Goal: Information Seeking & Learning: Compare options

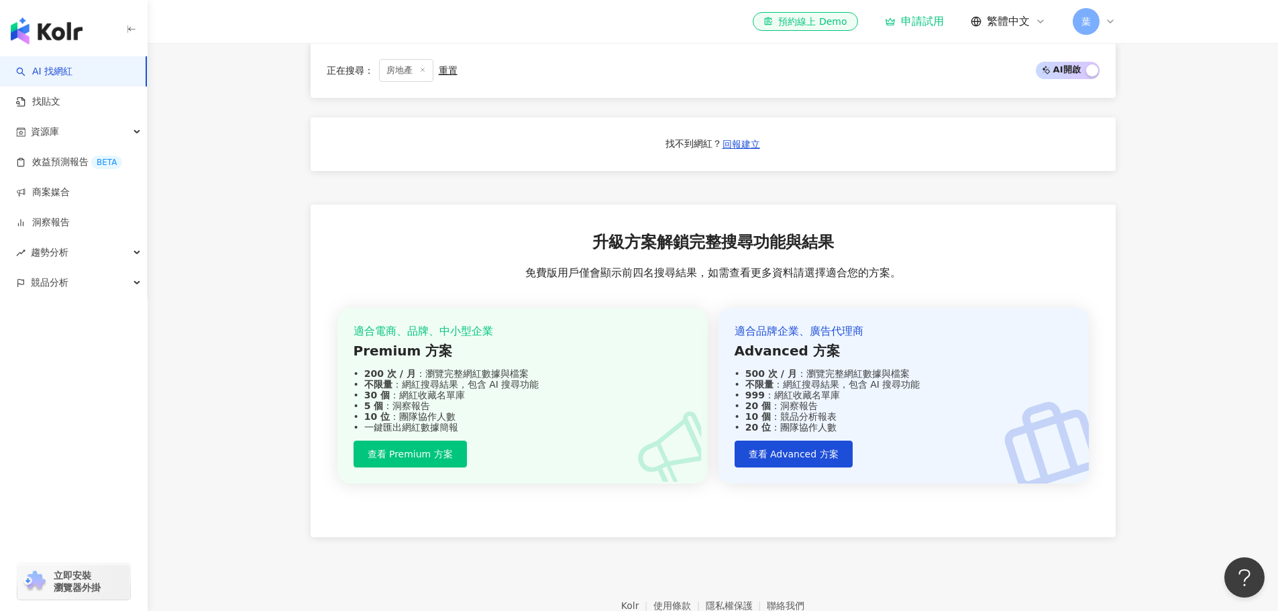
scroll to position [1275, 0]
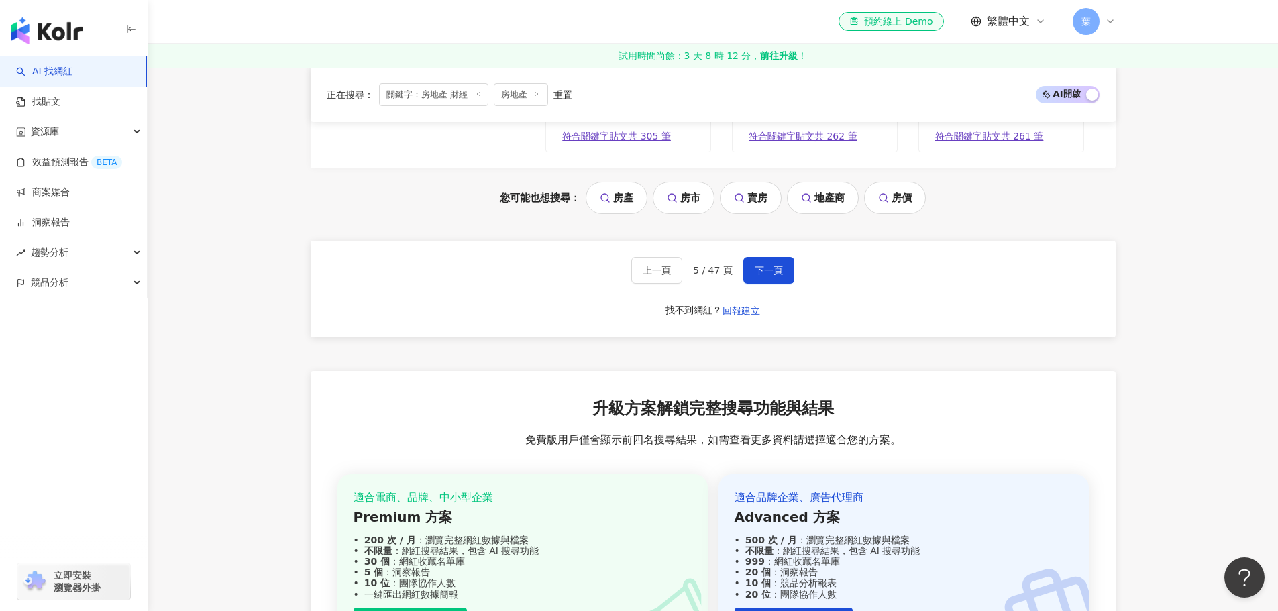
scroll to position [2952, 0]
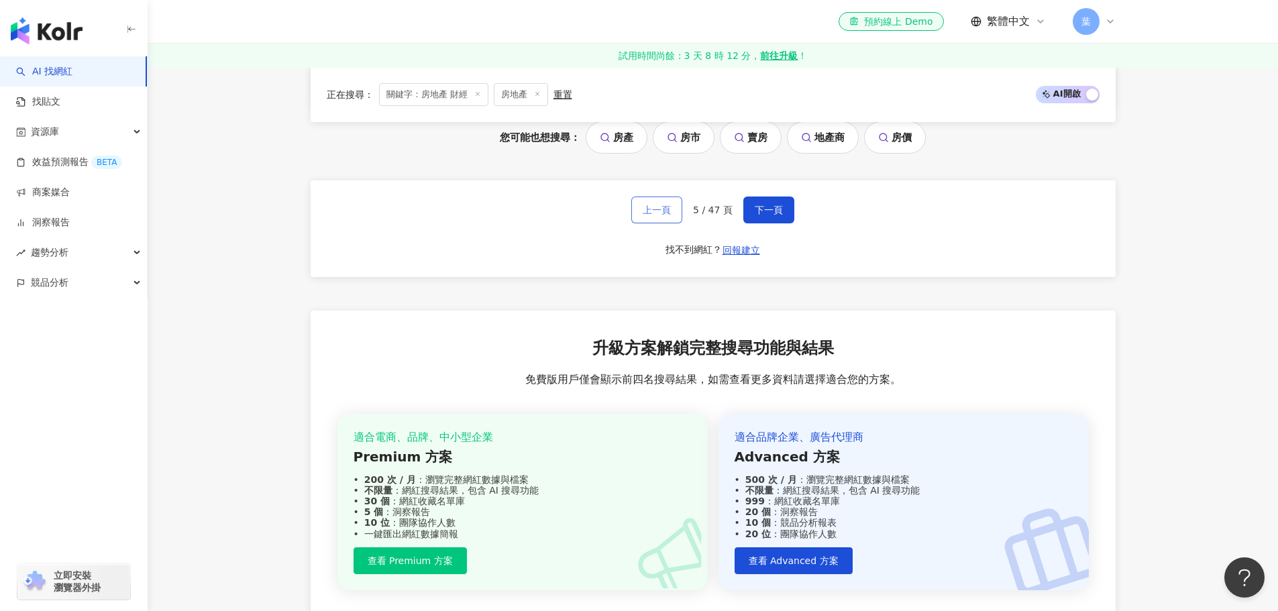
click at [678, 215] on button "上一頁" at bounding box center [656, 210] width 51 height 27
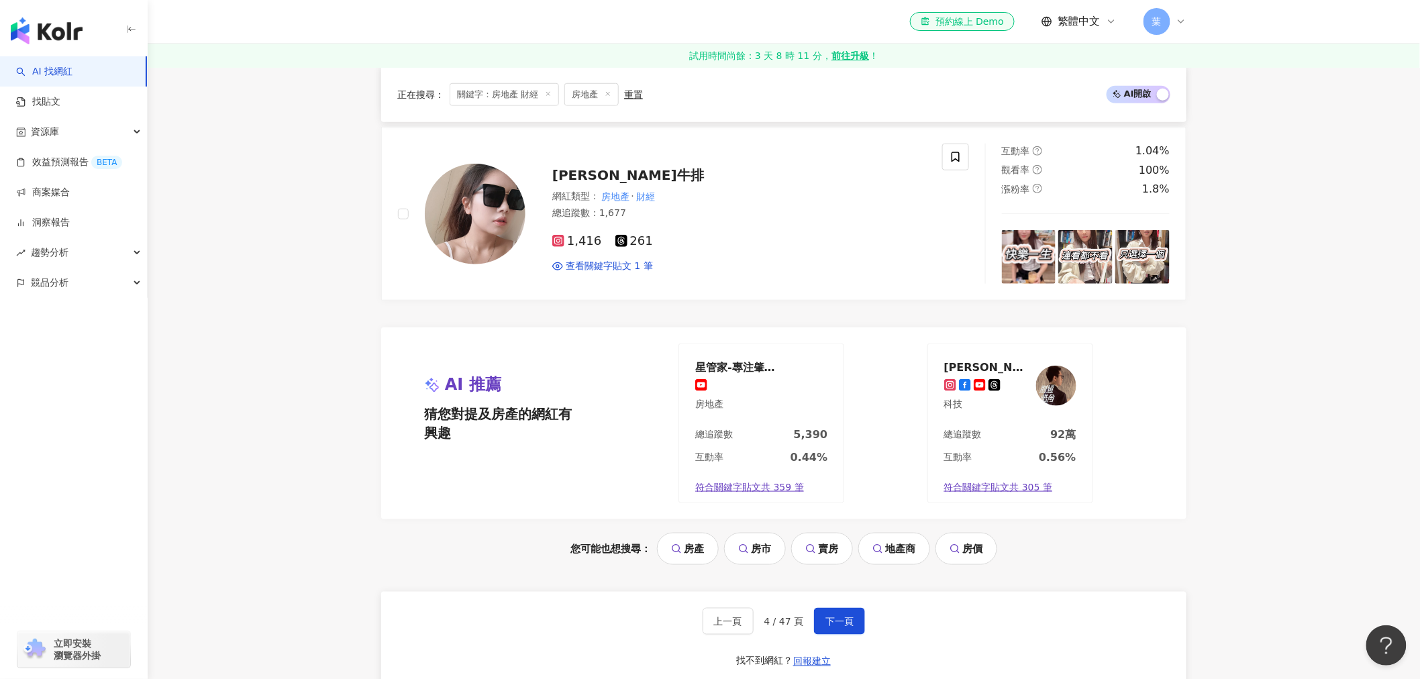
scroll to position [2800, 0]
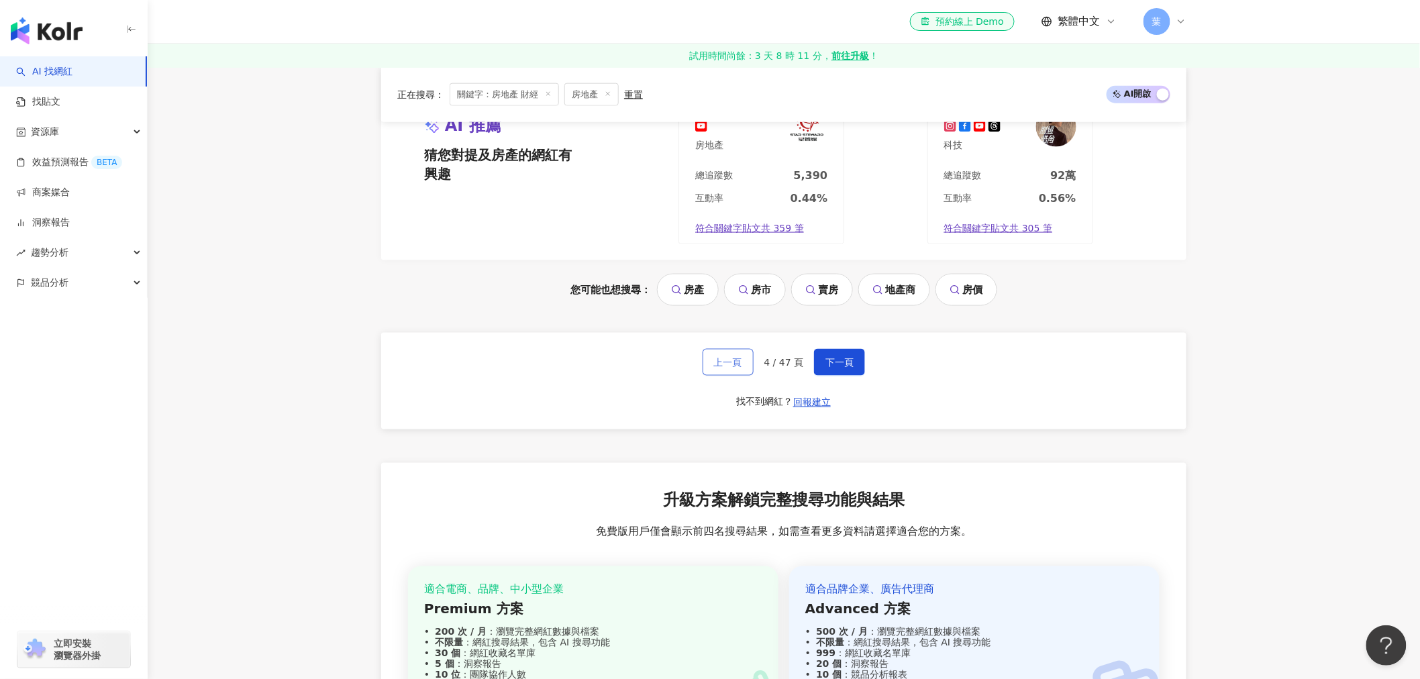
click at [726, 368] on span "上一頁" at bounding box center [728, 362] width 28 height 11
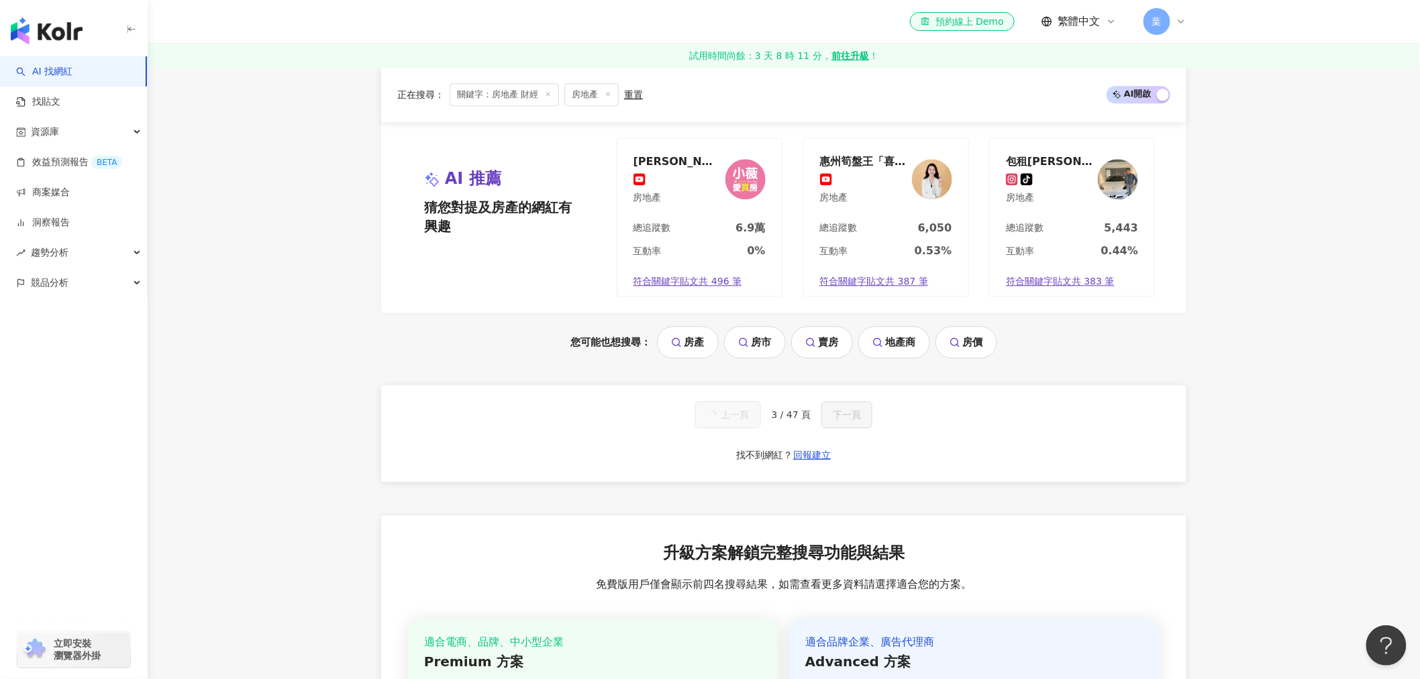
scroll to position [1332, 0]
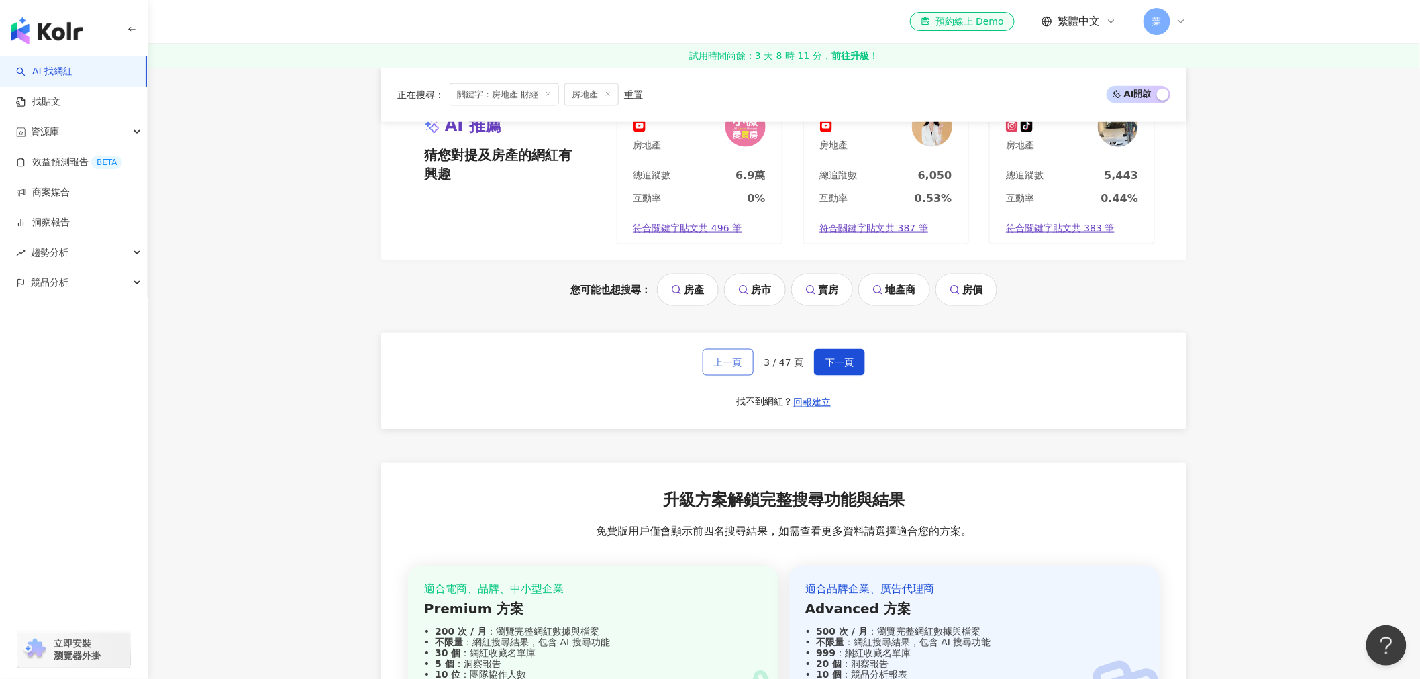
click at [730, 366] on span "上一頁" at bounding box center [728, 362] width 28 height 11
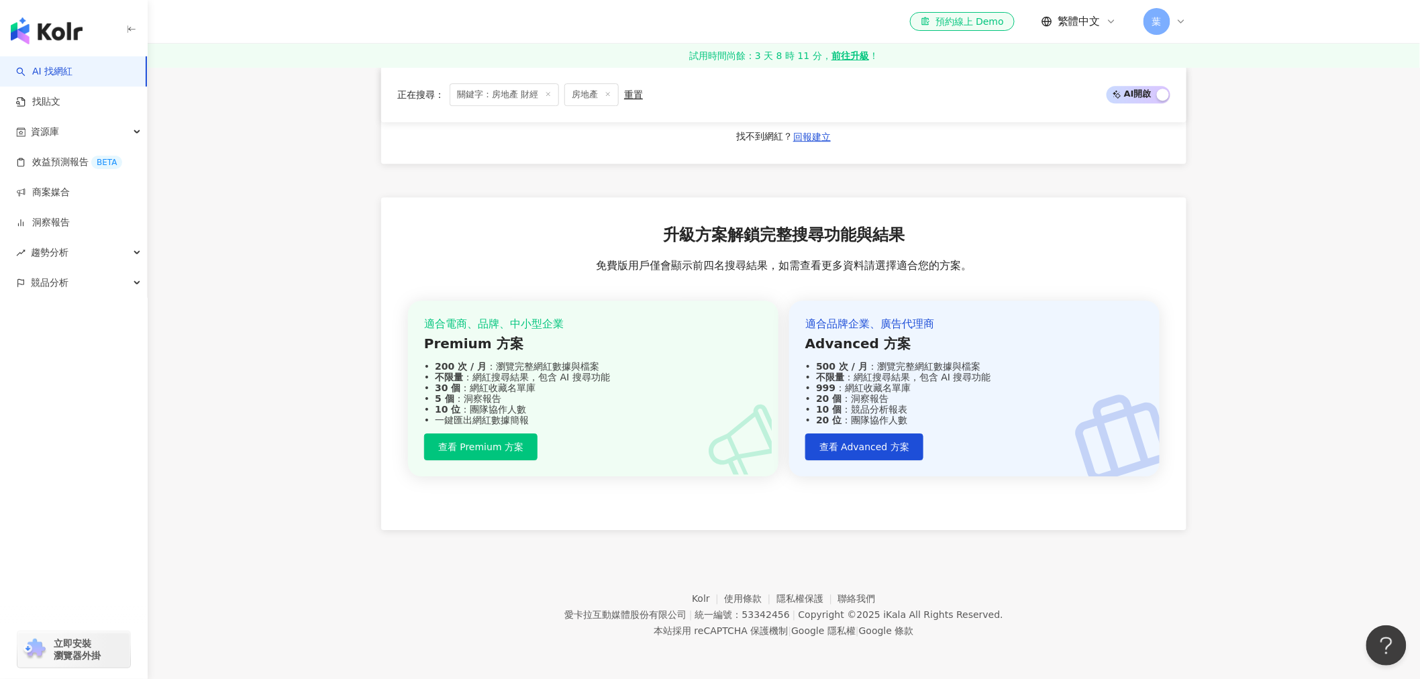
scroll to position [1281, 0]
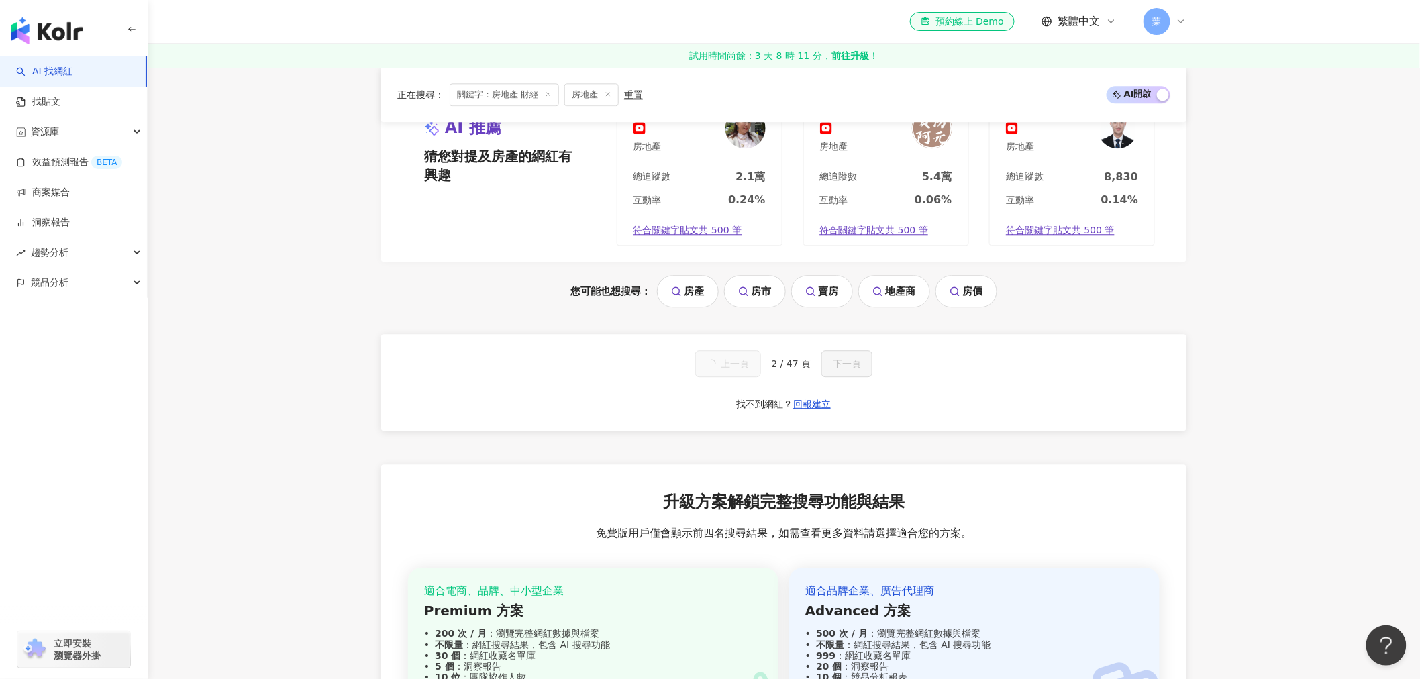
click at [733, 364] on span "上一頁" at bounding box center [735, 363] width 28 height 11
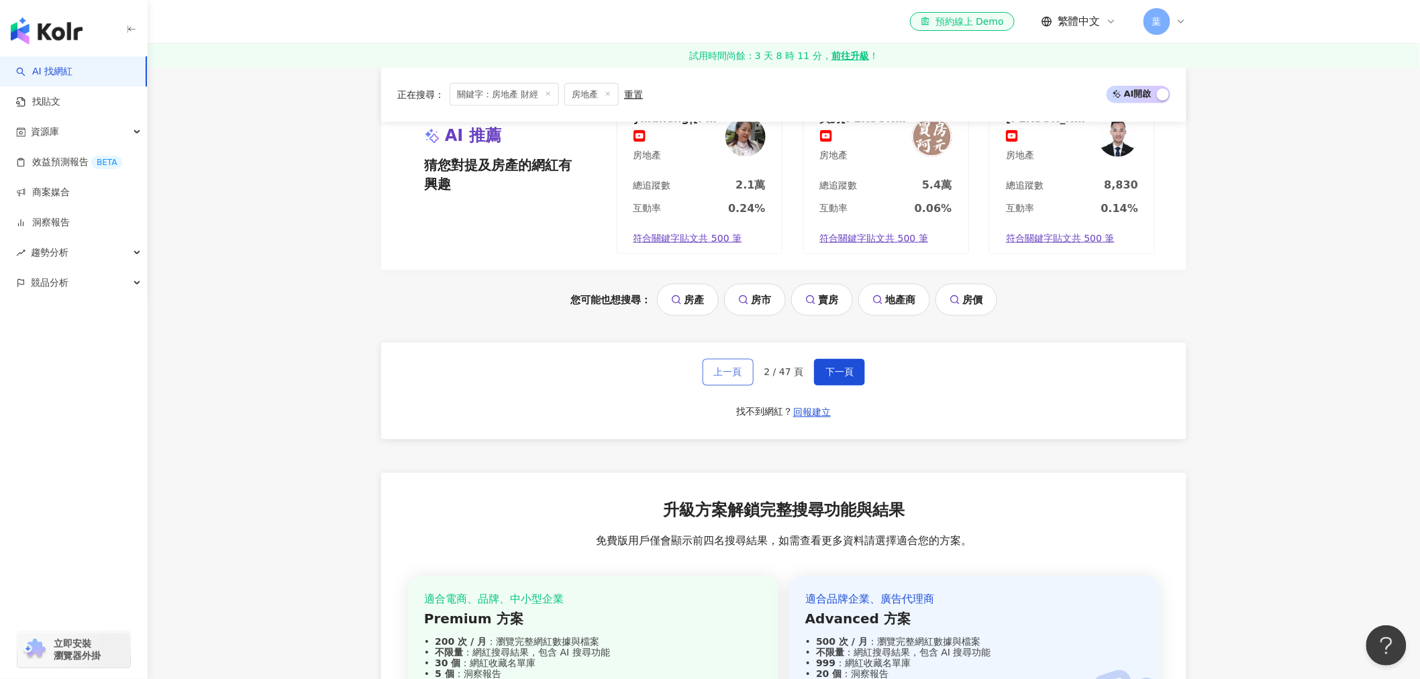
click at [733, 367] on span "上一頁" at bounding box center [728, 372] width 28 height 11
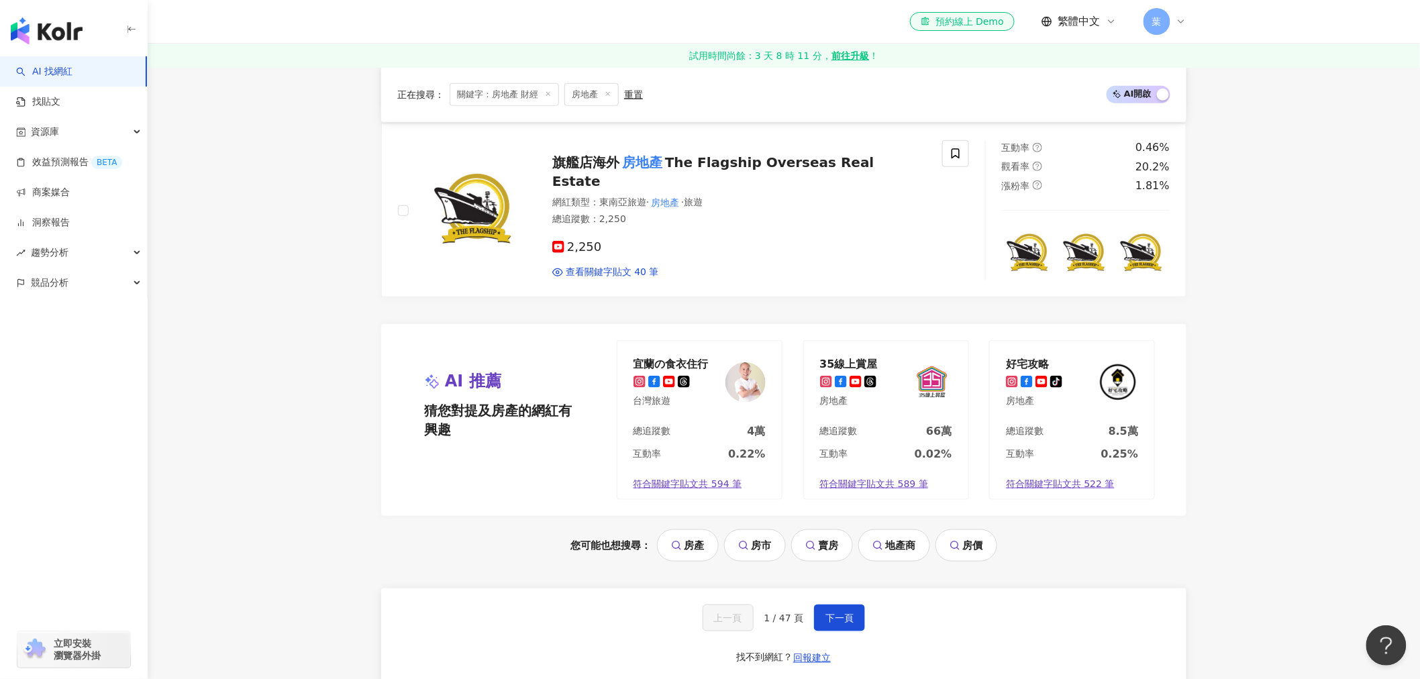
scroll to position [2548, 0]
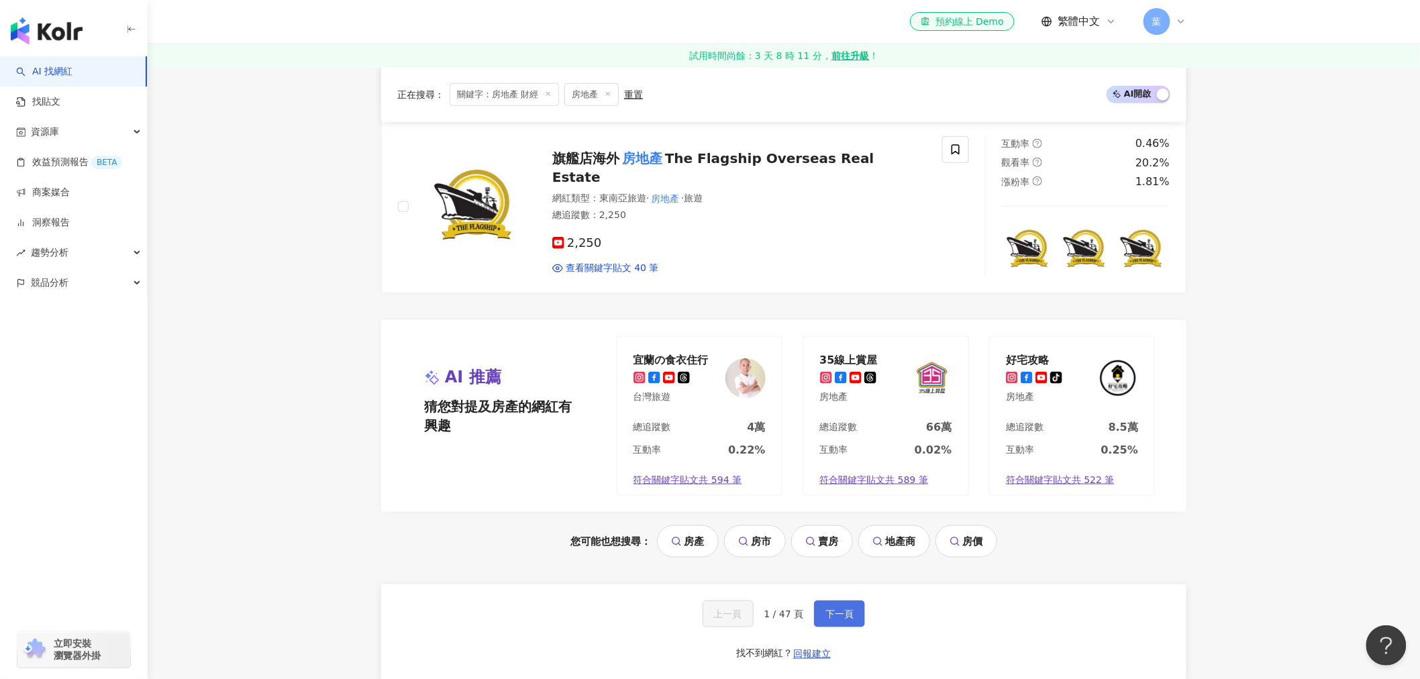
click at [847, 611] on span "下一頁" at bounding box center [839, 614] width 28 height 11
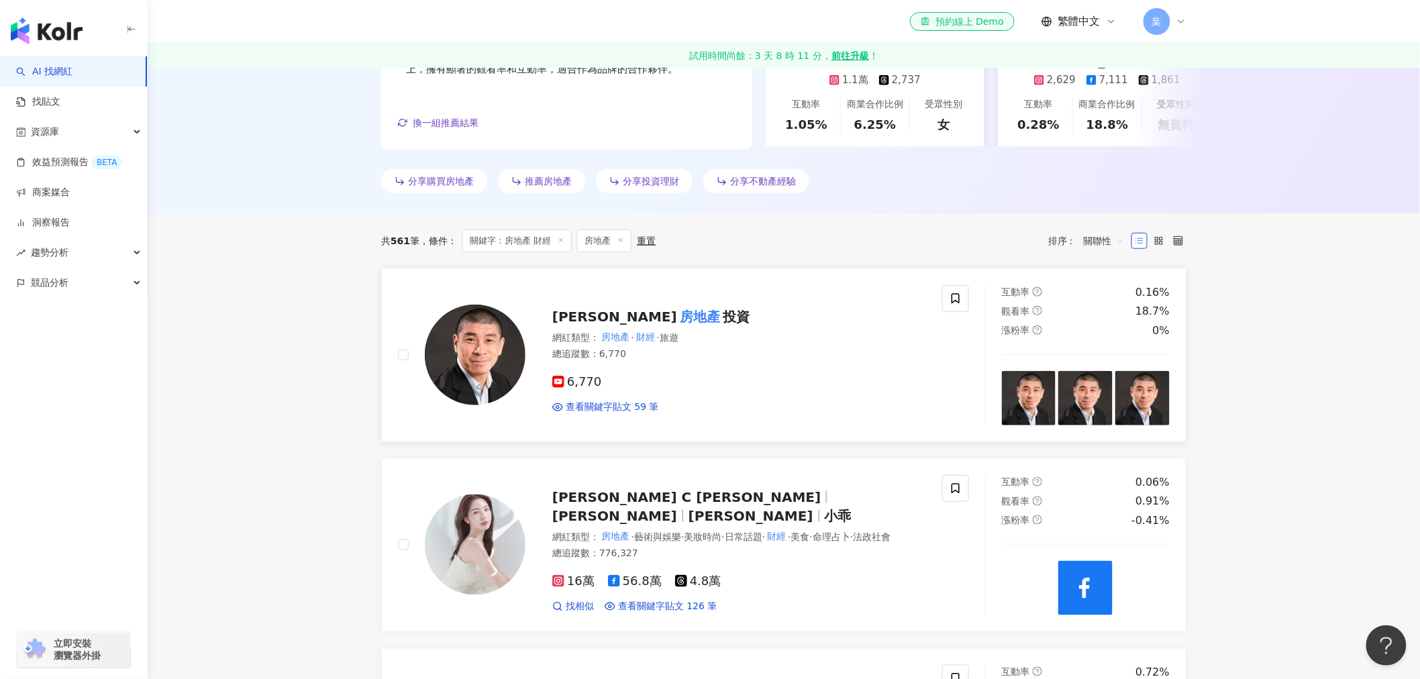
scroll to position [372, 0]
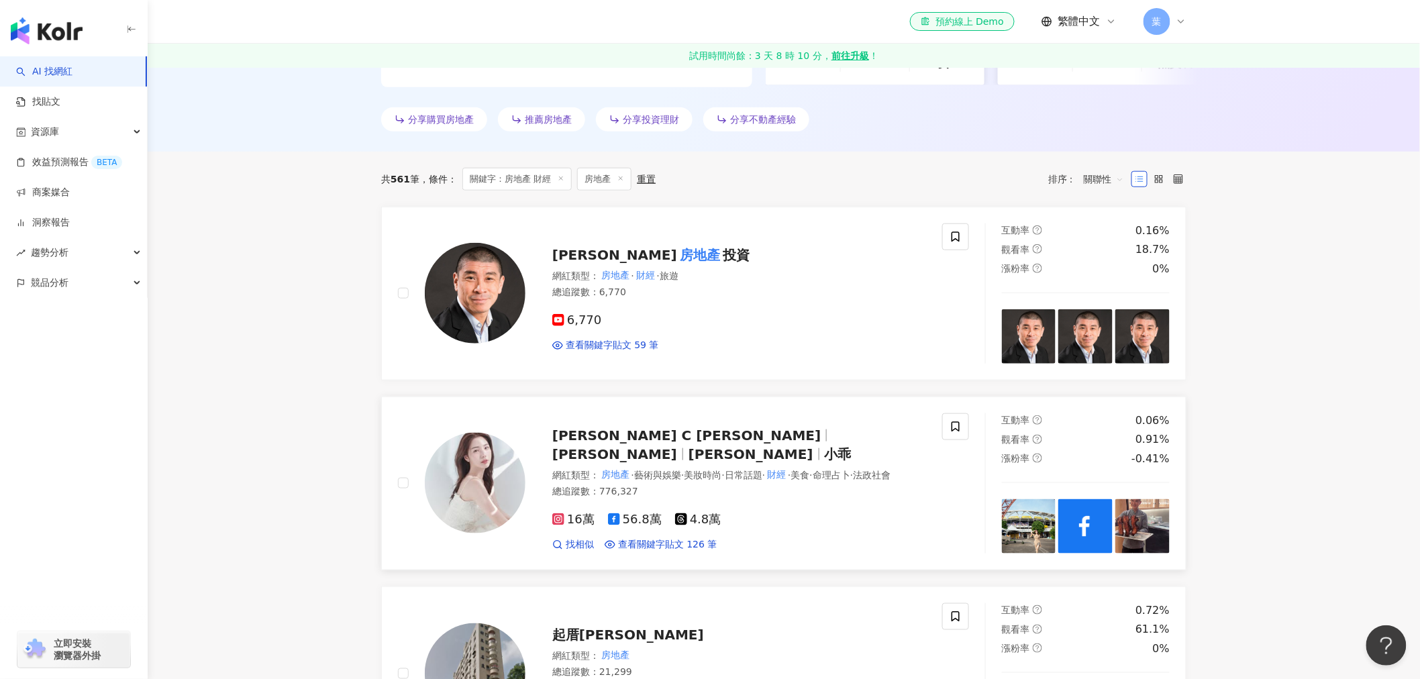
click at [505, 478] on img at bounding box center [475, 483] width 101 height 101
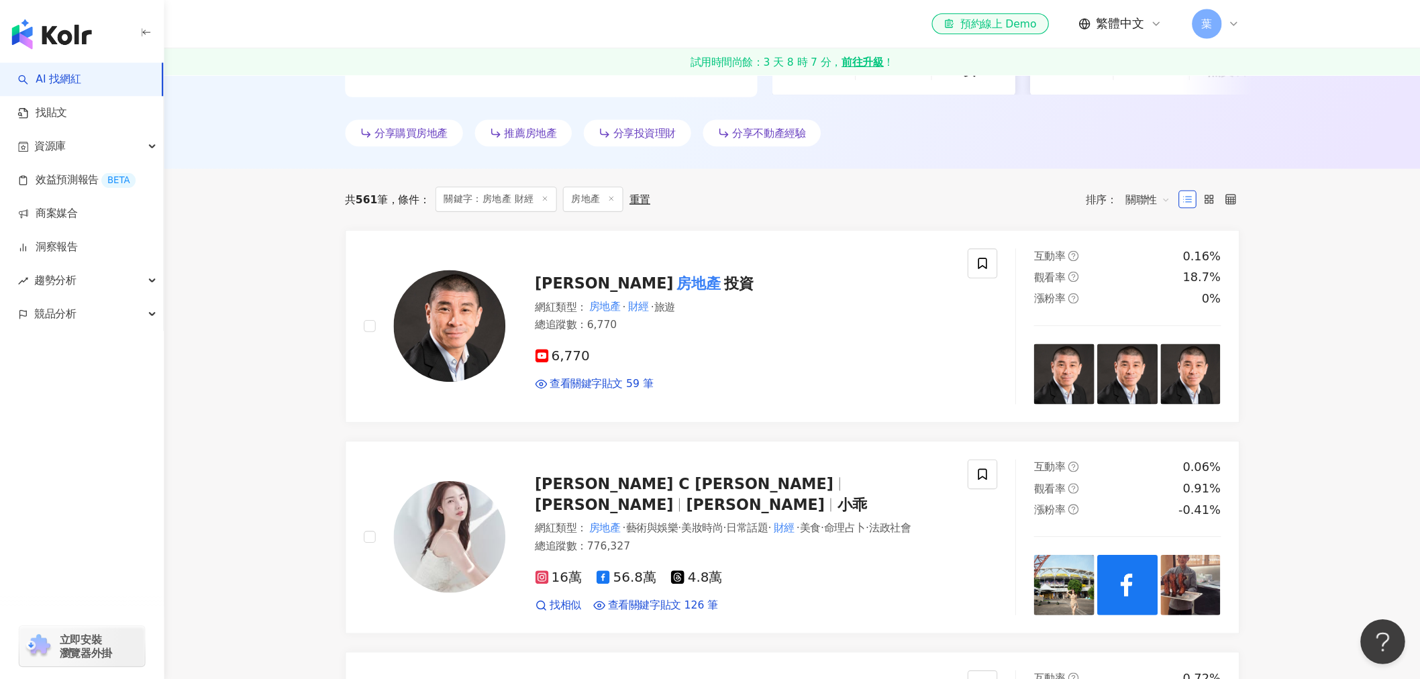
scroll to position [49, 0]
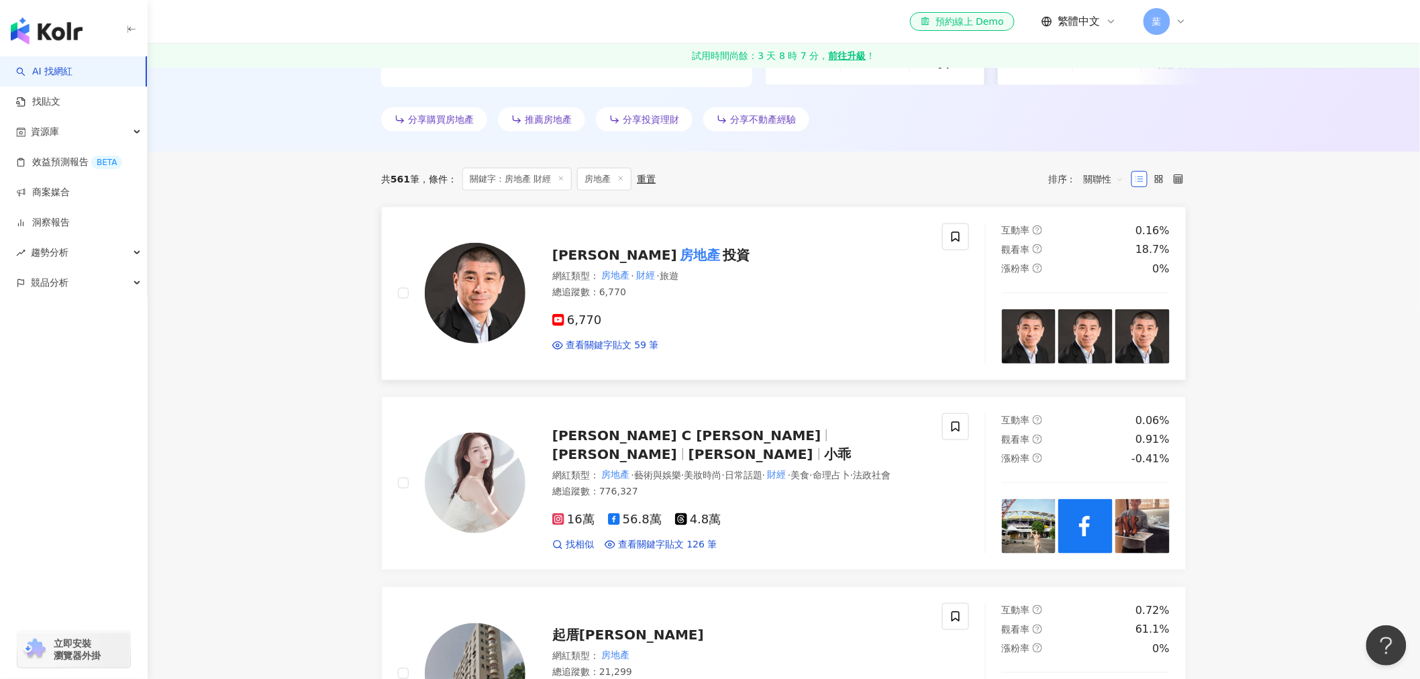
drag, startPoint x: 882, startPoint y: 3, endPoint x: 927, endPoint y: 271, distance: 272.1
click at [927, 271] on div "John Man 英國 房地產 投資 網紅類型 ： 房地產 · 財經 · 旅遊 總追蹤數 ： 6,770 6,770 查看關鍵字貼文 59 筆" at bounding box center [670, 293] width 544 height 140
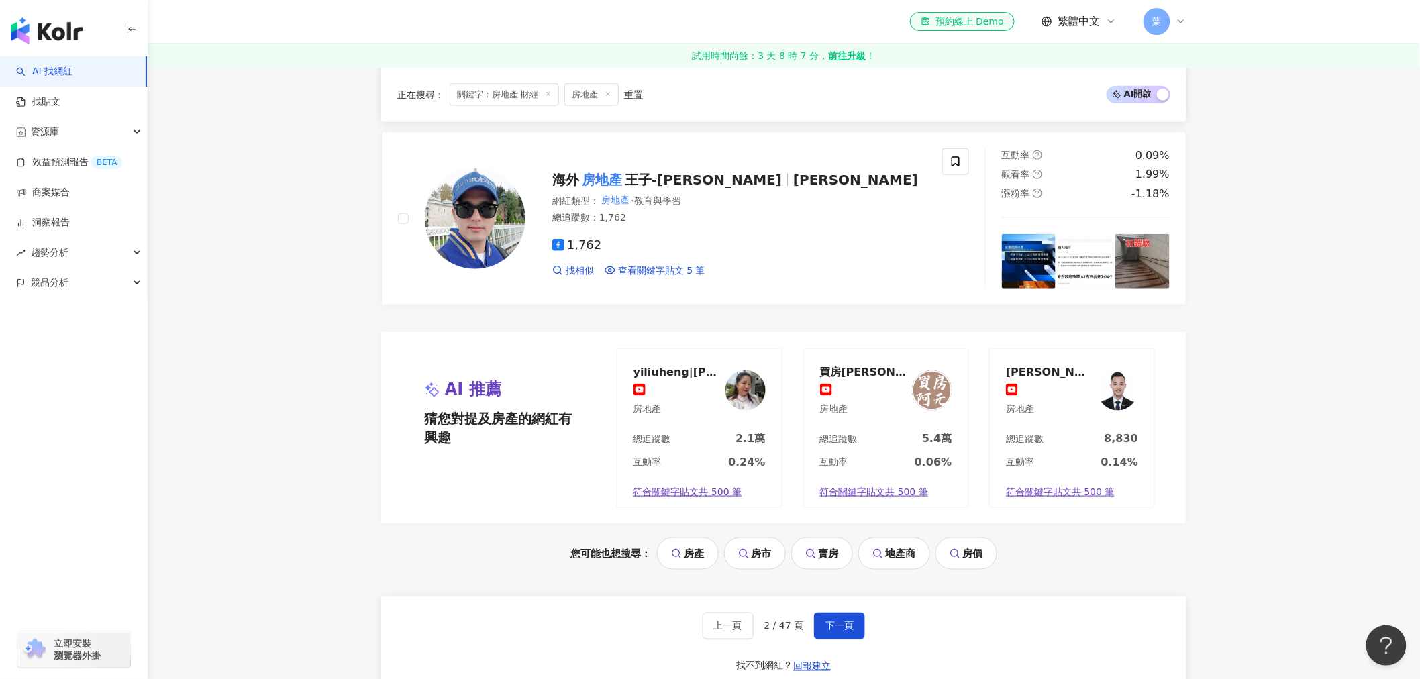
scroll to position [2684, 0]
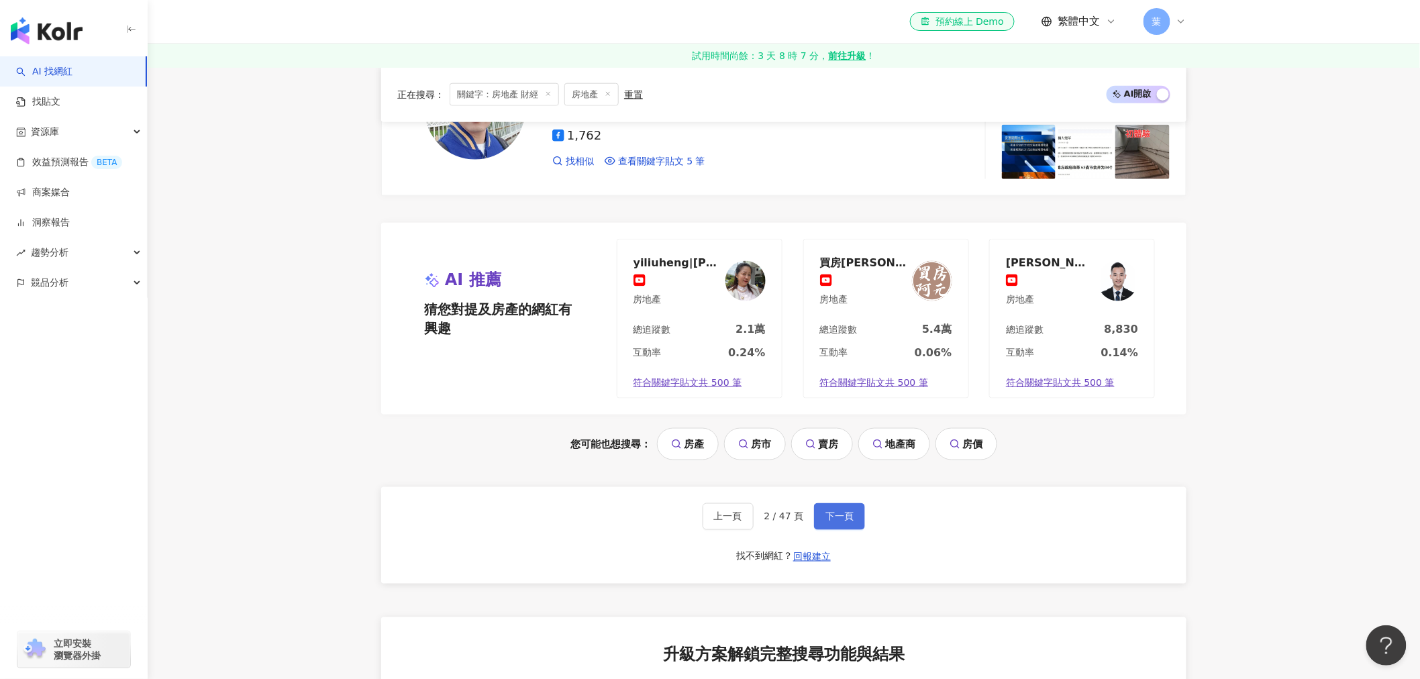
click at [817, 508] on button "下一頁" at bounding box center [839, 516] width 51 height 27
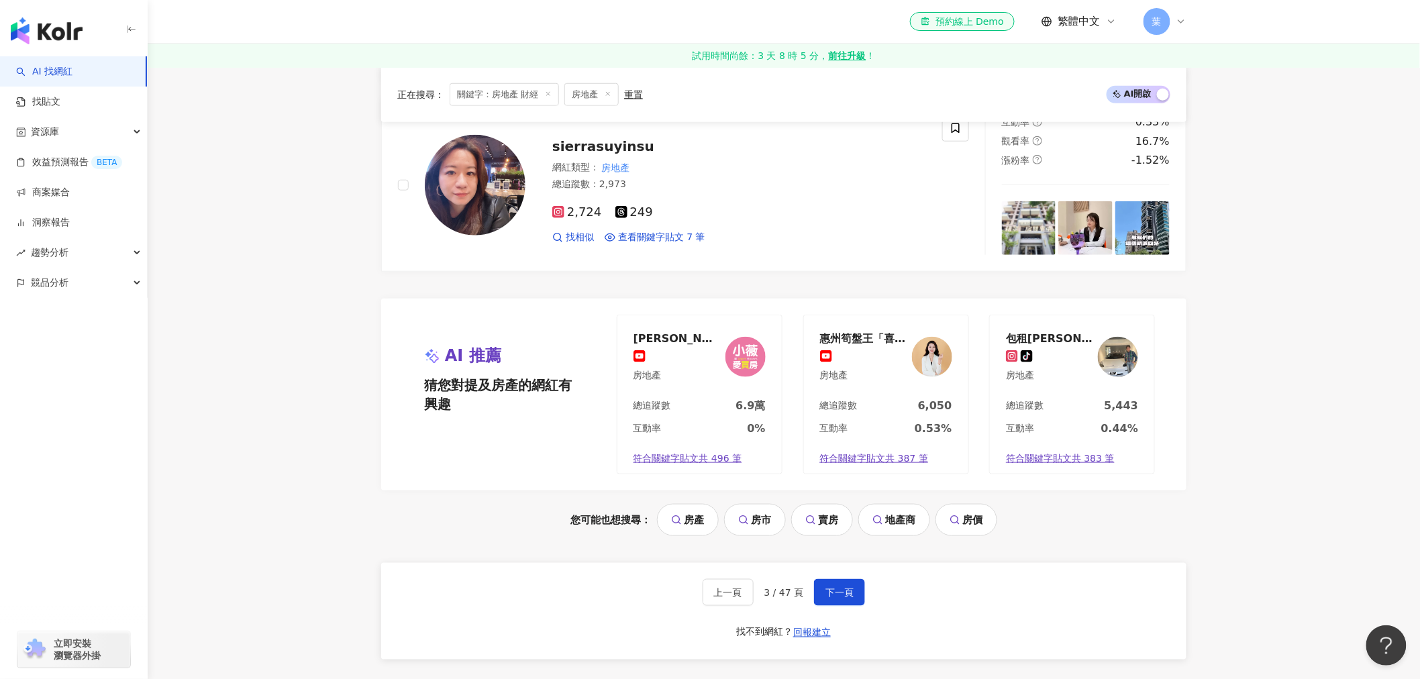
scroll to position [2694, 0]
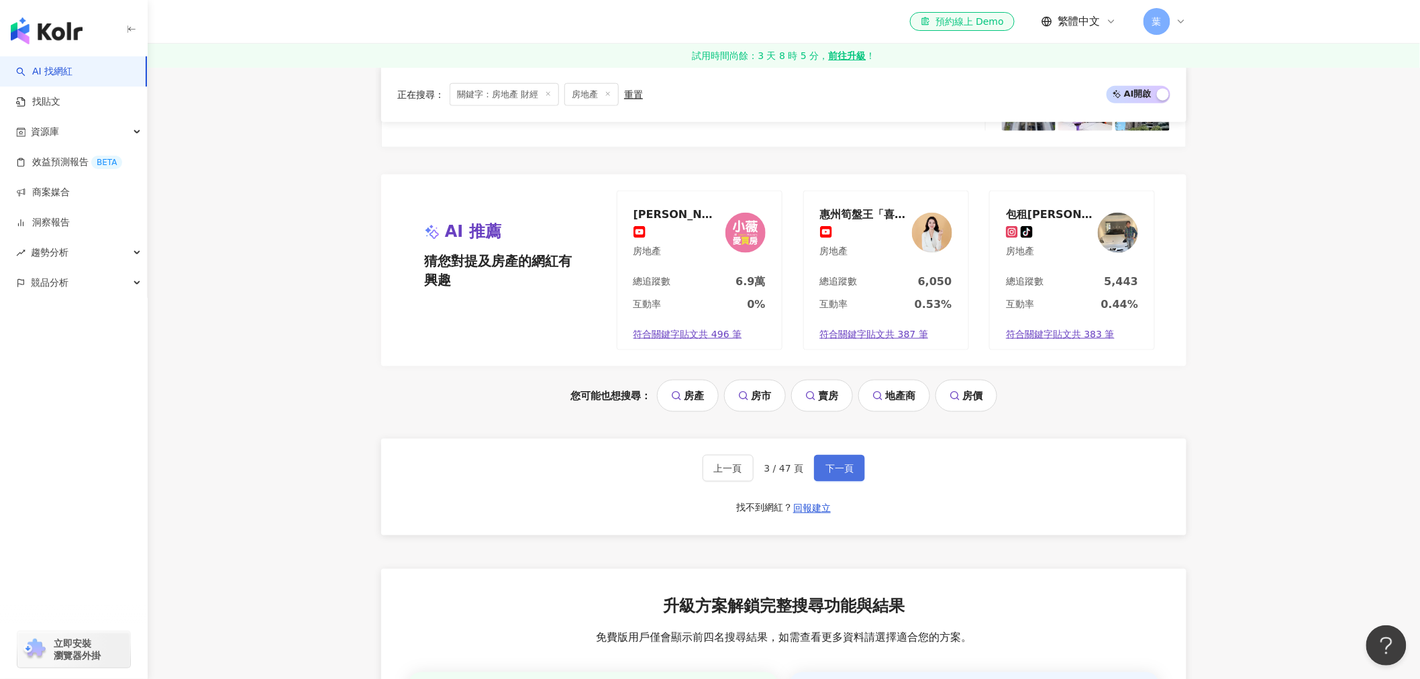
click at [830, 466] on span "下一頁" at bounding box center [839, 468] width 28 height 11
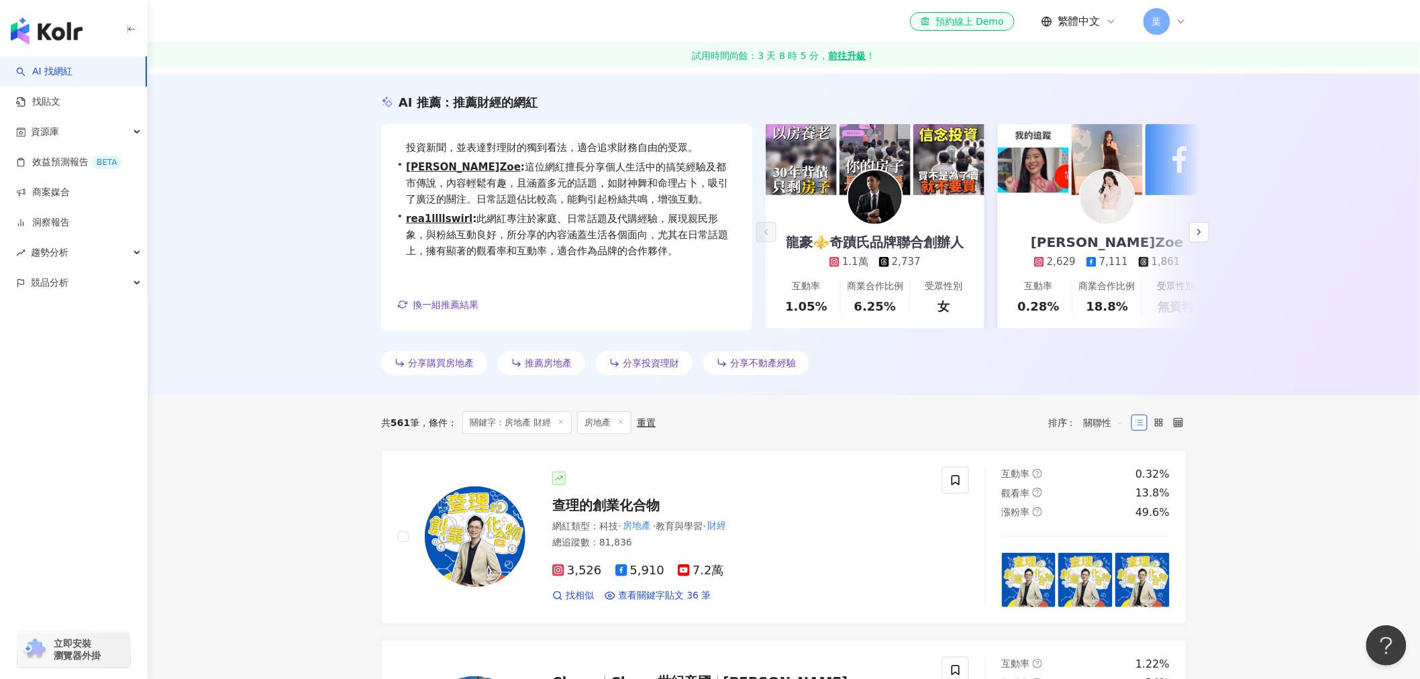
scroll to position [85, 0]
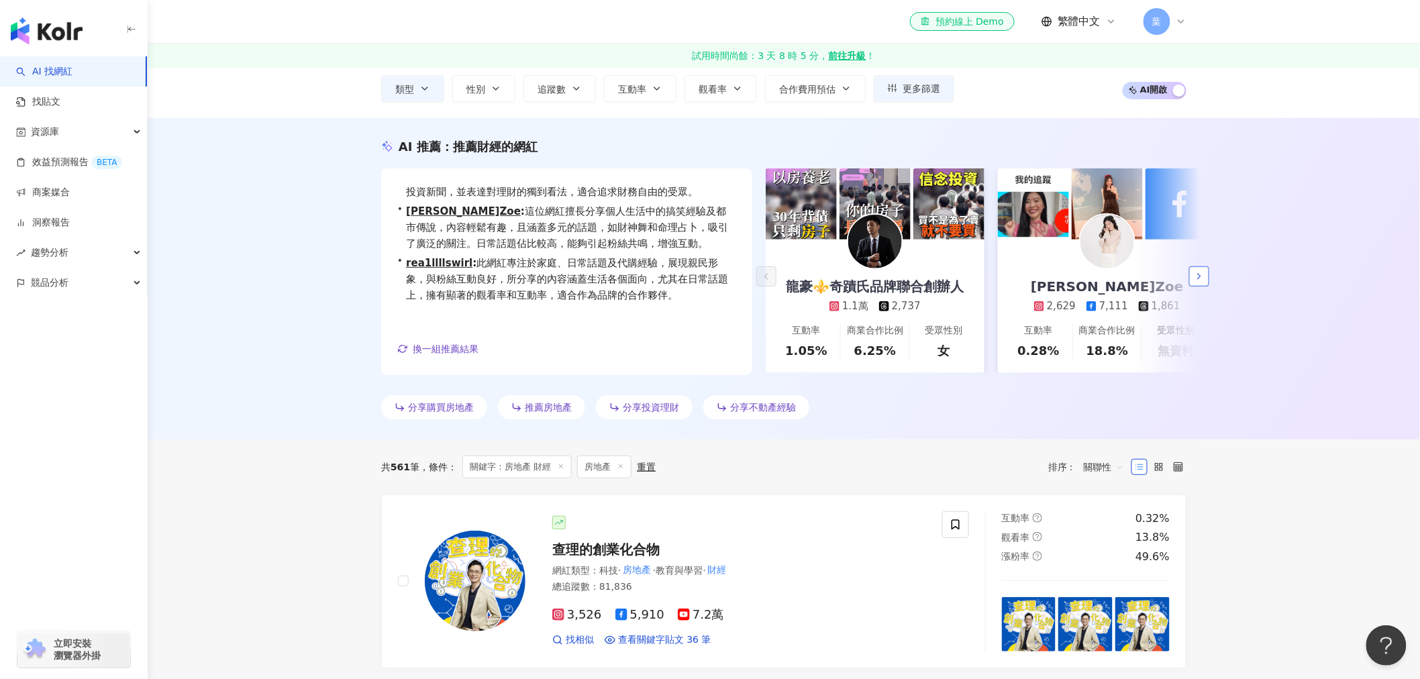
click at [1196, 282] on button "button" at bounding box center [1199, 276] width 20 height 20
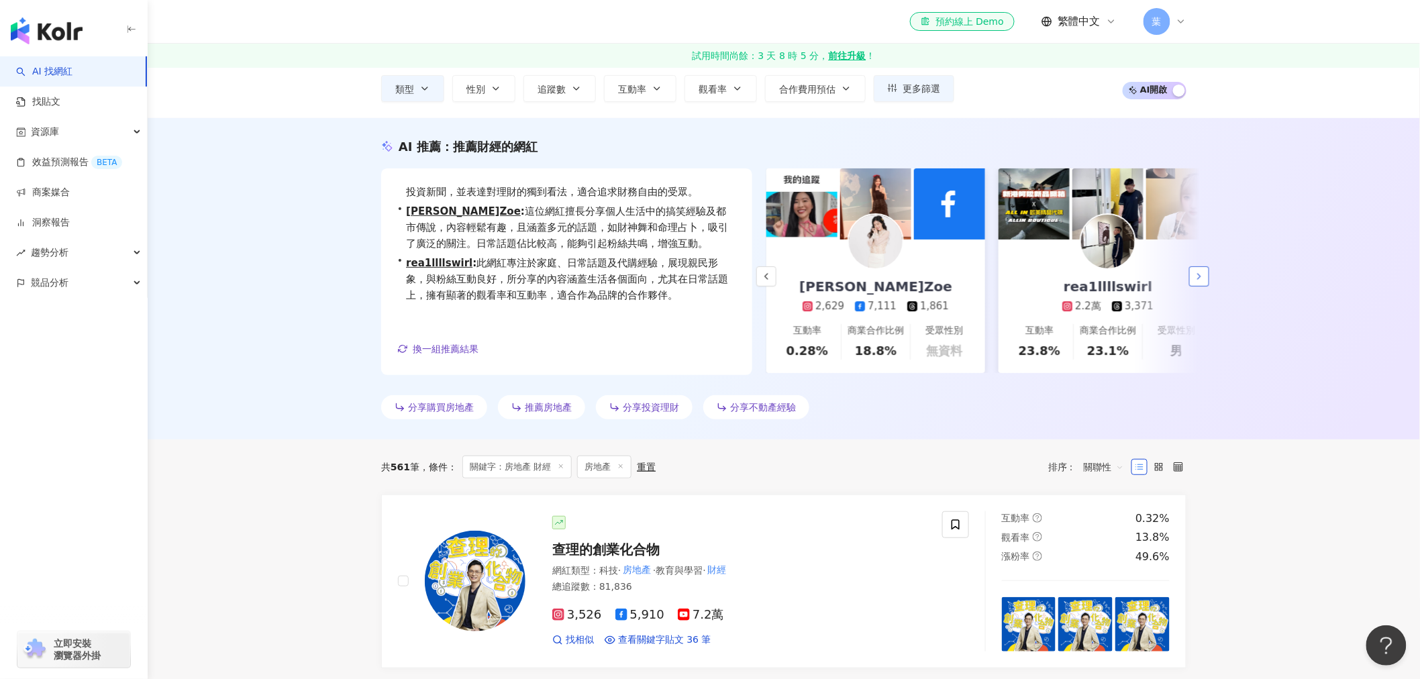
click at [1196, 282] on button "button" at bounding box center [1199, 276] width 20 height 20
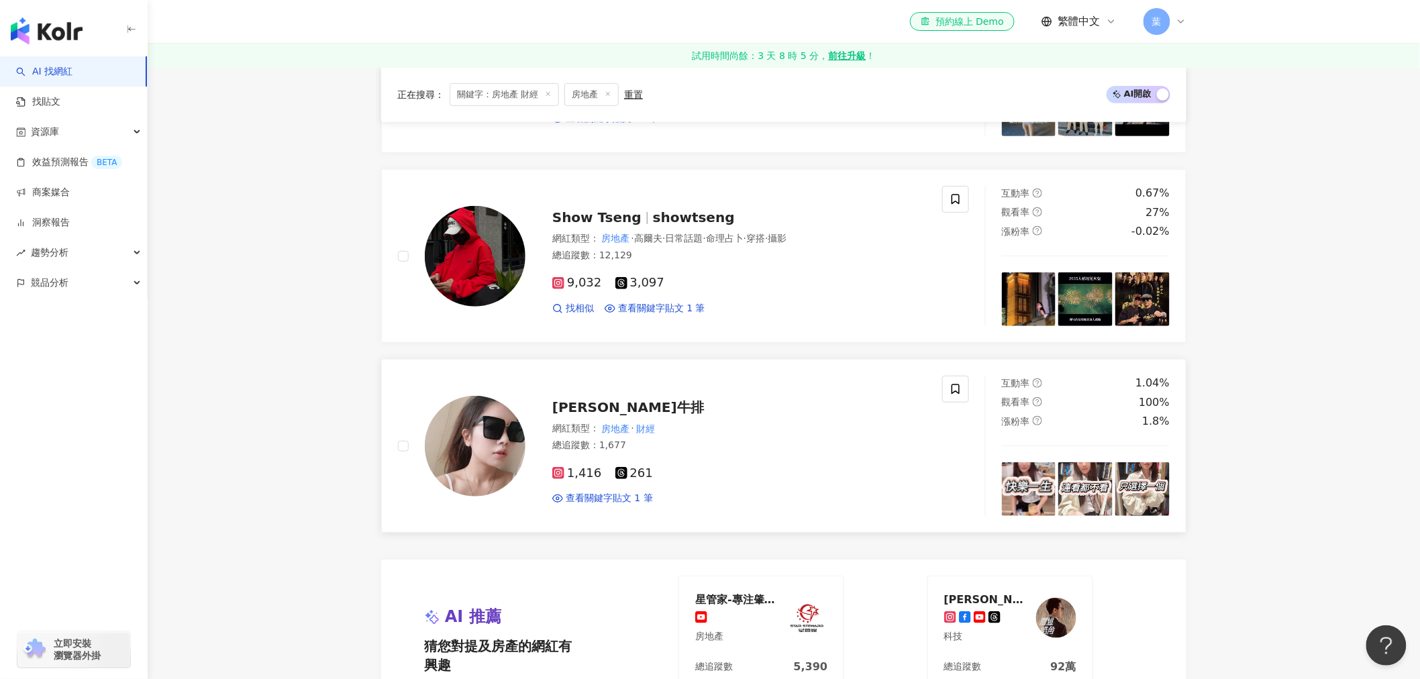
scroll to position [2768, 0]
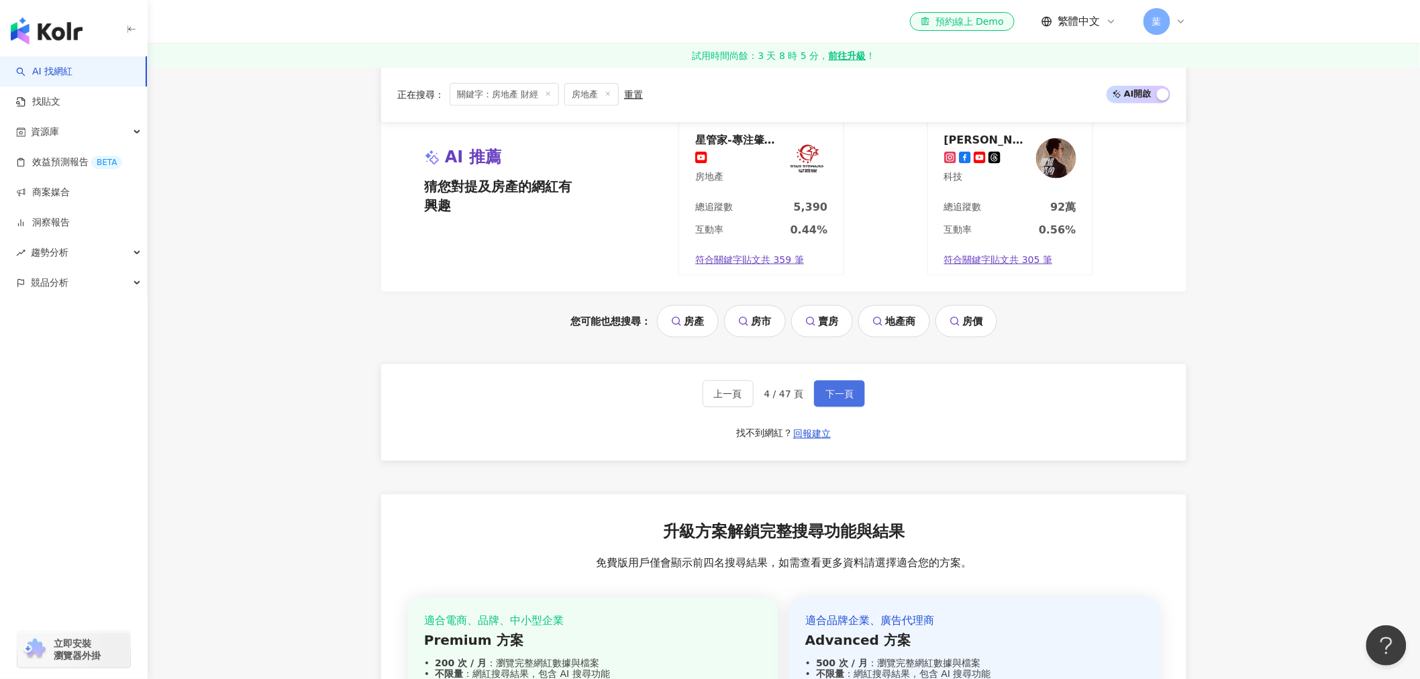
click at [825, 393] on span "下一頁" at bounding box center [839, 393] width 28 height 11
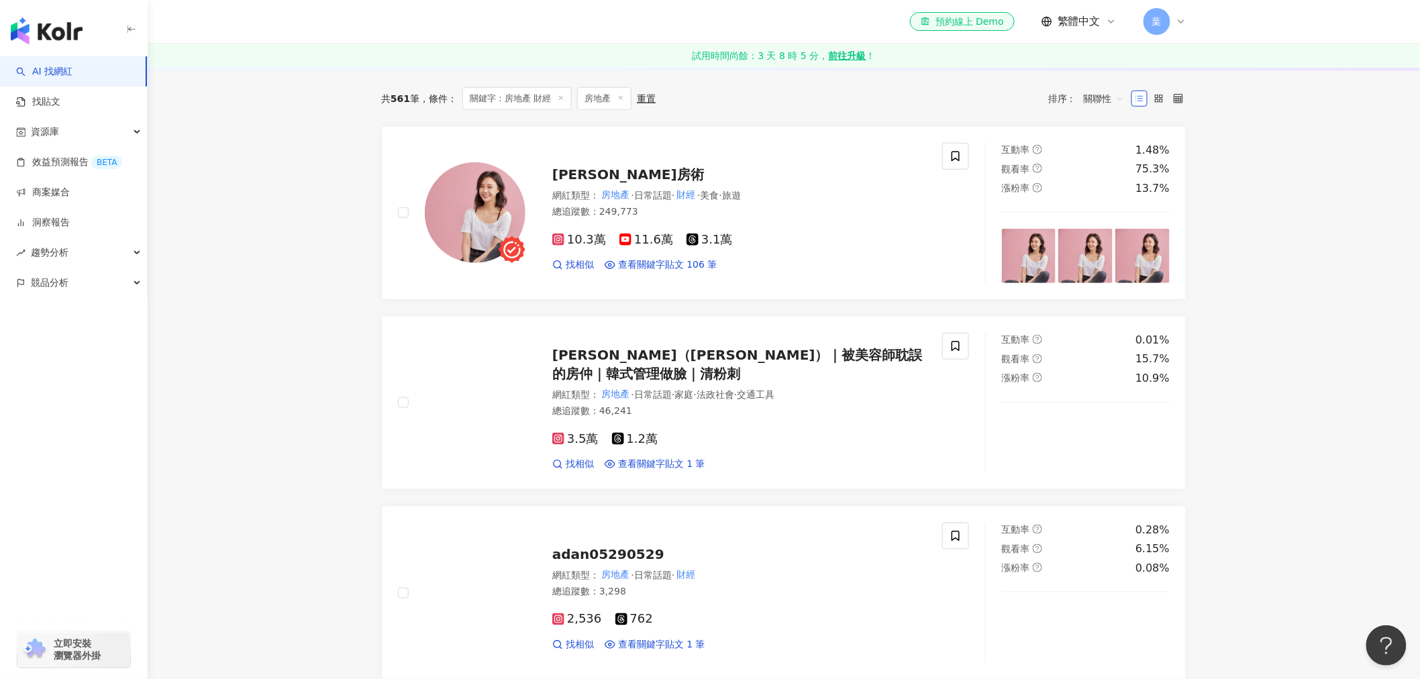
scroll to position [458, 0]
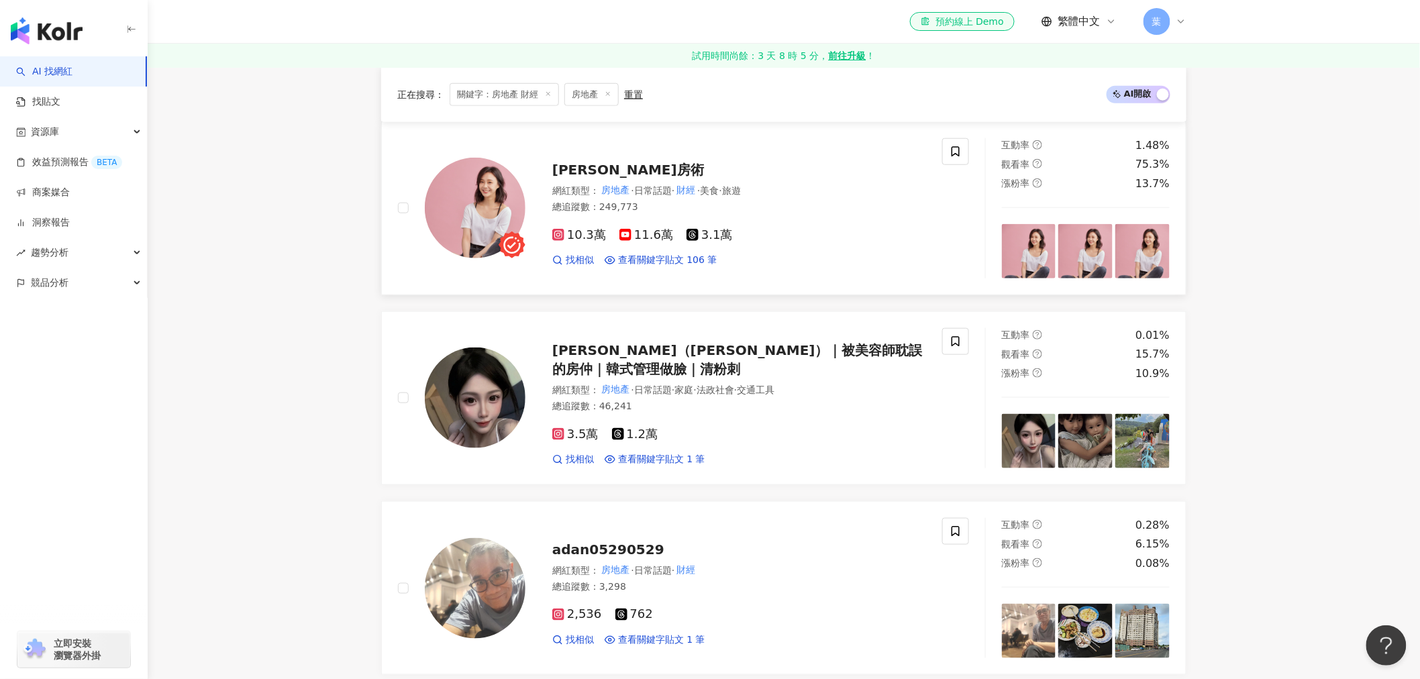
click at [604, 166] on span "安娜馭房術" at bounding box center [628, 170] width 152 height 16
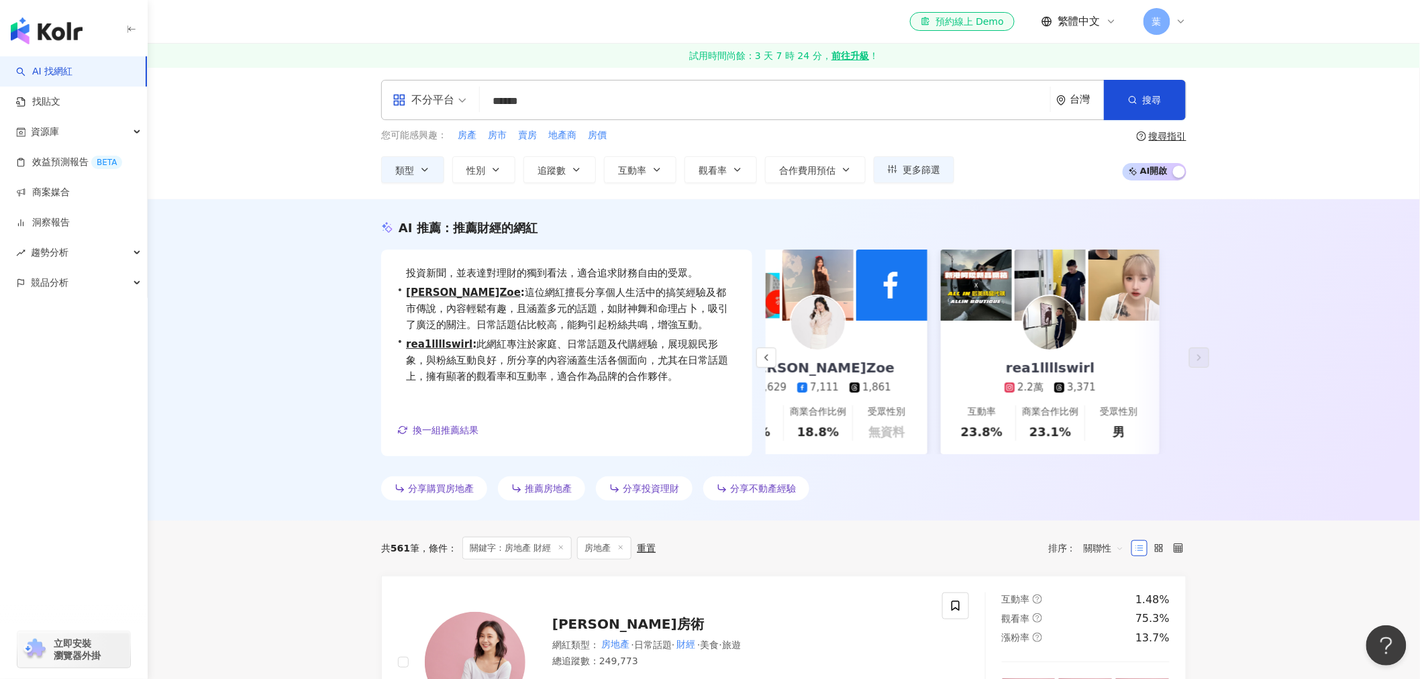
scroll to position [0, 0]
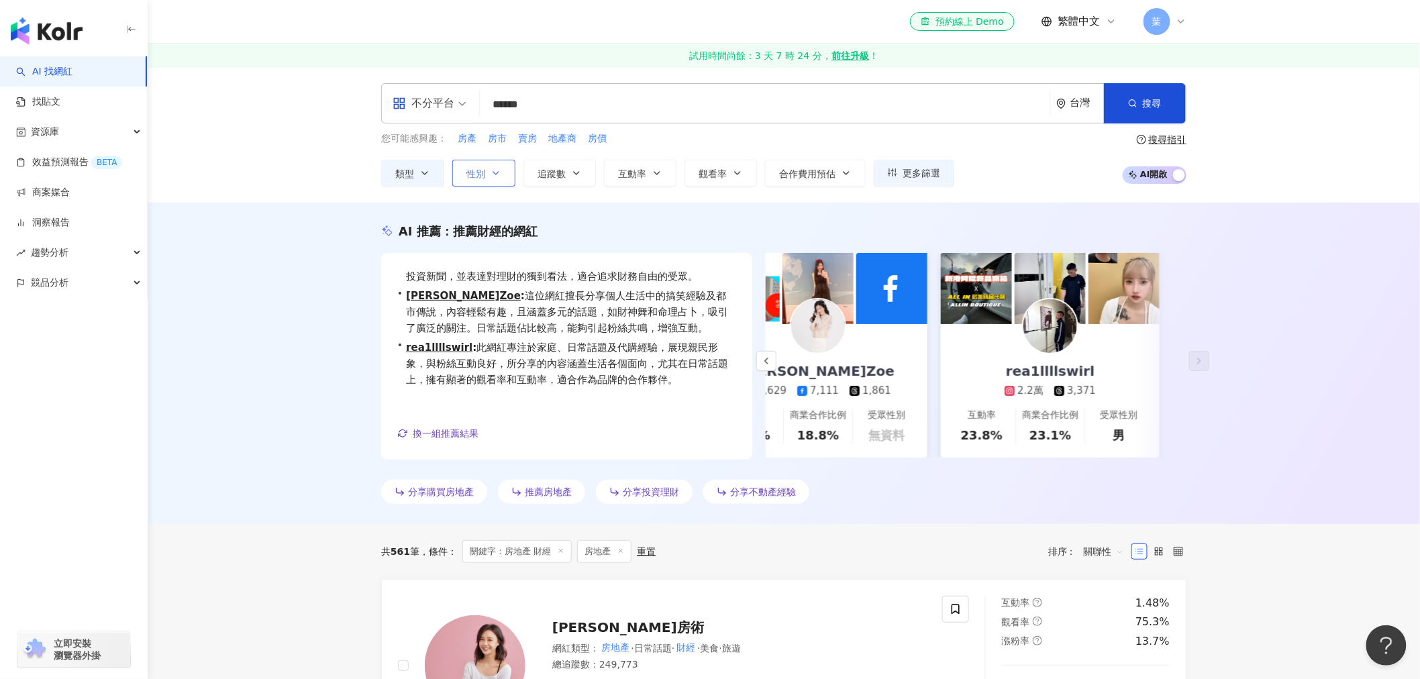
click at [492, 172] on icon "button" at bounding box center [495, 173] width 11 height 11
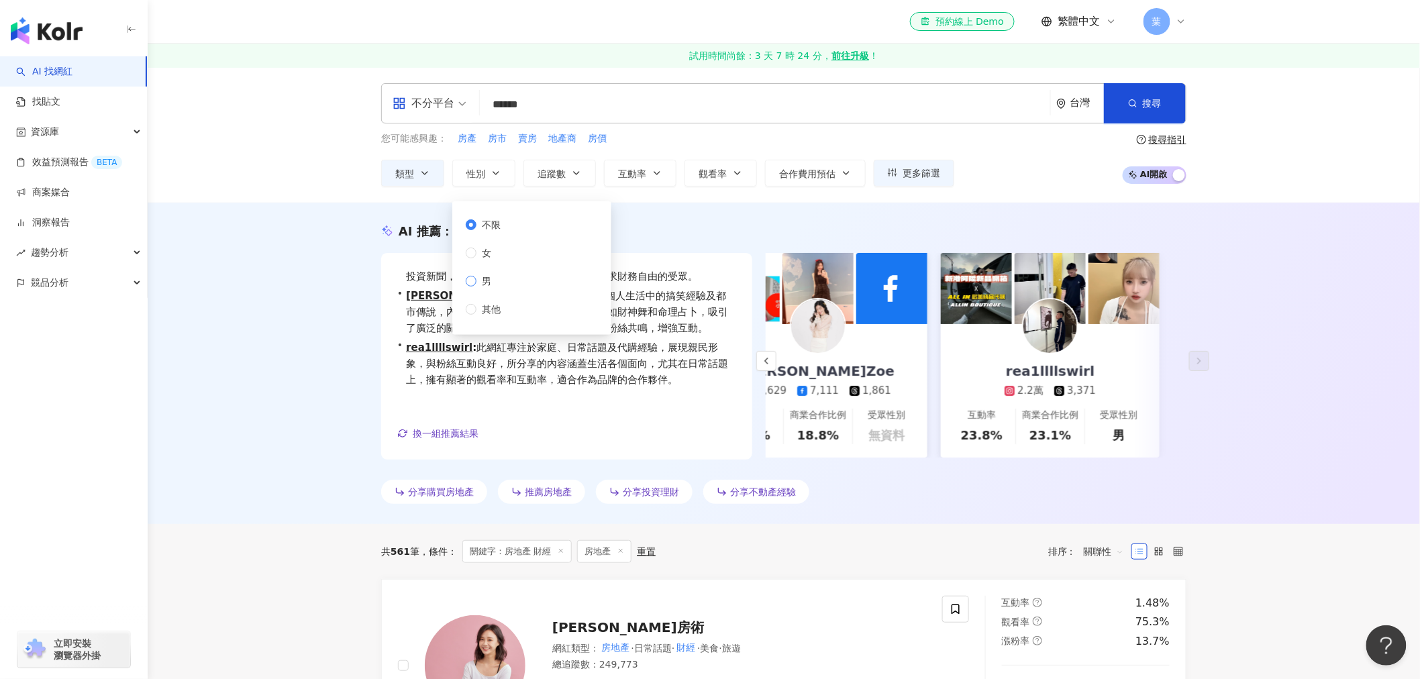
click at [486, 286] on span "男" at bounding box center [486, 281] width 20 height 15
click at [1112, 101] on button "搜尋" at bounding box center [1145, 103] width 82 height 40
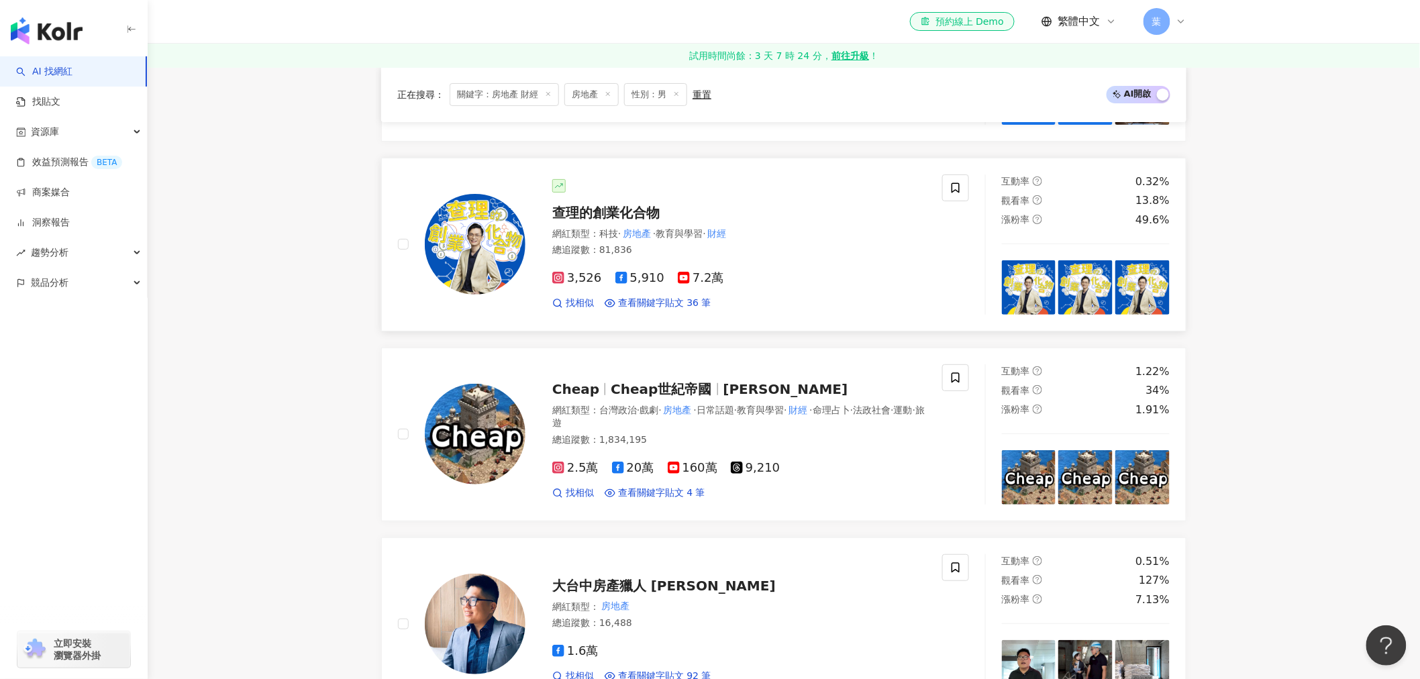
scroll to position [2162, 0]
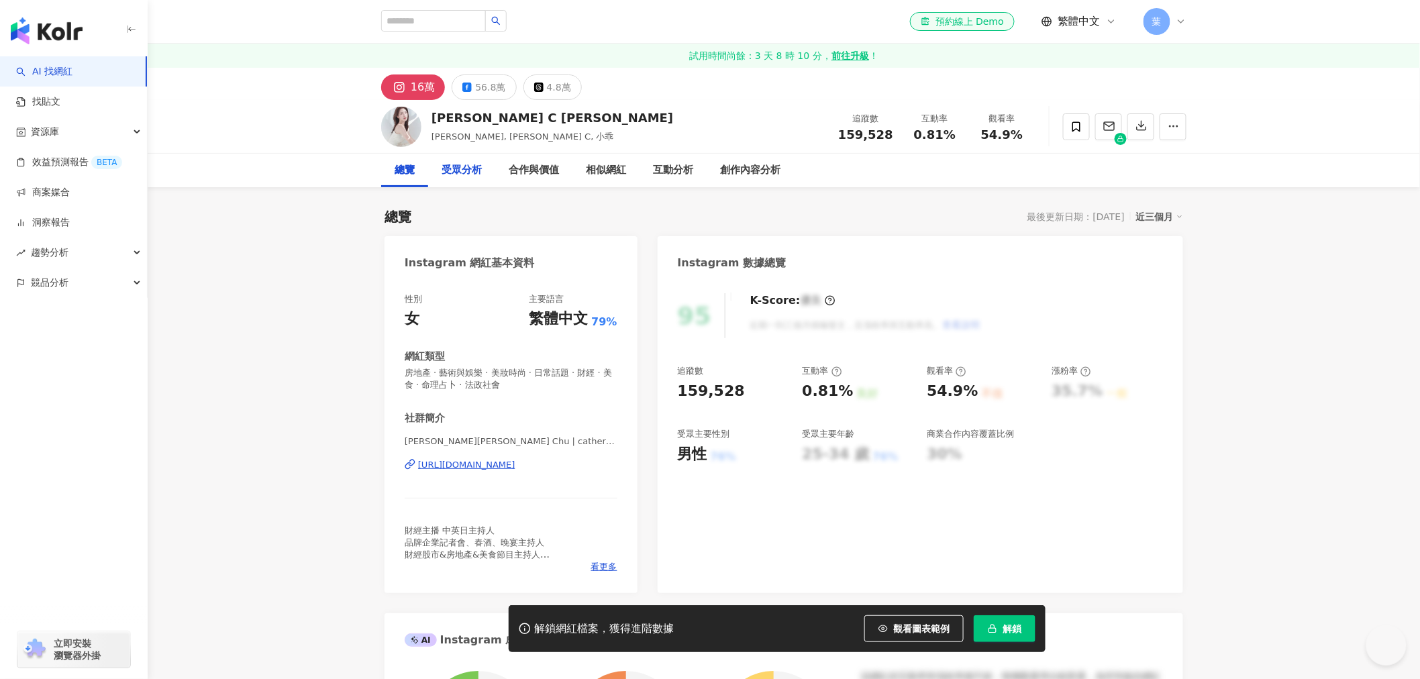
click at [470, 178] on div "受眾分析" at bounding box center [461, 171] width 67 height 34
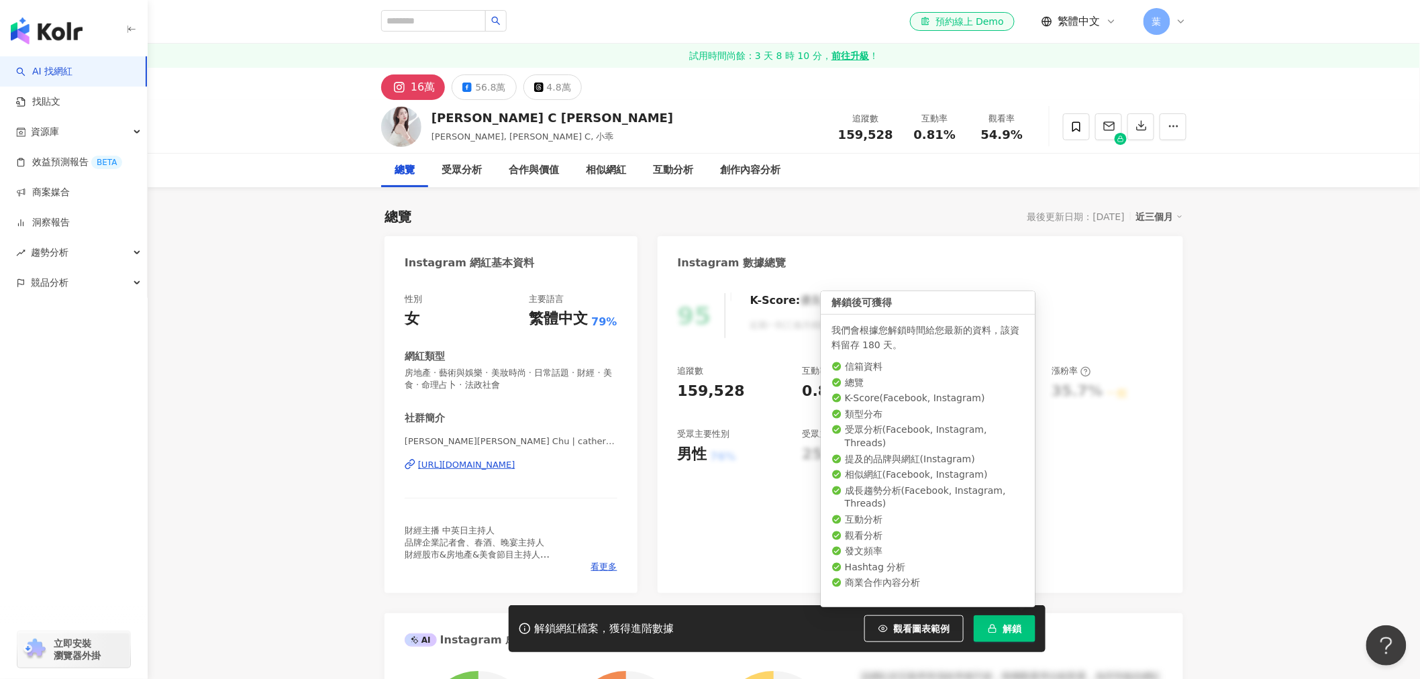
click at [981, 634] on button "解鎖" at bounding box center [1005, 628] width 62 height 27
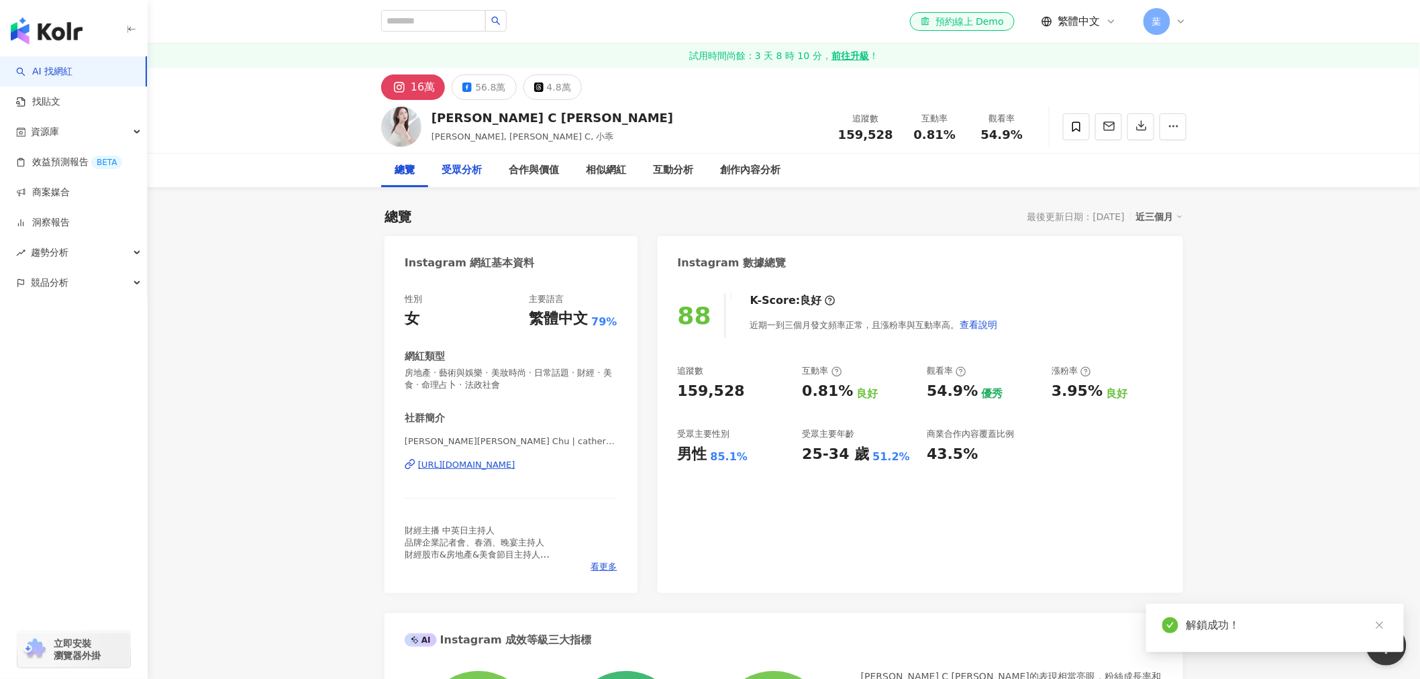
click at [448, 178] on div "受眾分析" at bounding box center [461, 171] width 67 height 34
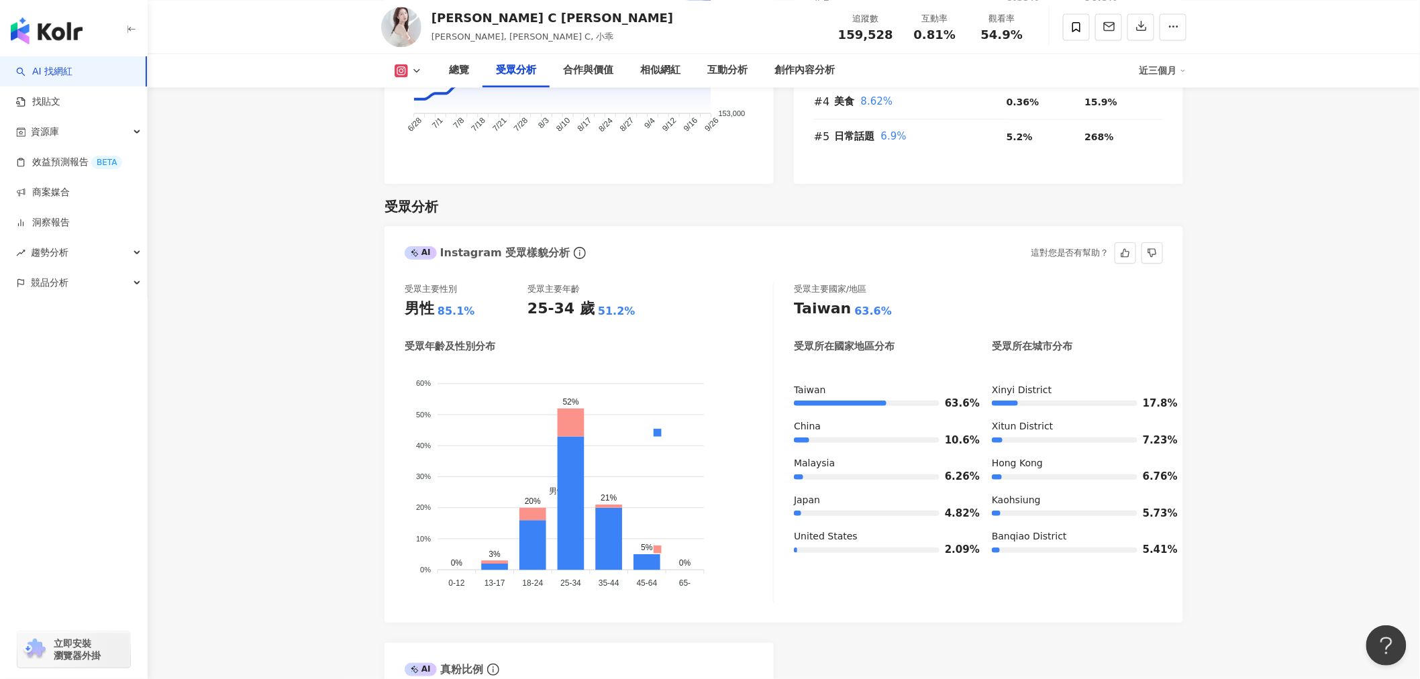
scroll to position [1183, 0]
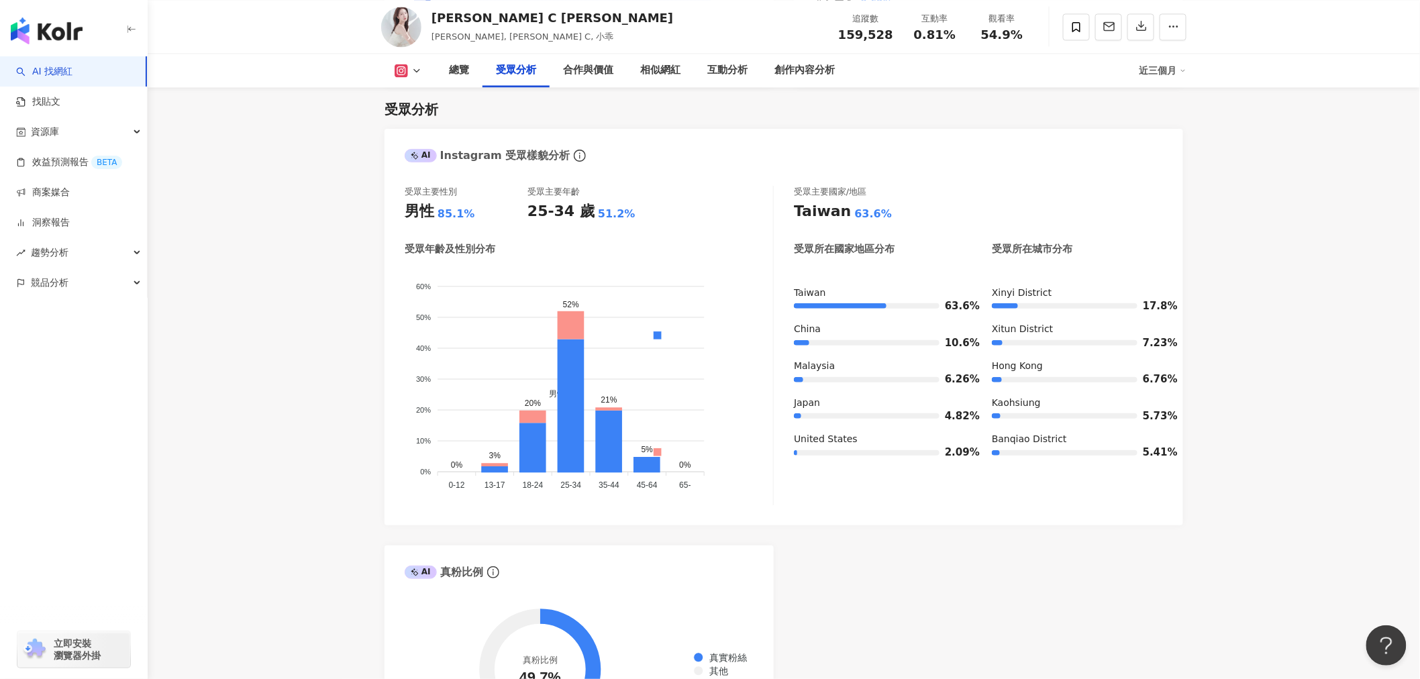
drag, startPoint x: 1284, startPoint y: 11, endPoint x: 840, endPoint y: 325, distance: 543.6
click at [945, 384] on span "6.26%" at bounding box center [955, 379] width 20 height 10
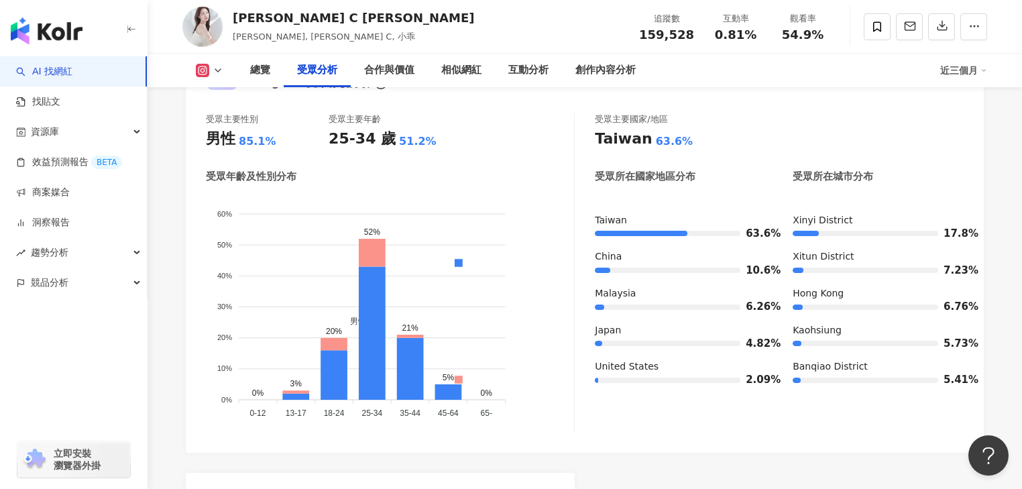
scroll to position [1222, 0]
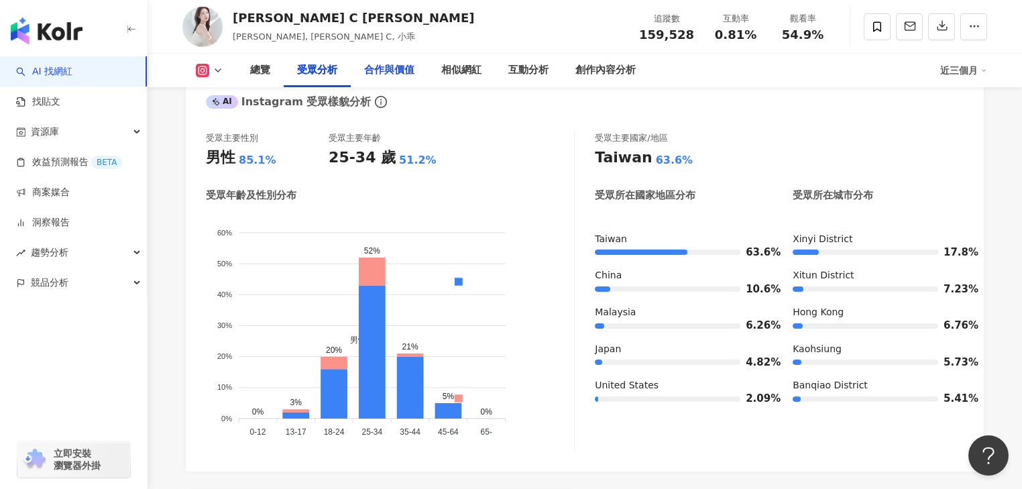
click at [385, 72] on div "合作與價值" at bounding box center [389, 70] width 50 height 16
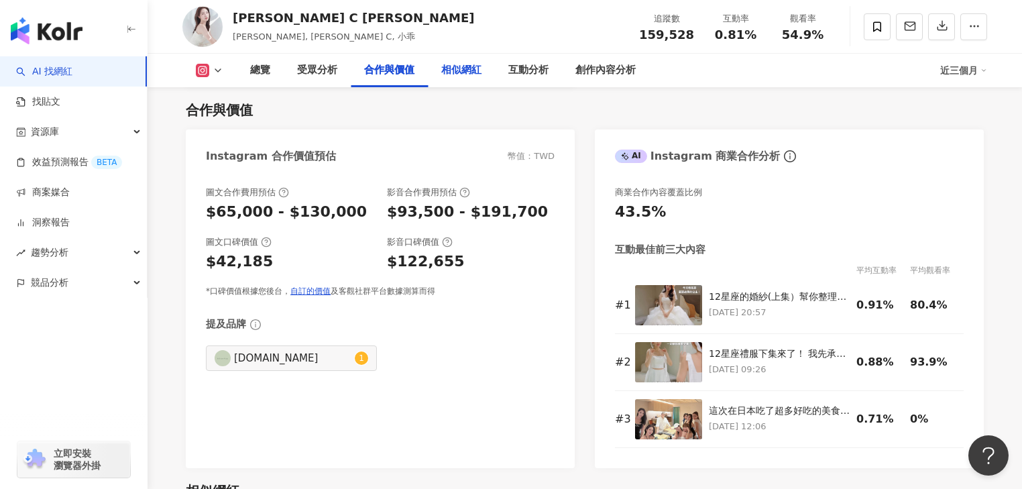
click at [472, 79] on div "相似網紅" at bounding box center [461, 71] width 67 height 34
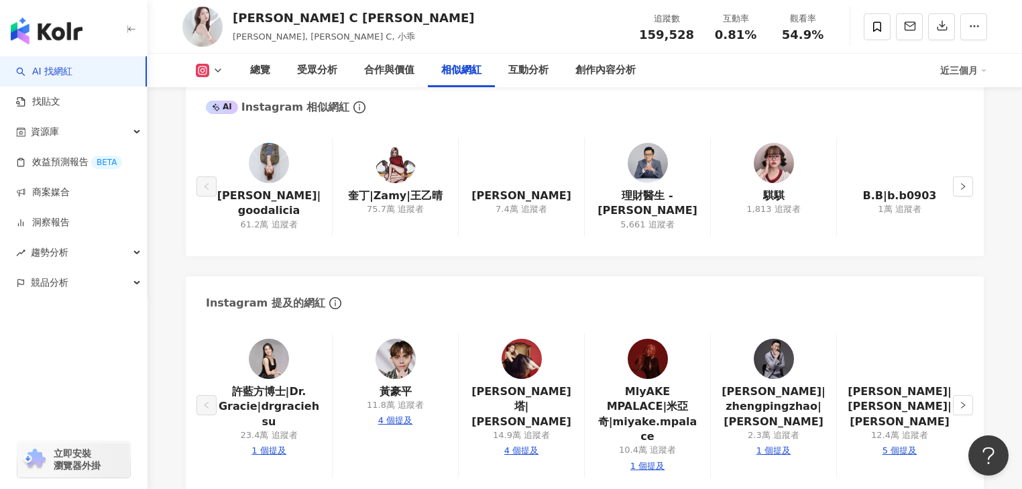
scroll to position [2273, 0]
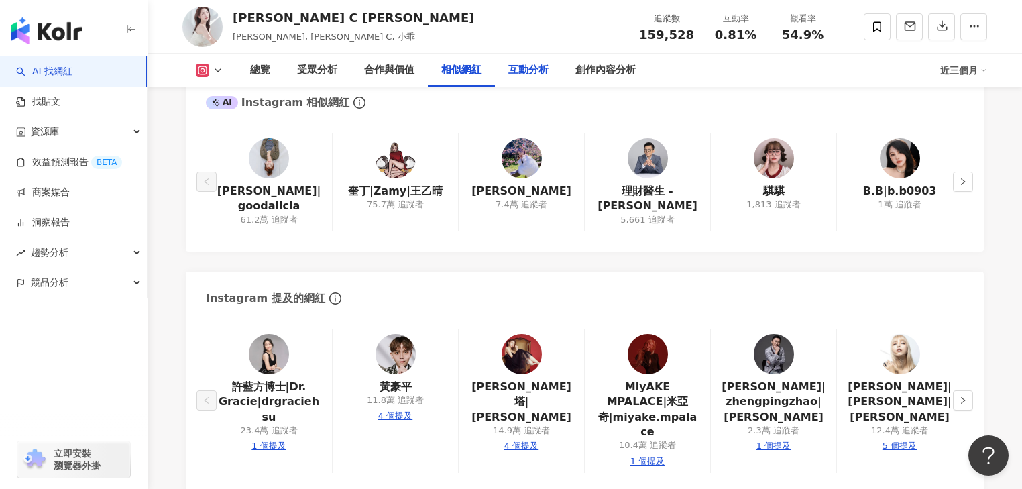
click at [523, 78] on div "互動分析" at bounding box center [528, 71] width 67 height 34
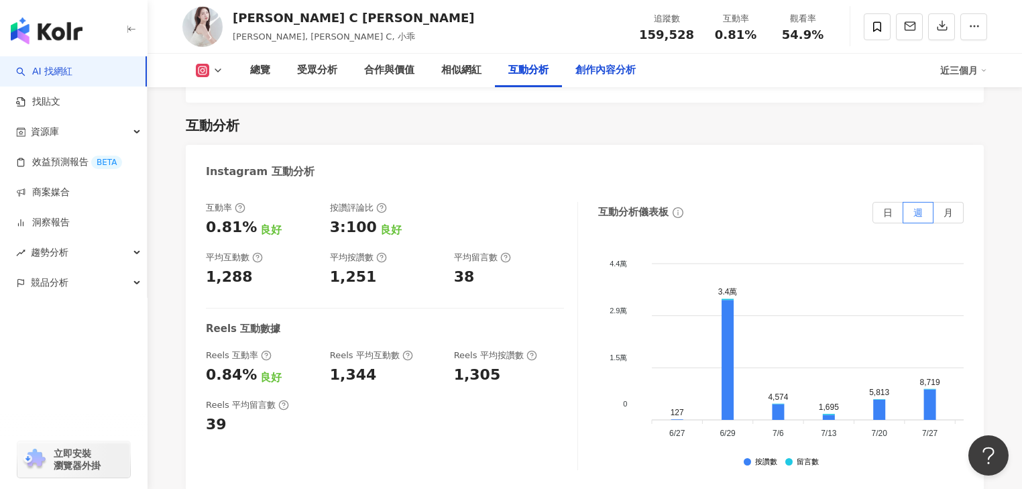
click at [607, 78] on div "創作內容分析" at bounding box center [606, 70] width 60 height 16
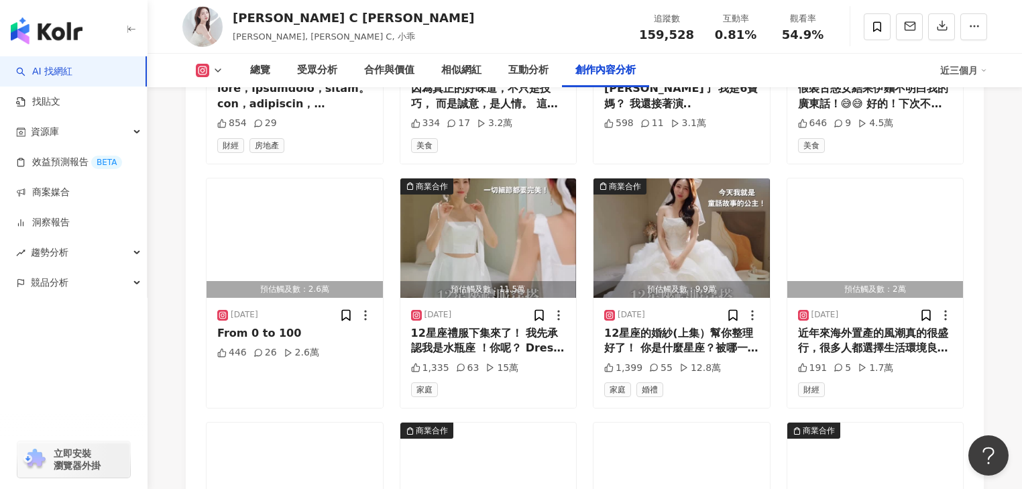
scroll to position [4438, 0]
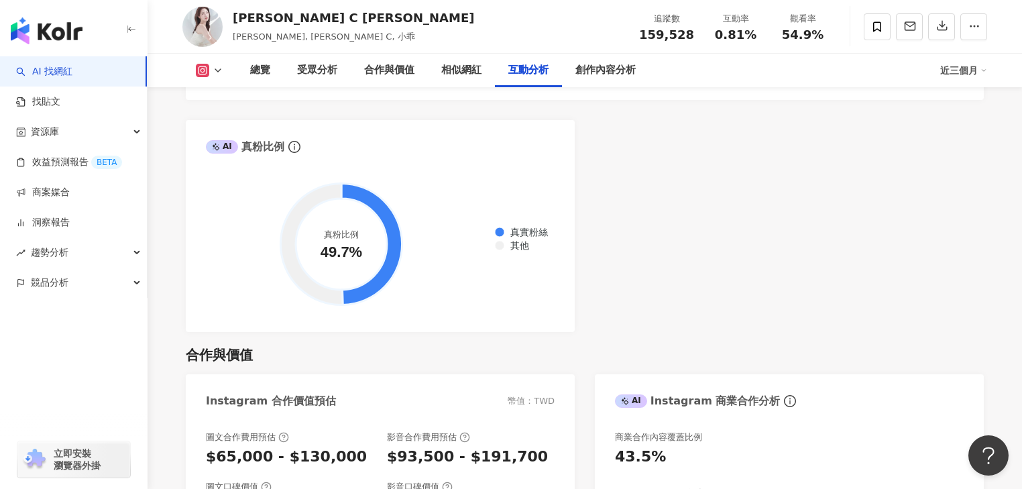
scroll to position [2664, 0]
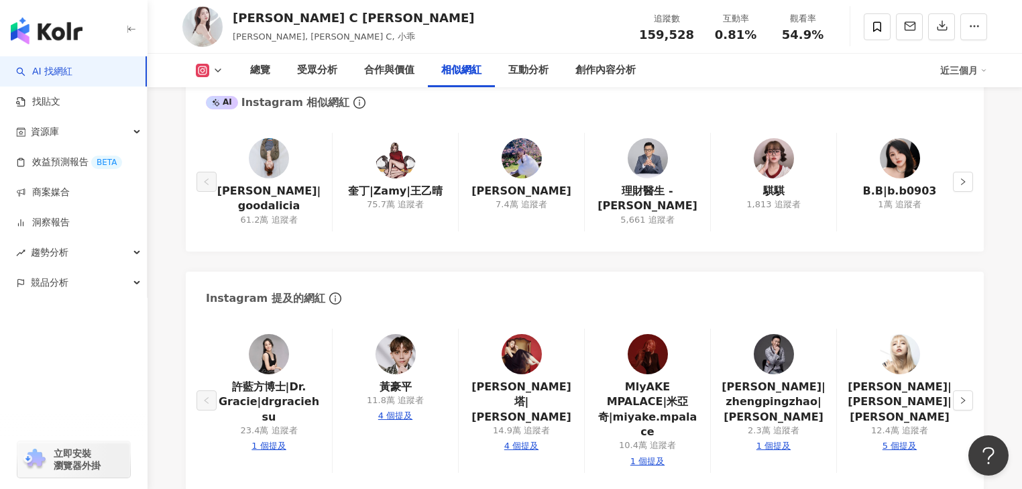
scroll to position [2219, 0]
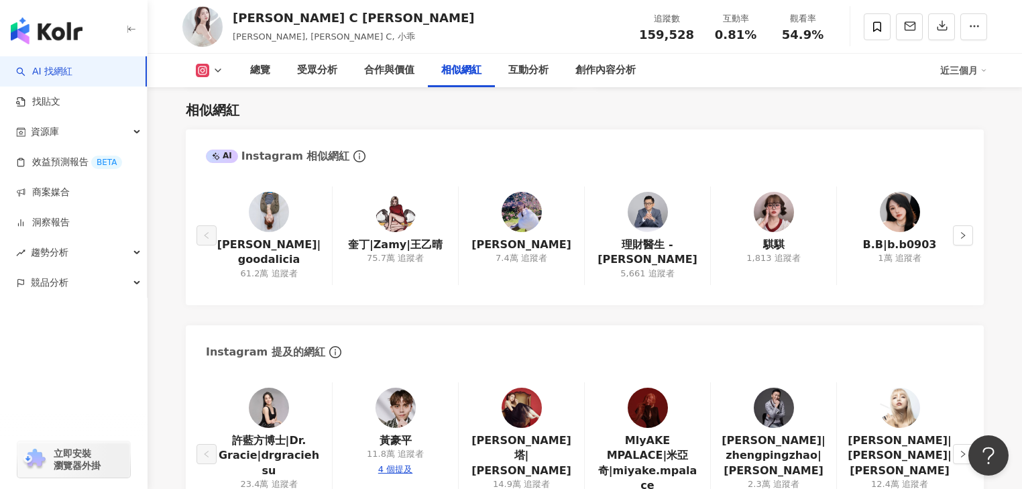
scroll to position [1838, 0]
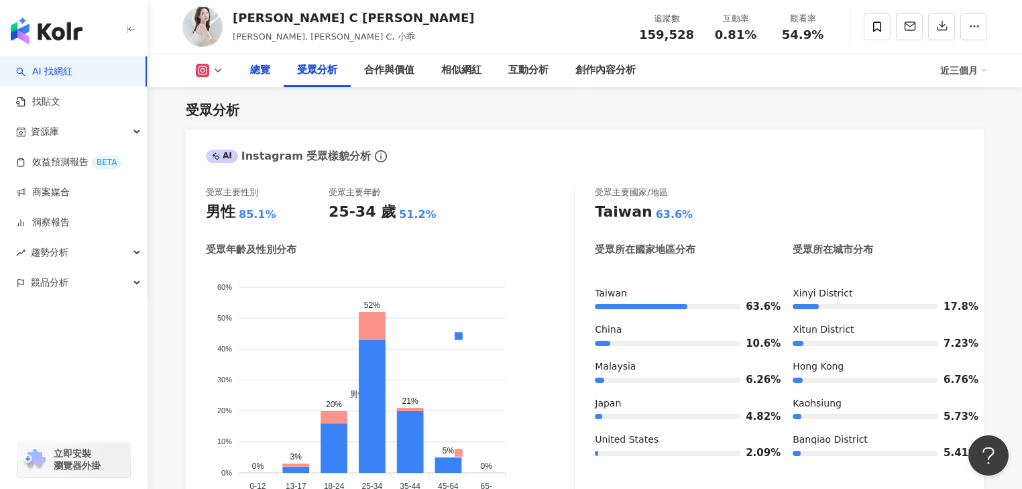
click at [268, 68] on div "總覽" at bounding box center [260, 70] width 20 height 16
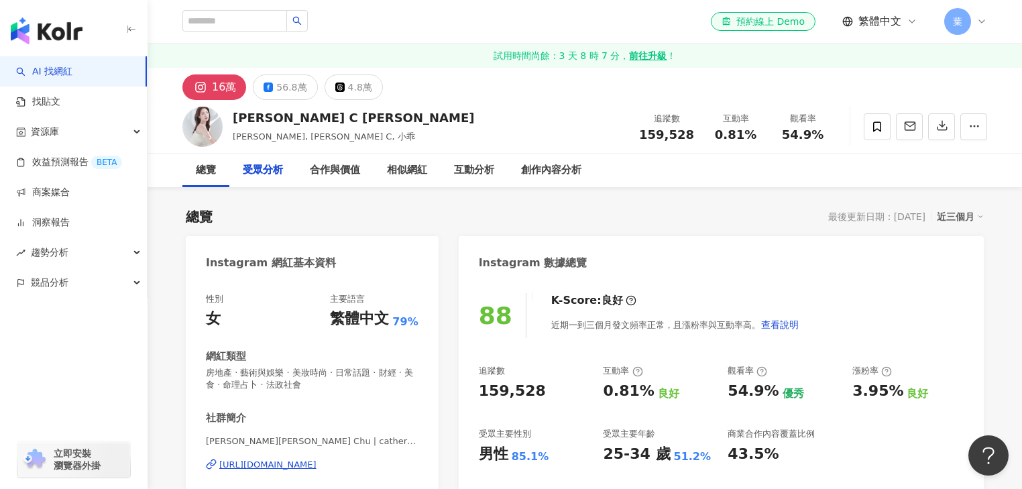
scroll to position [1167, 0]
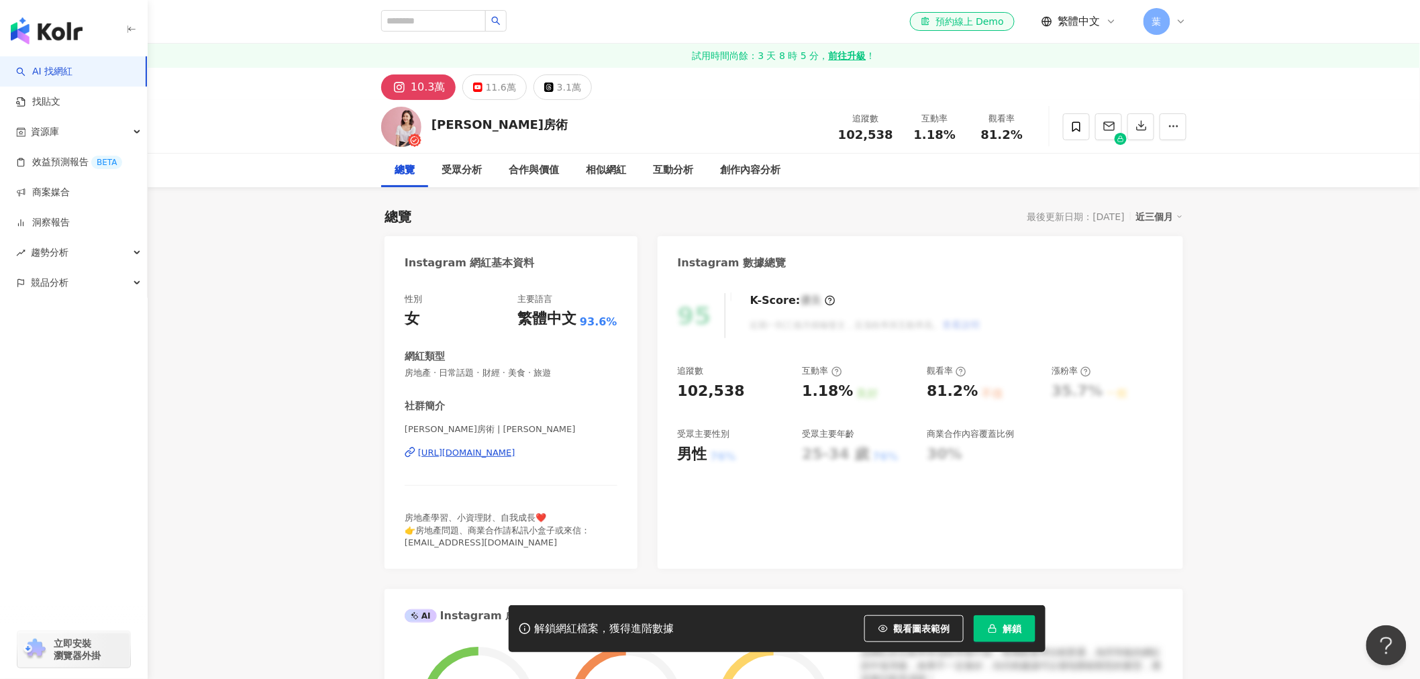
click at [996, 625] on icon "button" at bounding box center [992, 628] width 9 height 9
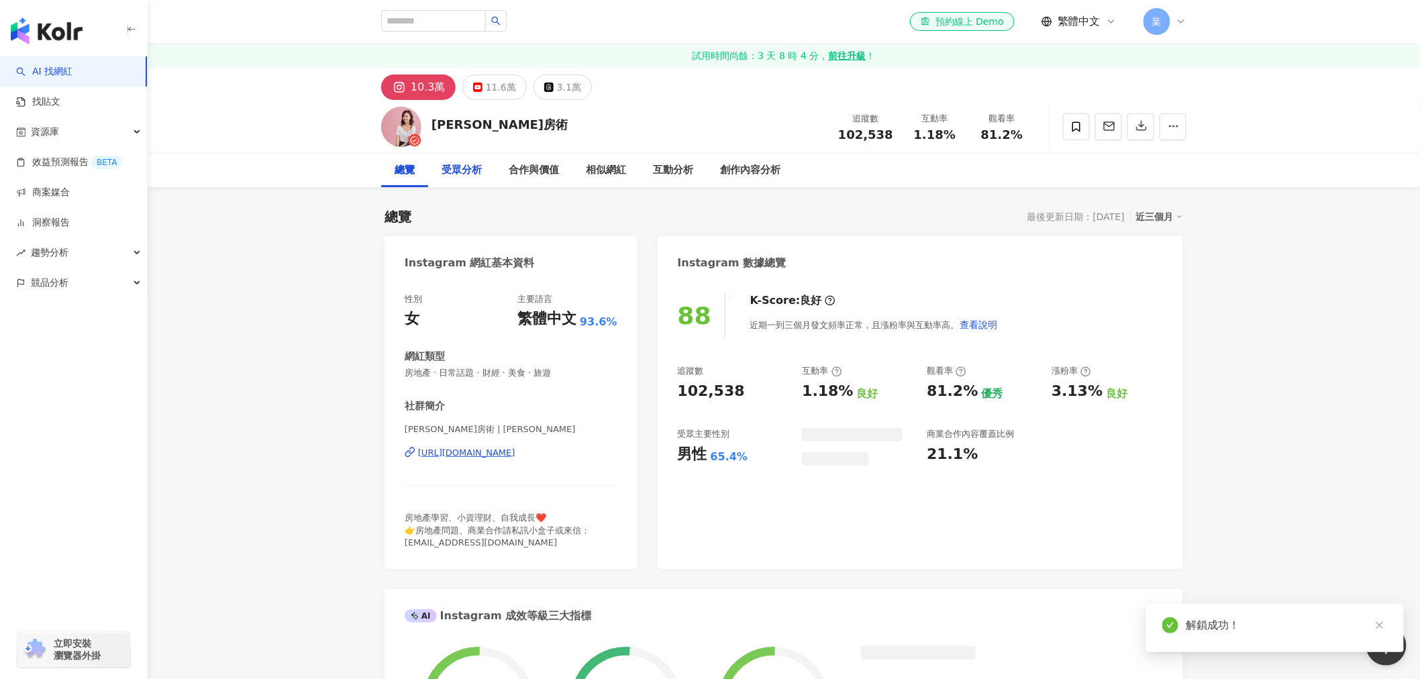
click at [474, 168] on div "受眾分析" at bounding box center [461, 170] width 40 height 16
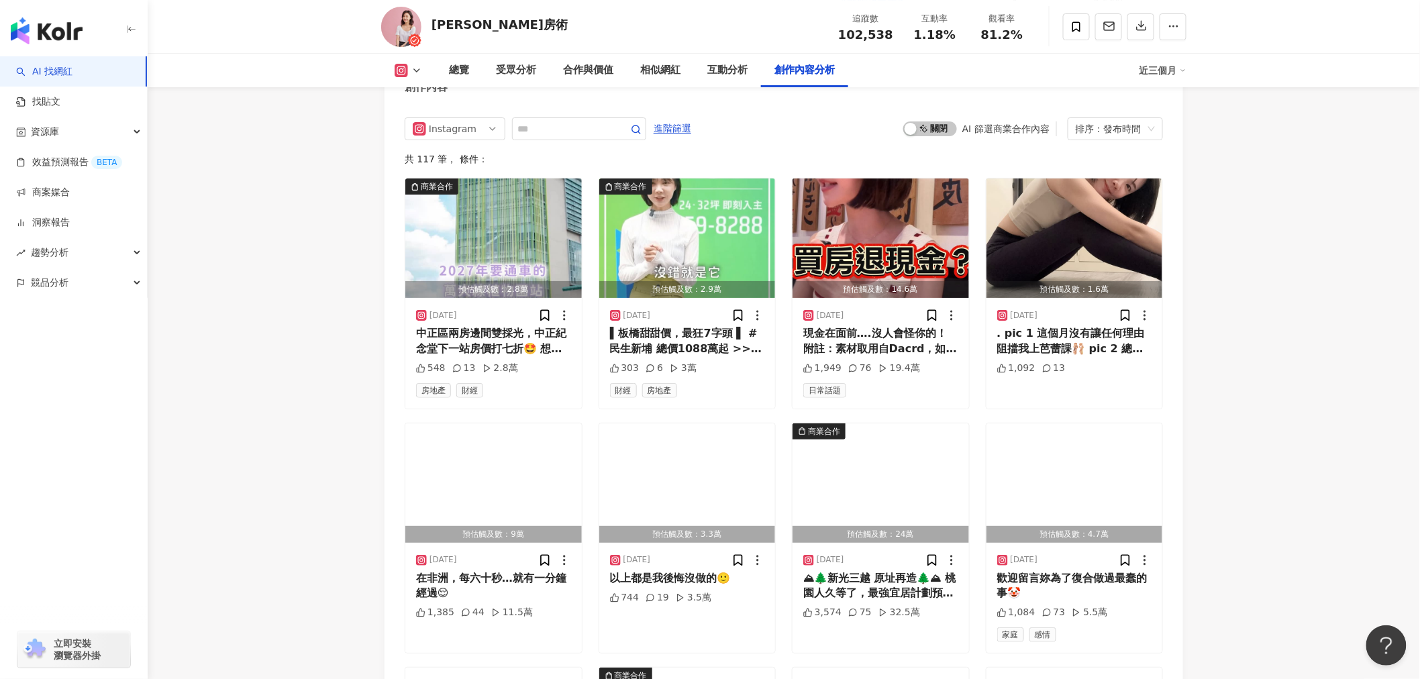
scroll to position [4215, 0]
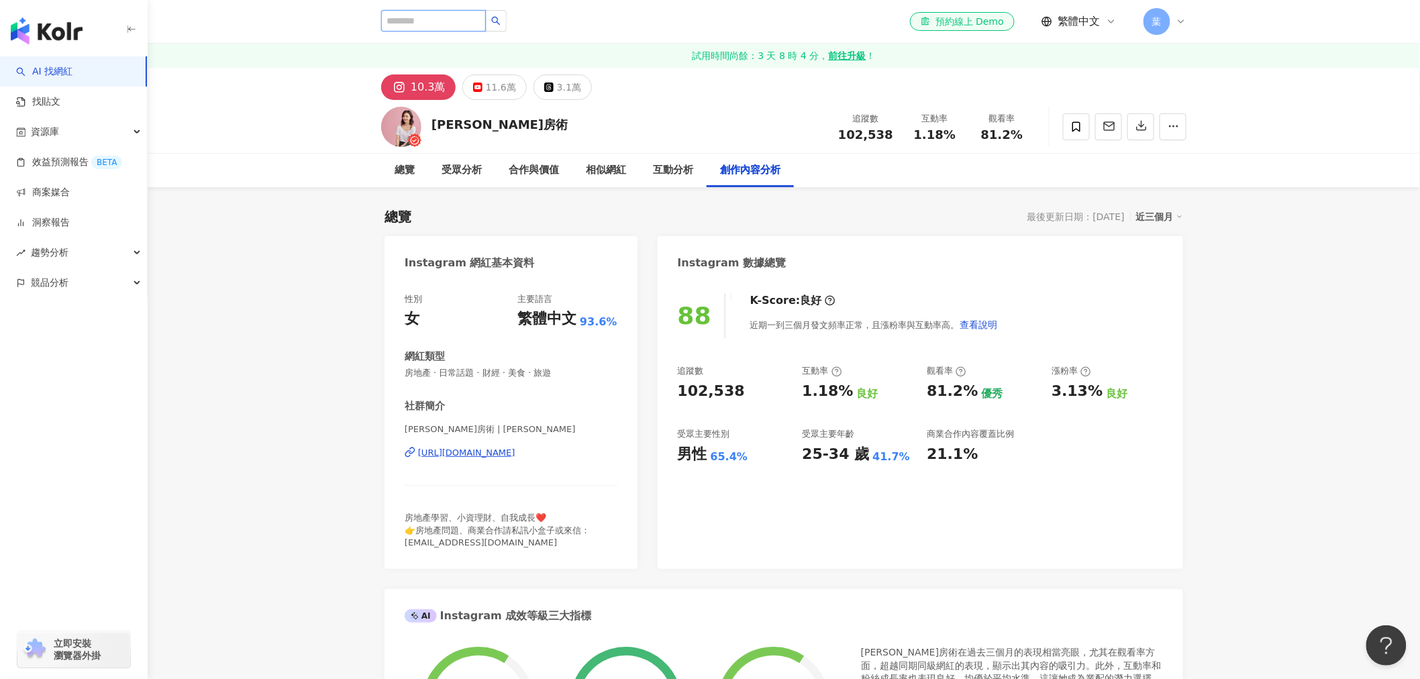
click at [394, 17] on input "search" at bounding box center [433, 20] width 105 height 21
type input "***"
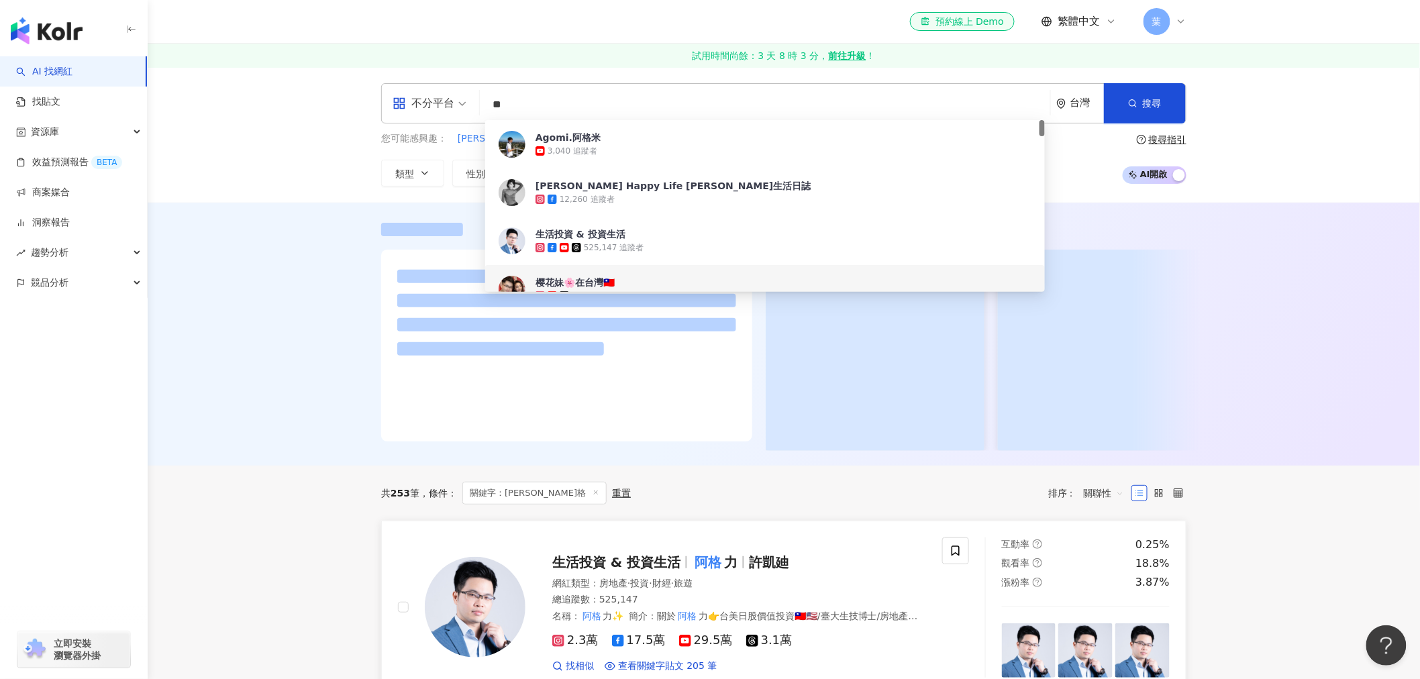
scroll to position [149, 0]
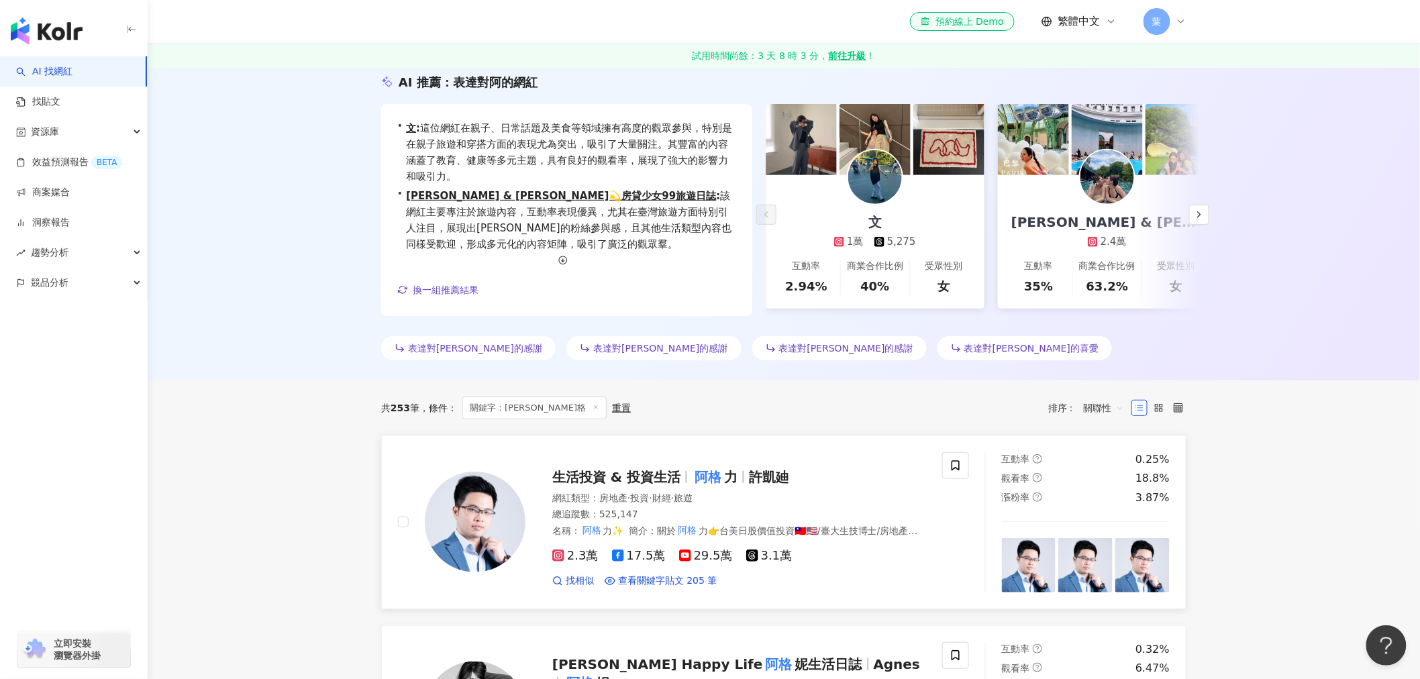
click at [675, 482] on span "生活投資 & 投資生活" at bounding box center [616, 477] width 128 height 16
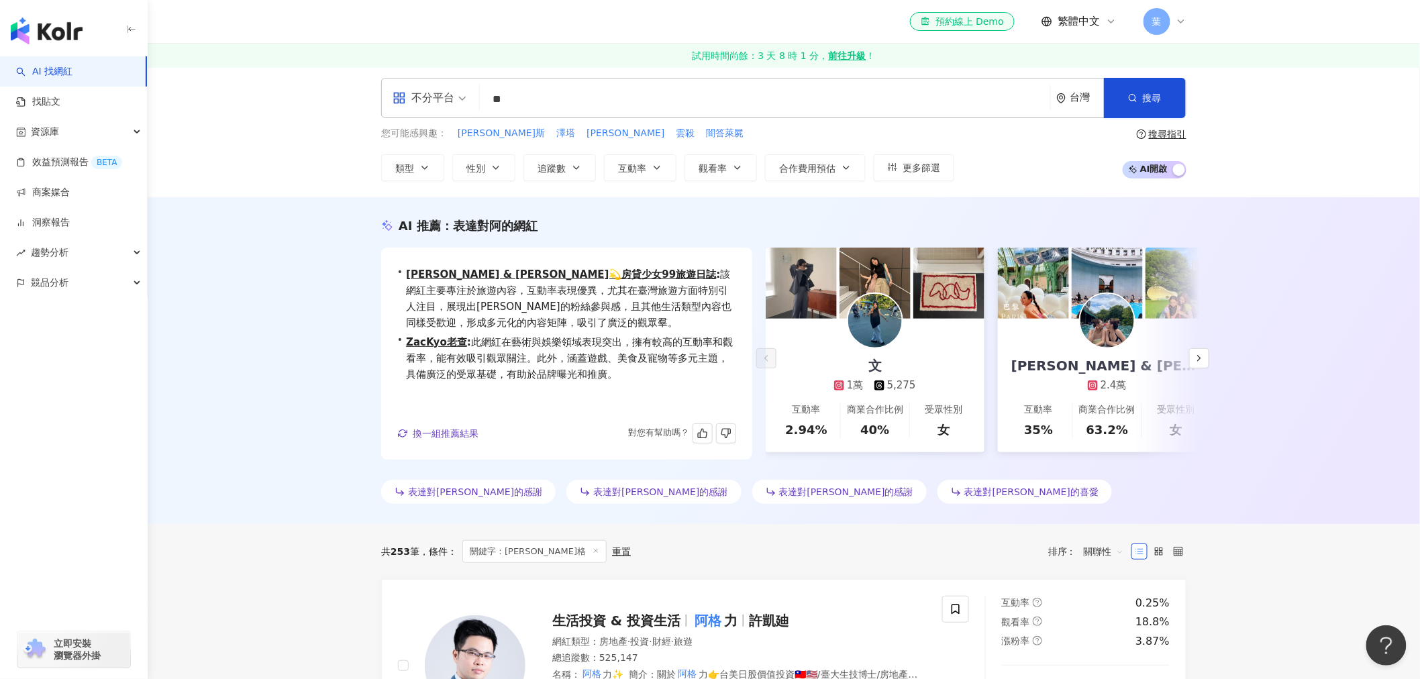
scroll to position [0, 0]
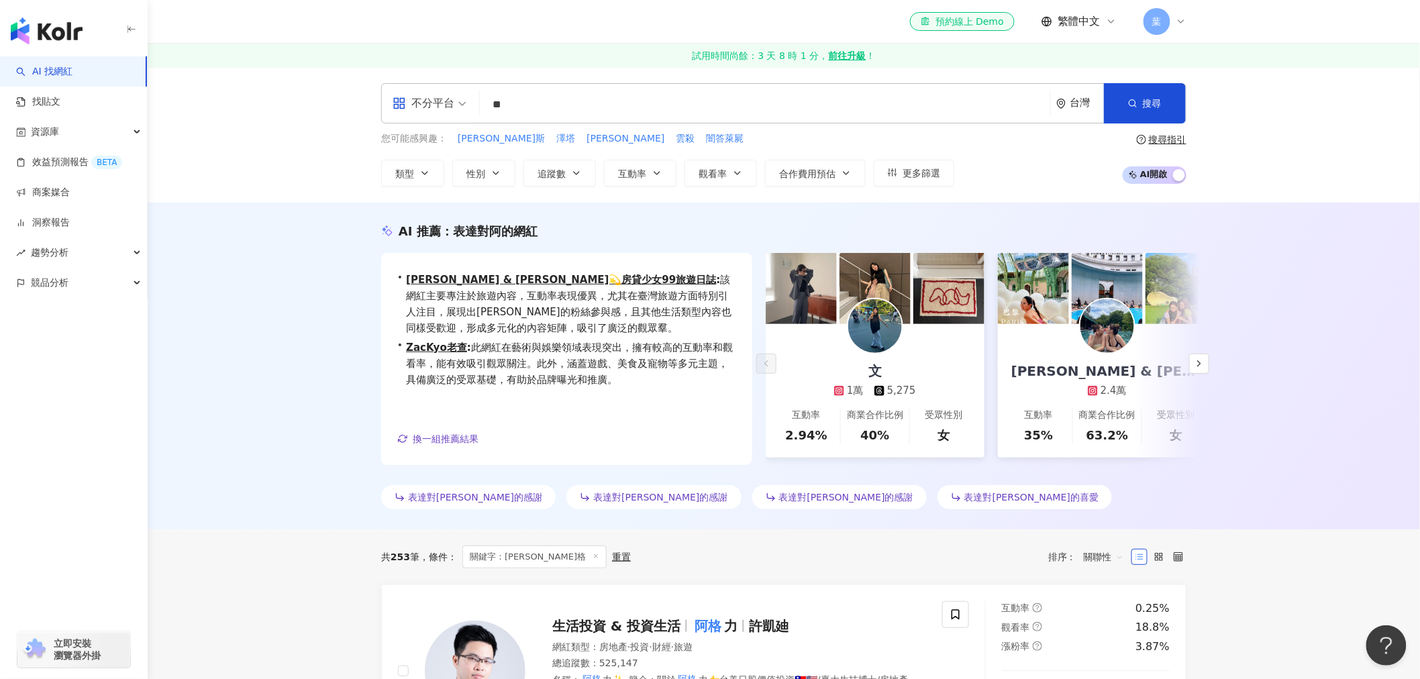
drag, startPoint x: 586, startPoint y: 112, endPoint x: 392, endPoint y: 109, distance: 193.9
click at [392, 109] on div "不分平台 ** 台灣 搜尋 1505e462-32f5-4656-86d3-3607aabf38ca 25944fcf-0907-4489-a8e9-1db2…" at bounding box center [783, 103] width 805 height 40
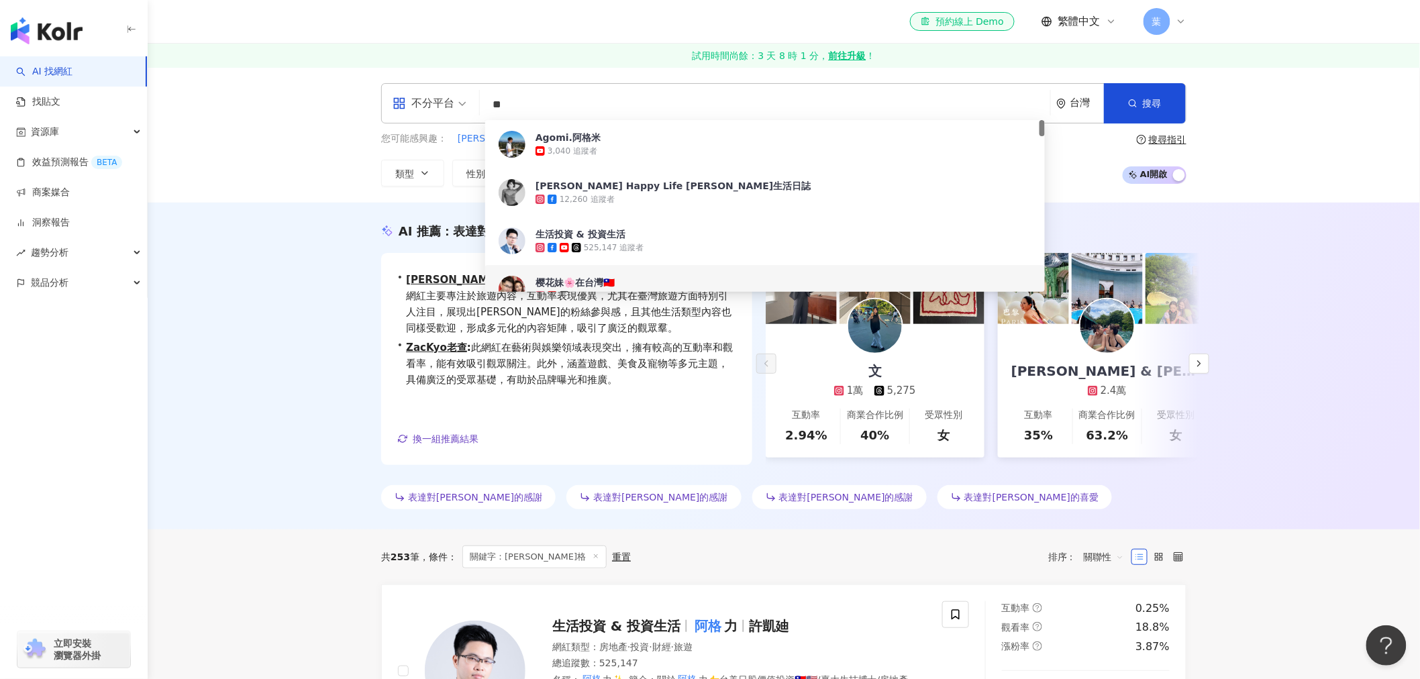
paste input "*"
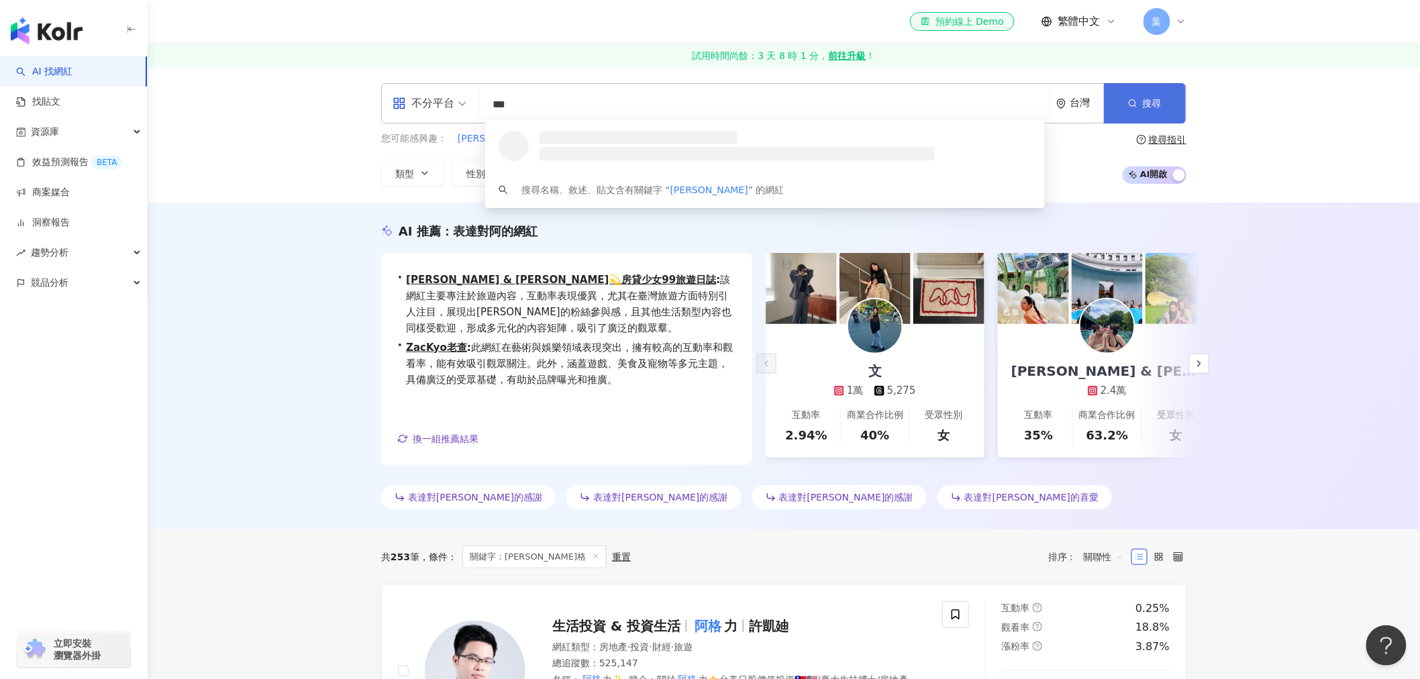
click at [1141, 99] on button "搜尋" at bounding box center [1145, 103] width 82 height 40
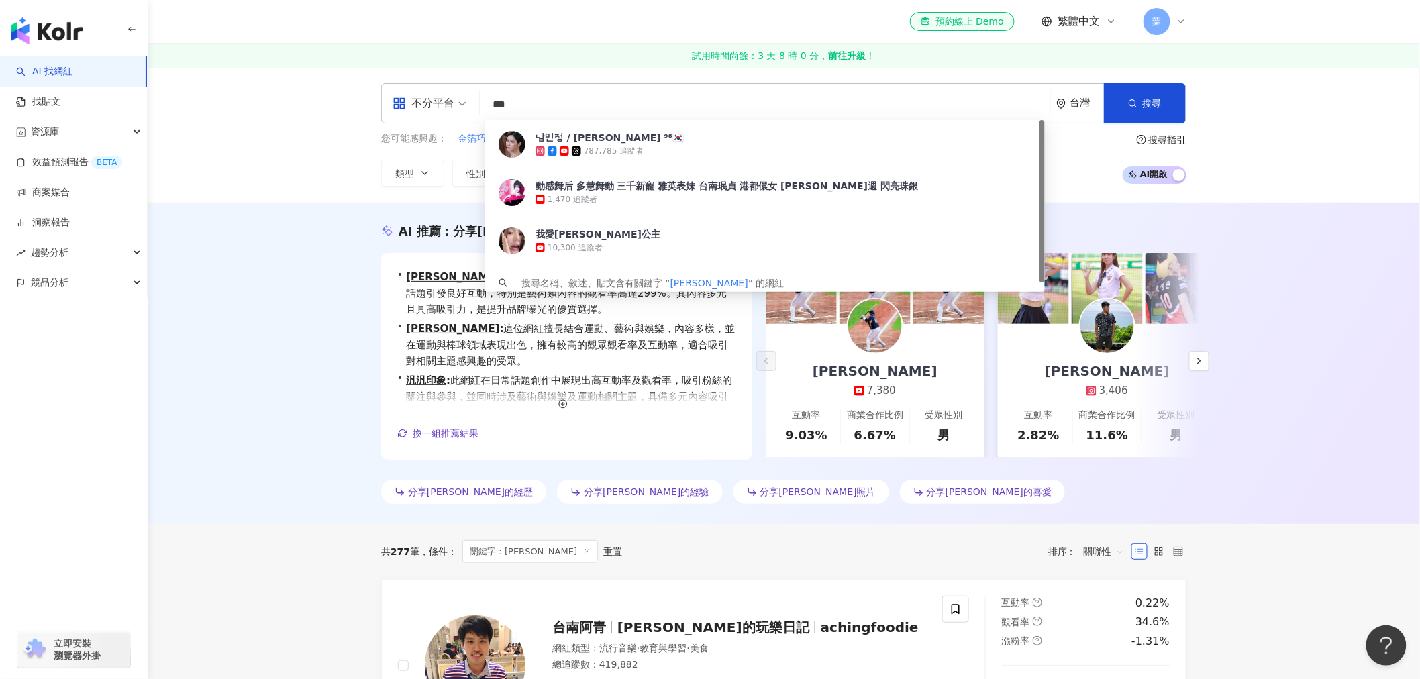
drag, startPoint x: 575, startPoint y: 109, endPoint x: 395, endPoint y: 111, distance: 180.5
click at [395, 111] on div "不分平台 *** 台灣 搜尋 79643b07-6db9-4e47-82fe-cd23eae2002f 남민정 / 南珉貞 ⁹⁸🇰🇷 787,78…" at bounding box center [783, 103] width 805 height 40
paste input "**"
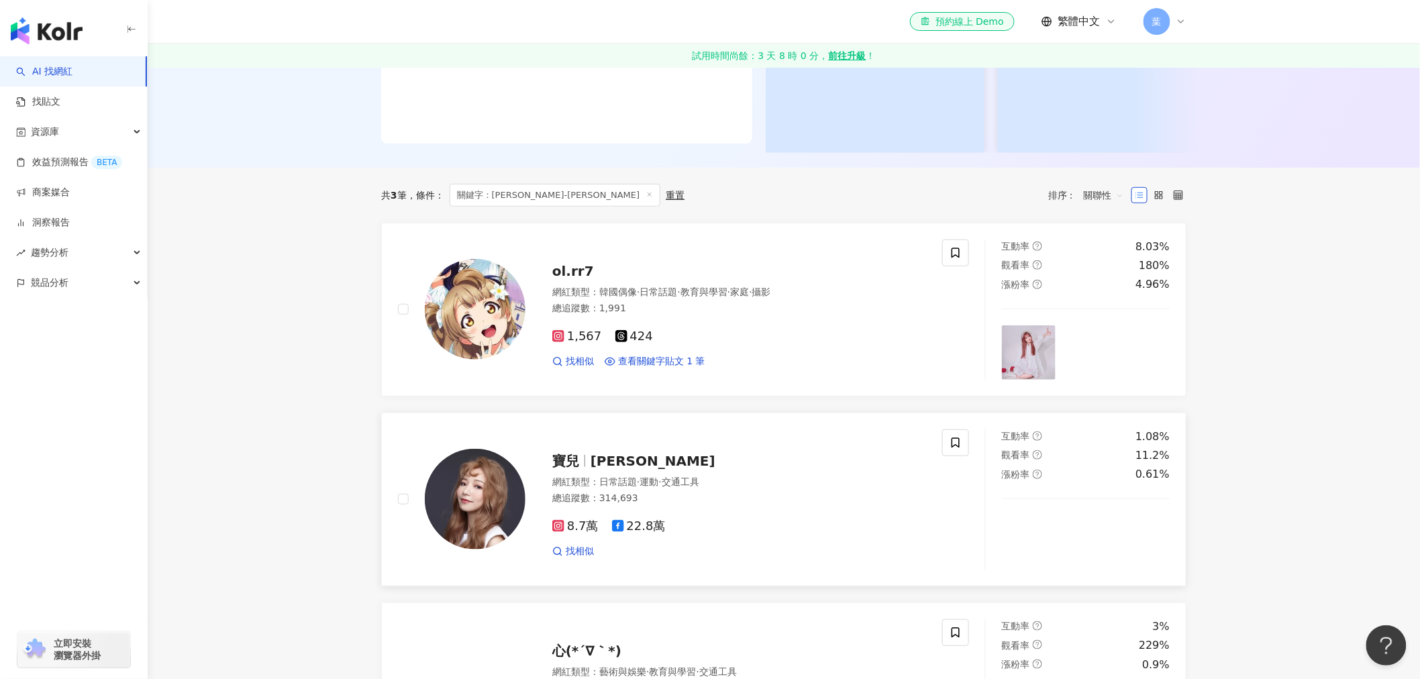
scroll to position [305, 0]
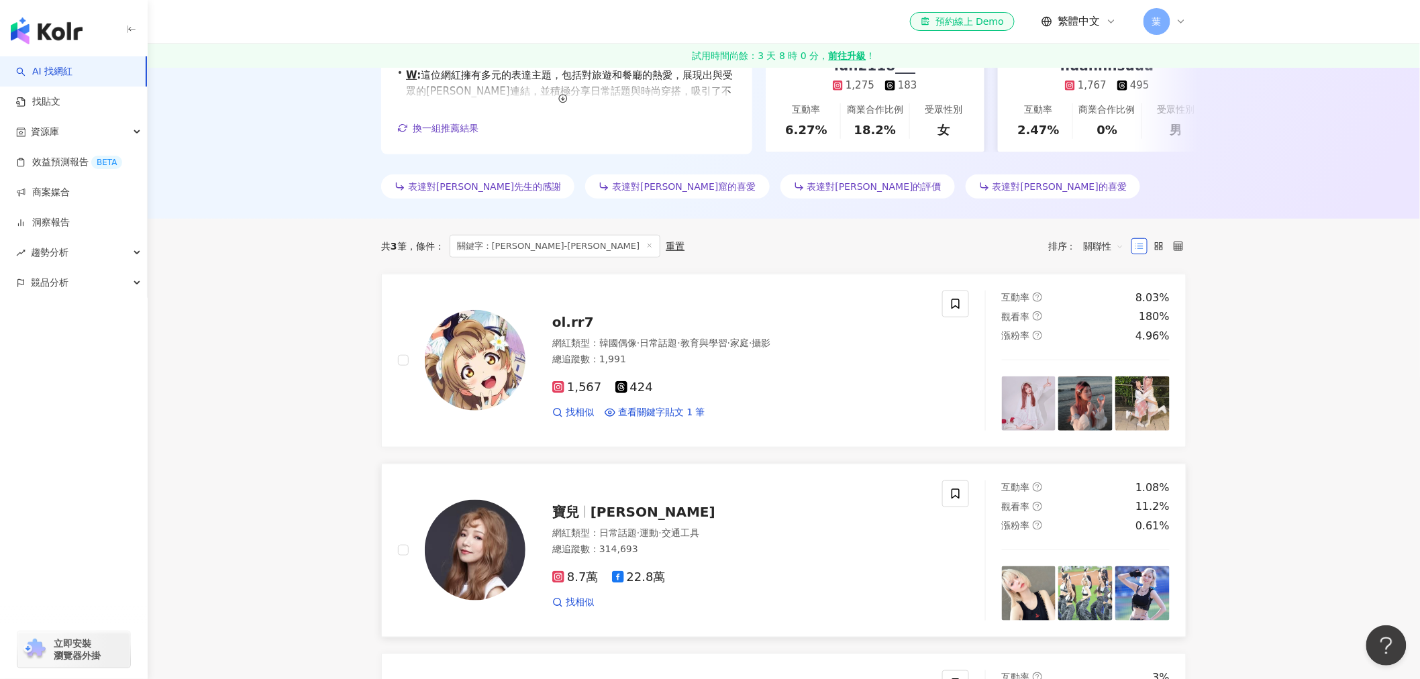
click at [599, 520] on span "吳昀廷" at bounding box center [652, 512] width 125 height 16
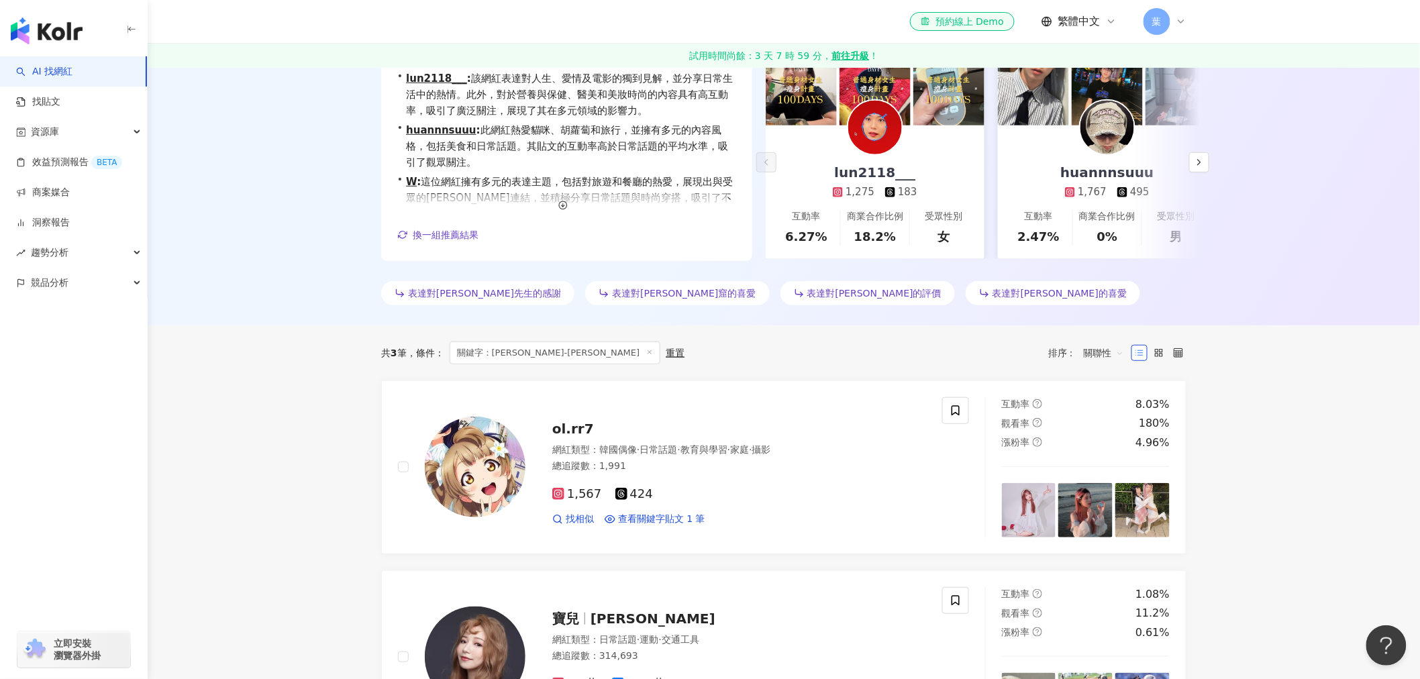
scroll to position [0, 0]
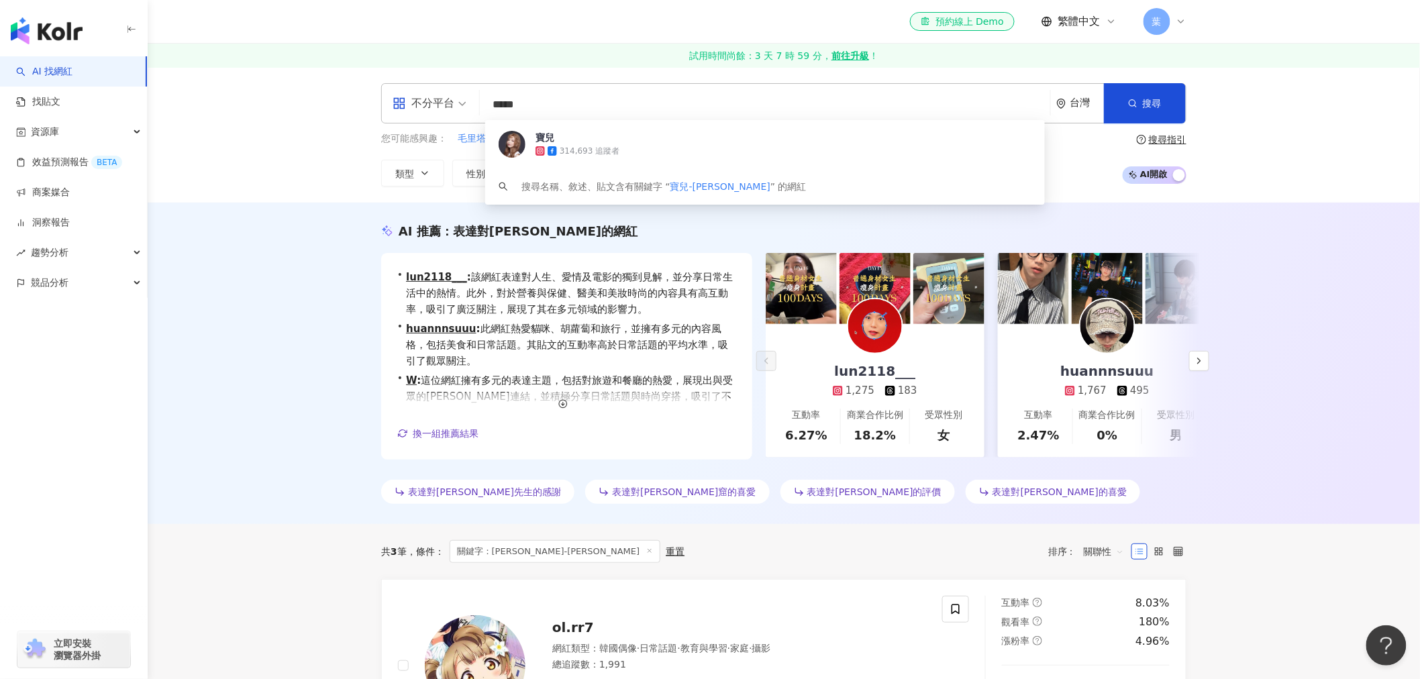
drag, startPoint x: 653, startPoint y: 110, endPoint x: 374, endPoint y: 111, distance: 279.8
click at [374, 111] on div "不分平台 ***** 台灣 搜尋 158a1893-7417-4c2f-9aca-0ef9b22e17a7 寶兒 314,693 追蹤者 搜尋名稱、敘述、貼文…" at bounding box center [783, 134] width 859 height 103
type input "**"
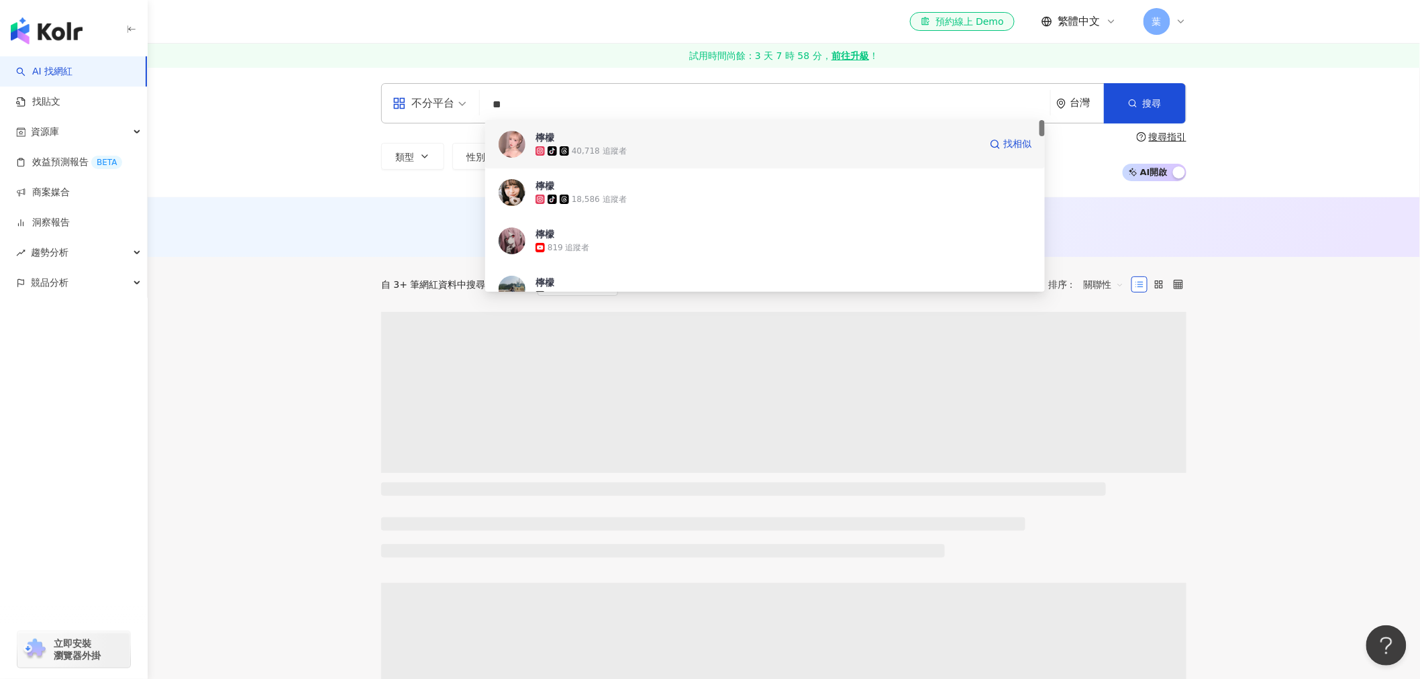
click at [562, 148] on icon at bounding box center [564, 150] width 9 height 9
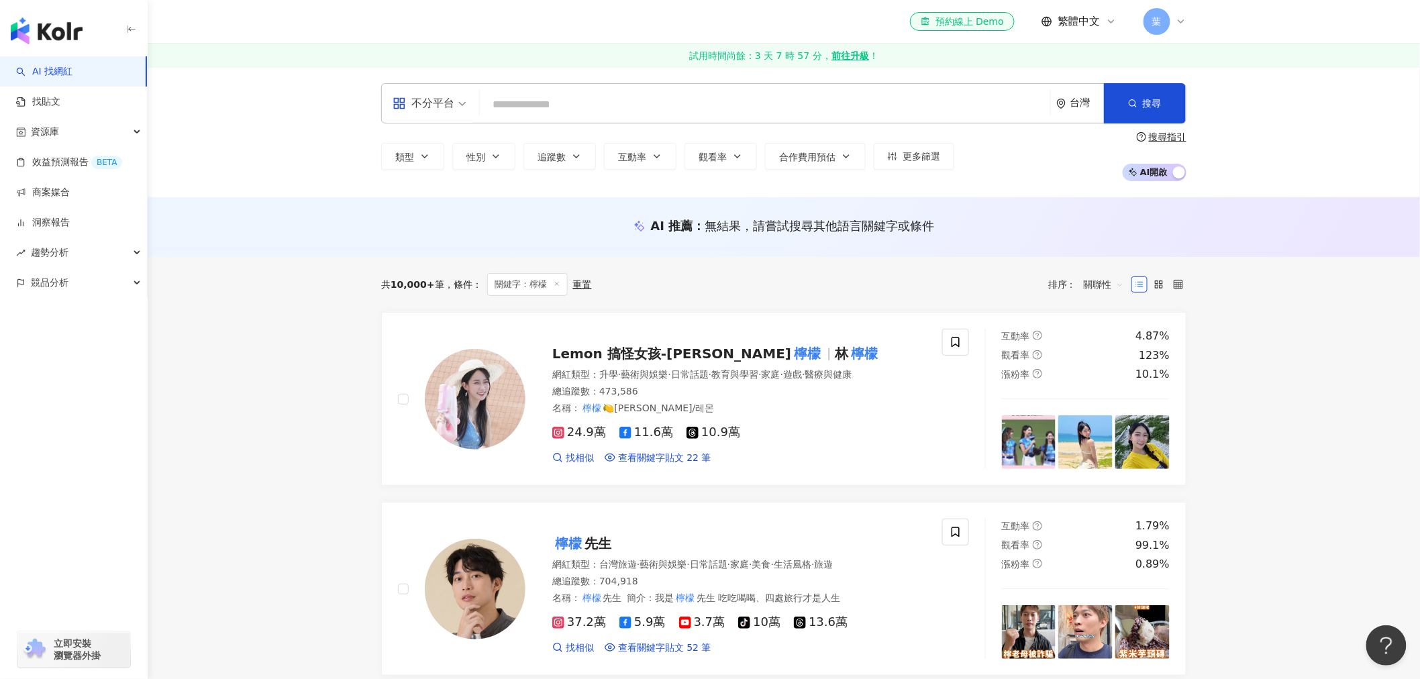
paste input "*******"
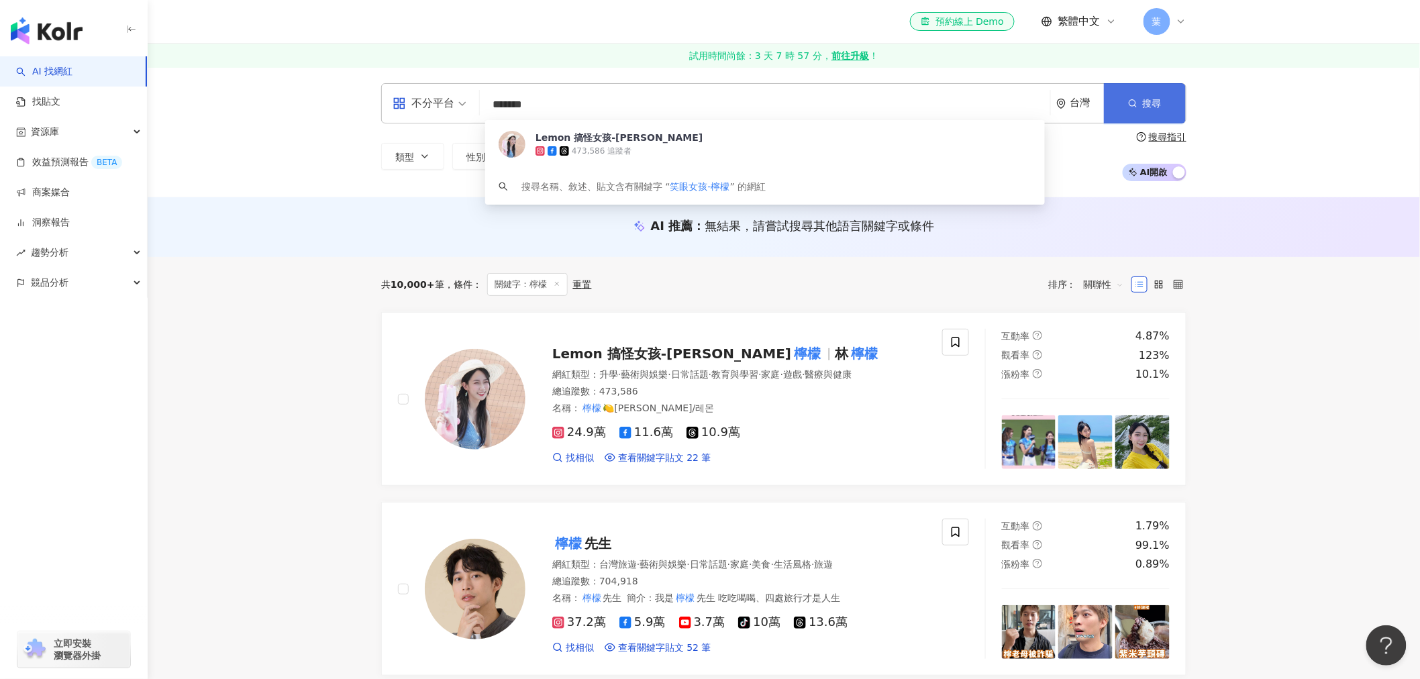
click at [1137, 105] on button "搜尋" at bounding box center [1145, 103] width 82 height 40
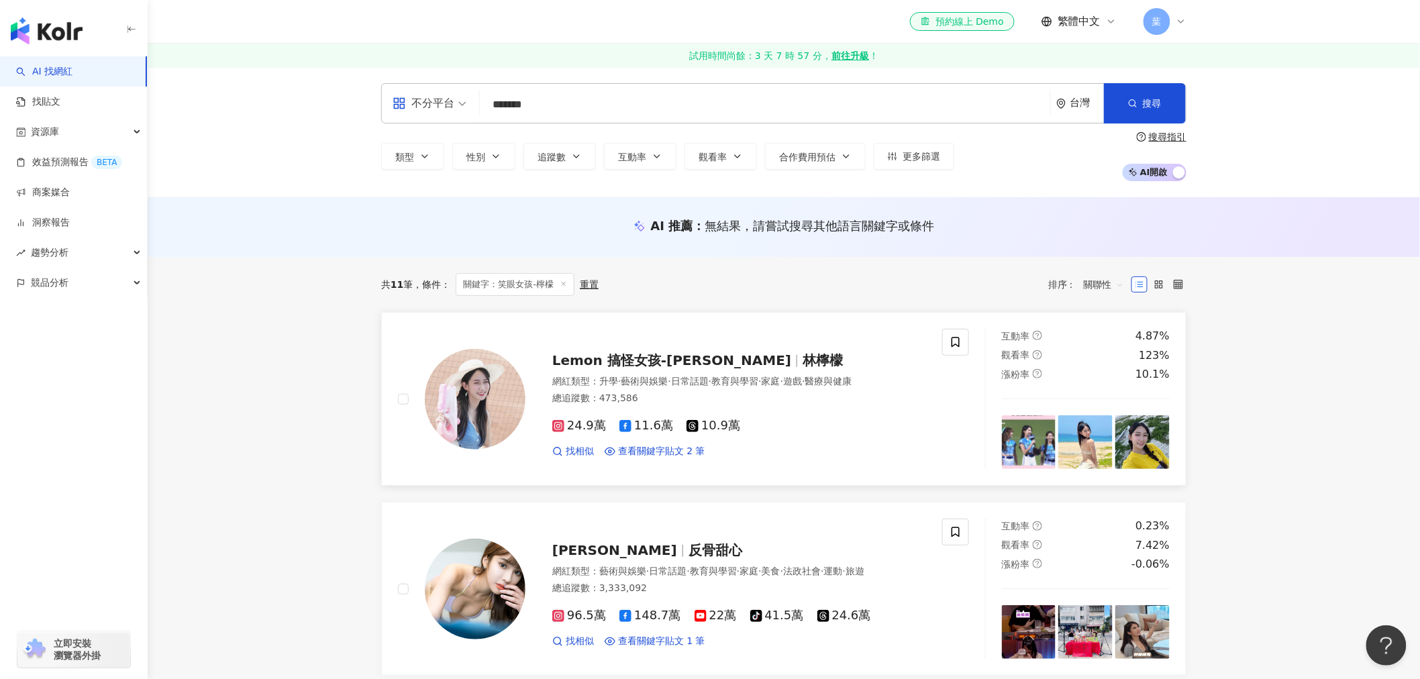
click at [576, 352] on span "Lemon 搞怪女孩-林檸檬" at bounding box center [671, 360] width 239 height 16
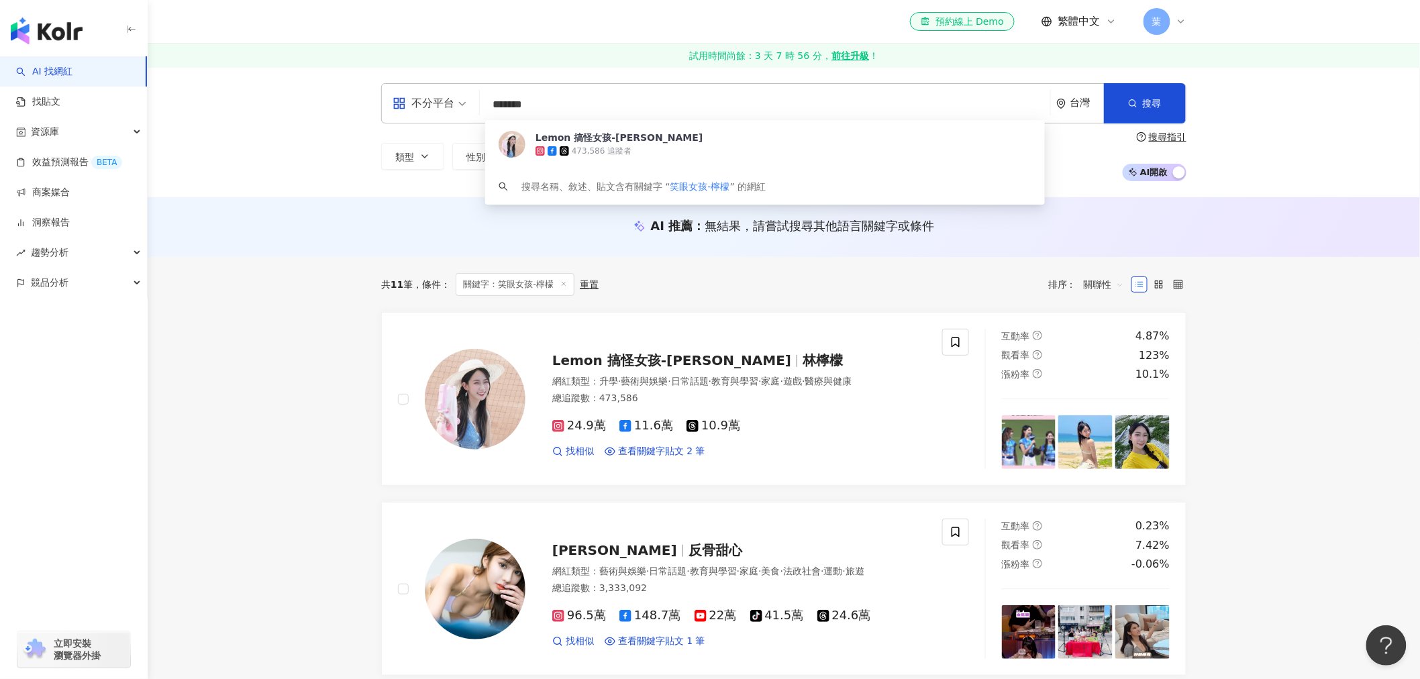
drag, startPoint x: 571, startPoint y: 107, endPoint x: 282, endPoint y: 126, distance: 289.1
click at [282, 126] on div "不分平台 ******* 台灣 搜尋 4a5db483-3d0b-43d3-9cb0-6a2a73c633b7 Lemon 搞怪女孩-林檸檬 473,586 …" at bounding box center [784, 132] width 1272 height 130
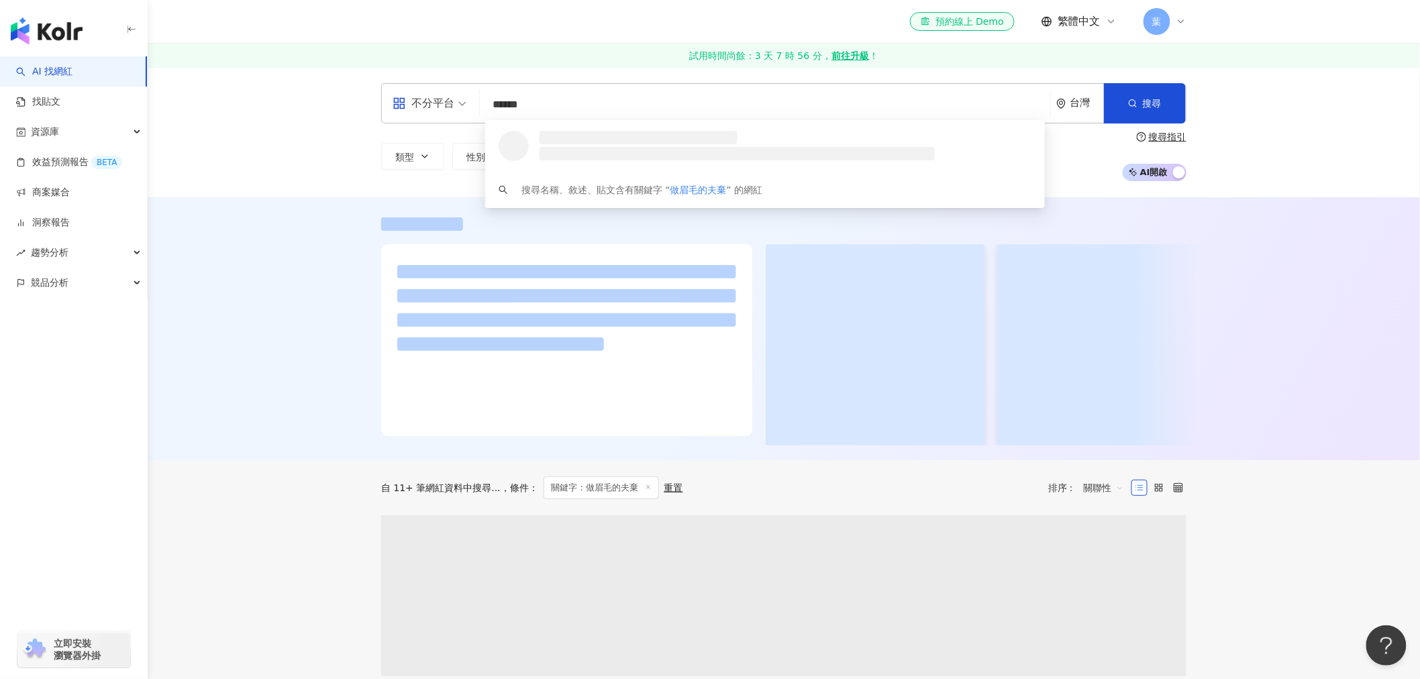
click at [658, 92] on input "******" at bounding box center [765, 104] width 560 height 25
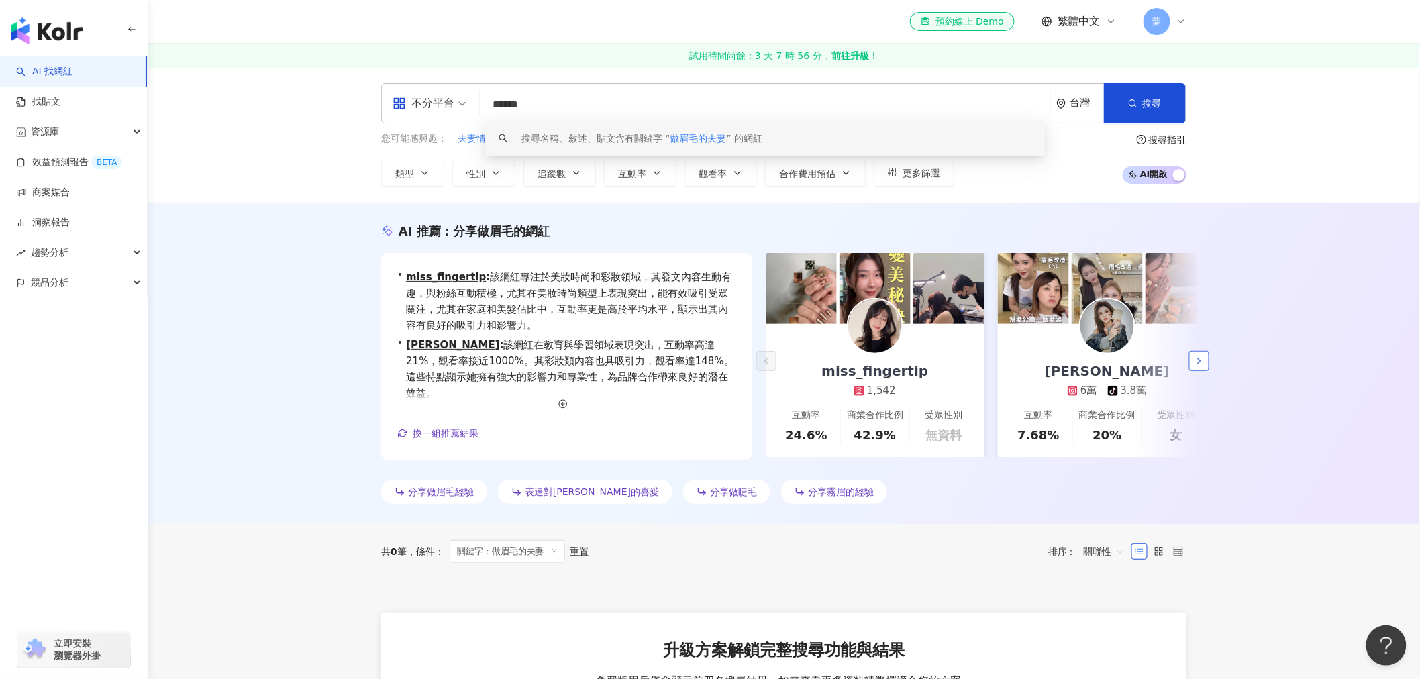
click at [1201, 356] on icon "button" at bounding box center [1199, 361] width 11 height 11
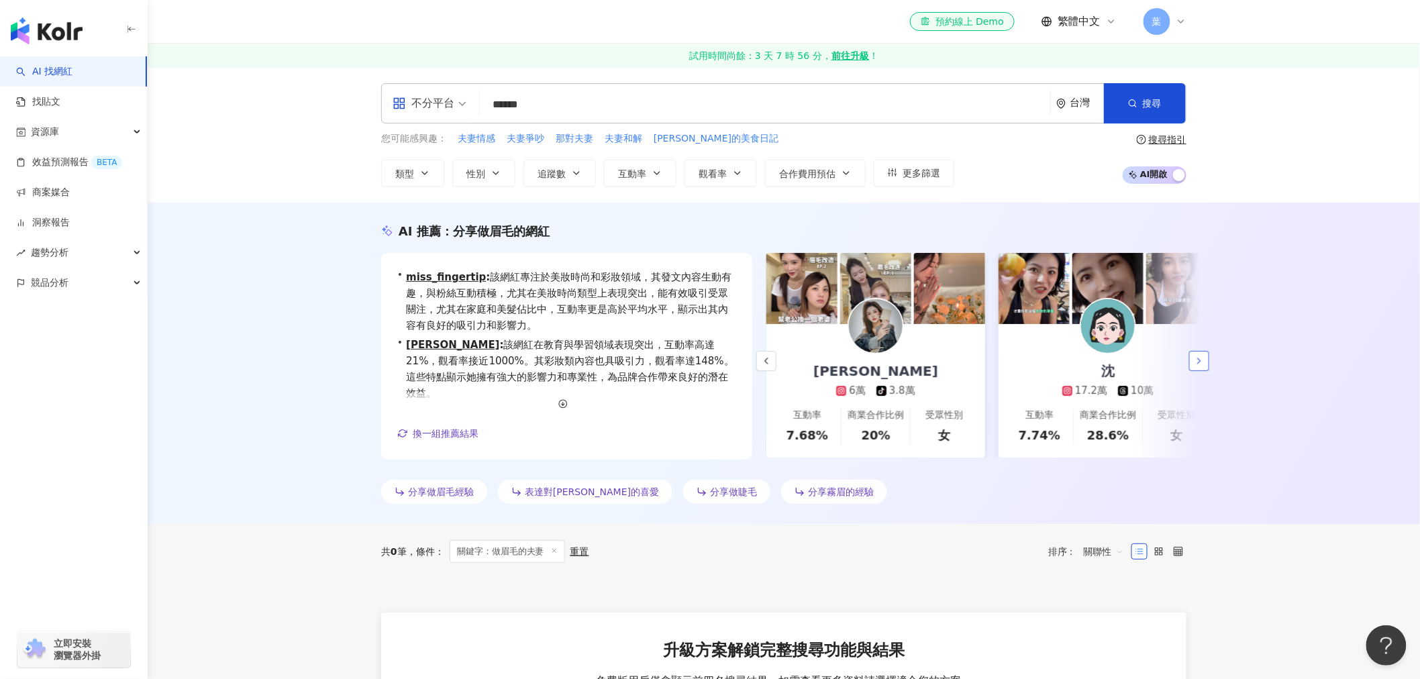
click at [1201, 356] on icon "button" at bounding box center [1199, 361] width 11 height 11
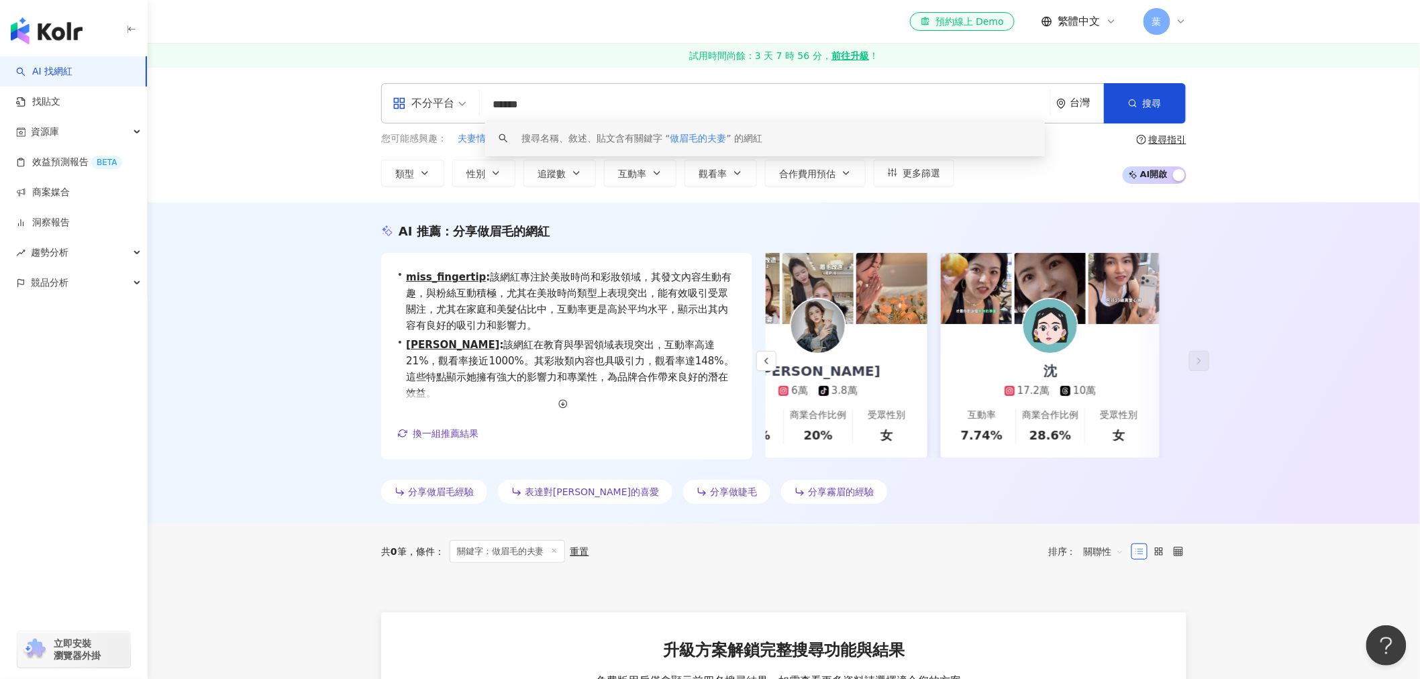
drag, startPoint x: 594, startPoint y: 114, endPoint x: 368, endPoint y: 114, distance: 226.8
click at [368, 114] on div "不分平台 ****** 台灣 搜尋 keyword 搜尋名稱、敘述、貼文含有關鍵字 “ 做眉毛的夫妻 ” 的網紅 您可能感興趣： 夫妻情感 夫妻爭吵 那對夫妻…" at bounding box center [783, 134] width 859 height 103
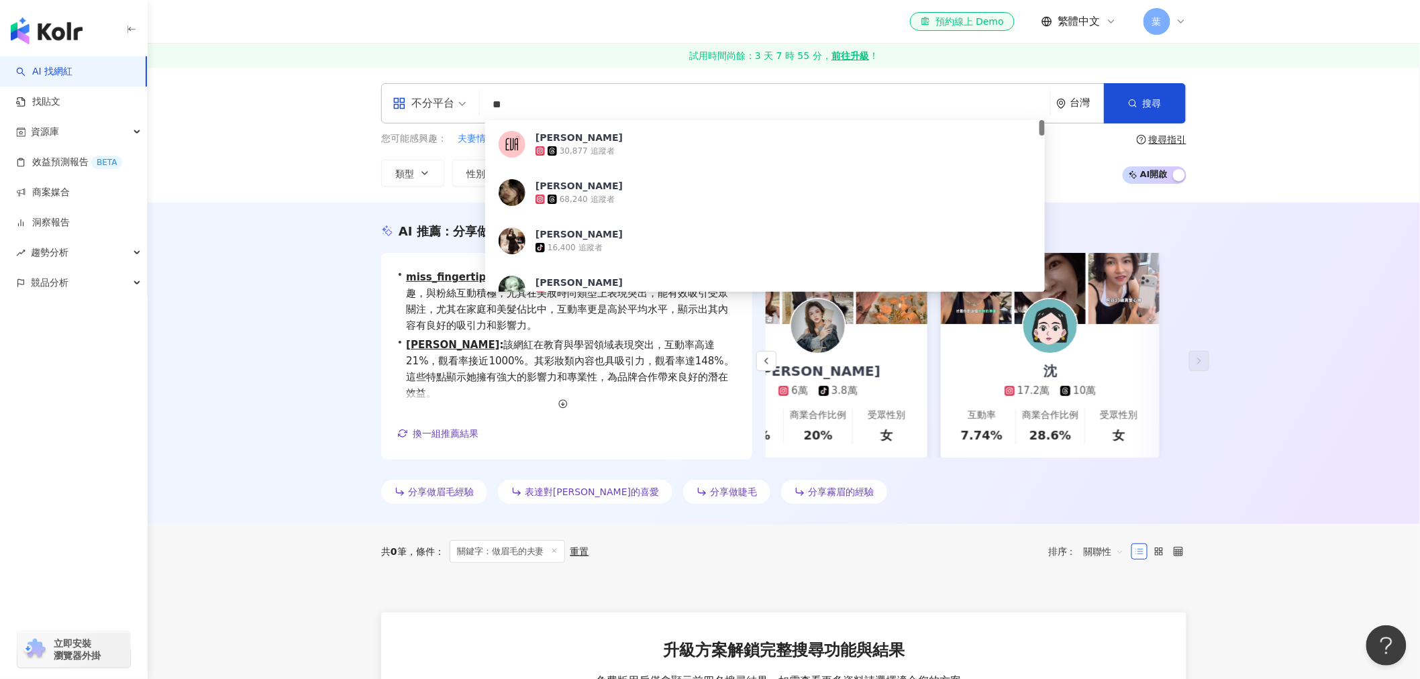
type input "*"
type input "*******"
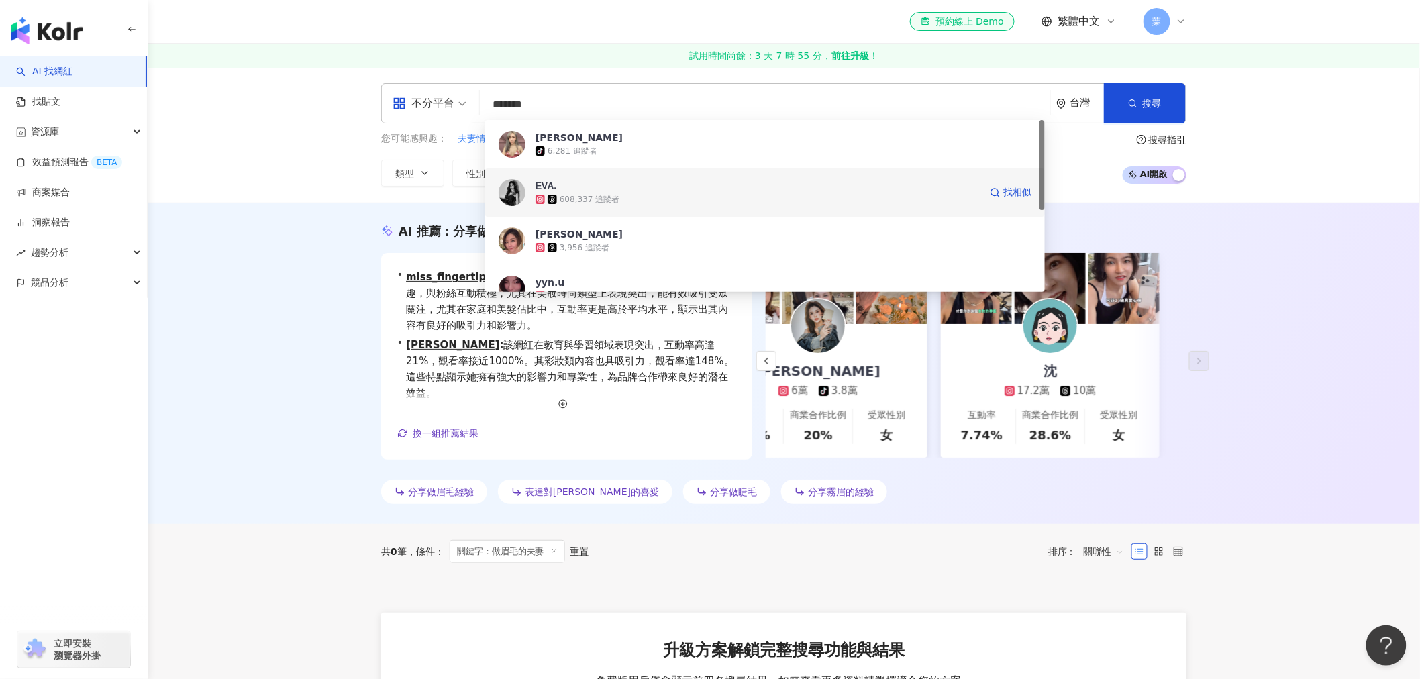
click at [562, 188] on span "ᎬᏙᎪ." at bounding box center [757, 185] width 444 height 13
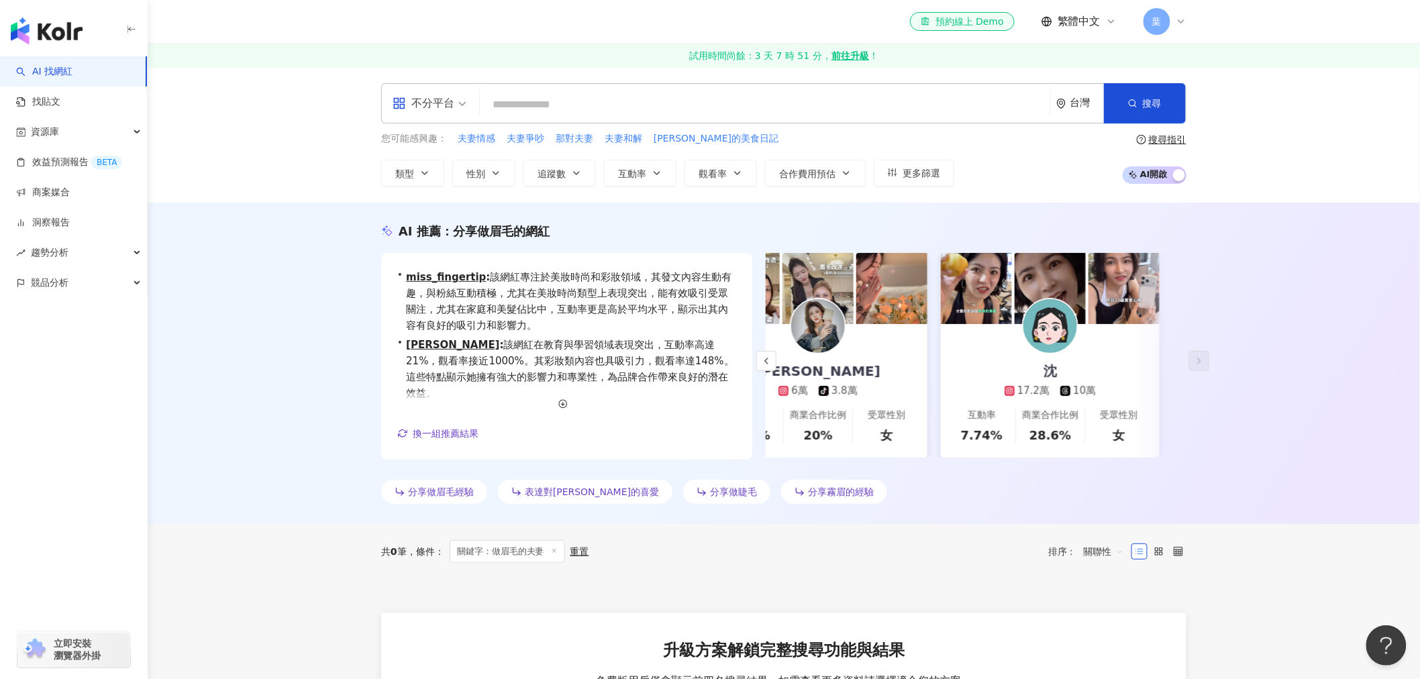
click at [514, 107] on input "search" at bounding box center [765, 104] width 560 height 25
paste input "********"
type input "********"
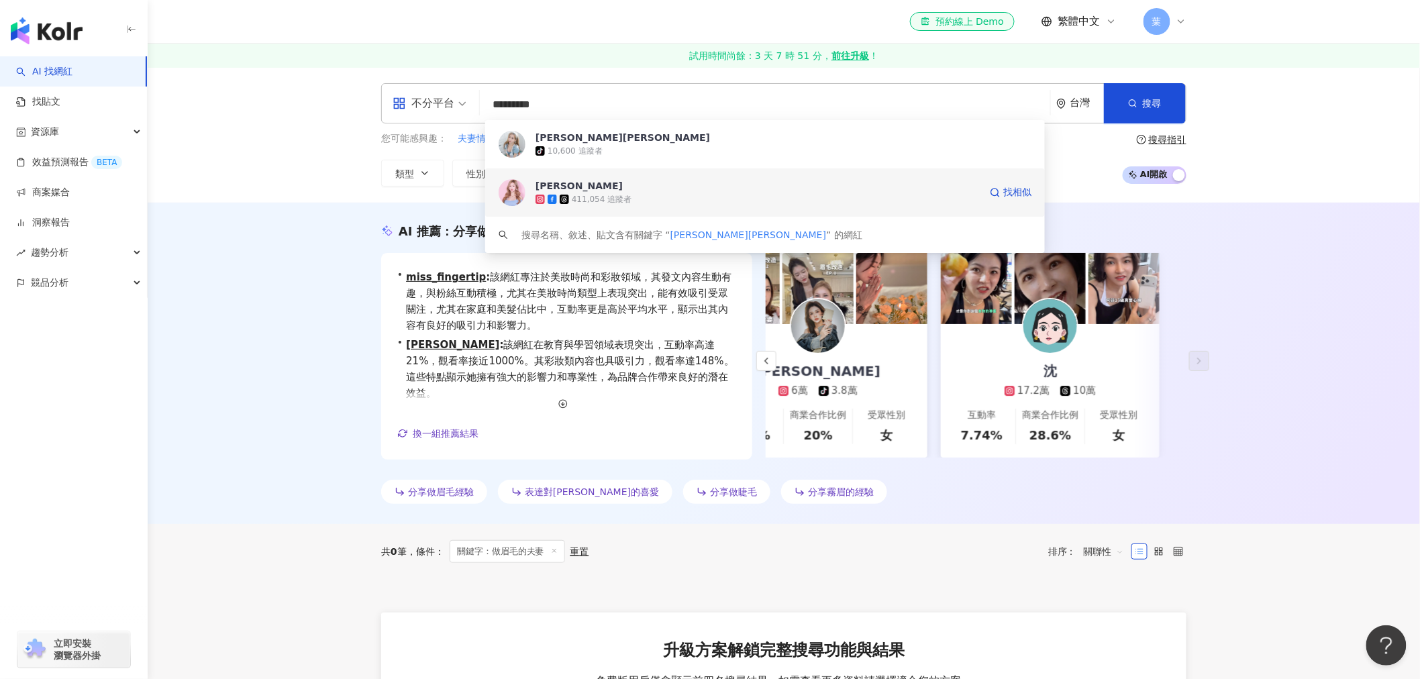
click at [652, 189] on span "秀秀子" at bounding box center [757, 185] width 444 height 13
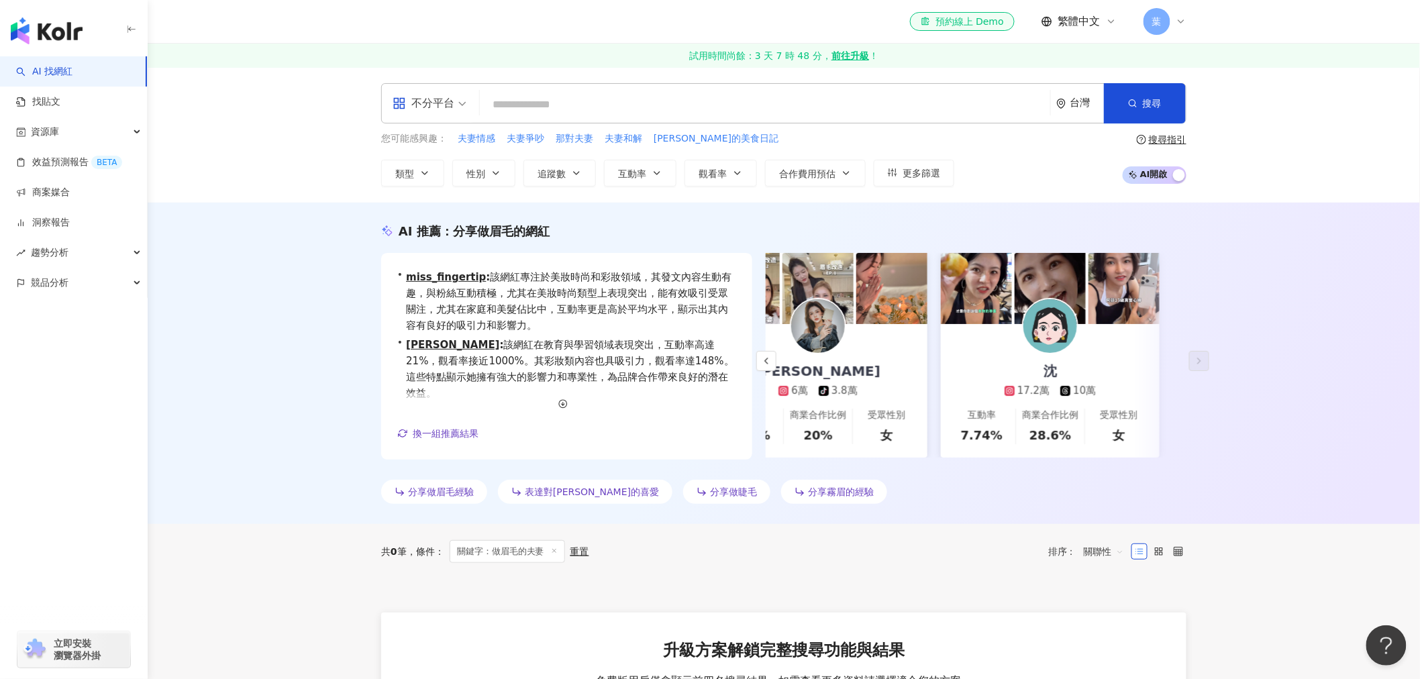
paste input "******"
type input "******"
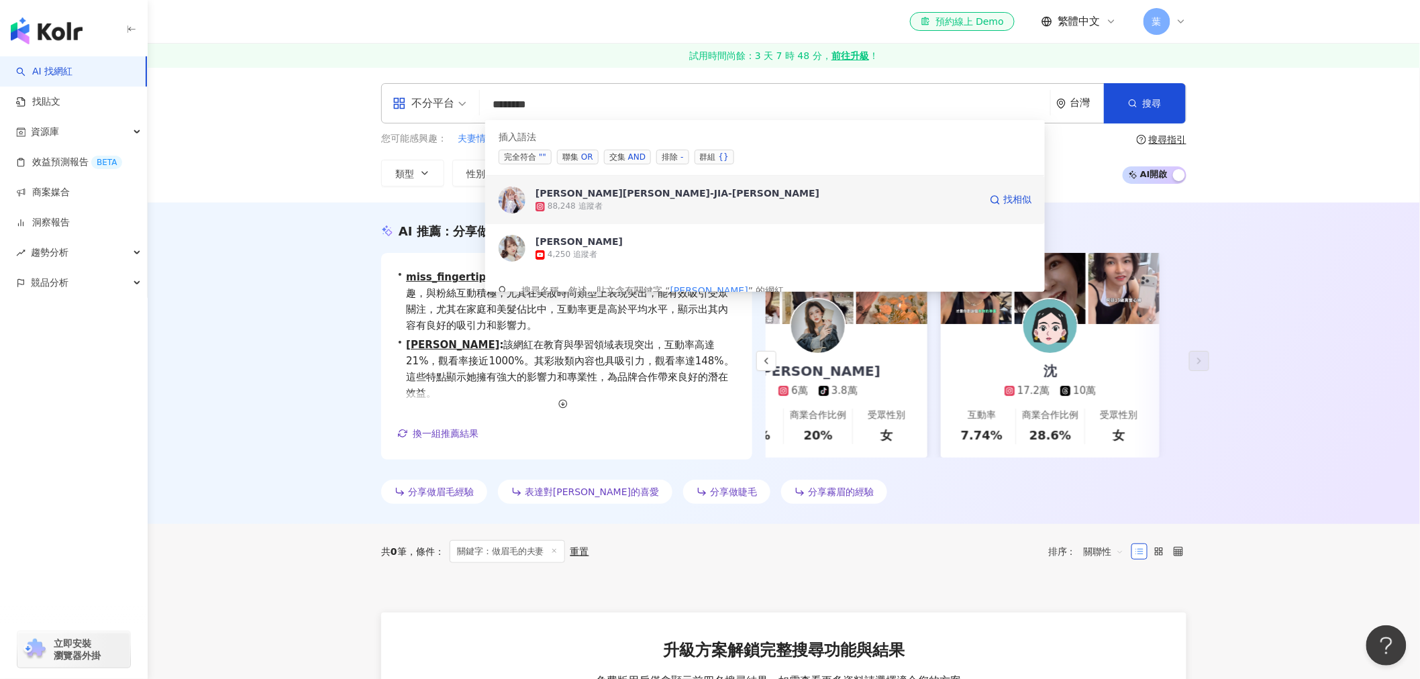
click at [584, 209] on div "88,248 追蹤者" at bounding box center [574, 206] width 55 height 11
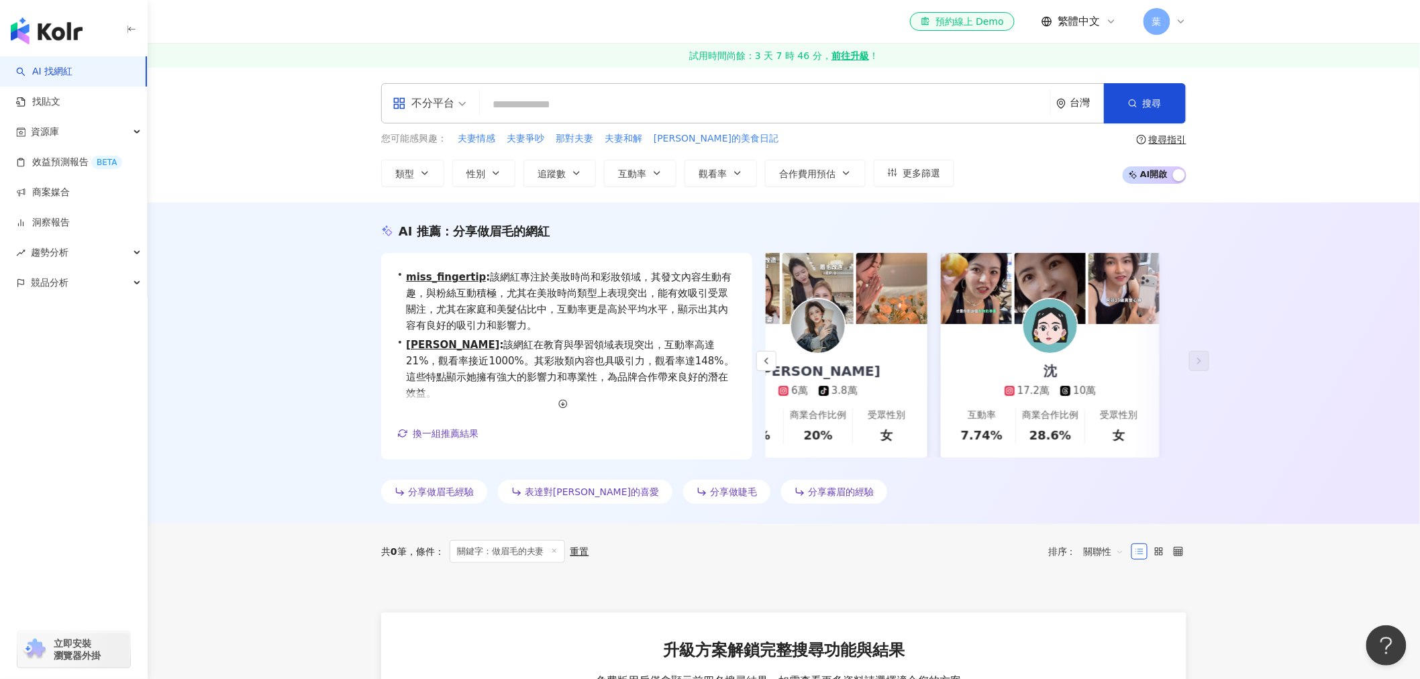
click at [586, 111] on input "search" at bounding box center [765, 104] width 560 height 25
paste input "**********"
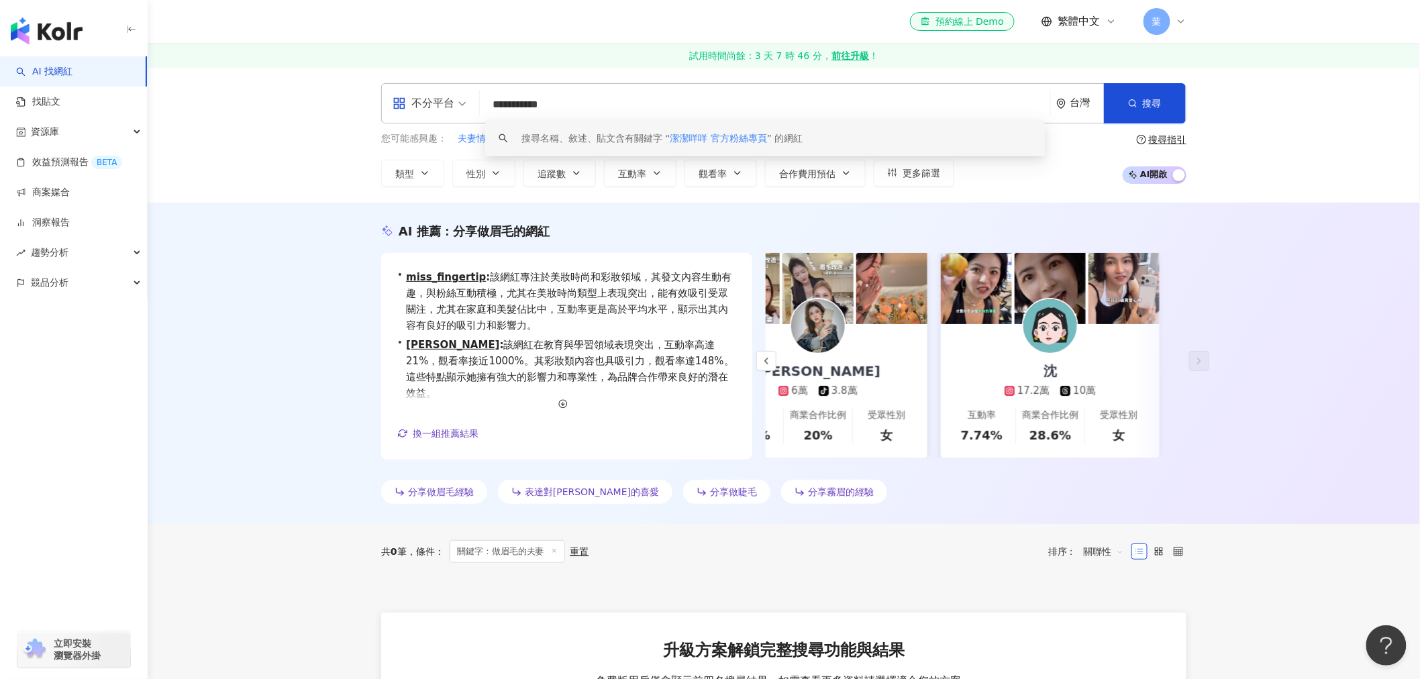
drag, startPoint x: 699, startPoint y: 109, endPoint x: 545, endPoint y: 108, distance: 153.6
click at [545, 108] on input "**********" at bounding box center [765, 104] width 560 height 25
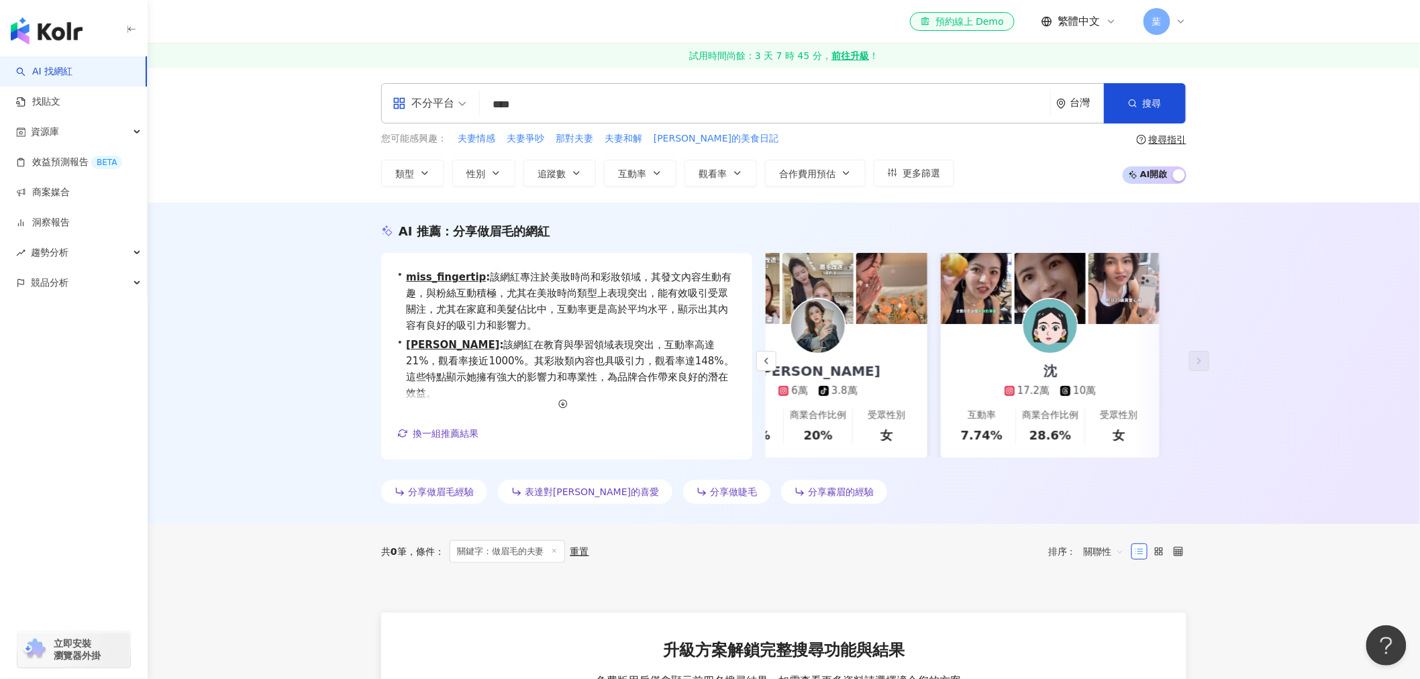
click at [815, 97] on input "****" at bounding box center [765, 104] width 560 height 25
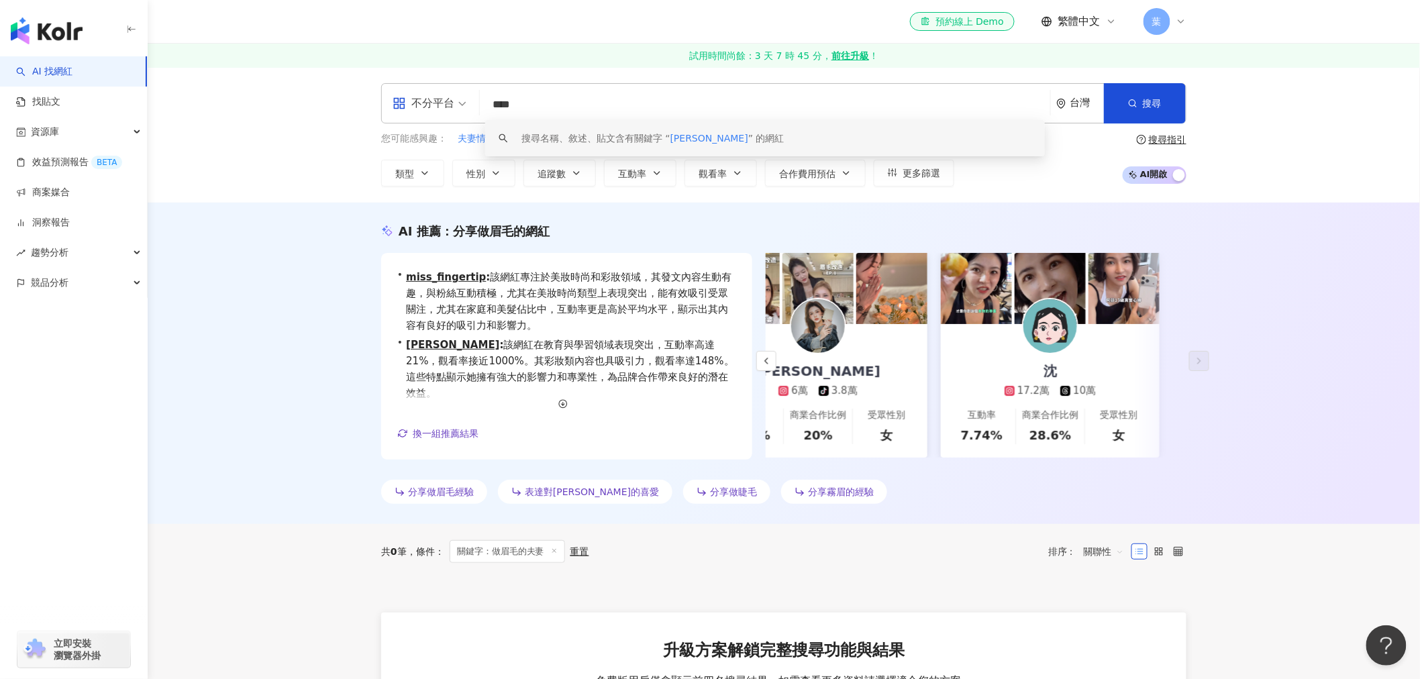
drag, startPoint x: 562, startPoint y: 101, endPoint x: 514, endPoint y: 114, distance: 49.3
click at [366, 117] on div "不分平台 **** 台灣 搜尋 keyword 搜尋名稱、敘述、貼文含有關鍵字 “ 潔潔咩咩 ” 的網紅 您可能感興趣： 夫妻情感 夫妻爭吵 那對夫妻 夫妻和…" at bounding box center [783, 134] width 859 height 103
paste input "****"
type input "********"
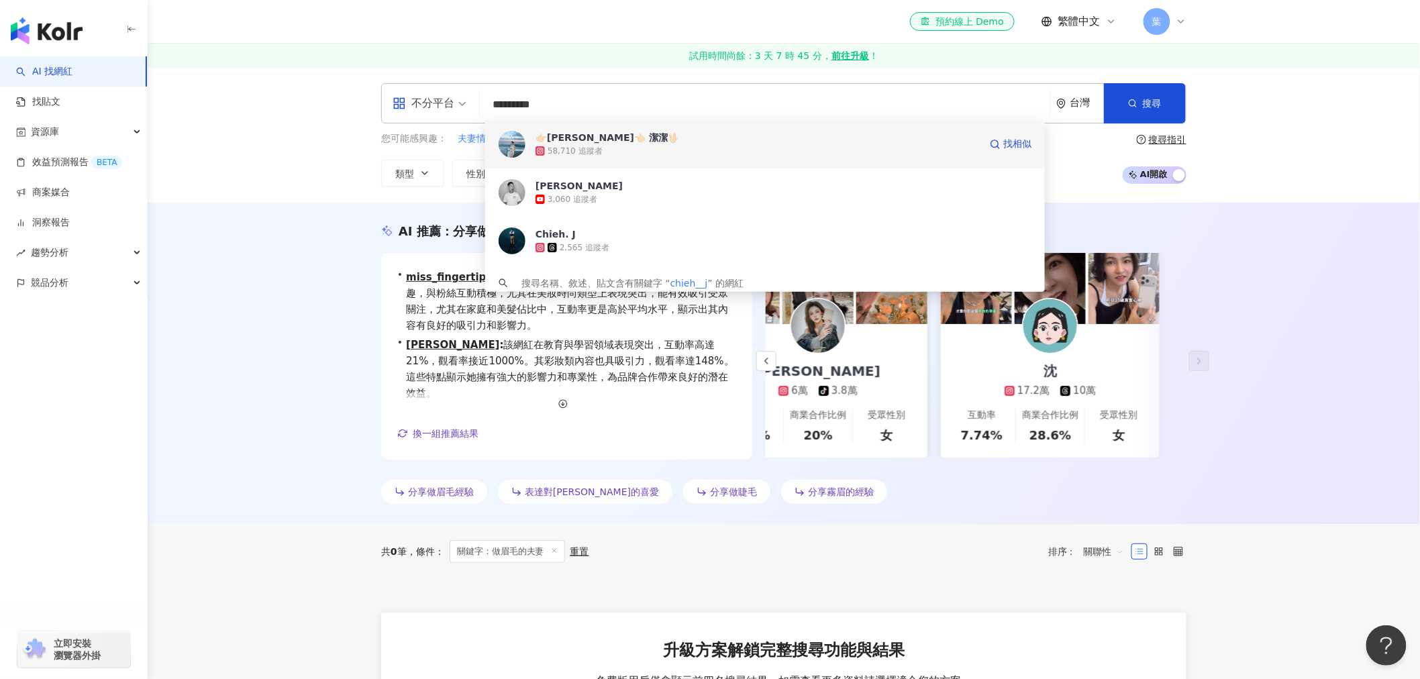
click at [624, 144] on div "58,710 追蹤者" at bounding box center [757, 150] width 444 height 13
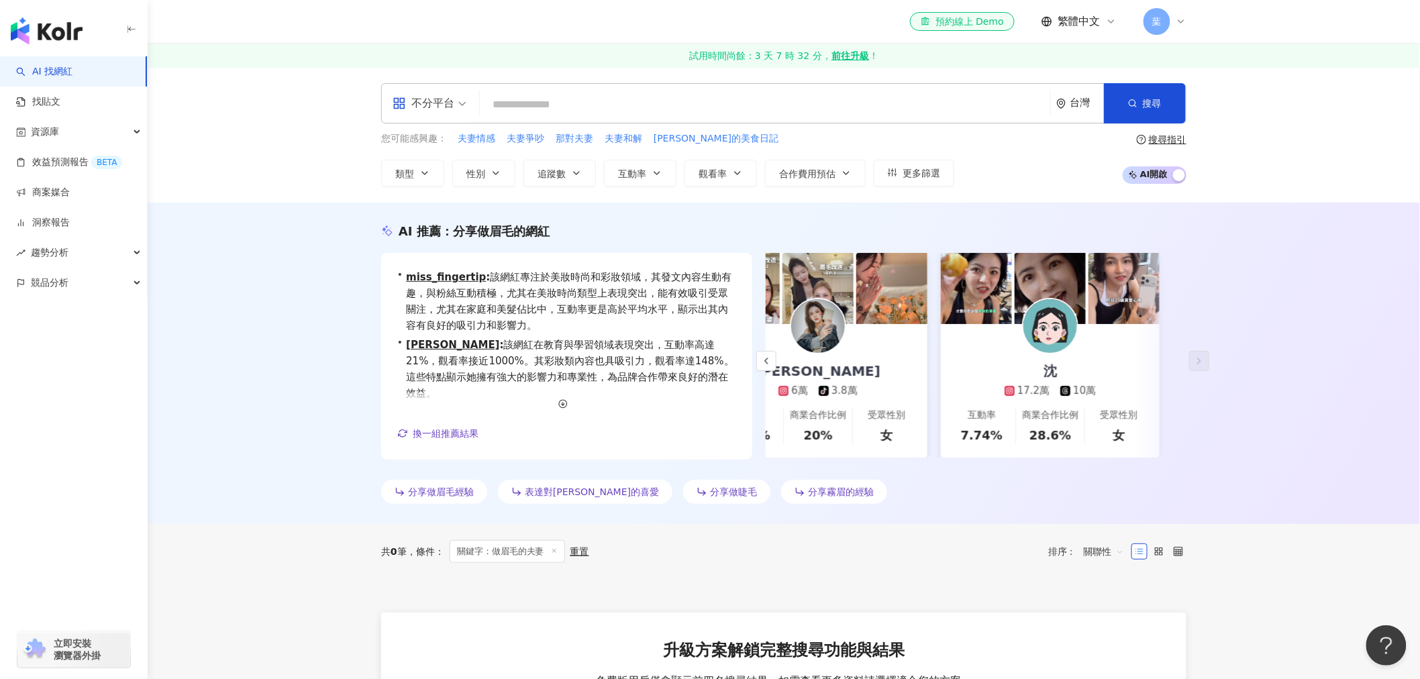
click at [521, 103] on input "search" at bounding box center [765, 104] width 560 height 25
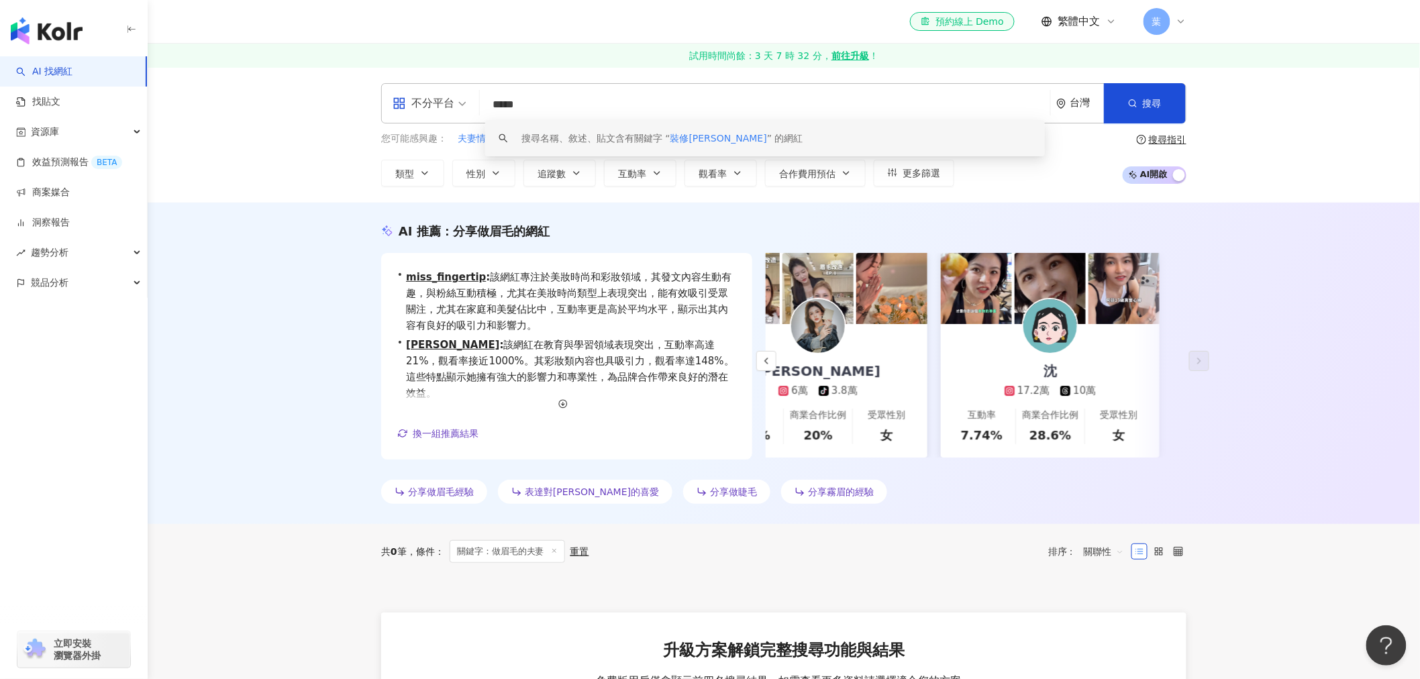
click at [658, 131] on div "搜尋名稱、敘述、貼文含有關鍵字 “ 裝修小五郎 ” 的網紅" at bounding box center [662, 138] width 282 height 15
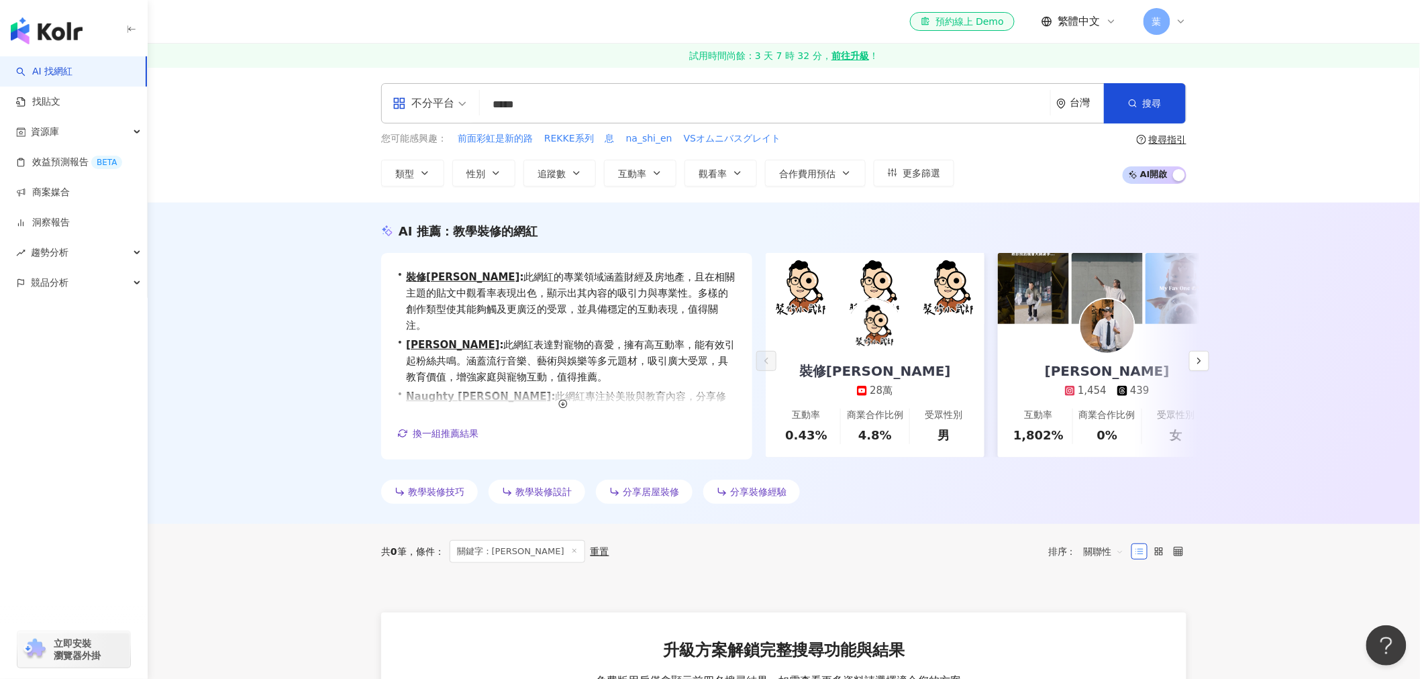
click at [904, 380] on div "裝修小武郎 28萬" at bounding box center [875, 361] width 178 height 74
click at [580, 83] on div "不分平台 ***** 台灣 搜尋 keyword 搜尋名稱、敘述、貼文含有關鍵字 “ 裝修小五郎 ” 的網紅 您可能感興趣： 前面彩虹是新的路 REKKE系列…" at bounding box center [784, 135] width 1272 height 136
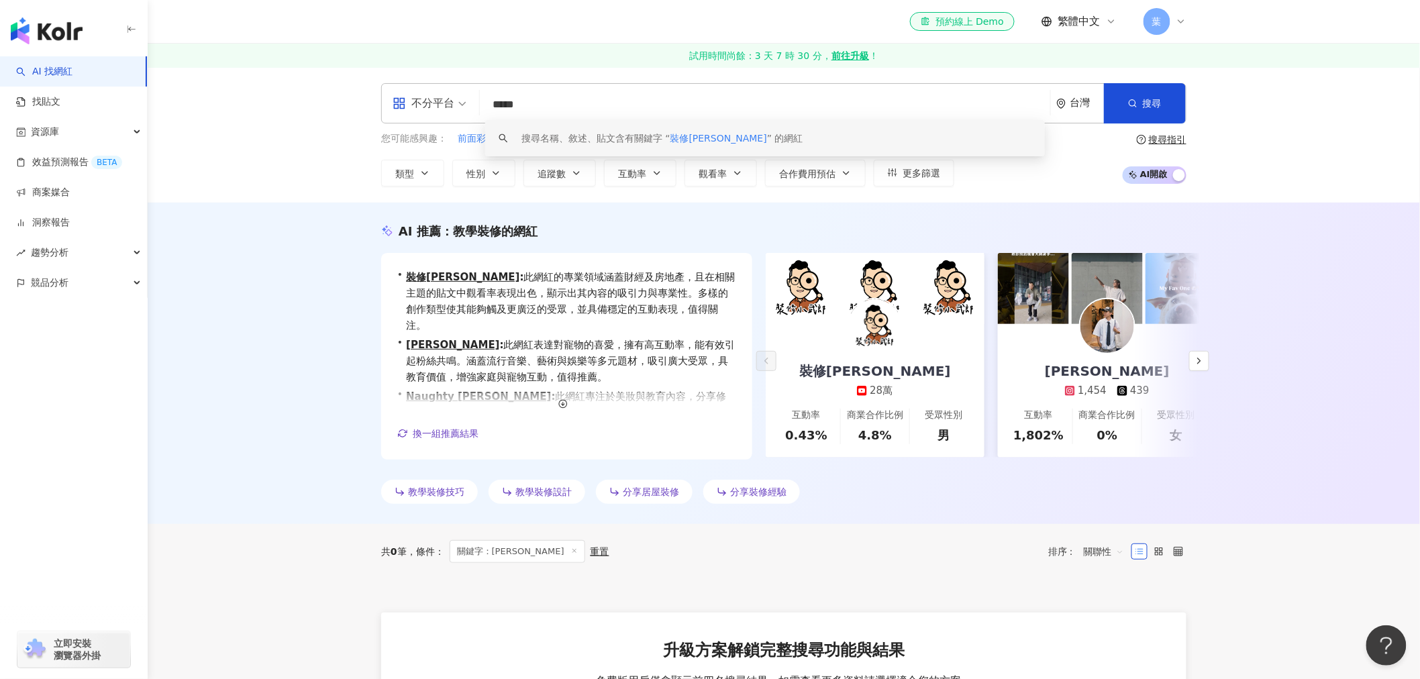
drag, startPoint x: 564, startPoint y: 105, endPoint x: 390, endPoint y: 110, distance: 173.9
click at [390, 110] on div "不分平台 ***** 台灣 搜尋 keyword 搜尋名稱、敘述、貼文含有關鍵字 “ 裝修小五郎 ” 的網紅" at bounding box center [783, 103] width 805 height 40
paste input "search"
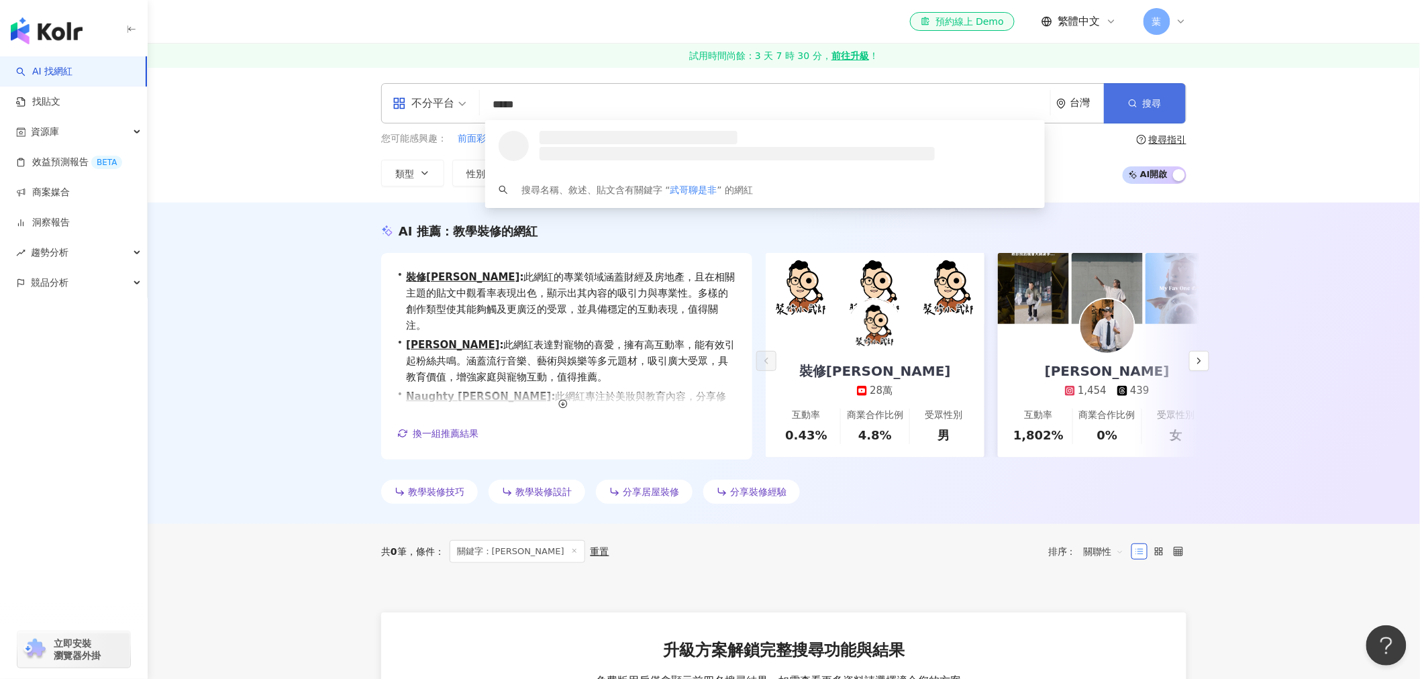
click at [1153, 91] on button "搜尋" at bounding box center [1145, 103] width 82 height 40
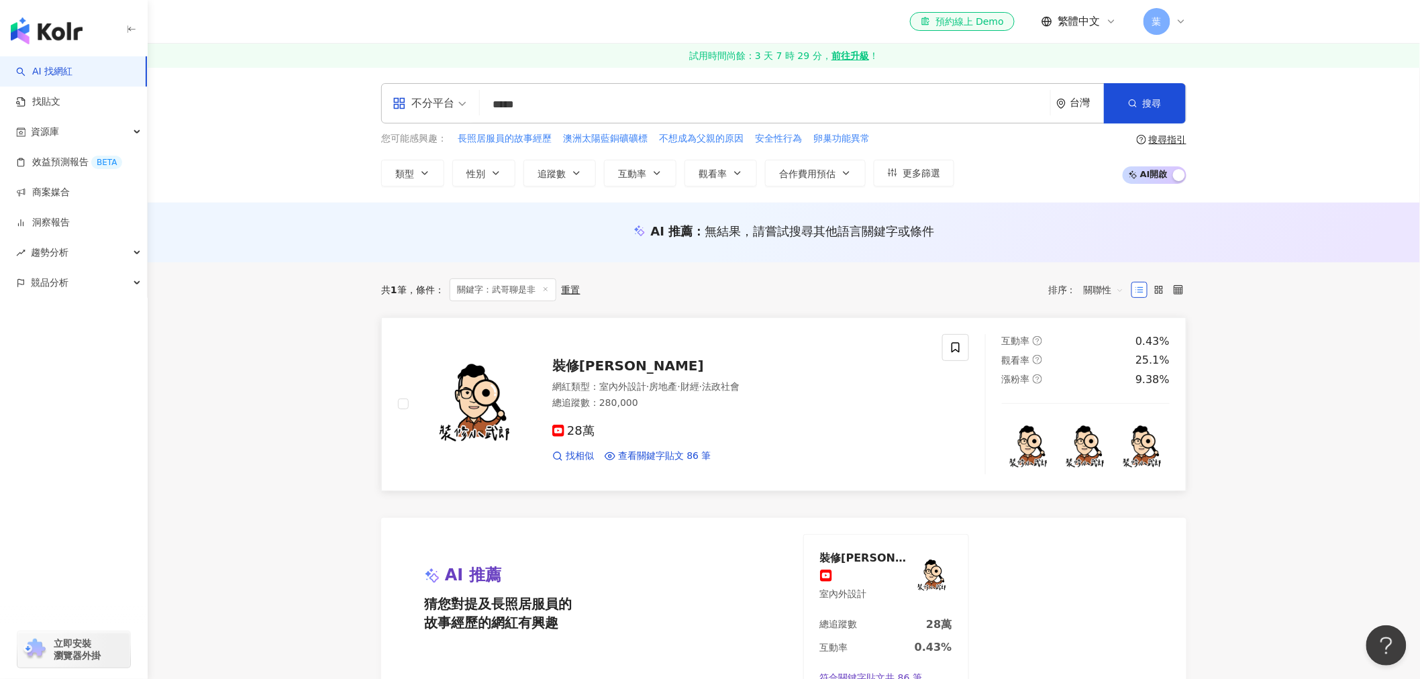
click at [806, 419] on div "28萬 找相似 查看關鍵字貼文 86 筆" at bounding box center [739, 438] width 374 height 50
click at [584, 103] on input "*****" at bounding box center [765, 104] width 560 height 25
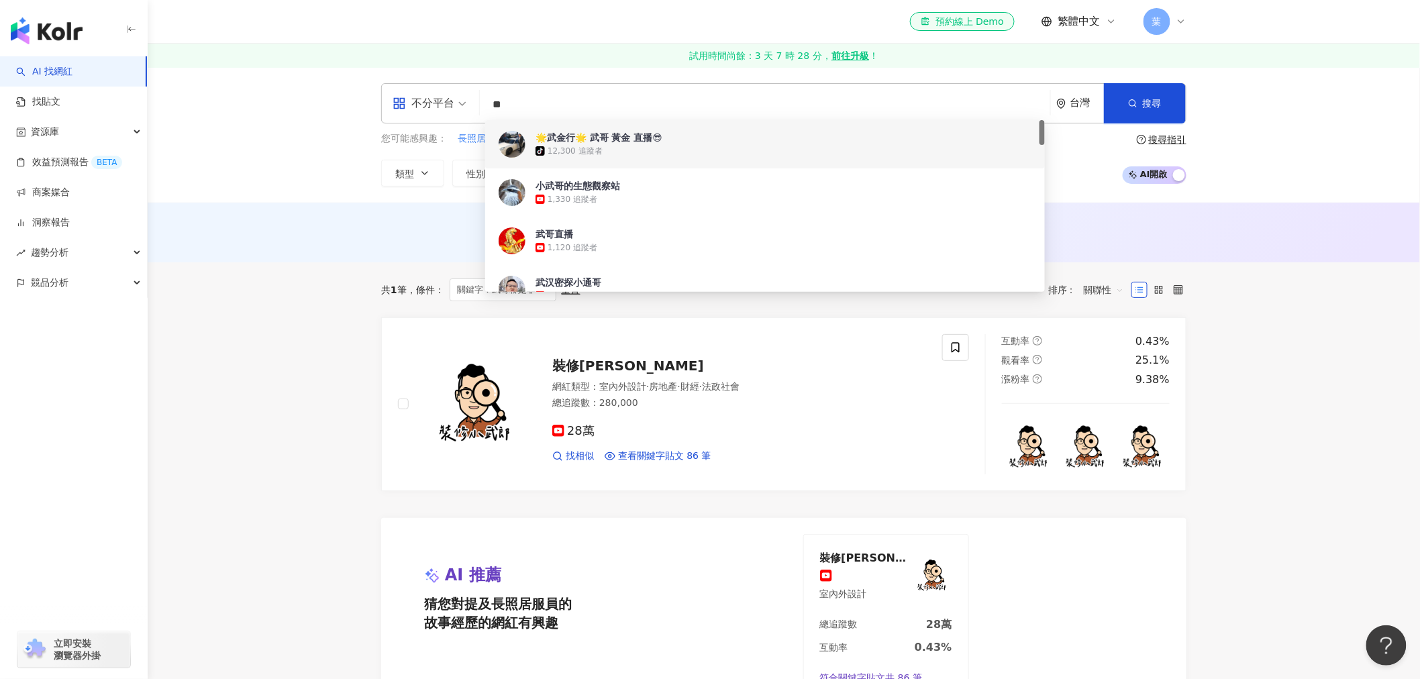
drag, startPoint x: 579, startPoint y: 107, endPoint x: 418, endPoint y: 97, distance: 161.4
click at [418, 97] on div "不分平台 ** 台灣 搜尋 c31ec75d-115d-4597-b296-23547e24e322 2d971bdd-6867-4ee4-b85c-71d5…" at bounding box center [783, 103] width 805 height 40
paste input "***"
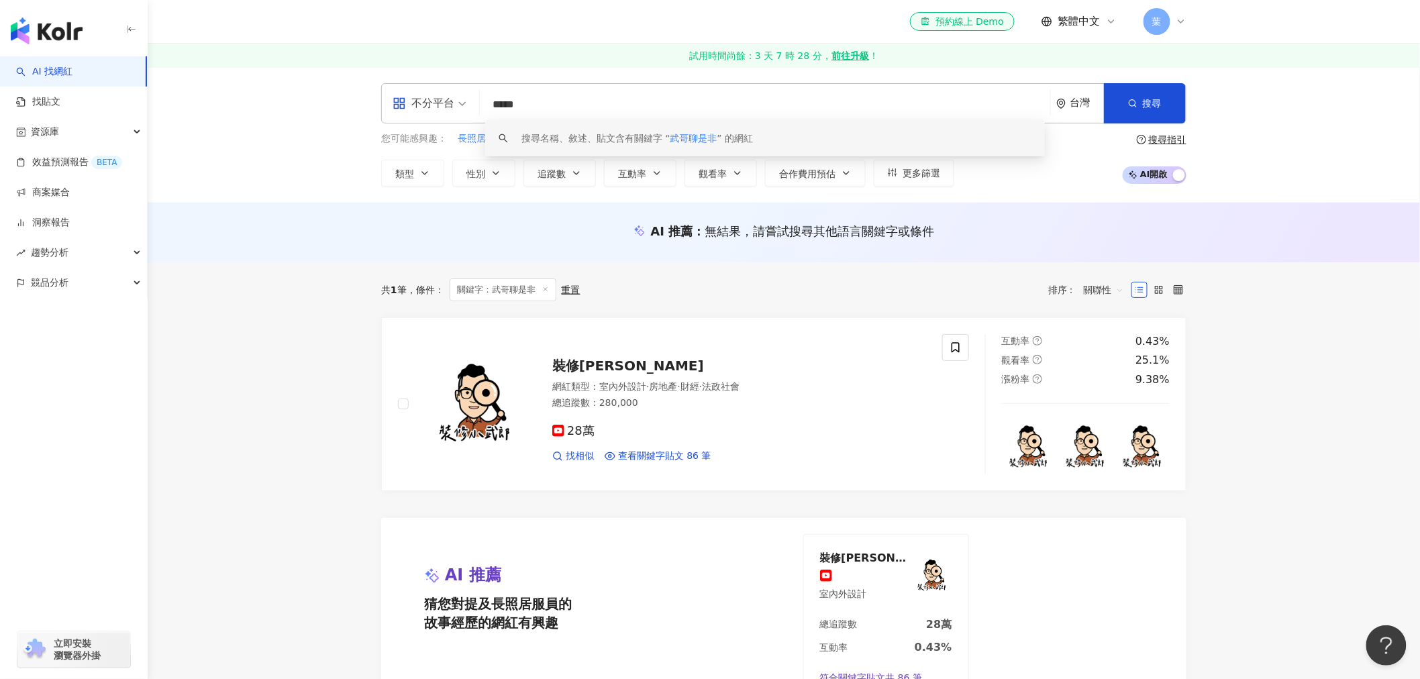
drag, startPoint x: 633, startPoint y: 112, endPoint x: 379, endPoint y: 108, distance: 254.3
click at [379, 108] on div "不分平台 ***** 台灣 搜尋 keyword 搜尋名稱、敘述、貼文含有關鍵字 “ 武哥聊是非 ” 的網紅 您可能感興趣： 長照居服員的故事經歷 澳洲太陽藍…" at bounding box center [783, 134] width 859 height 103
type input "**"
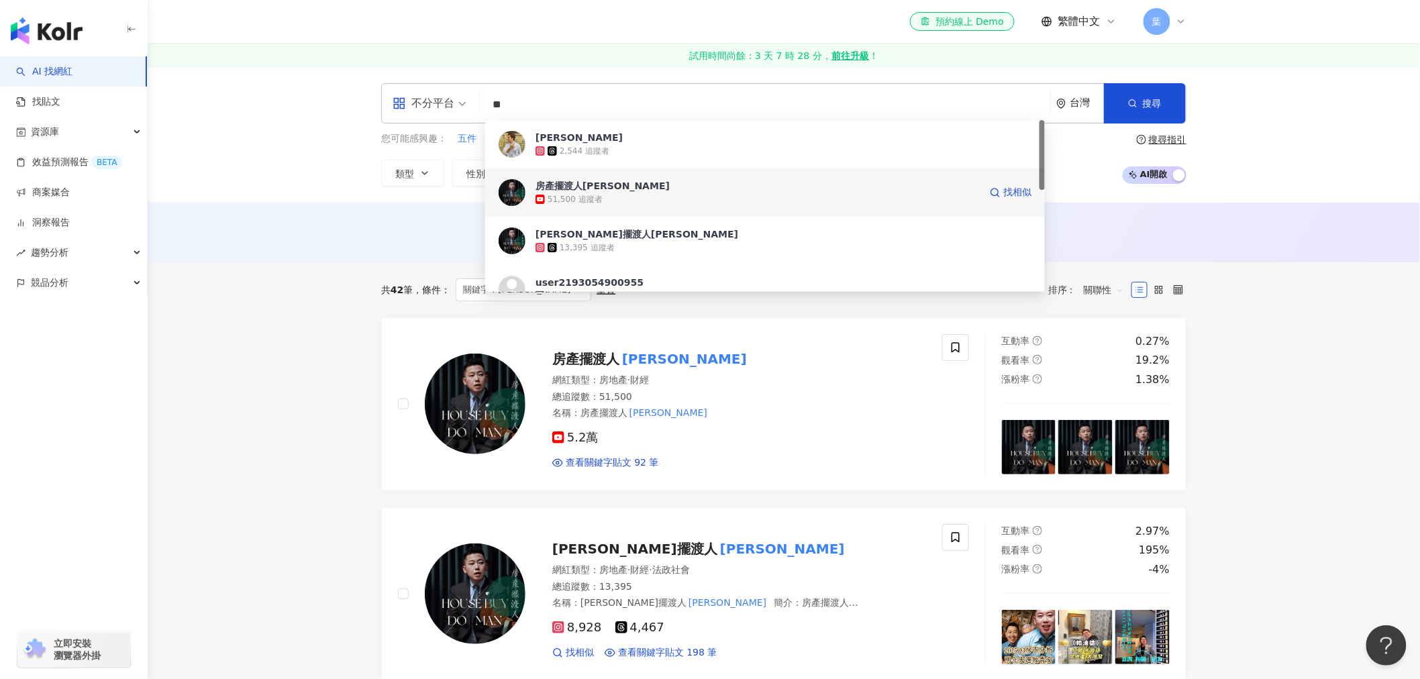
click at [645, 190] on span "房產擺渡人蔣哥" at bounding box center [757, 185] width 444 height 13
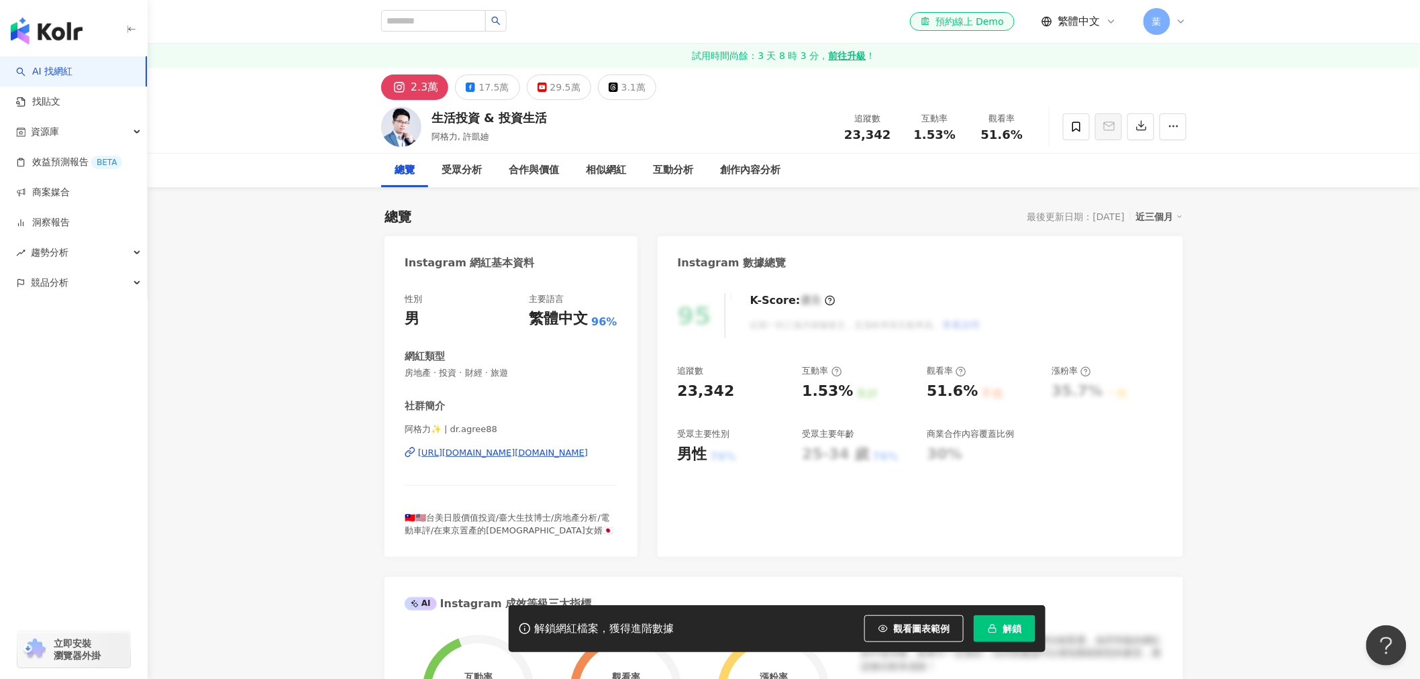
click at [1004, 618] on button "解鎖" at bounding box center [1005, 628] width 62 height 27
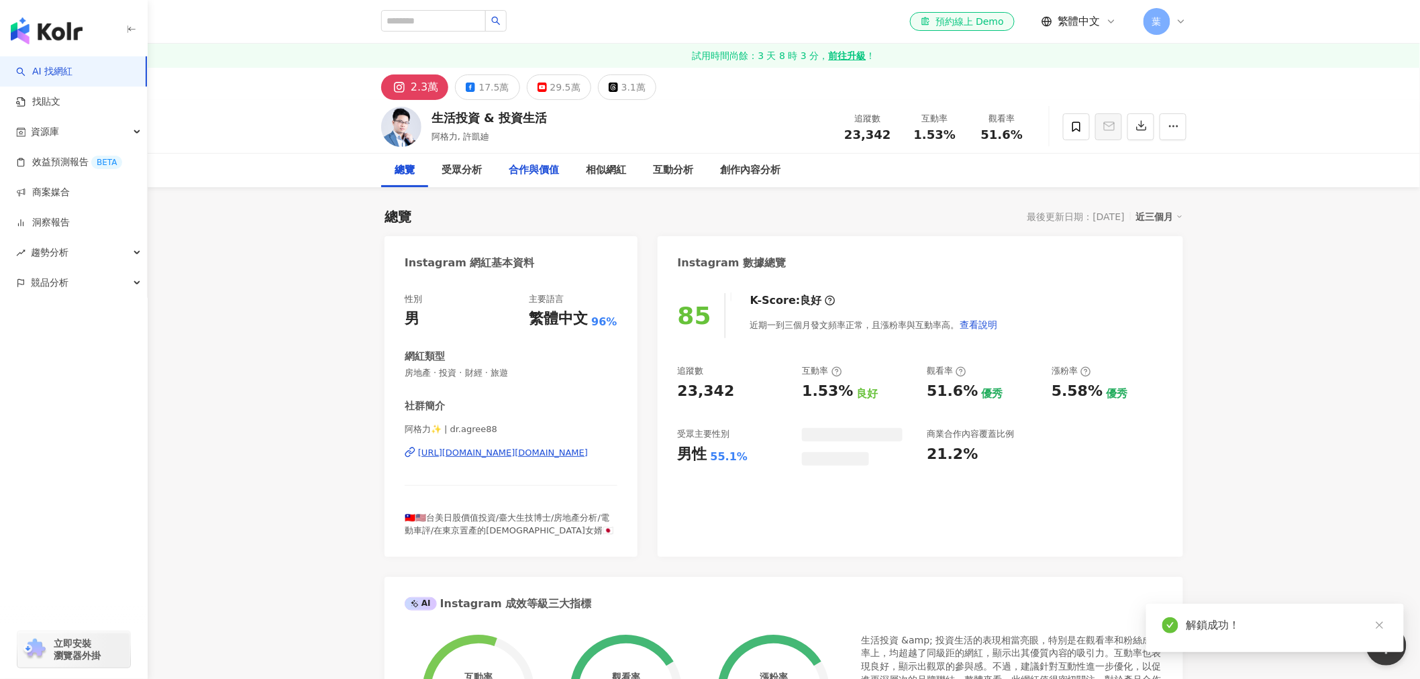
drag, startPoint x: 756, startPoint y: 249, endPoint x: 517, endPoint y: 158, distance: 256.3
click at [756, 249] on div "Instagram 數據總覽" at bounding box center [920, 258] width 525 height 44
click at [459, 168] on div "受眾分析" at bounding box center [461, 170] width 40 height 16
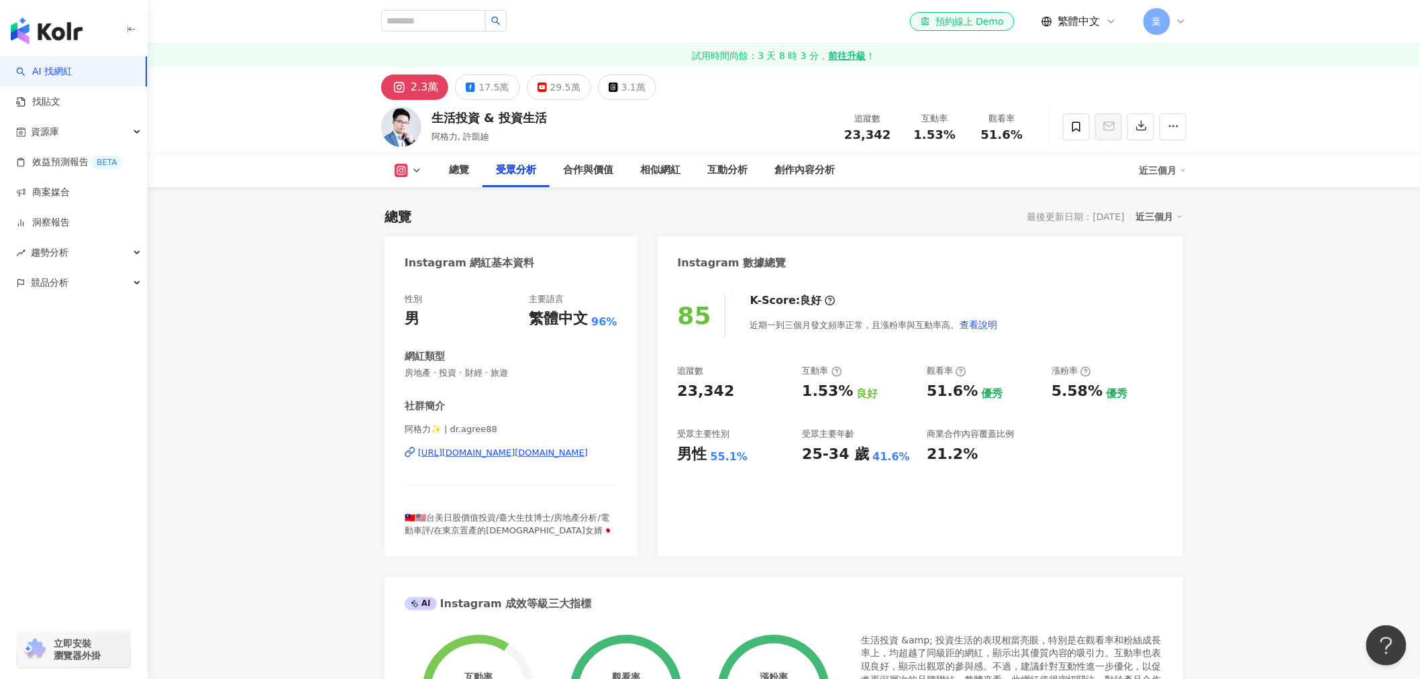
scroll to position [1146, 0]
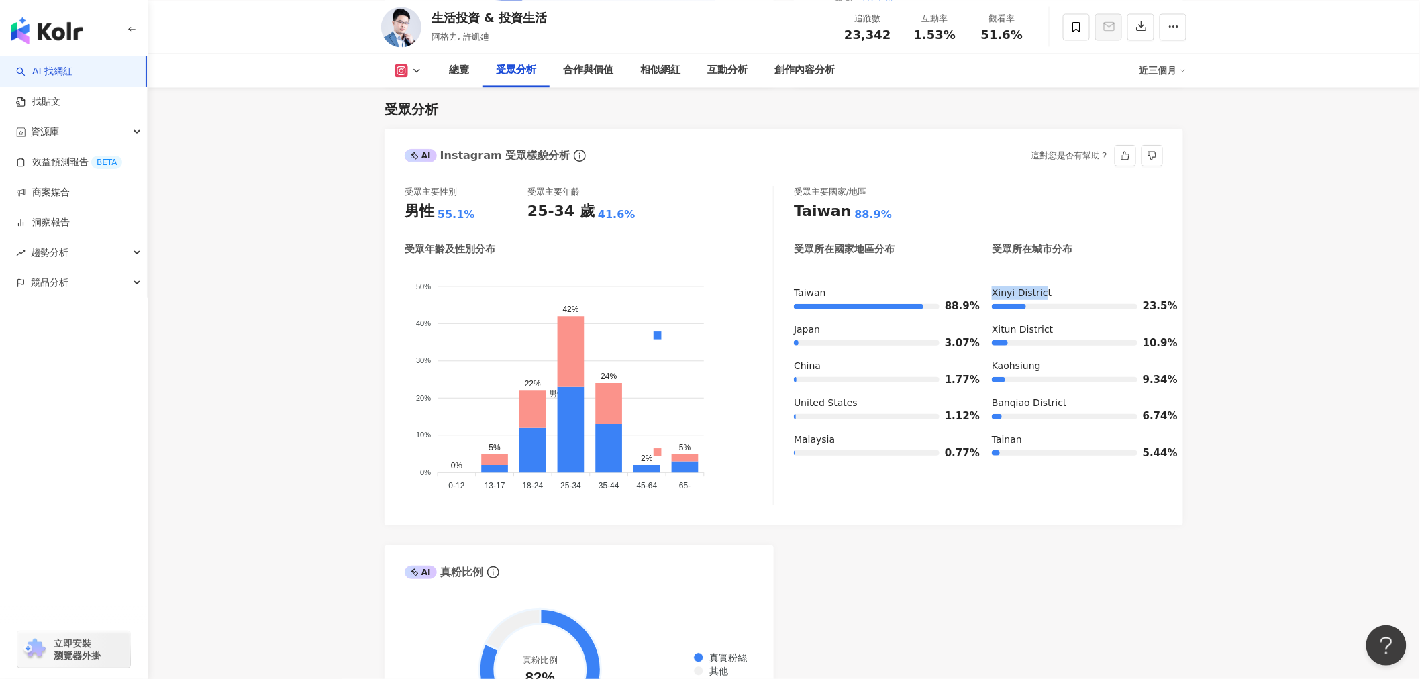
drag, startPoint x: 993, startPoint y: 295, endPoint x: 1042, endPoint y: 284, distance: 50.3
click at [1042, 284] on div "受眾主要國家/地區 Taiwan 88.9% 受眾所在國家地區分布 受眾所在城市分布 Taiwan 88.9% Japan 3.07% China 1.77%…" at bounding box center [978, 345] width 369 height 319
copy div "Xinyi Distric"
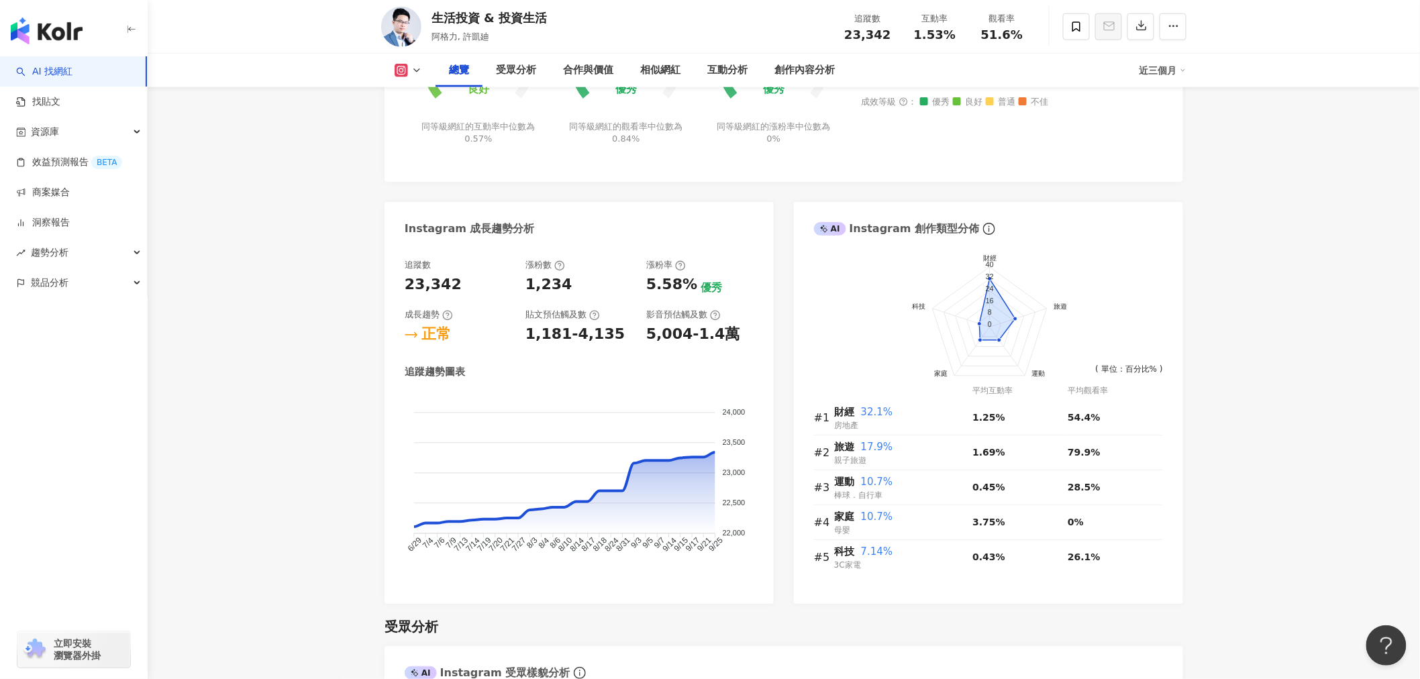
scroll to position [625, 0]
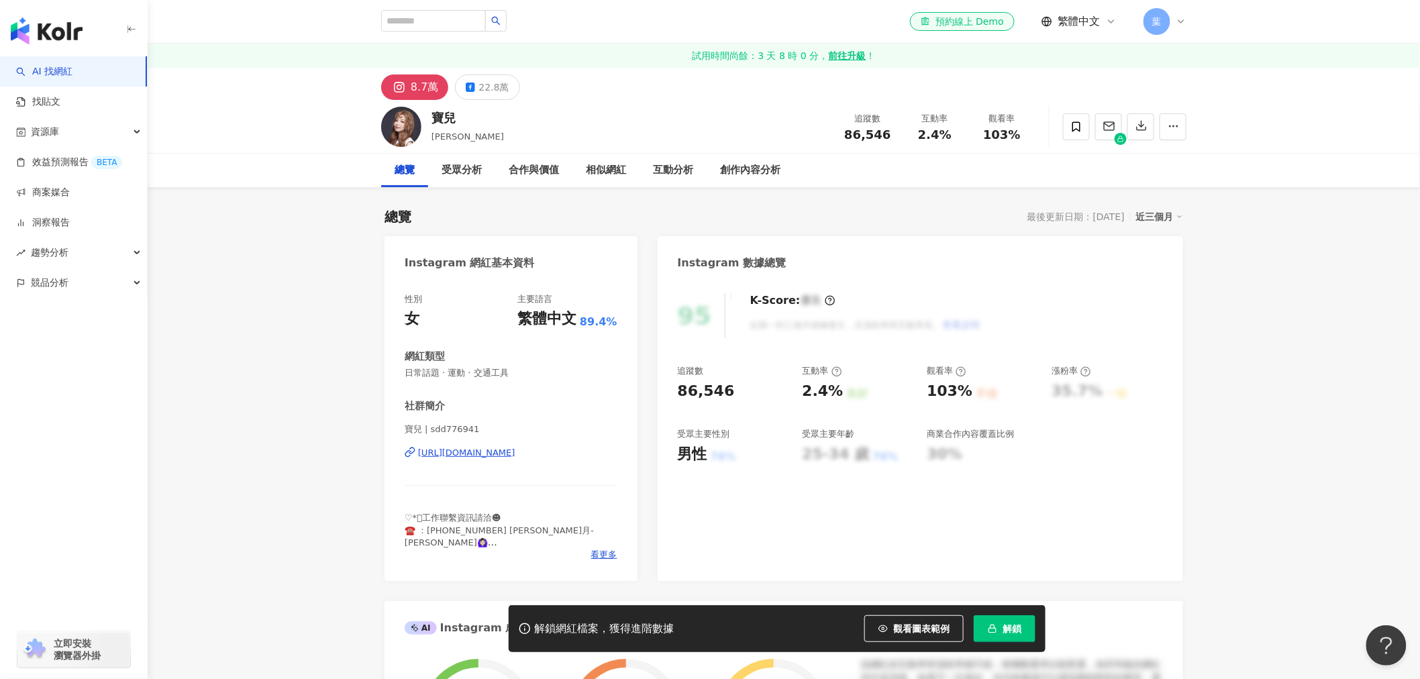
click at [1020, 628] on span "解鎖" at bounding box center [1011, 628] width 19 height 11
click at [989, 667] on html "AI 找網紅 找貼文 資源庫 效益預測報告 BETA 商案媒合 洞察報告 趨勢分析 競品分析 立即安裝 瀏覽器外掛 el-icon-cs 預約線上 Demo …" at bounding box center [710, 339] width 1420 height 679
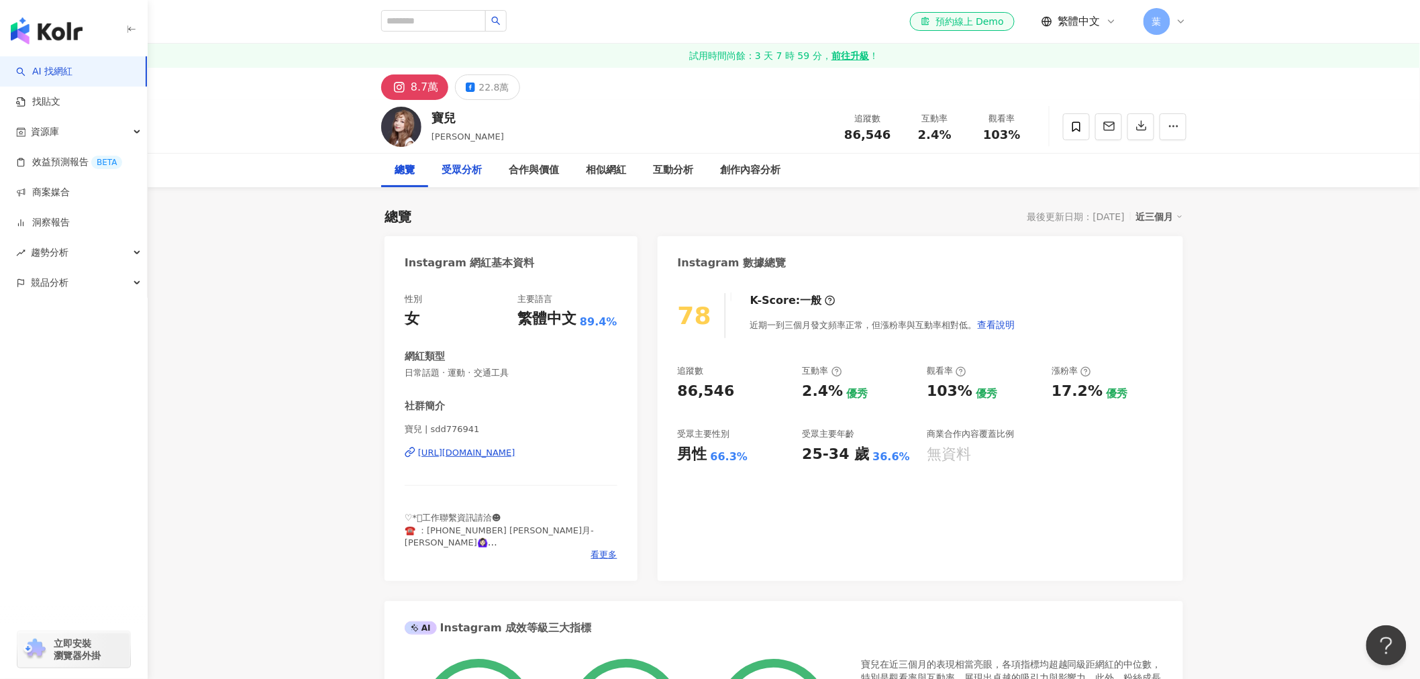
click at [452, 162] on div "受眾分析" at bounding box center [461, 171] width 67 height 34
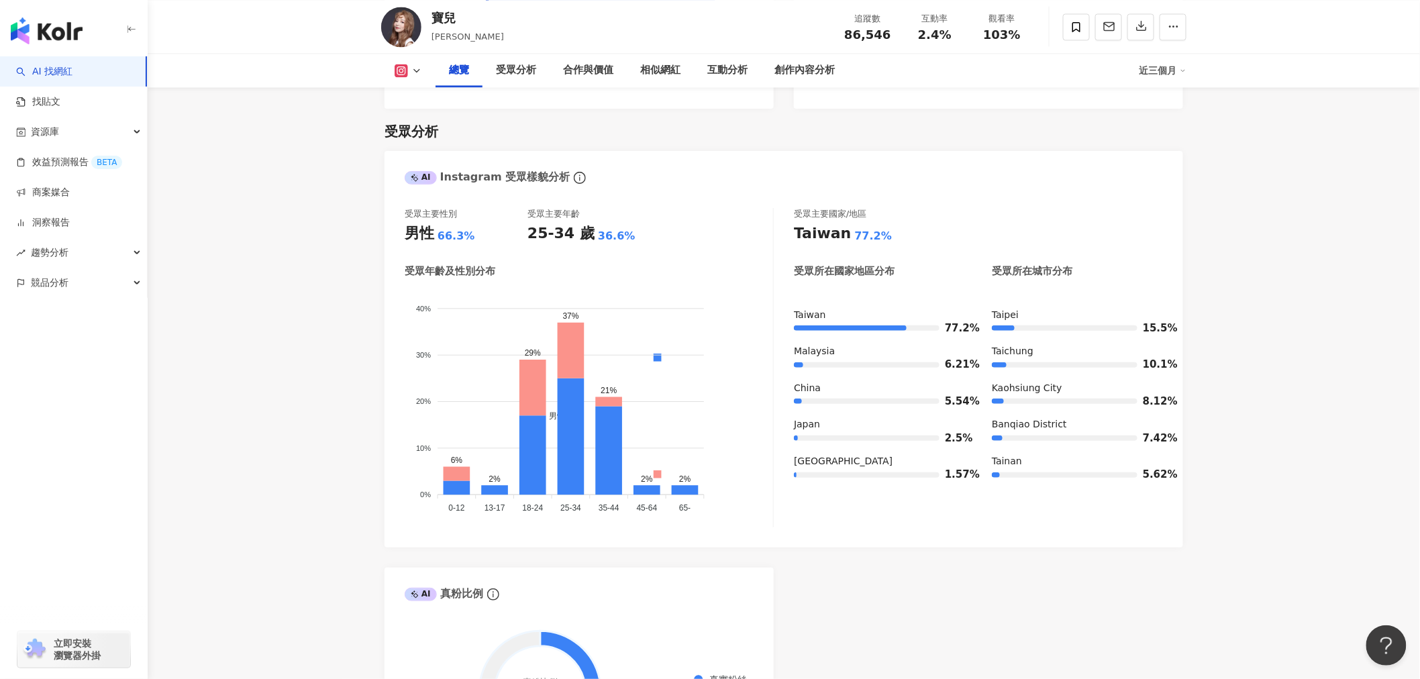
scroll to position [723, 0]
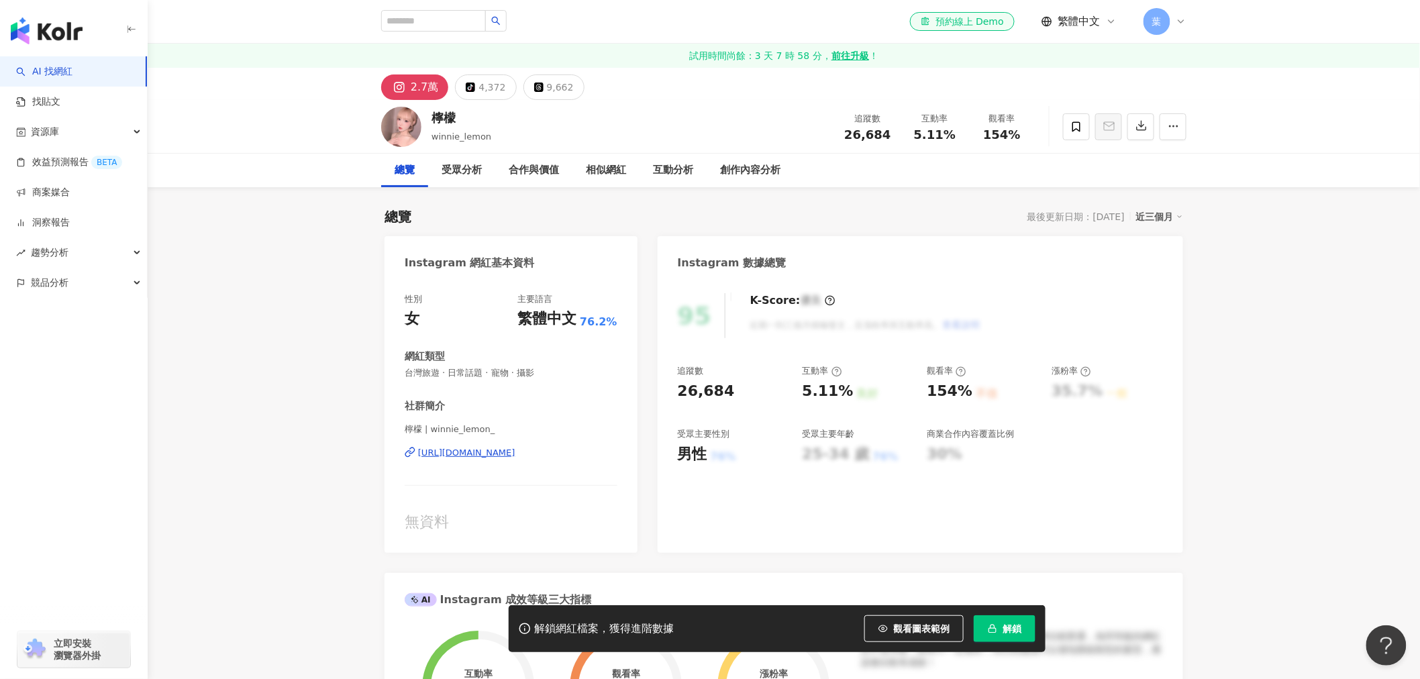
click at [492, 452] on div "[URL][DOMAIN_NAME]" at bounding box center [466, 453] width 97 height 12
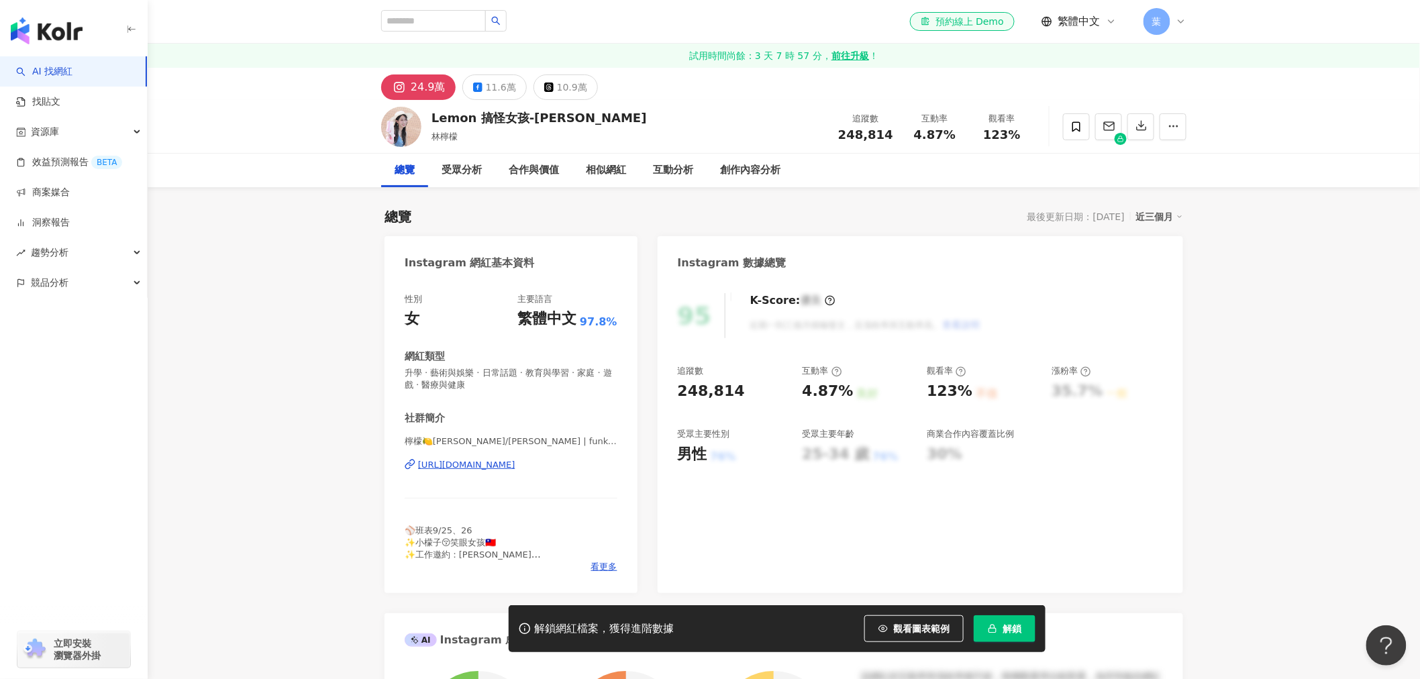
click at [1000, 627] on button "解鎖" at bounding box center [1005, 628] width 62 height 27
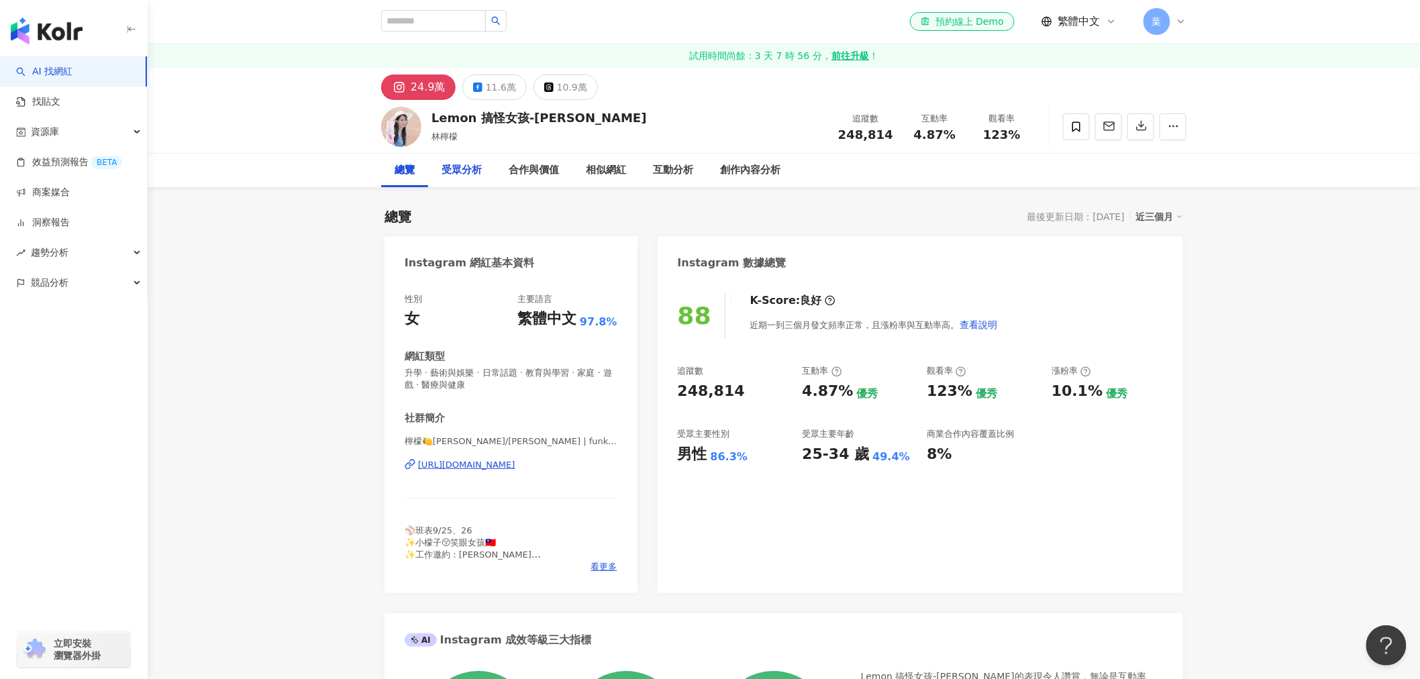
click at [478, 166] on div "受眾分析" at bounding box center [461, 170] width 40 height 16
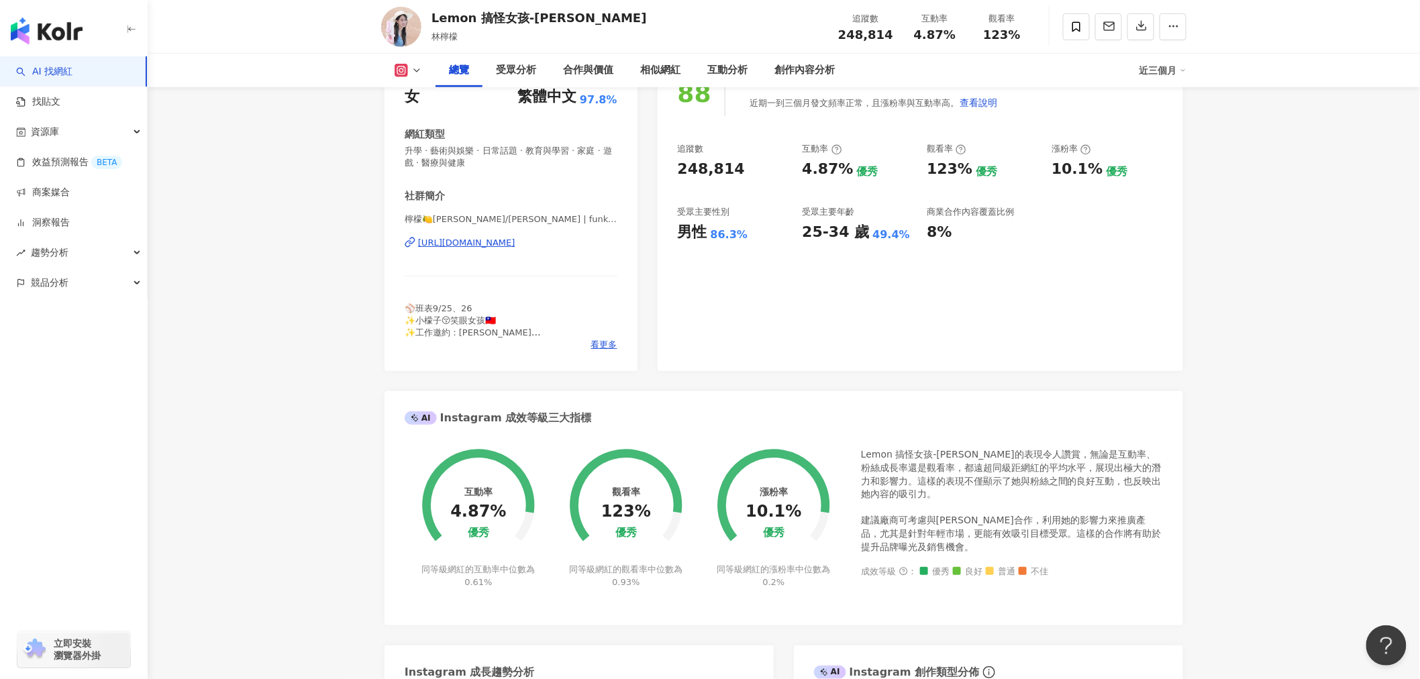
scroll to position [213, 0]
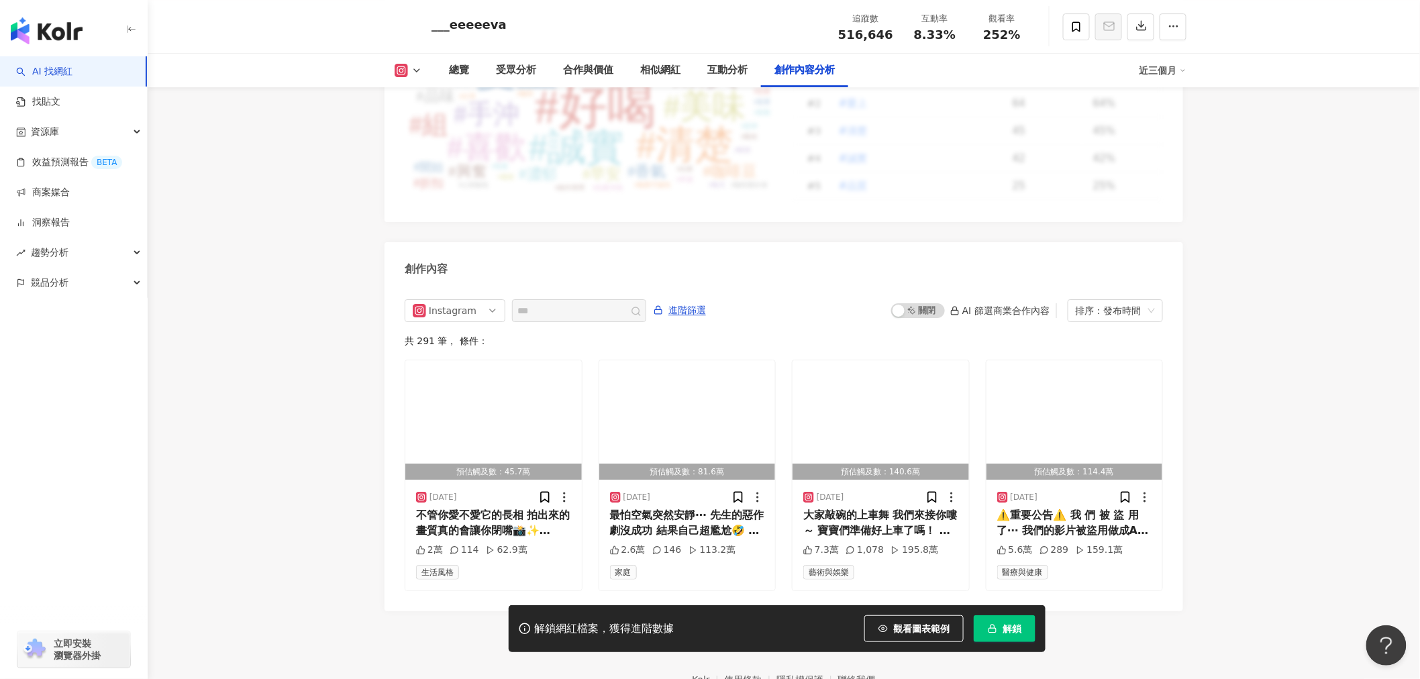
scroll to position [4026, 0]
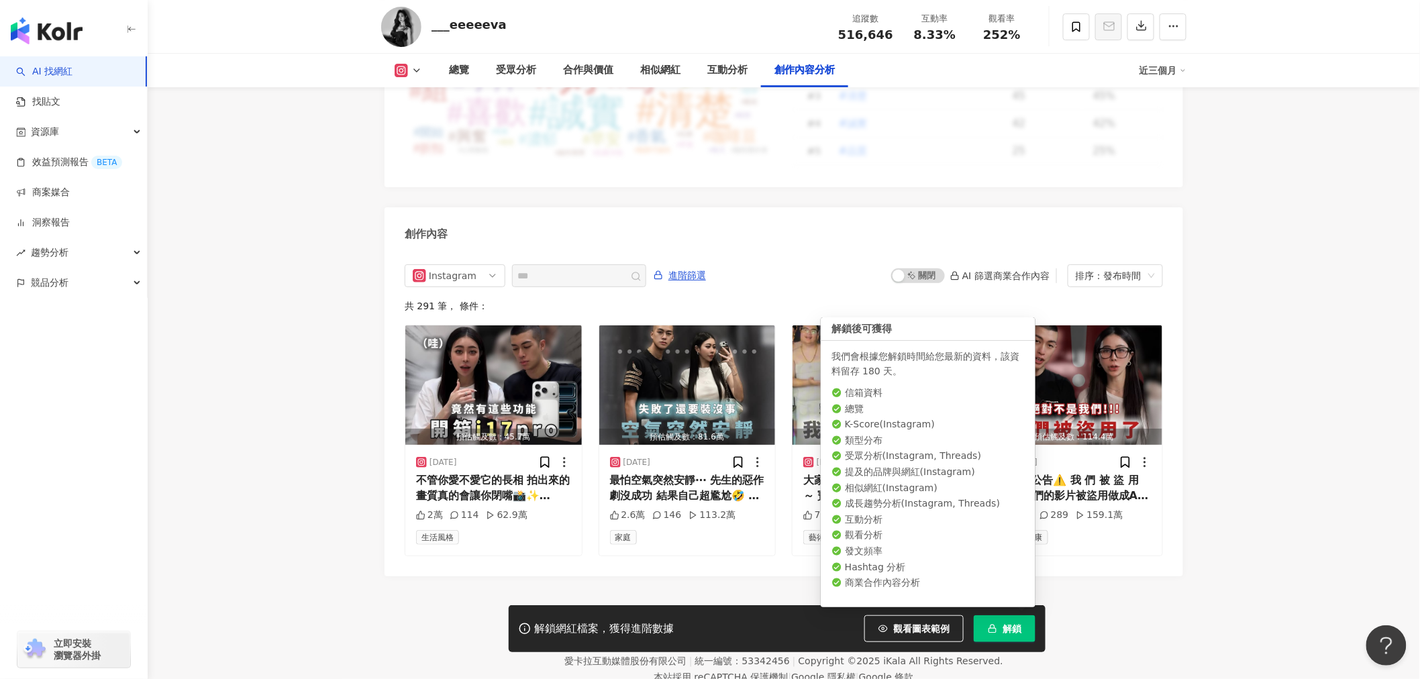
click at [1021, 635] on button "解鎖" at bounding box center [1005, 628] width 62 height 27
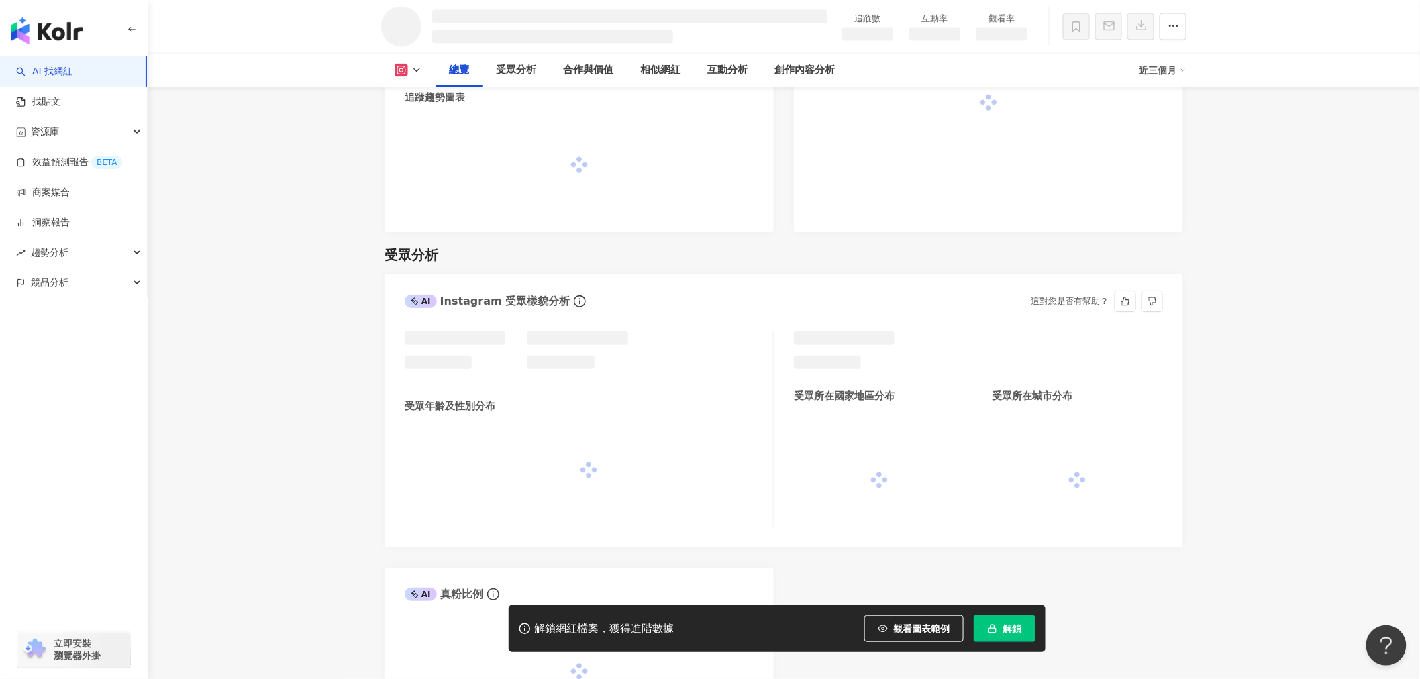
scroll to position [874, 0]
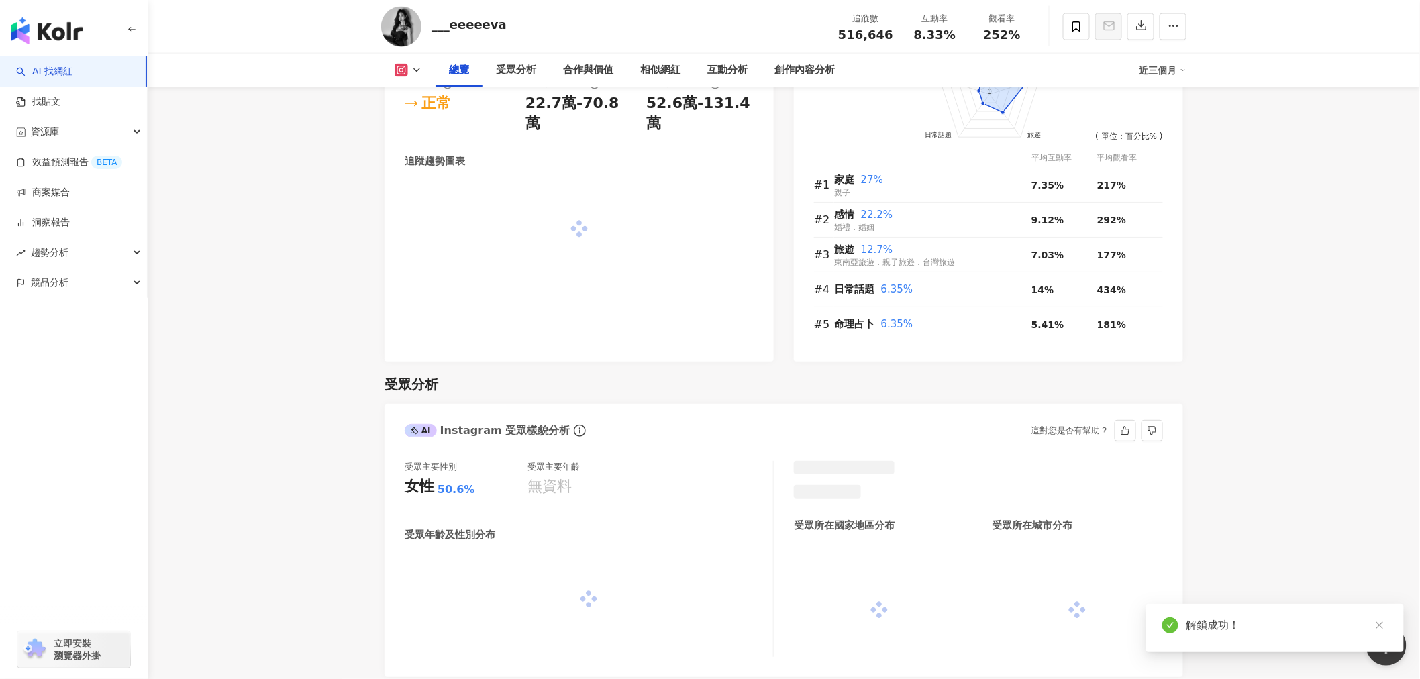
scroll to position [891, 0]
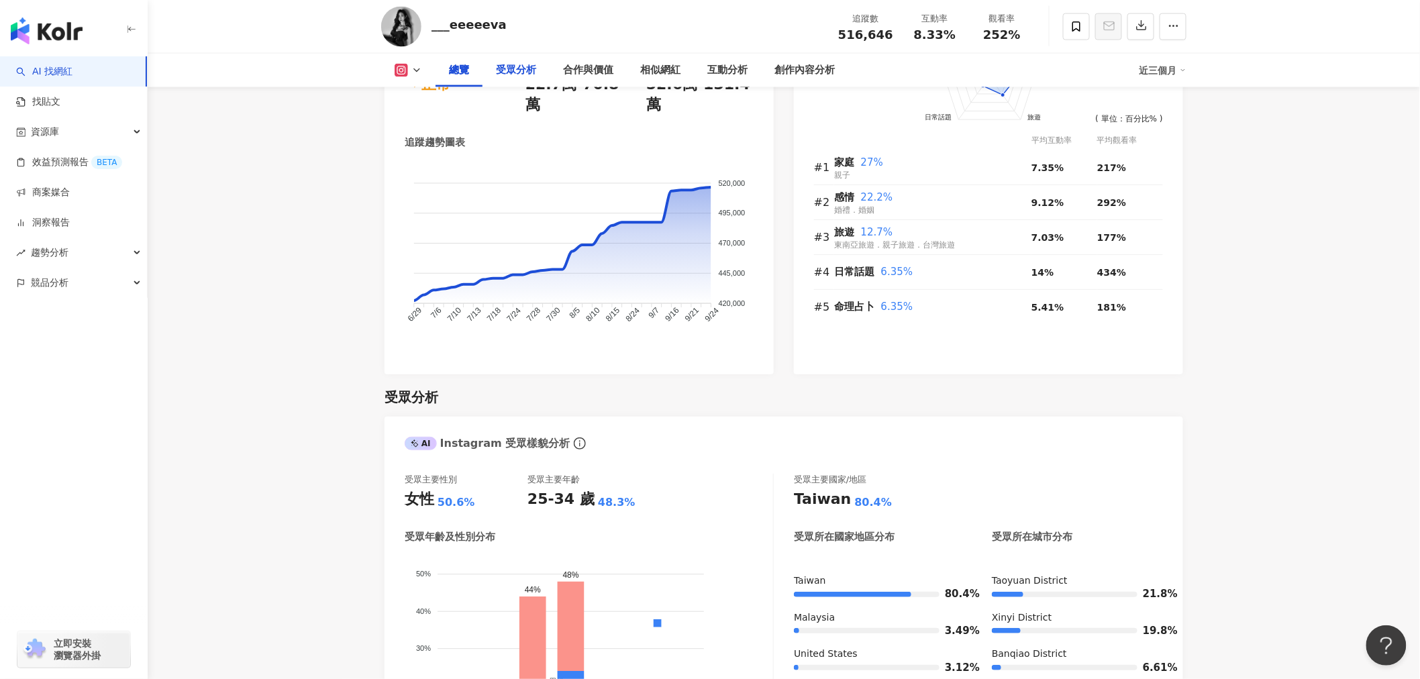
click at [508, 70] on div "受眾分析" at bounding box center [516, 70] width 40 height 16
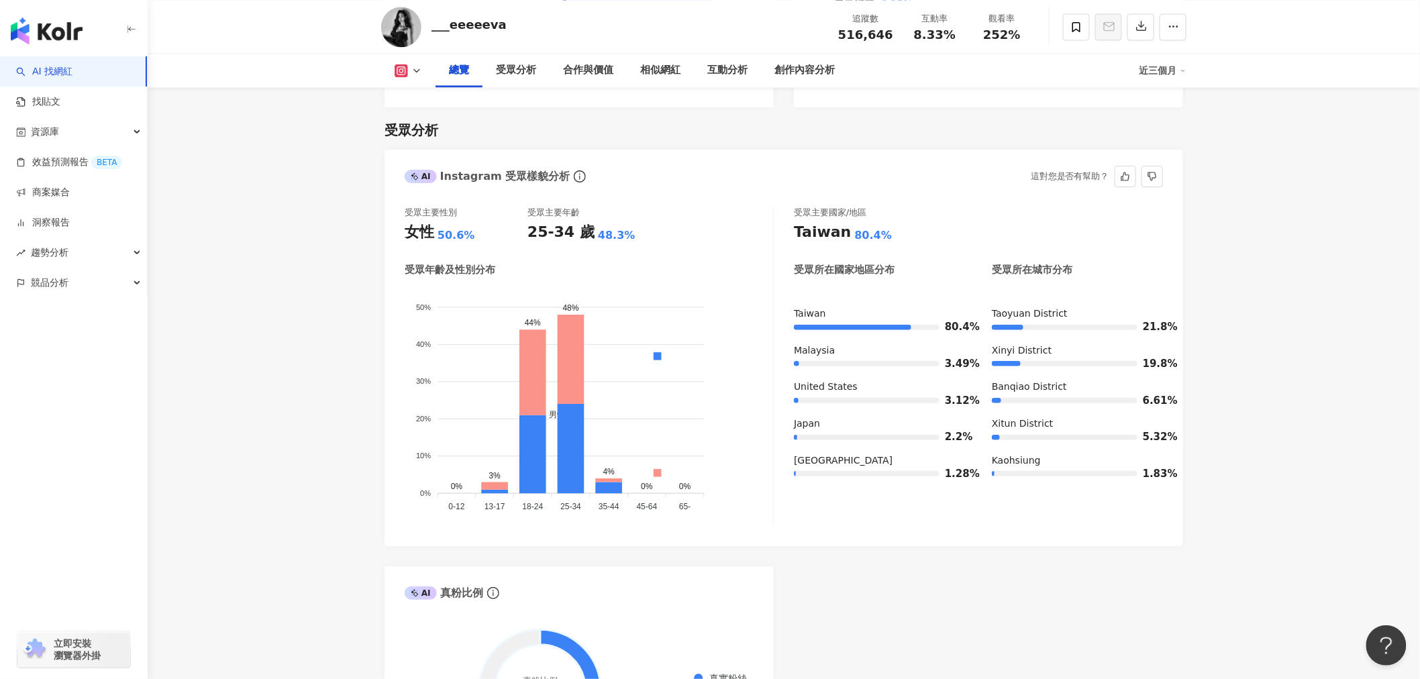
scroll to position [1084, 0]
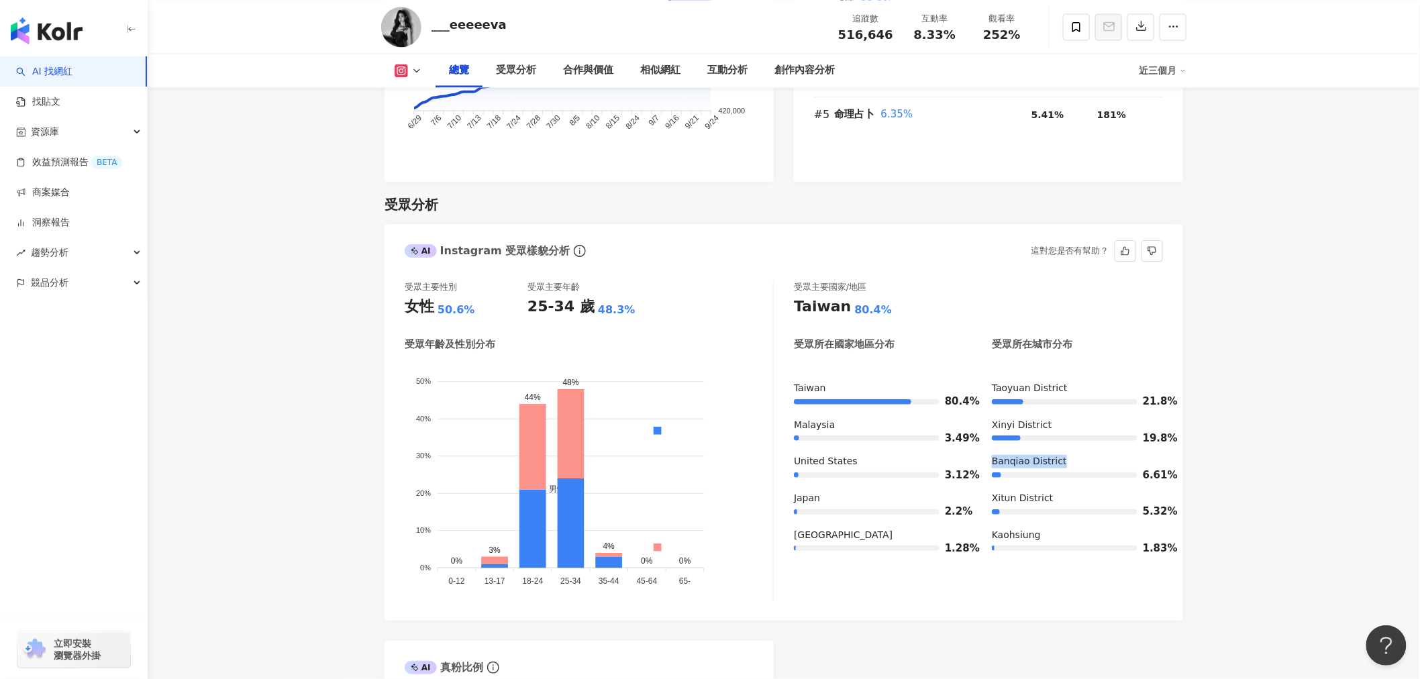
drag, startPoint x: 993, startPoint y: 441, endPoint x: 1067, endPoint y: 441, distance: 73.8
click at [1067, 455] on div "Banqiao District" at bounding box center [1077, 461] width 171 height 13
click at [1087, 492] on div "Xitun District" at bounding box center [1077, 498] width 171 height 13
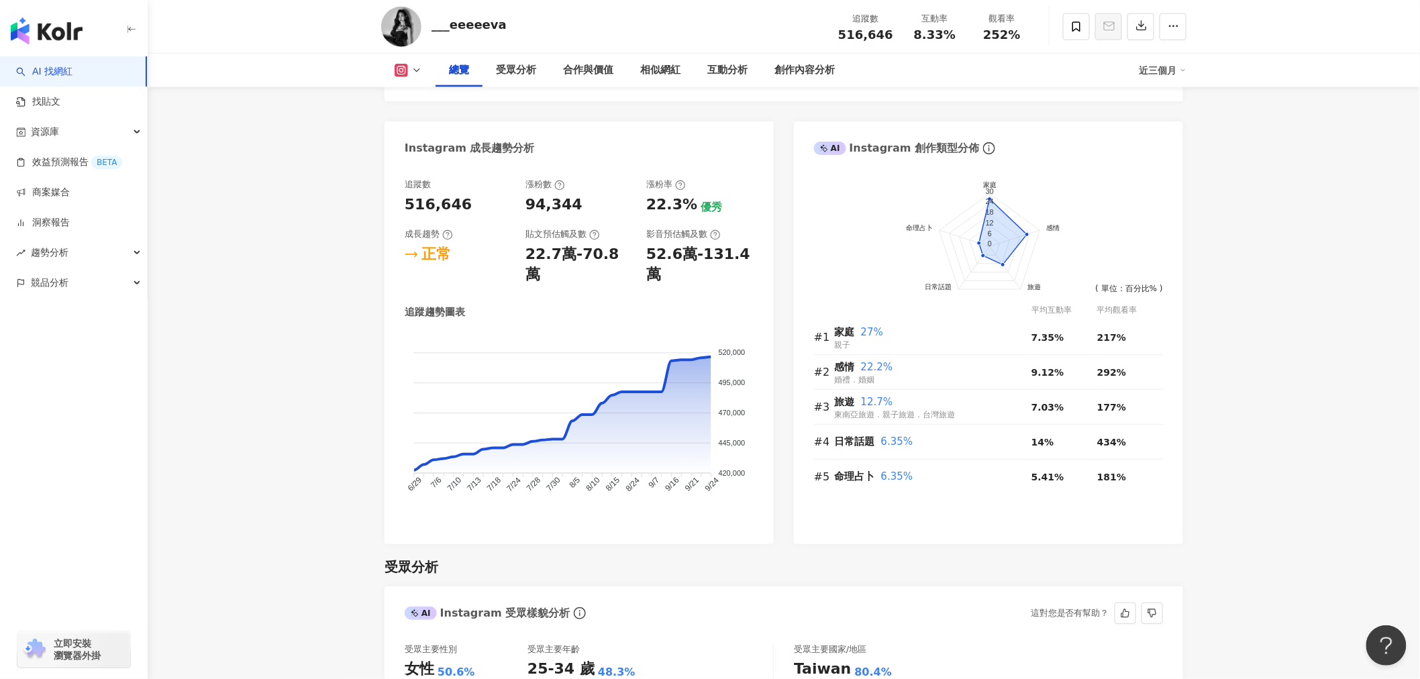
scroll to position [711, 0]
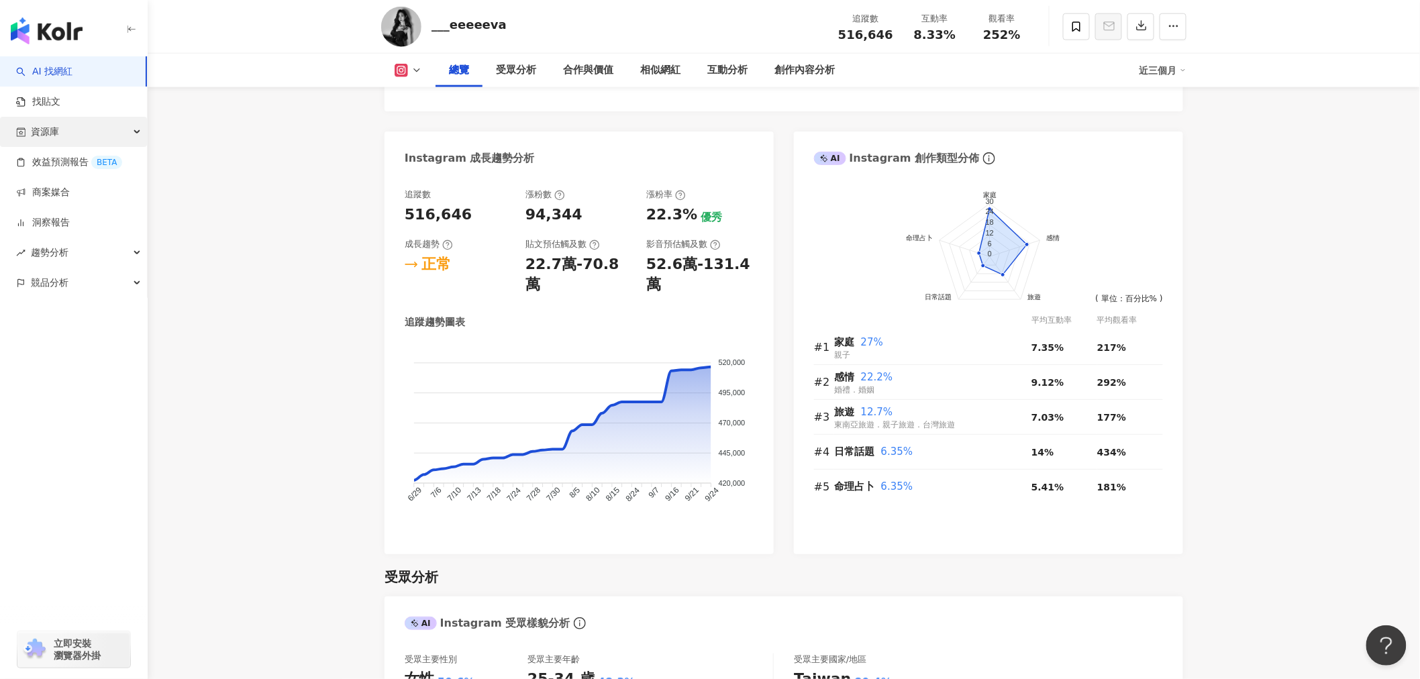
click at [64, 125] on div "資源庫" at bounding box center [73, 132] width 147 height 30
click at [62, 164] on link "網紅管理" at bounding box center [51, 162] width 38 height 13
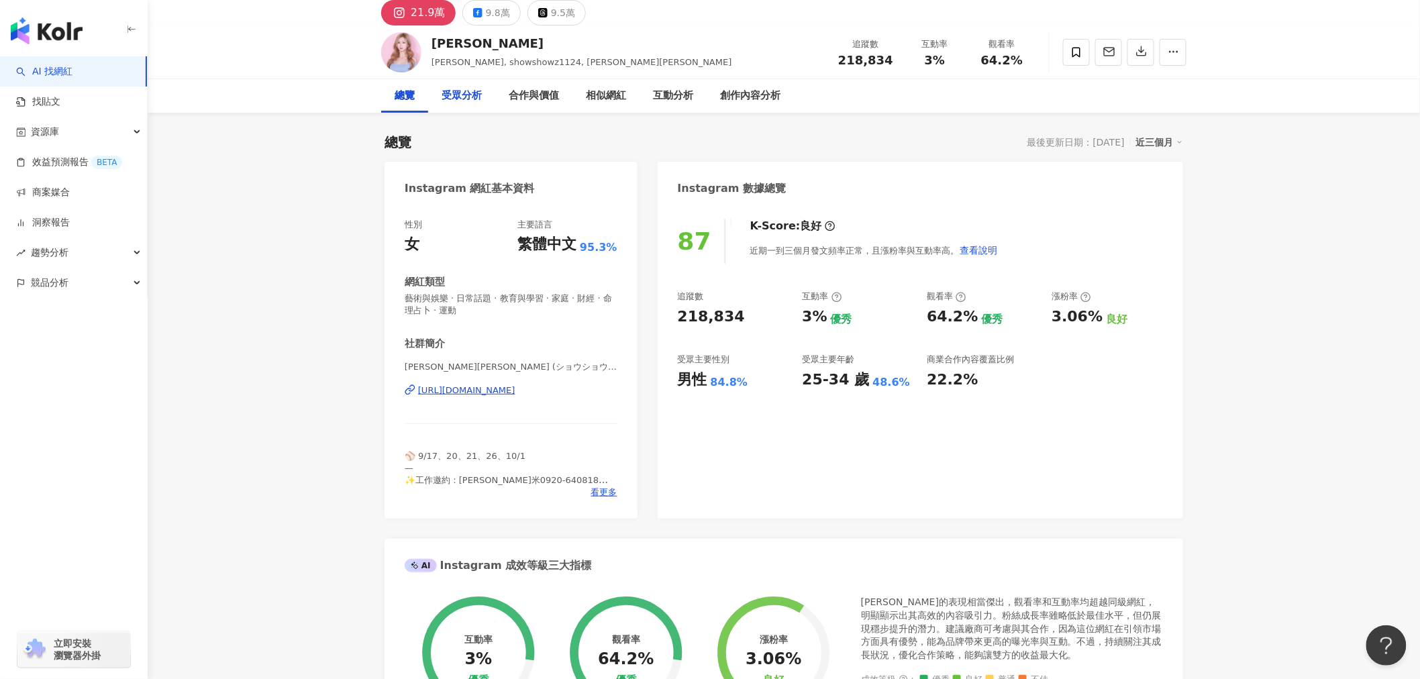
click at [474, 101] on div "受眾分析" at bounding box center [461, 96] width 40 height 16
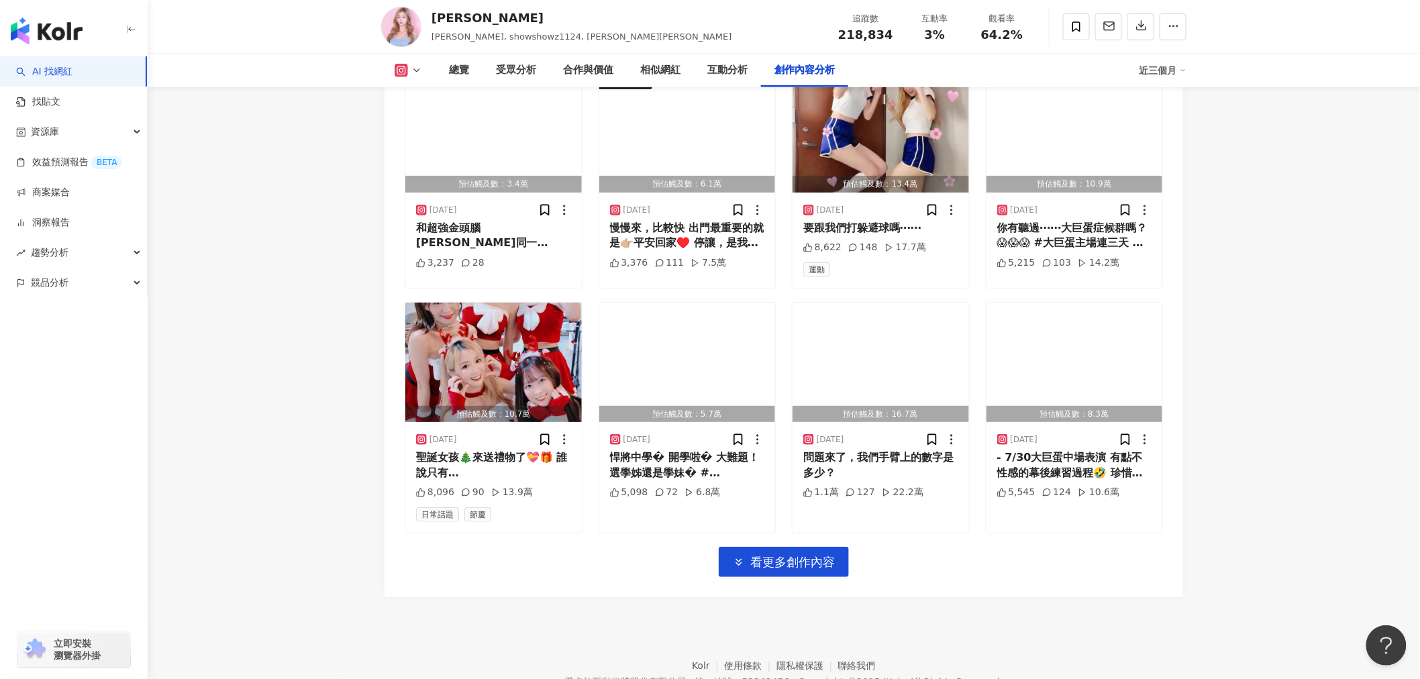
scroll to position [4538, 0]
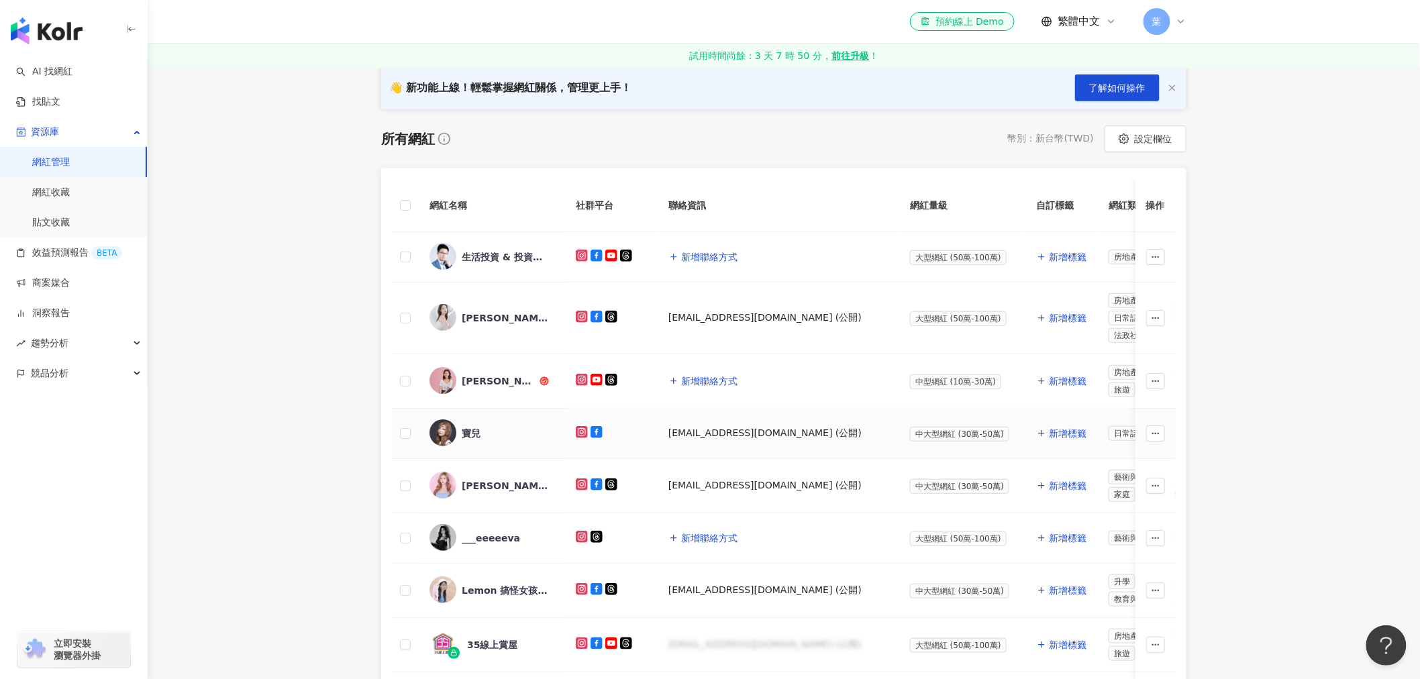
scroll to position [298, 0]
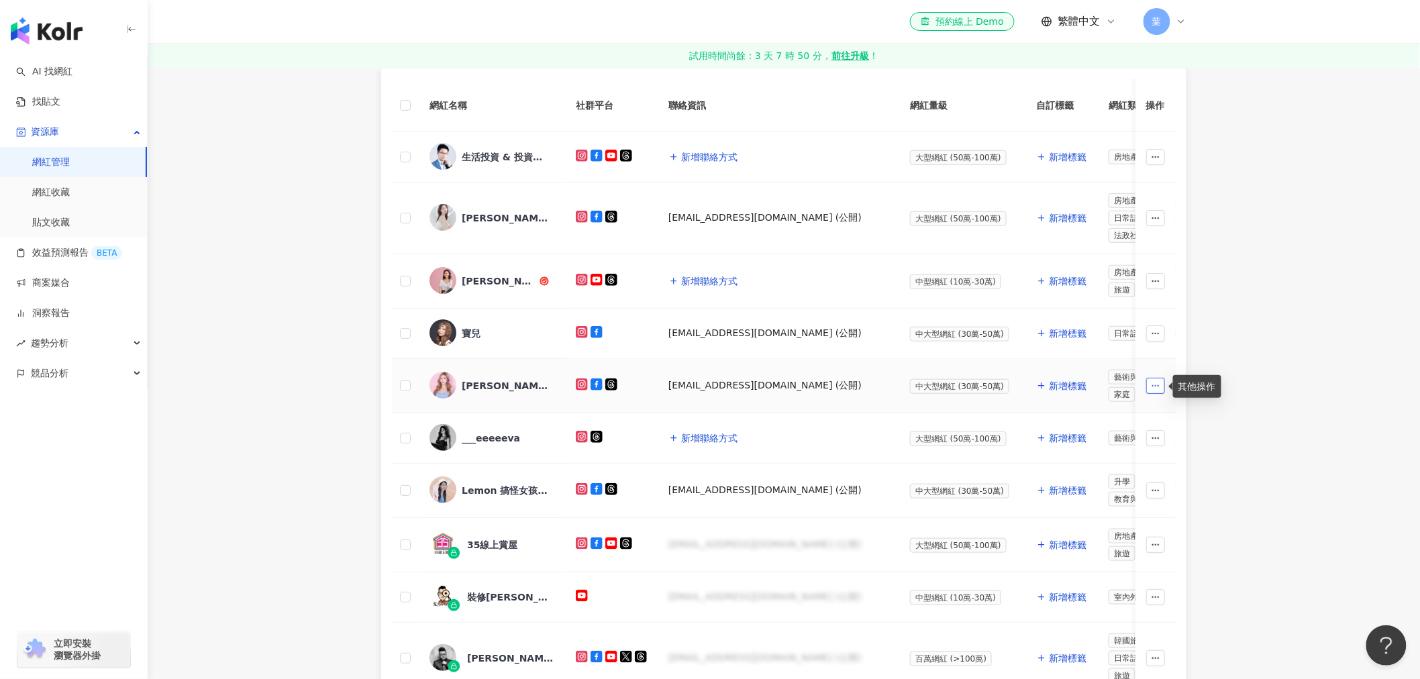
click at [1147, 379] on button "button" at bounding box center [1155, 386] width 19 height 16
click at [1130, 435] on span "加入效益預測報告" at bounding box center [1116, 440] width 75 height 11
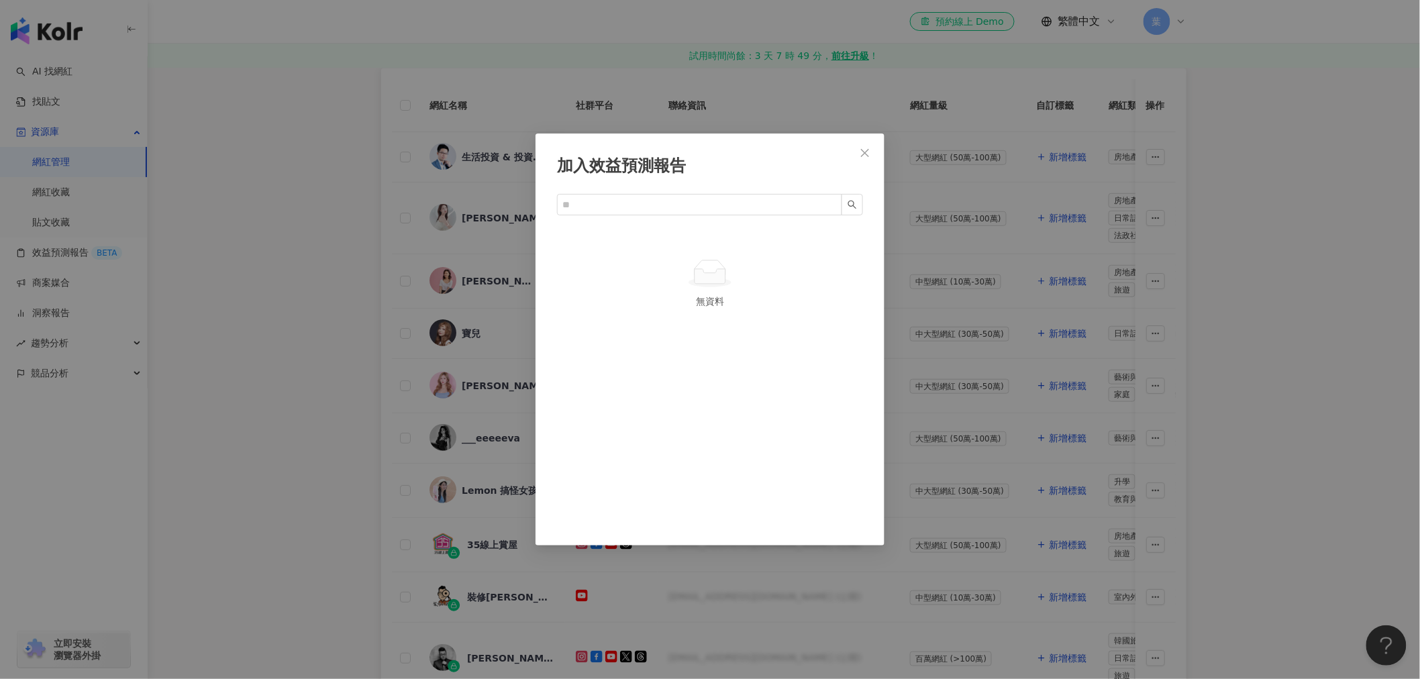
drag, startPoint x: 705, startPoint y: 292, endPoint x: 704, endPoint y: 302, distance: 10.1
click at [705, 302] on div "無資料" at bounding box center [710, 283] width 274 height 50
click at [861, 155] on icon "close" at bounding box center [864, 153] width 11 height 11
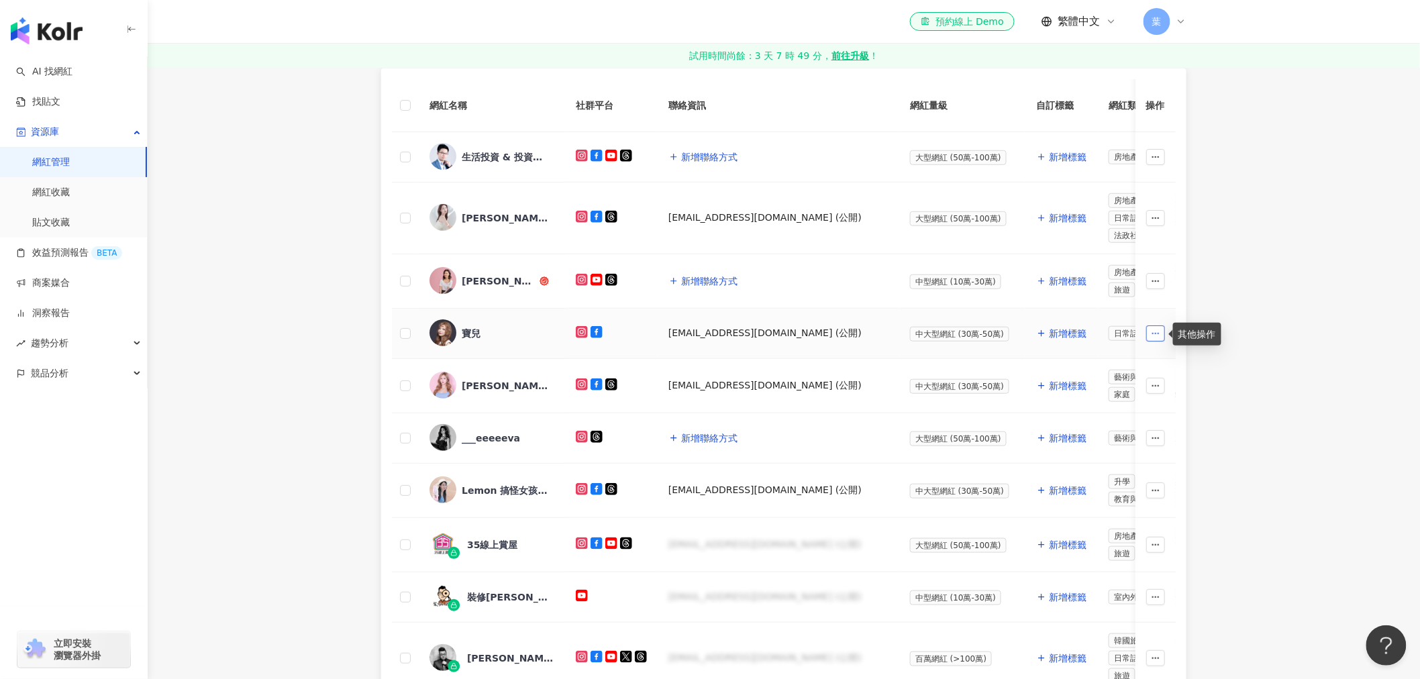
click at [1151, 338] on icon "button" at bounding box center [1155, 333] width 9 height 9
click at [1111, 423] on li "加入洞察報告" at bounding box center [1116, 414] width 91 height 27
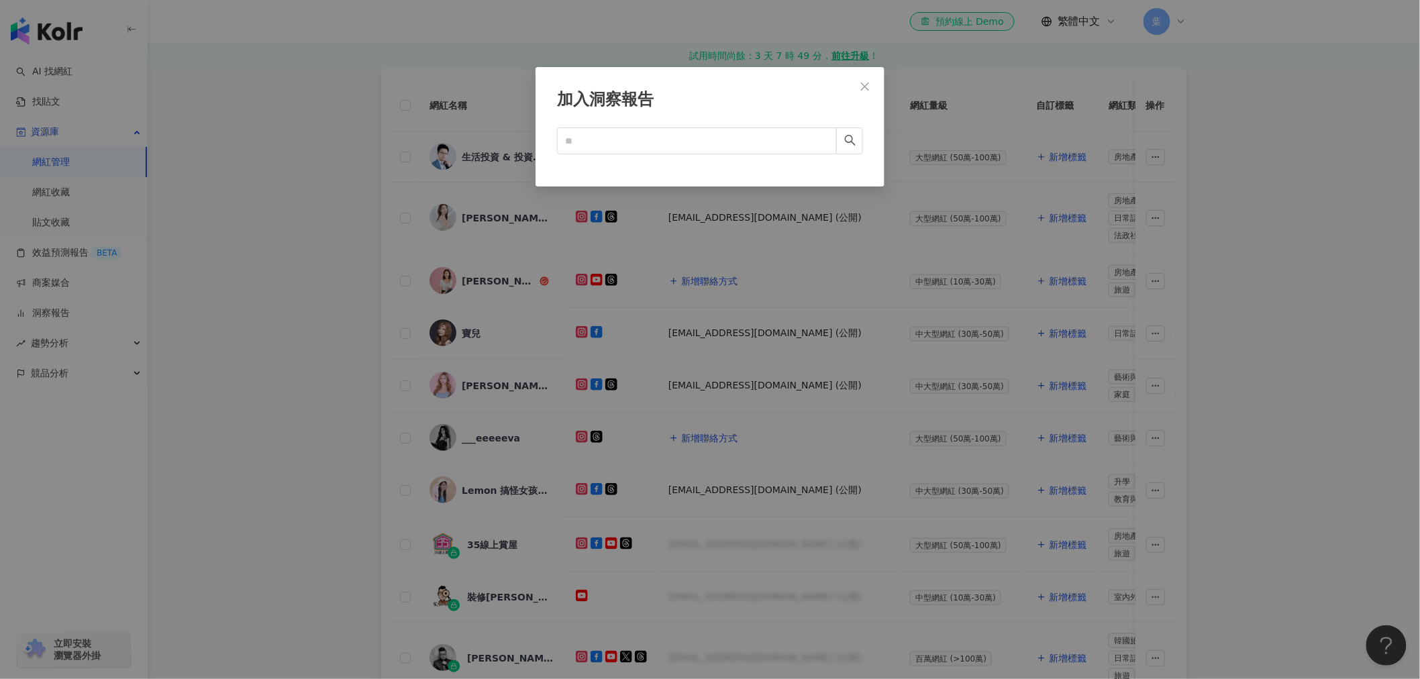
click at [867, 88] on icon "close" at bounding box center [864, 86] width 11 height 11
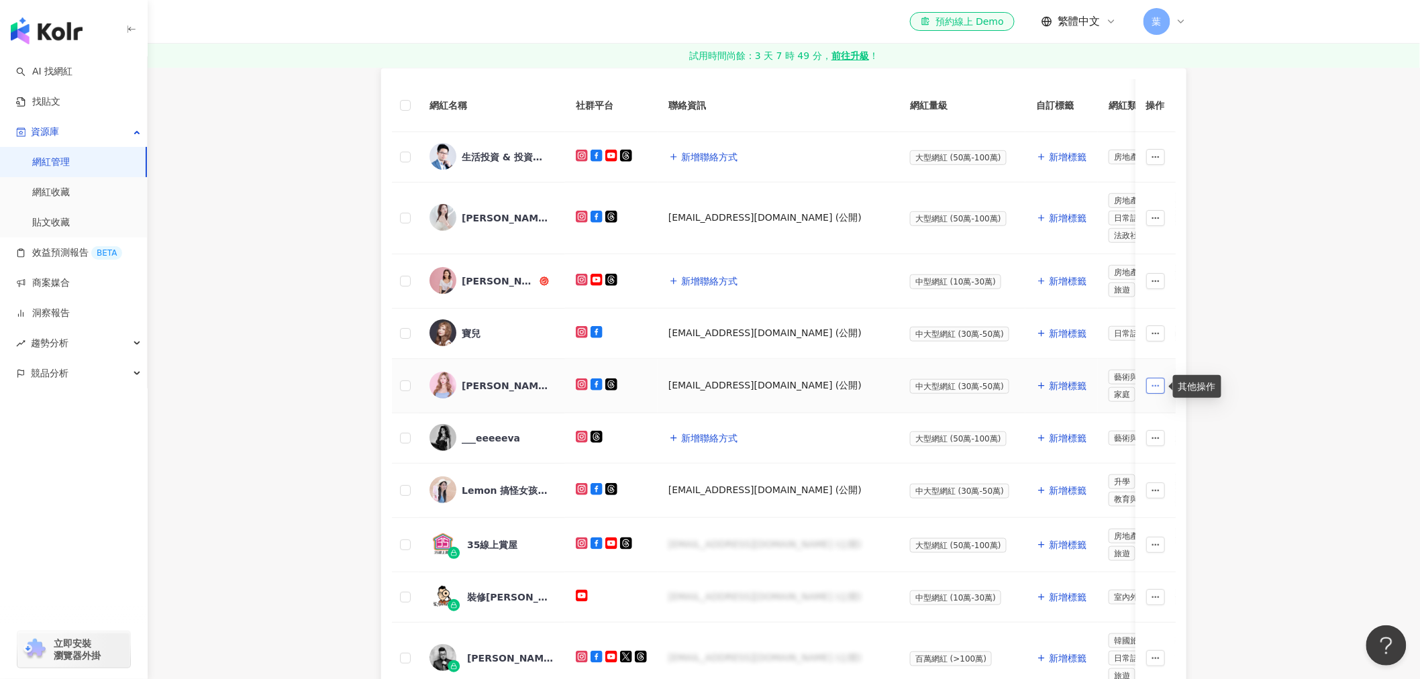
click at [1151, 388] on icon "button" at bounding box center [1155, 385] width 9 height 9
click at [1125, 415] on div "加入網紅收藏" at bounding box center [1116, 413] width 75 height 15
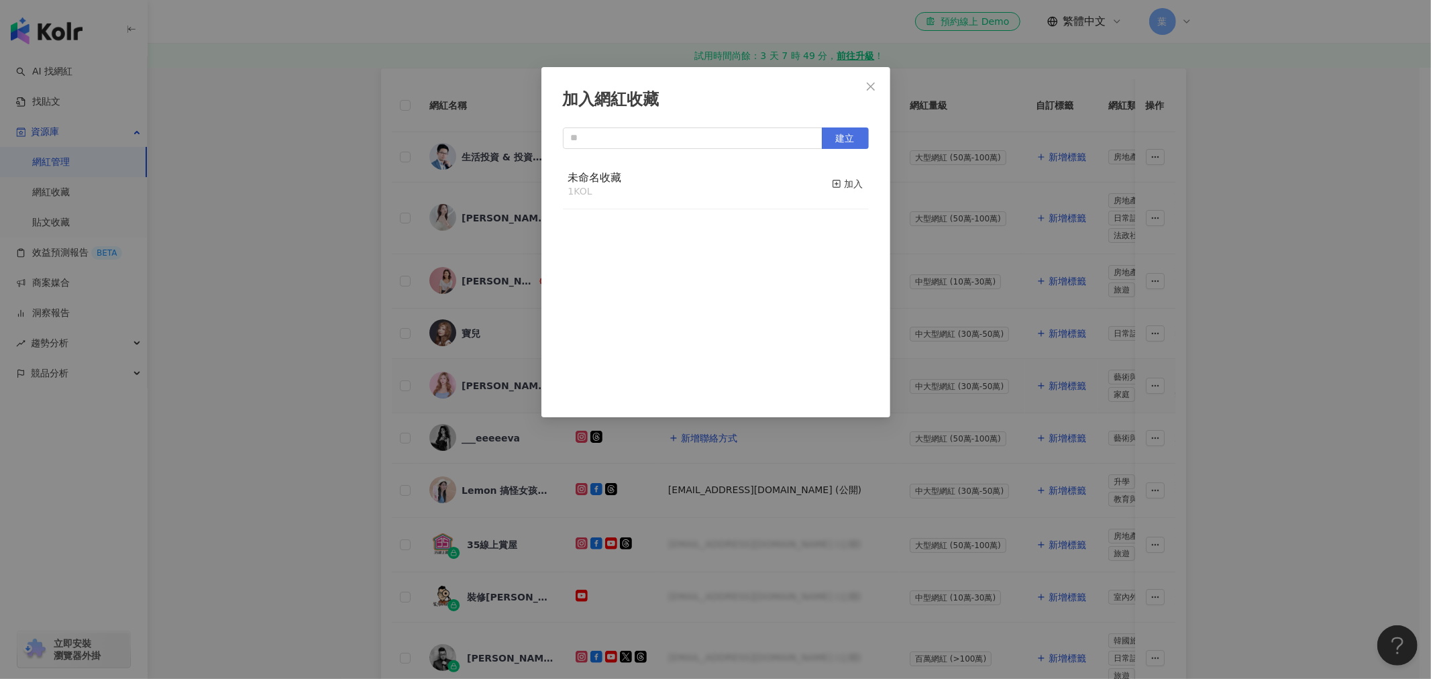
click at [836, 137] on span "建立" at bounding box center [845, 138] width 19 height 11
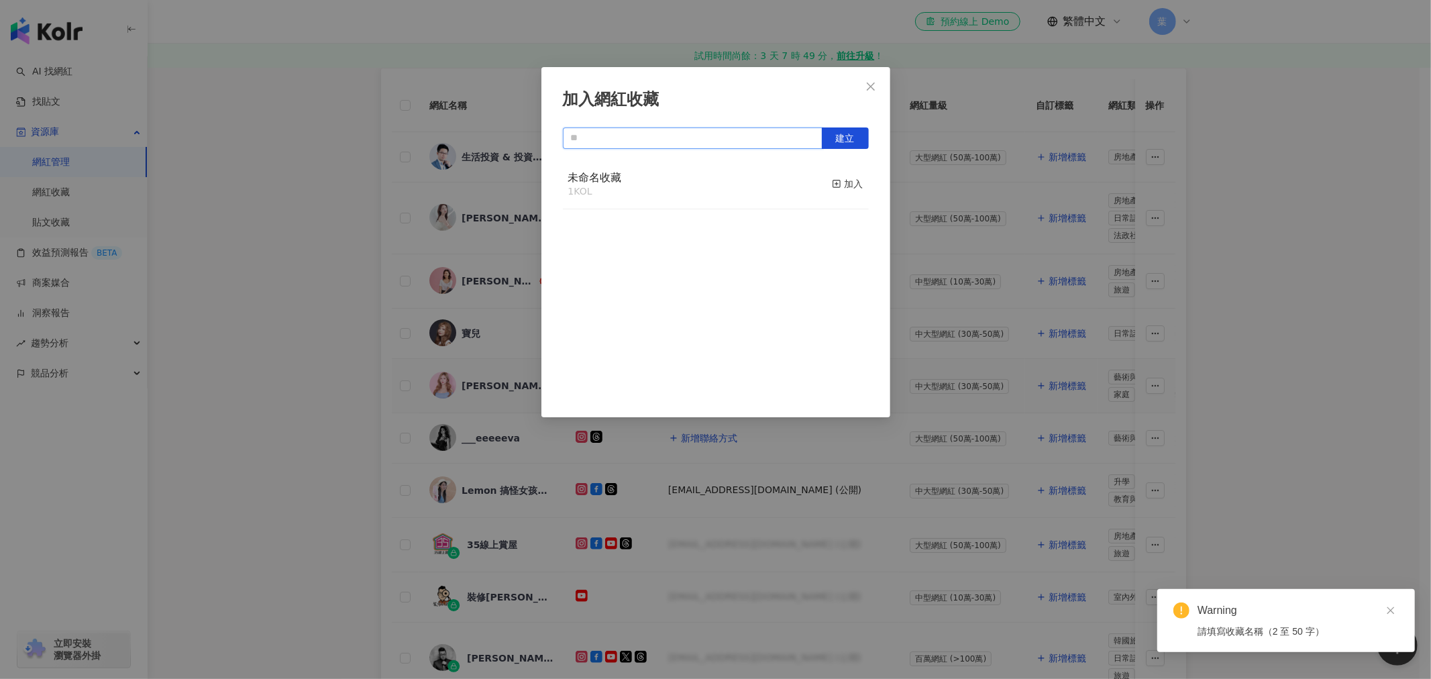
click at [612, 138] on input "text" at bounding box center [693, 137] width 260 height 21
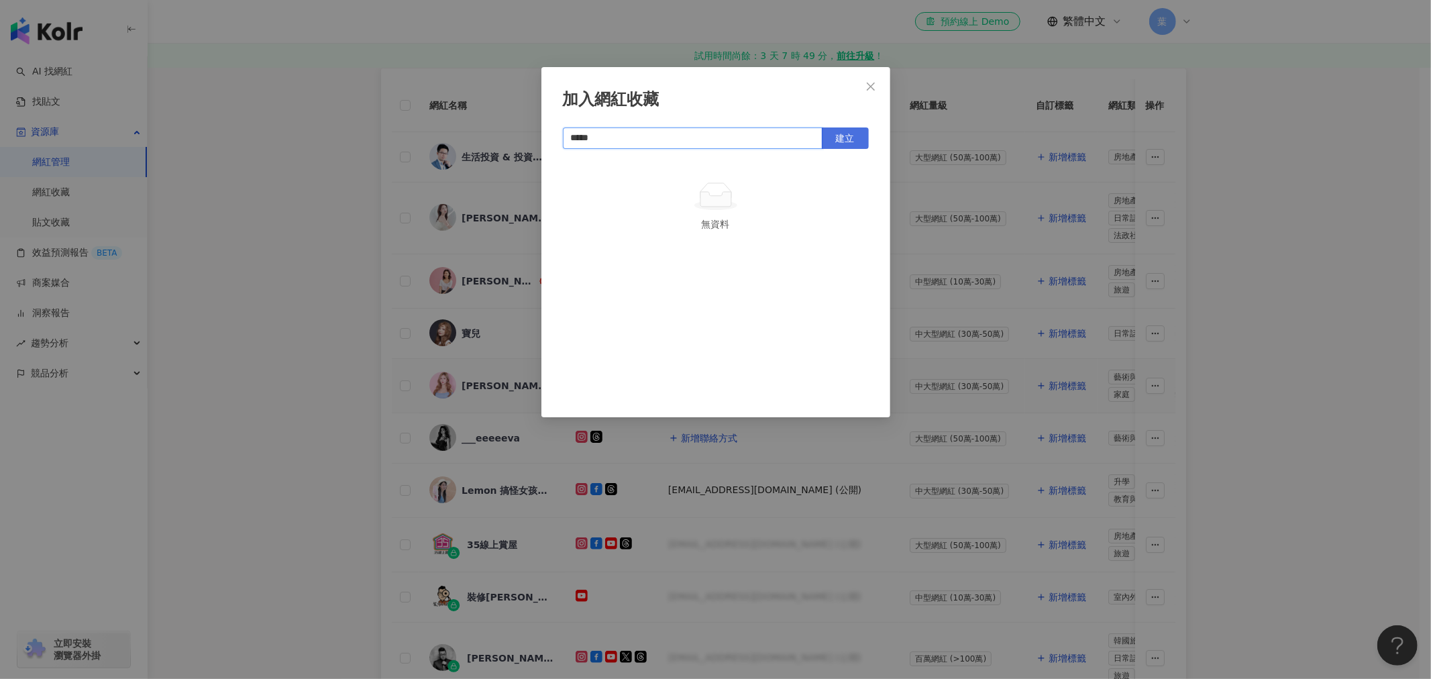
click at [851, 139] on span "建立" at bounding box center [845, 138] width 19 height 11
type input "*****"
click at [870, 83] on icon "close" at bounding box center [871, 86] width 11 height 11
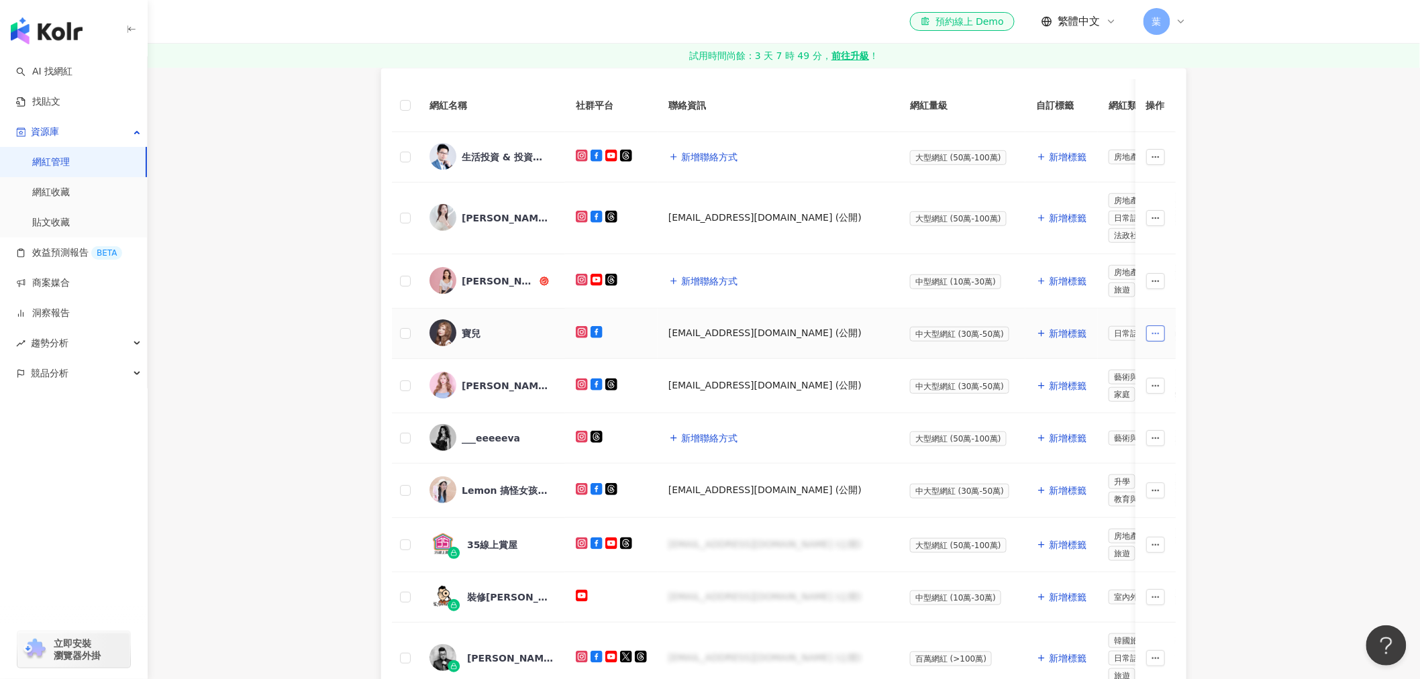
click at [1149, 338] on button "button" at bounding box center [1155, 333] width 19 height 16
click at [1127, 363] on div "加入網紅收藏" at bounding box center [1116, 361] width 75 height 15
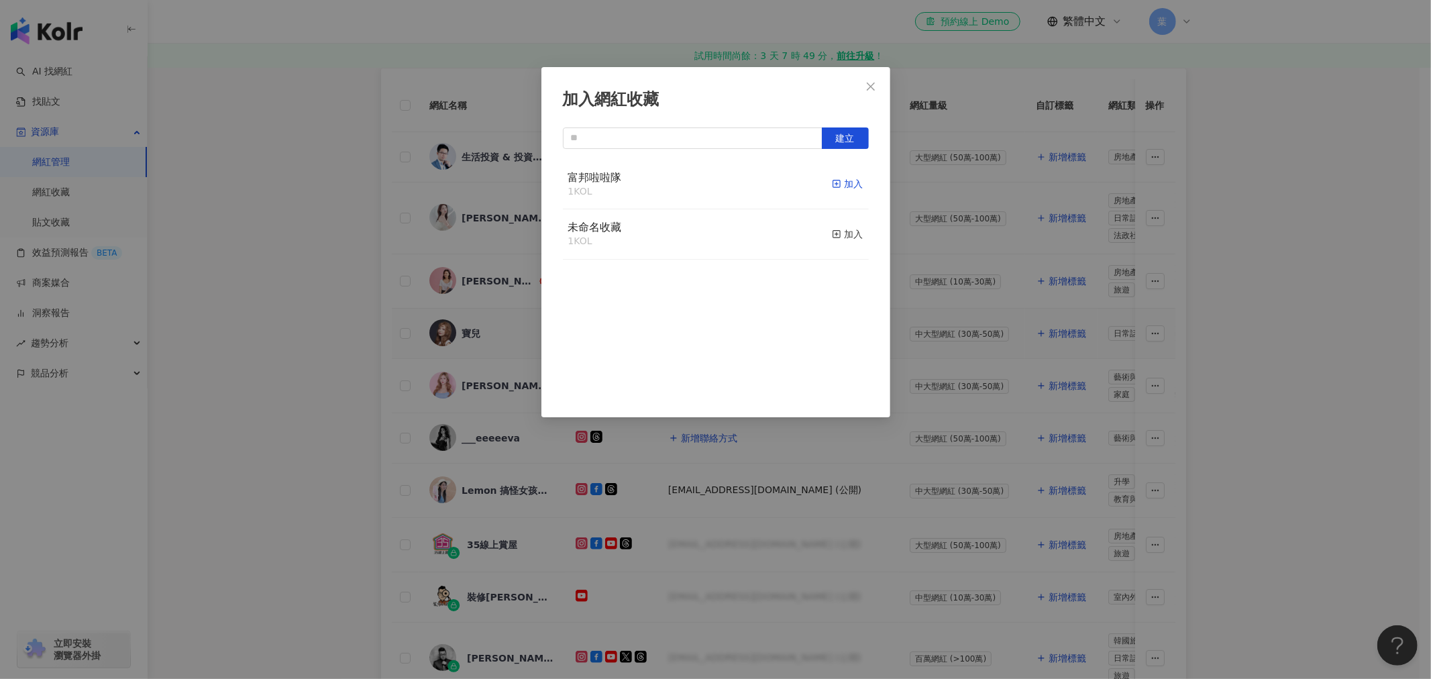
click at [832, 183] on div "加入" at bounding box center [848, 183] width 32 height 15
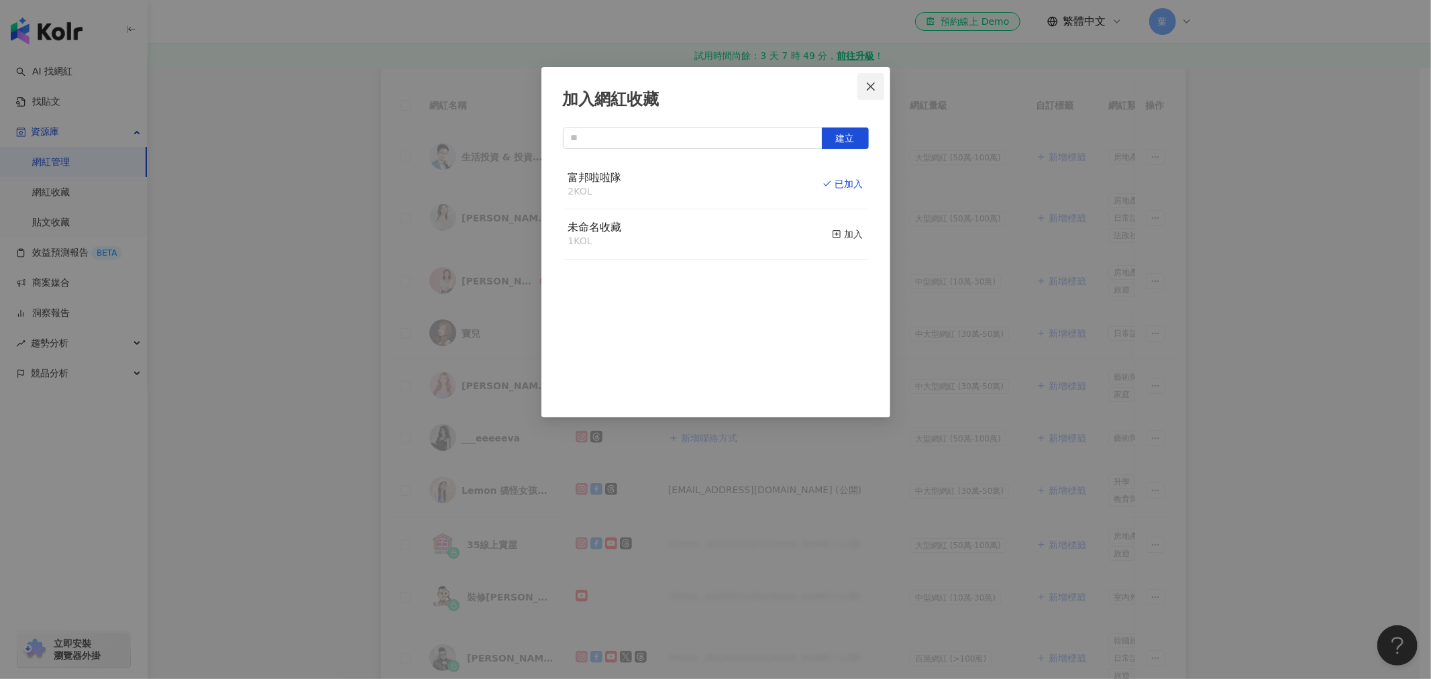
click at [873, 89] on icon "close" at bounding box center [871, 86] width 11 height 11
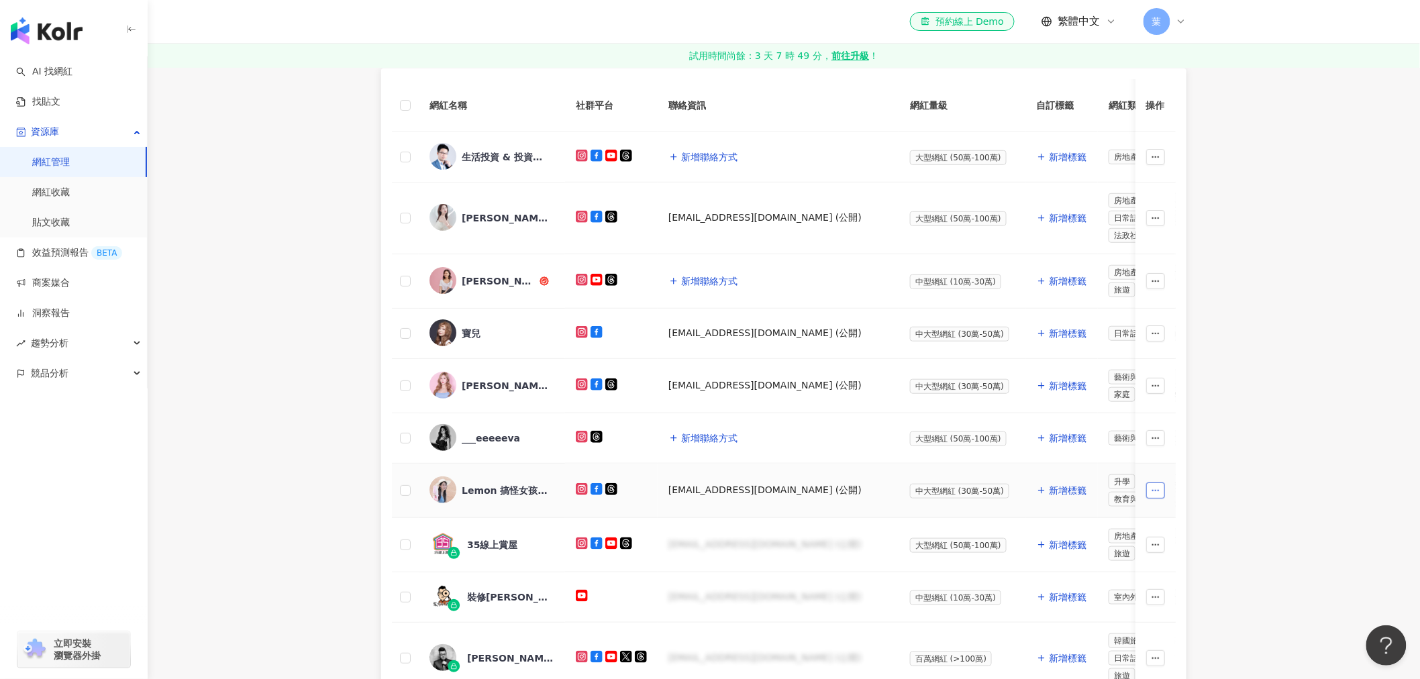
click at [1151, 486] on icon "button" at bounding box center [1155, 490] width 9 height 9
click at [1129, 513] on div "加入網紅收藏" at bounding box center [1116, 518] width 75 height 15
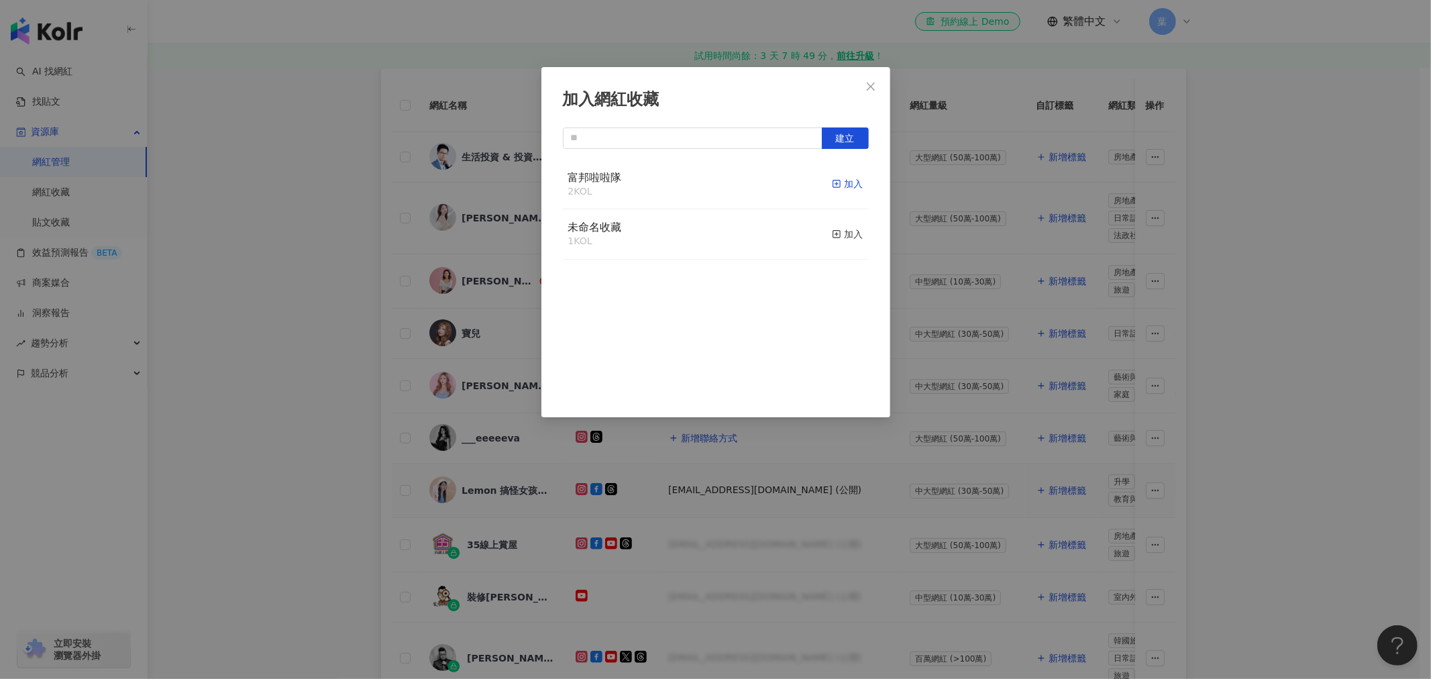
click at [847, 178] on div "加入" at bounding box center [848, 183] width 32 height 15
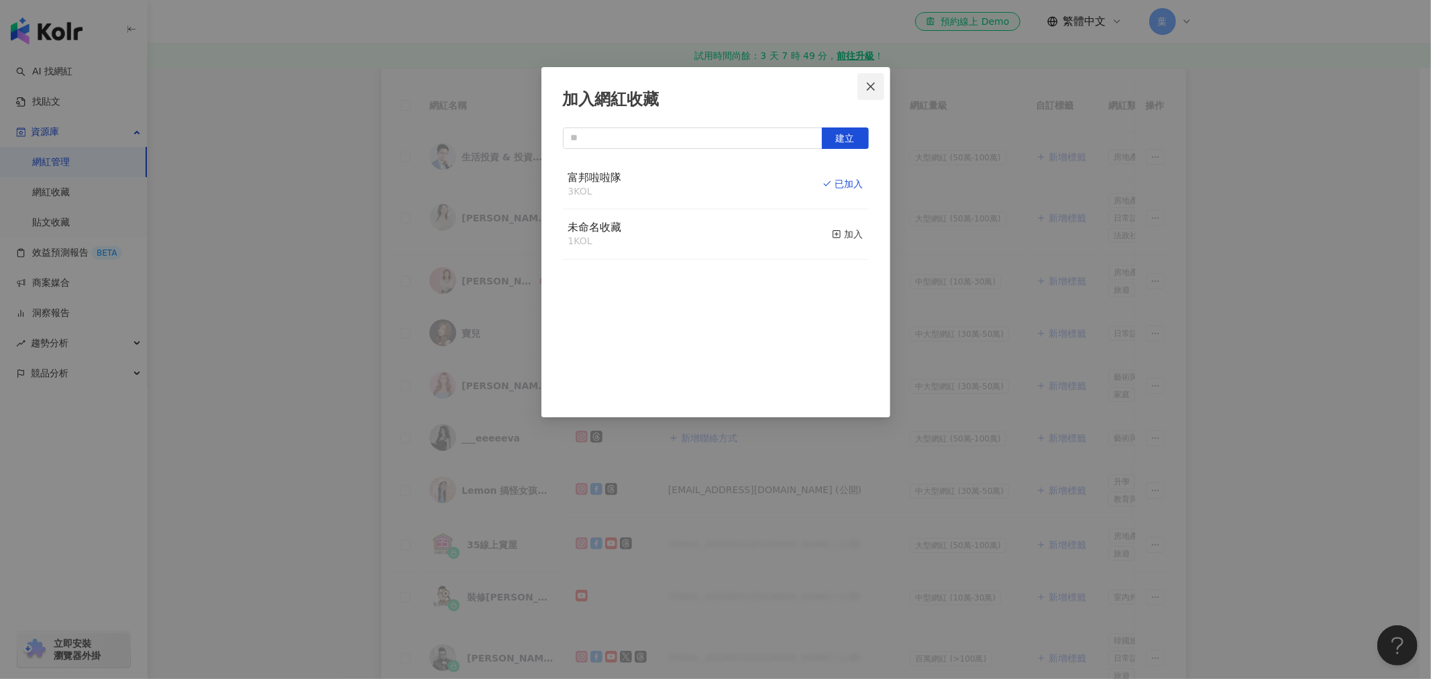
click at [871, 83] on icon "close" at bounding box center [871, 86] width 11 height 11
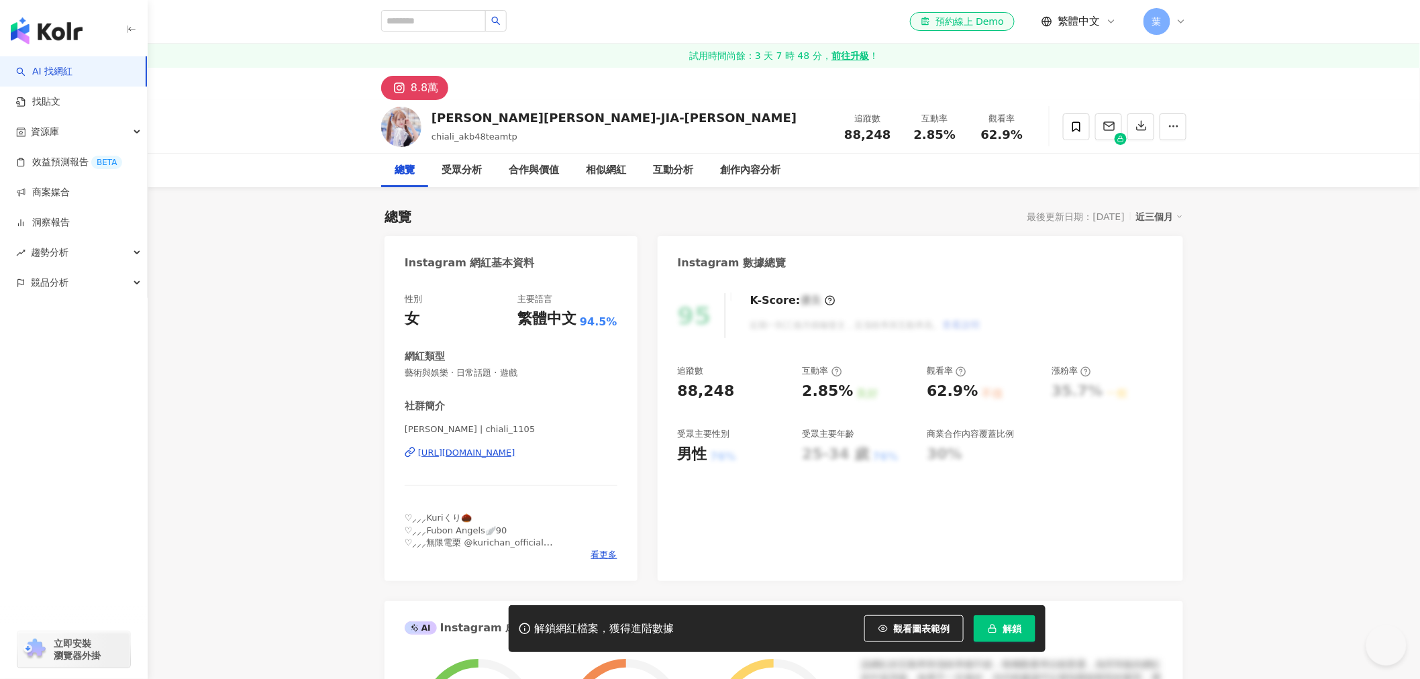
click at [1018, 633] on span "解鎖" at bounding box center [1011, 628] width 19 height 11
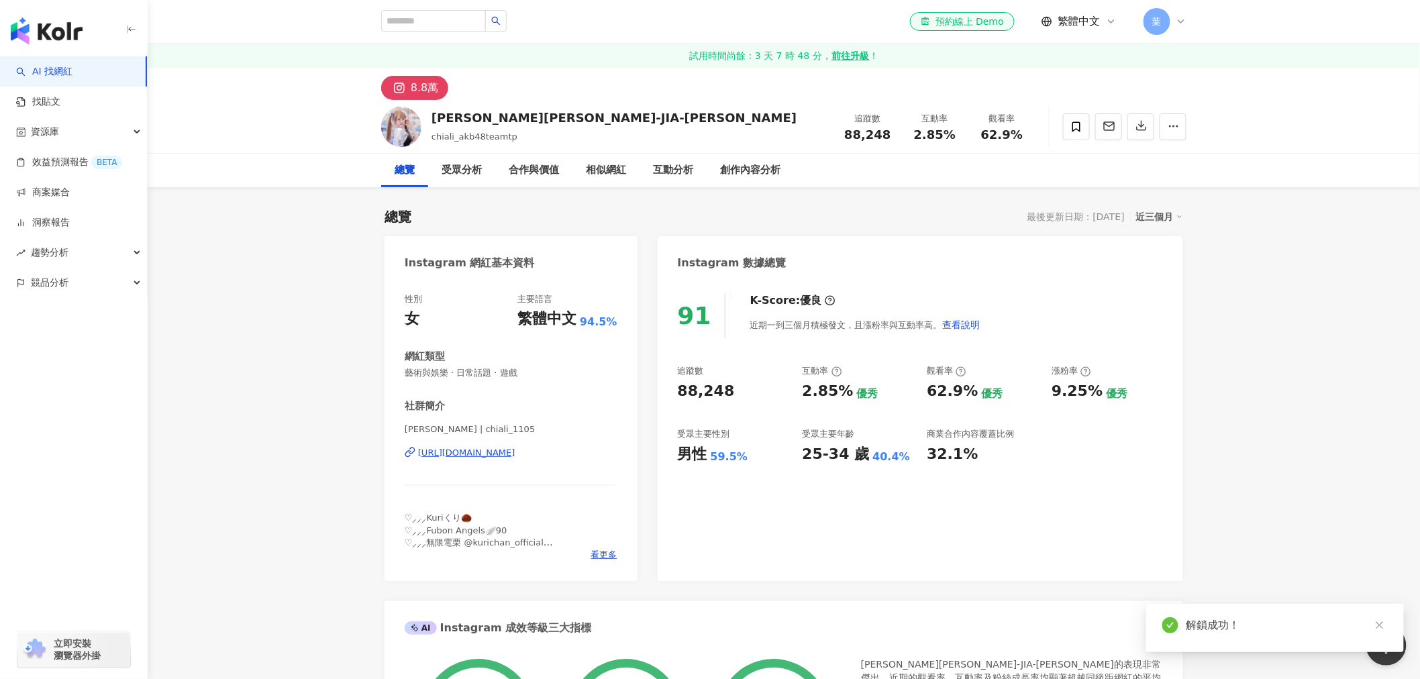
click at [974, 277] on div "Instagram 數據總覽" at bounding box center [920, 258] width 525 height 44
click at [458, 177] on div "受眾分析" at bounding box center [461, 170] width 40 height 16
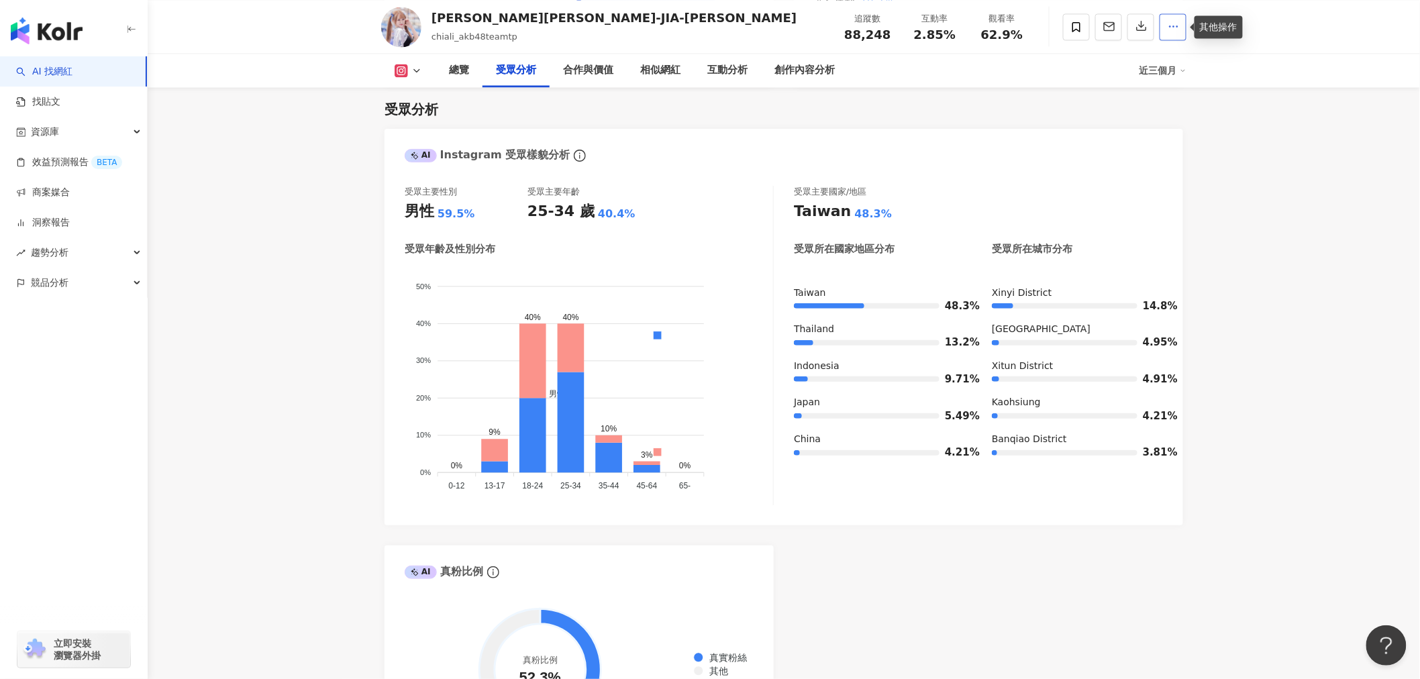
click at [1175, 30] on icon "button" at bounding box center [1173, 26] width 12 height 12
click at [1172, 56] on span "查看合作資訊" at bounding box center [1137, 59] width 75 height 15
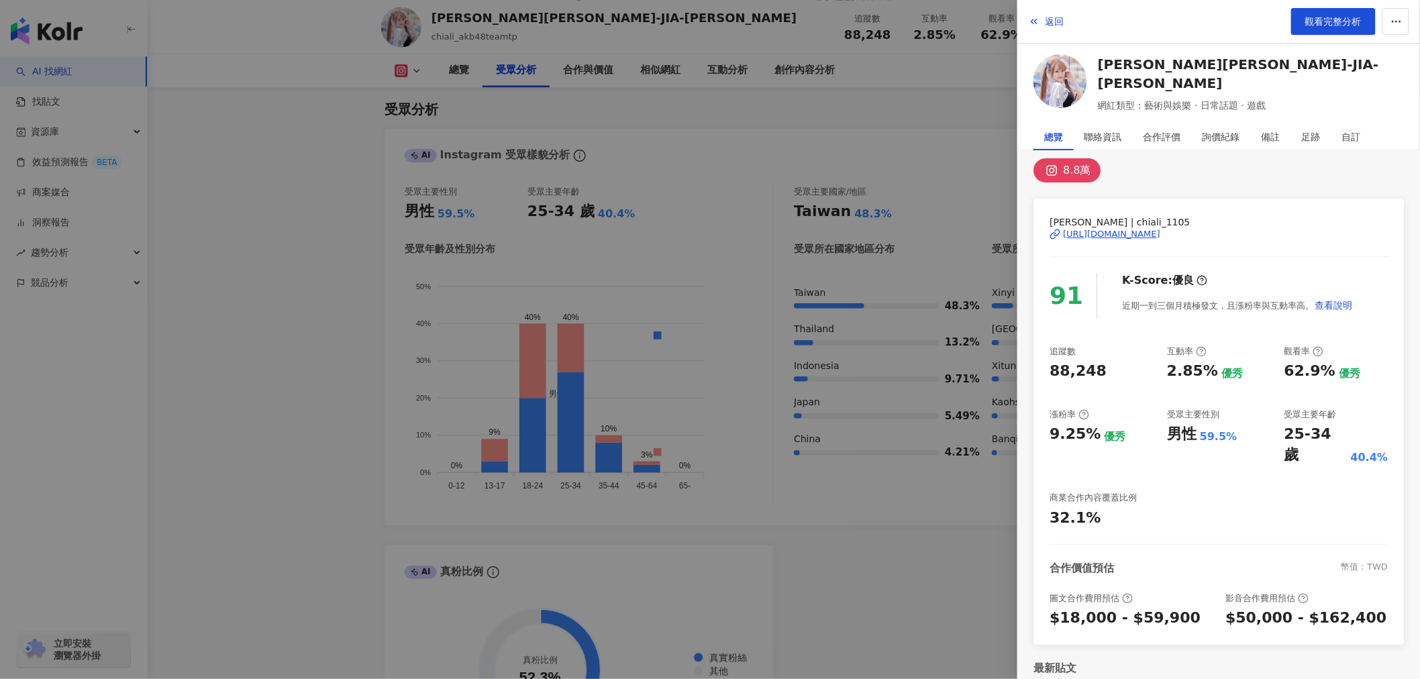
scroll to position [0, 0]
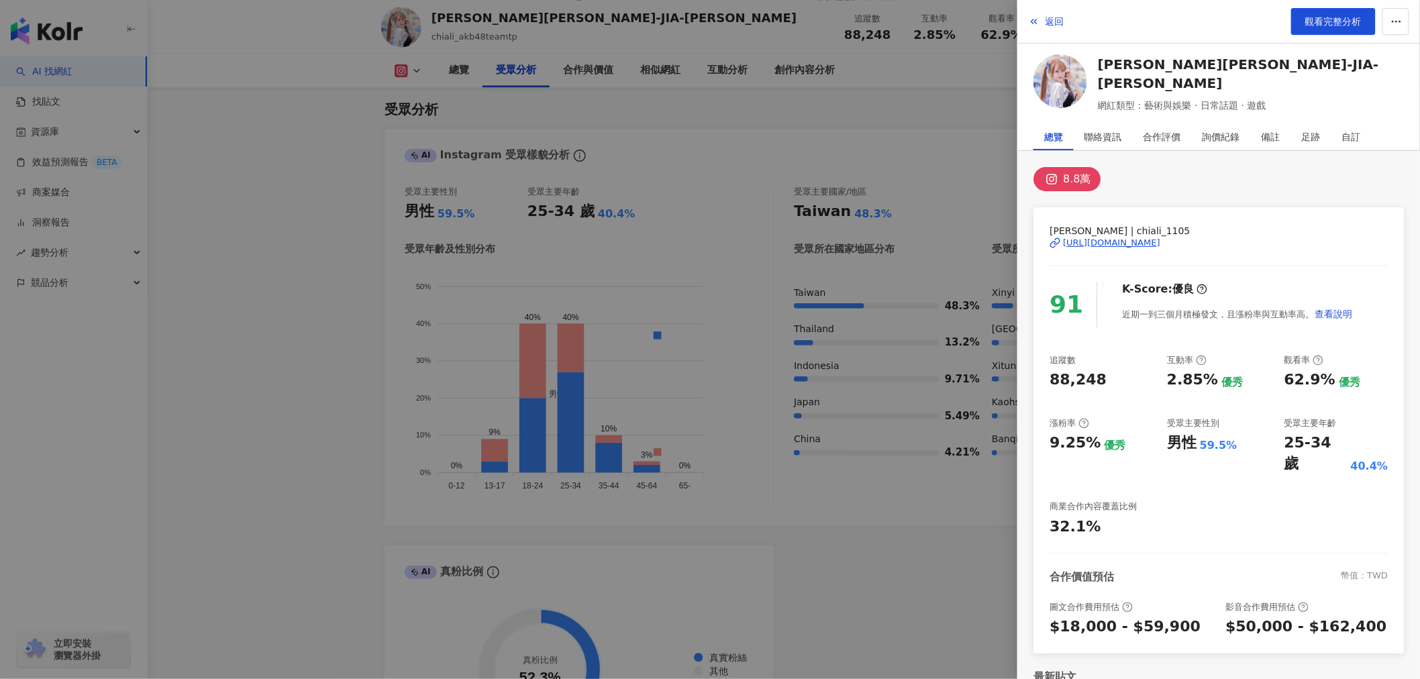
click at [1033, 25] on icon "button" at bounding box center [1034, 21] width 11 height 11
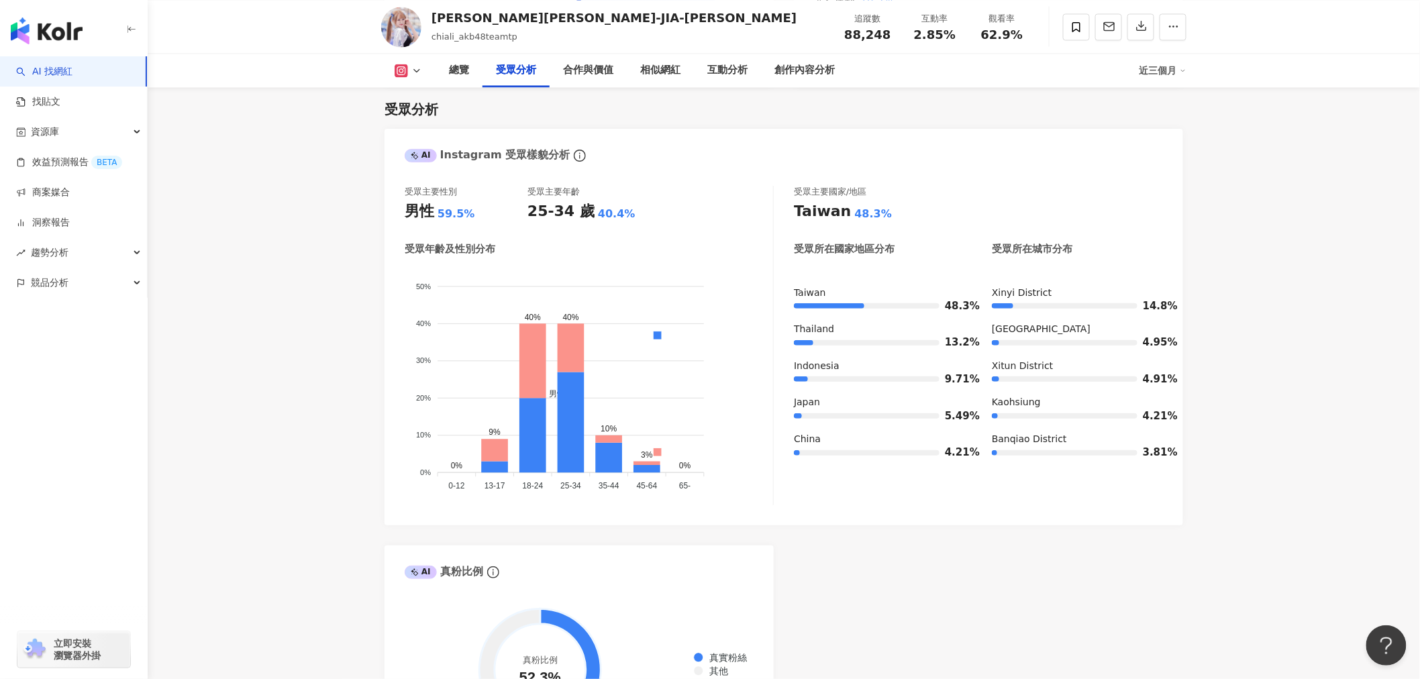
drag, startPoint x: 788, startPoint y: 570, endPoint x: 774, endPoint y: 594, distance: 27.0
click at [788, 570] on div "AI Instagram 受眾樣貌分析 受眾主要性別 男性 59.5% 受眾主要年齡 25-34 歲 40.4% 受眾年齡及性別分布 男性 女性 50% 50…" at bounding box center [783, 443] width 798 height 629
click at [774, 594] on div "AI Instagram 受眾樣貌分析 受眾主要性別 男性 59.5% 受眾主要年齡 25-34 歲 40.4% 受眾年齡及性別分布 男性 女性 50% 50…" at bounding box center [783, 443] width 798 height 629
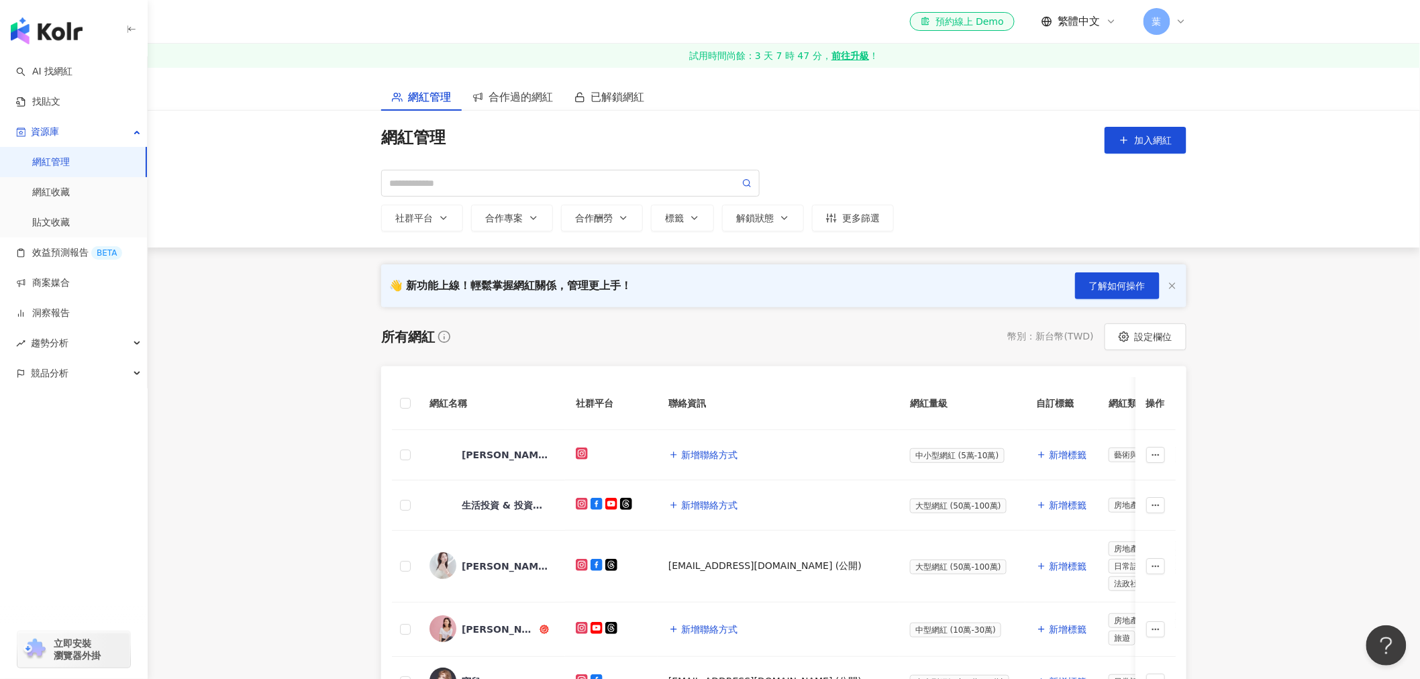
scroll to position [149, 0]
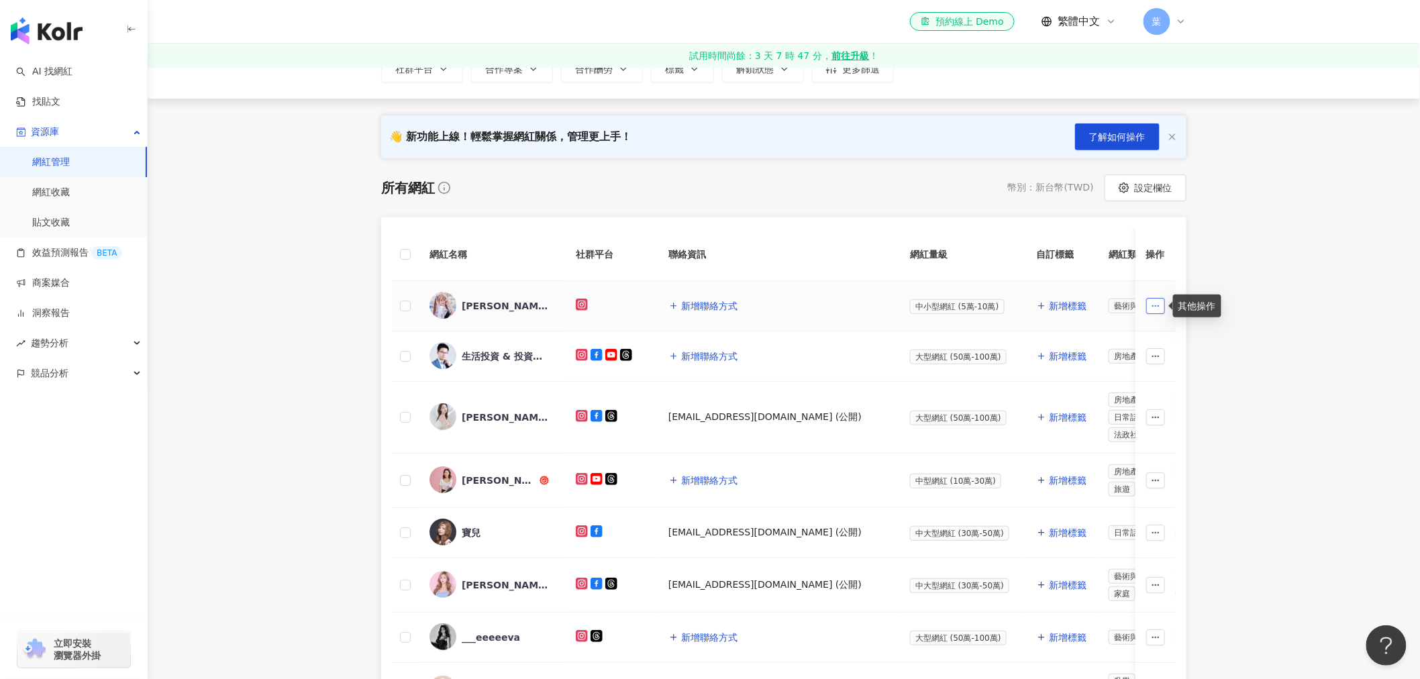
click at [1153, 304] on icon "button" at bounding box center [1155, 305] width 9 height 9
click at [1139, 335] on div "加入網紅收藏" at bounding box center [1116, 332] width 75 height 15
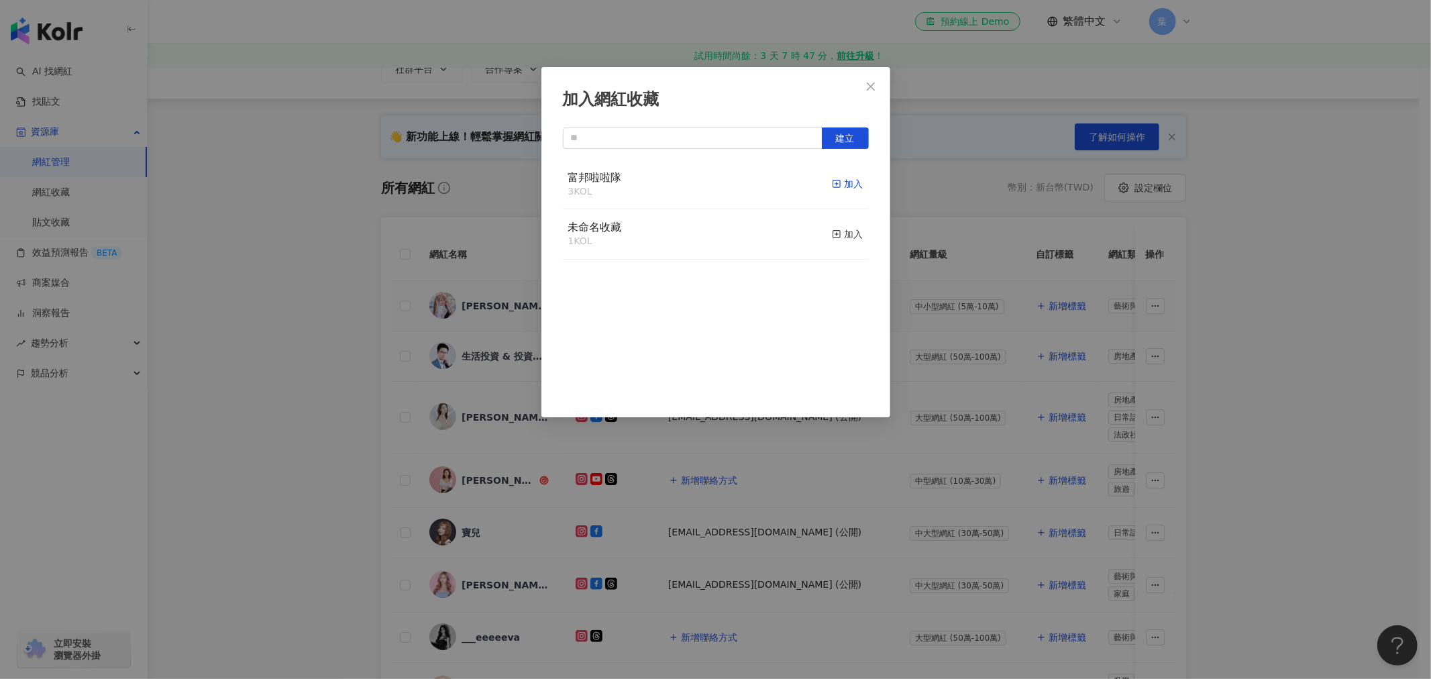
click at [832, 186] on div "加入" at bounding box center [848, 183] width 32 height 15
click at [862, 90] on span "Close" at bounding box center [870, 86] width 27 height 11
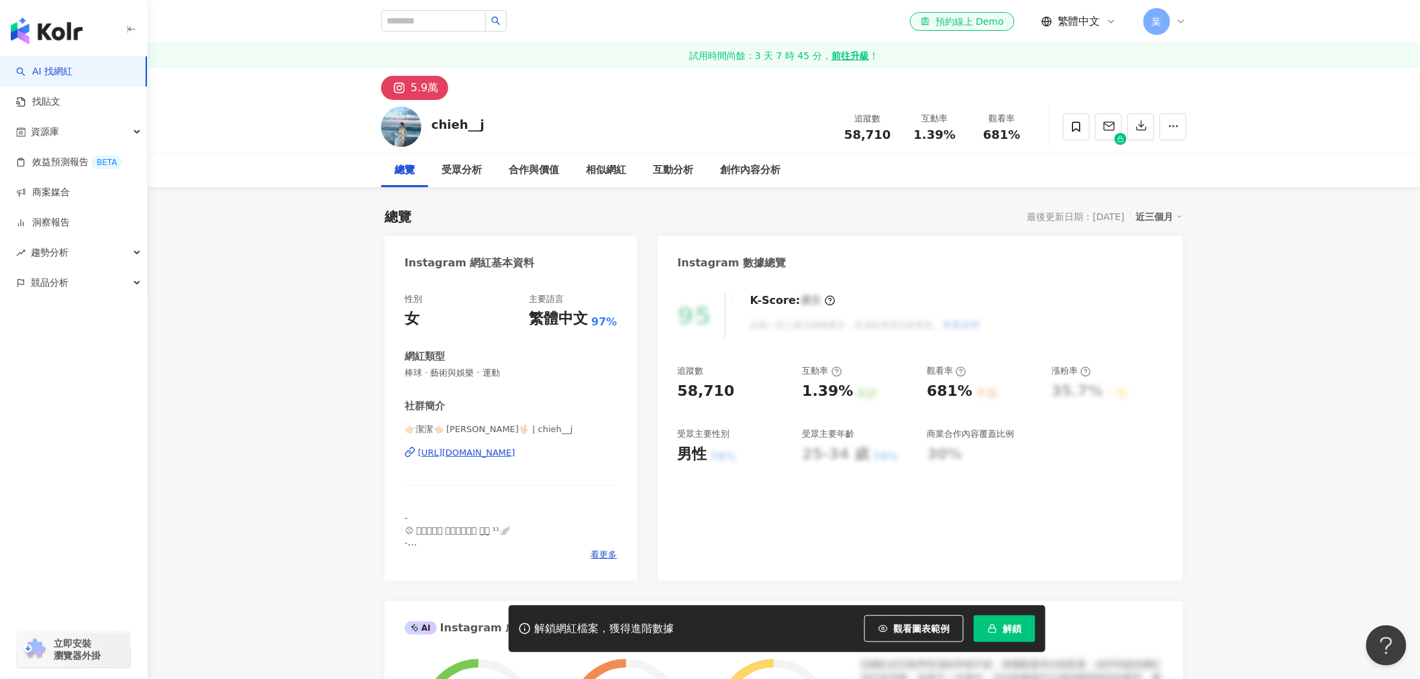
click at [1001, 633] on button "解鎖" at bounding box center [1005, 628] width 62 height 27
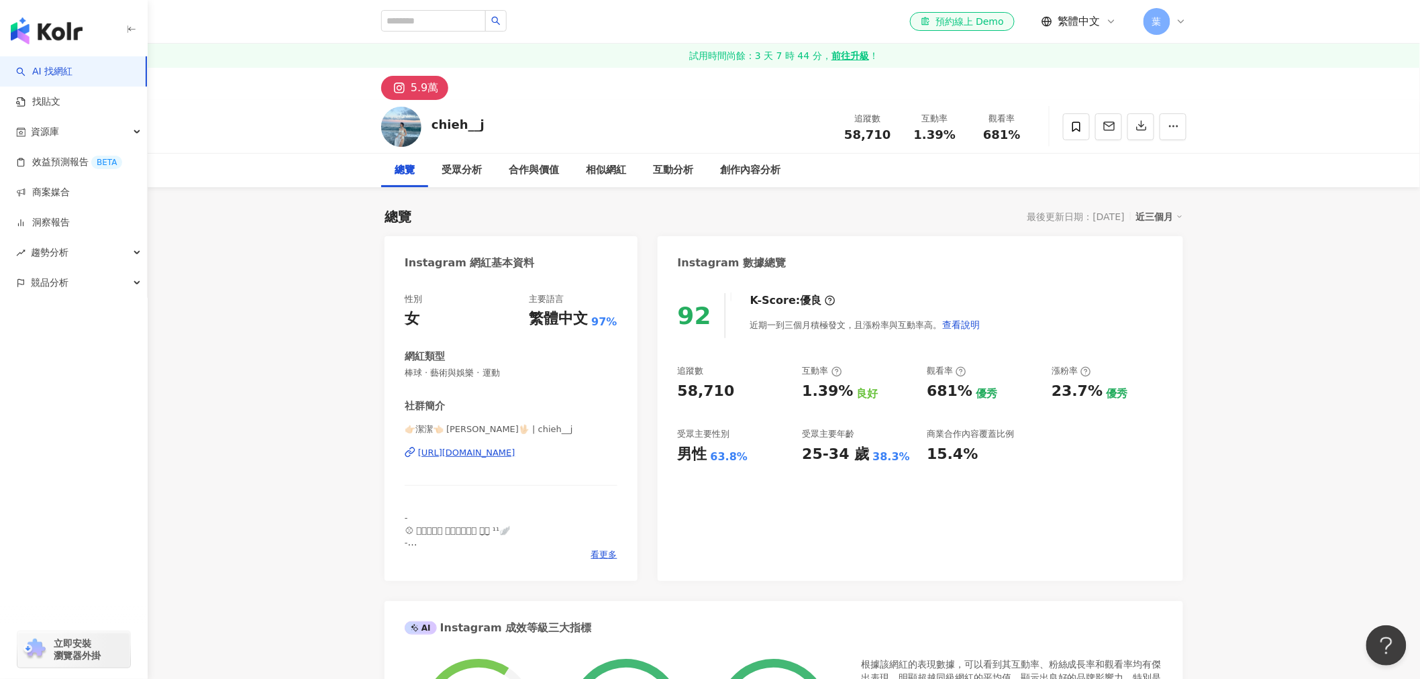
click at [870, 504] on div "92 K-Score : 優良 近期一到三個月積極發文，且漲粉率與互動率高。 查看說明 追蹤數 58,710 互動率 1.39% 良好 觀看率 681% 優秀…" at bounding box center [920, 430] width 525 height 301
click at [457, 181] on div "受眾分析" at bounding box center [461, 171] width 67 height 34
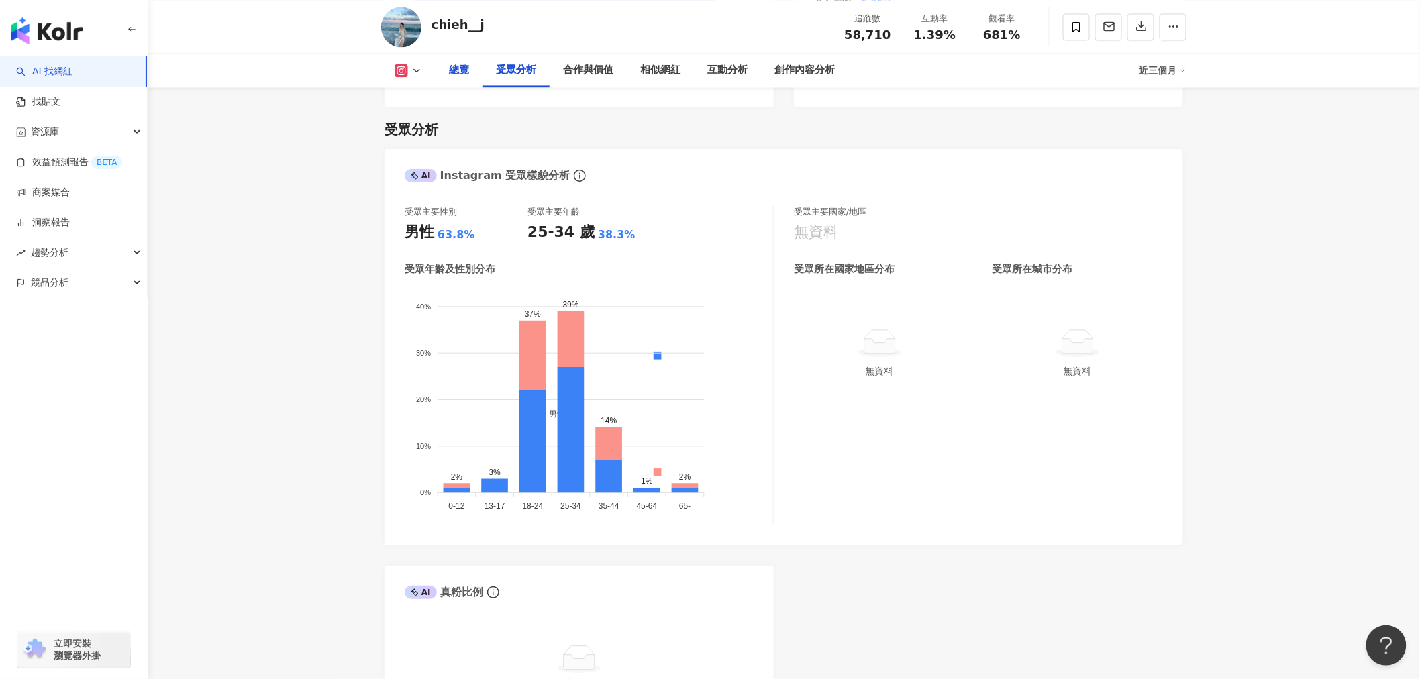
click at [458, 74] on div "總覽" at bounding box center [459, 70] width 20 height 16
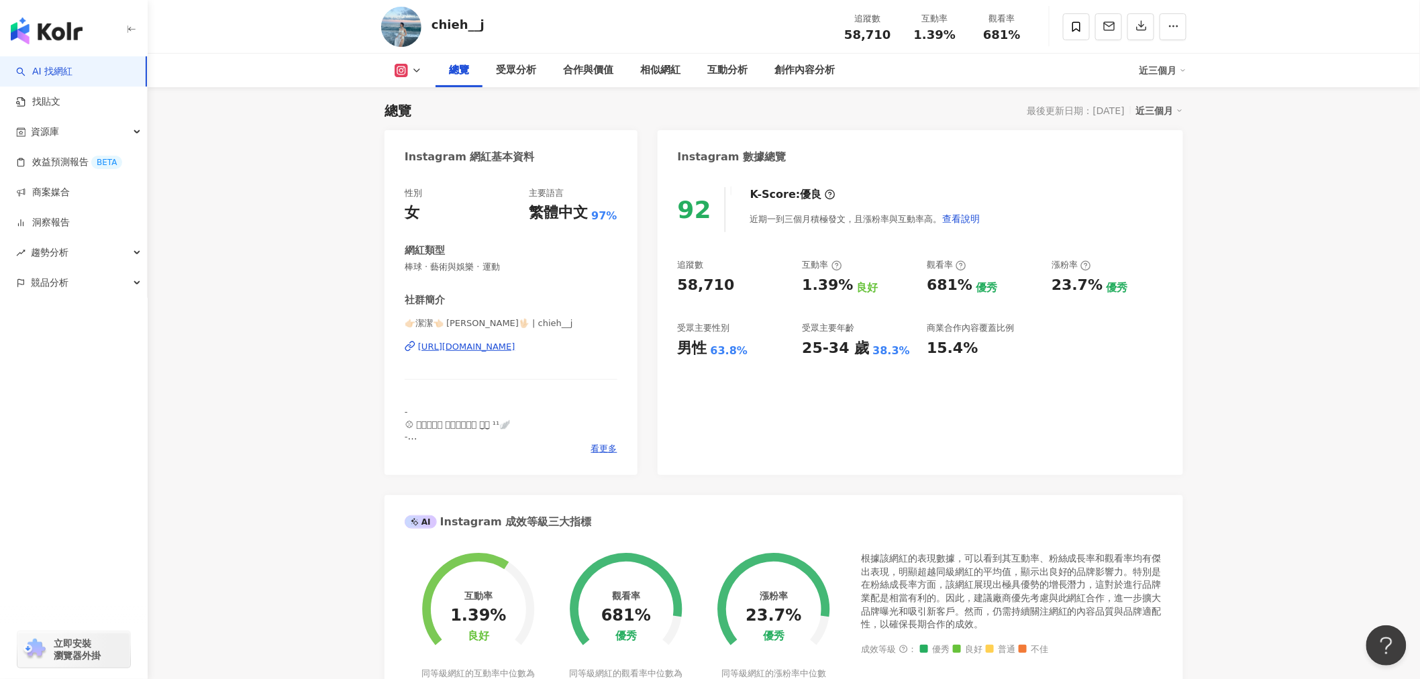
scroll to position [181, 0]
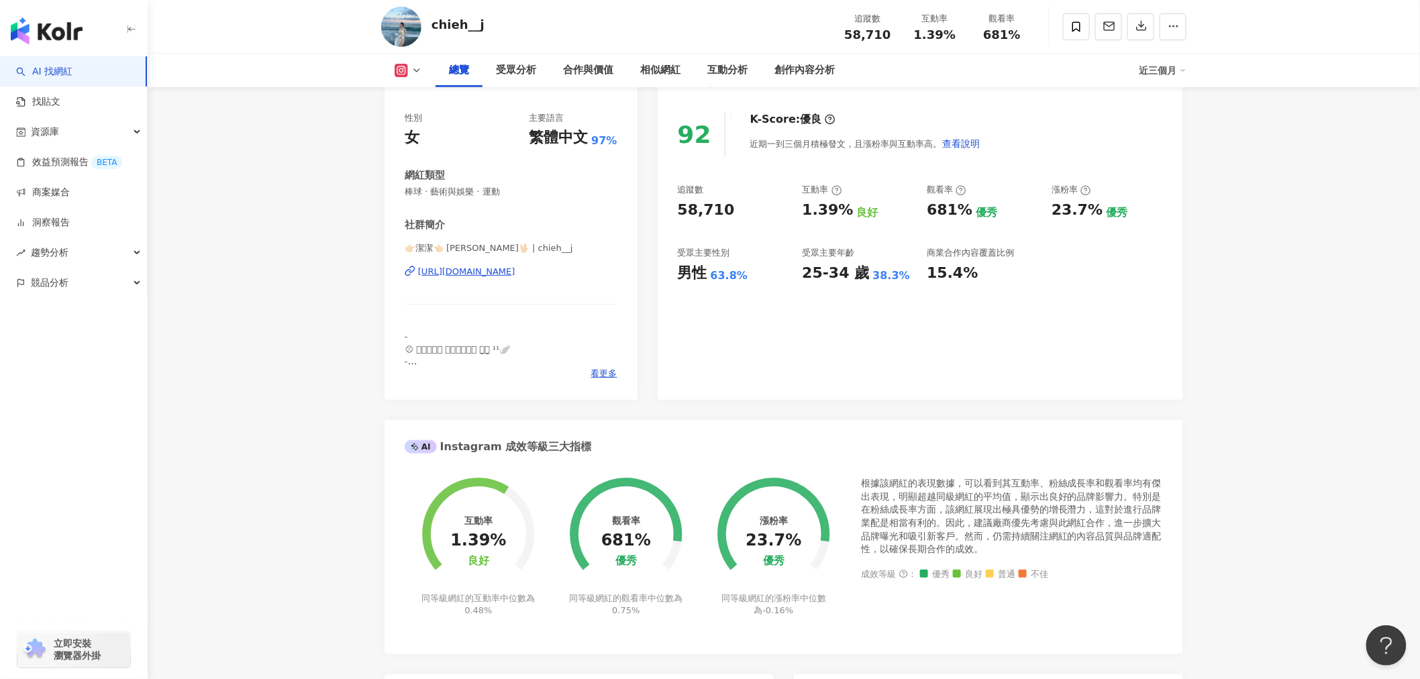
click at [515, 272] on div "[URL][DOMAIN_NAME]" at bounding box center [466, 272] width 97 height 12
click at [596, 367] on div "- ⚾︎ 𝓕𝓾𝓫𝓸𝓷 𝓐𝓷𝓰𝓮𝓵𝓼 潔̤̮潔̤̮ ¹¹🪽 - ♡ 工作聯繫 ♡ 公開活動班表在專區💗 ✉️LineID: enkoreliu 📪：[EMAIL…" at bounding box center [511, 349] width 213 height 37
click at [596, 374] on span "看更多" at bounding box center [604, 374] width 26 height 12
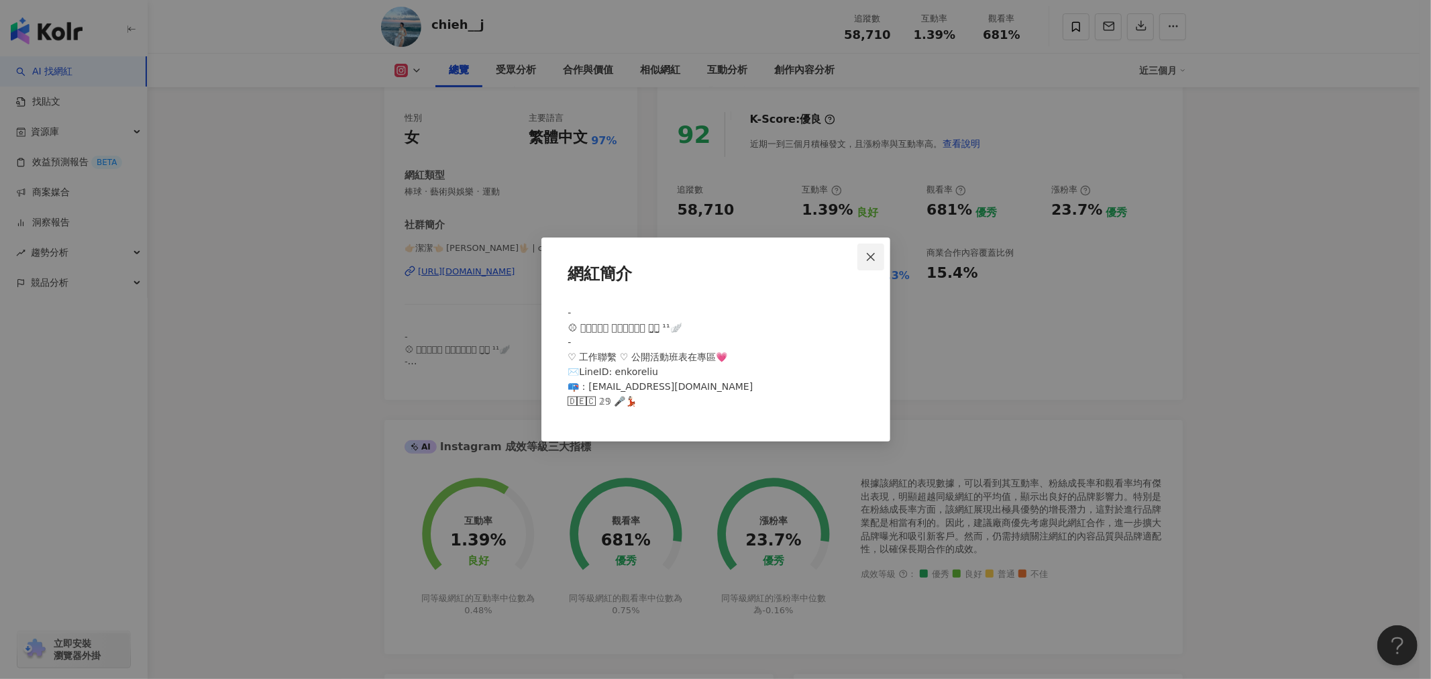
click at [868, 264] on button "Close" at bounding box center [870, 257] width 27 height 27
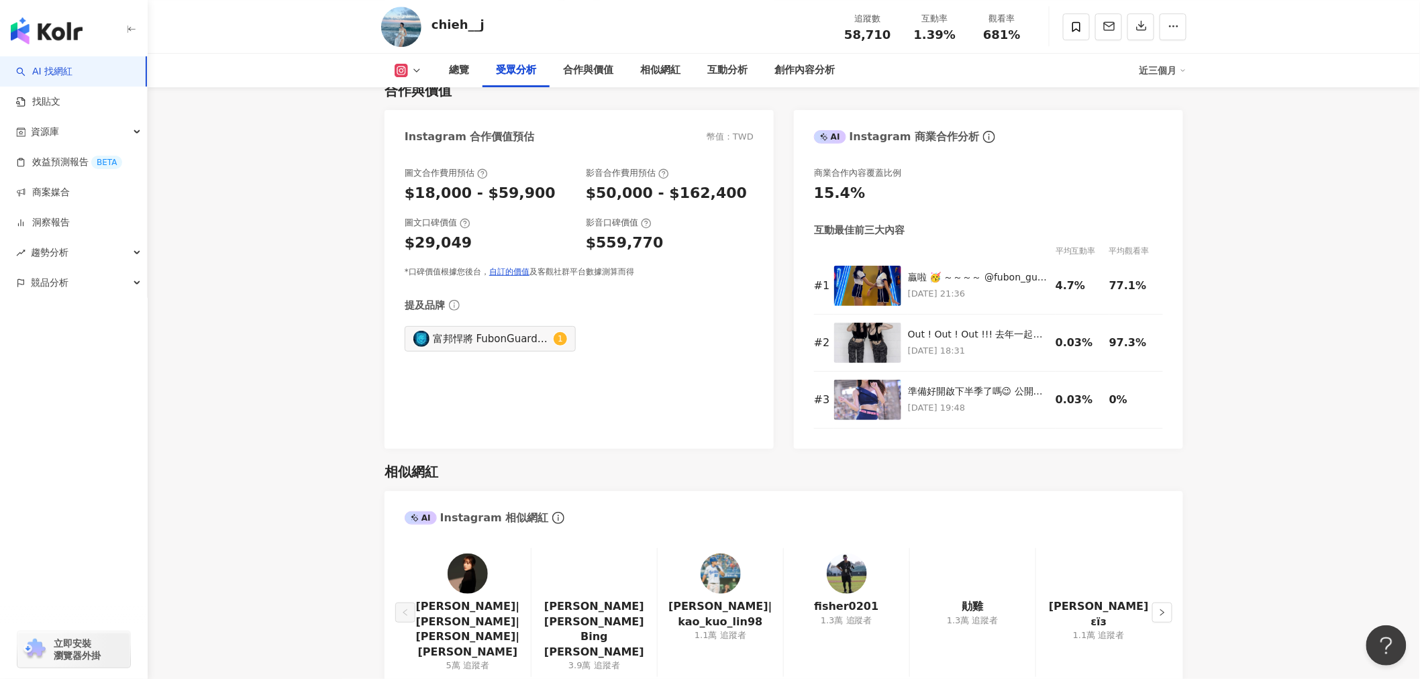
scroll to position [1523, 0]
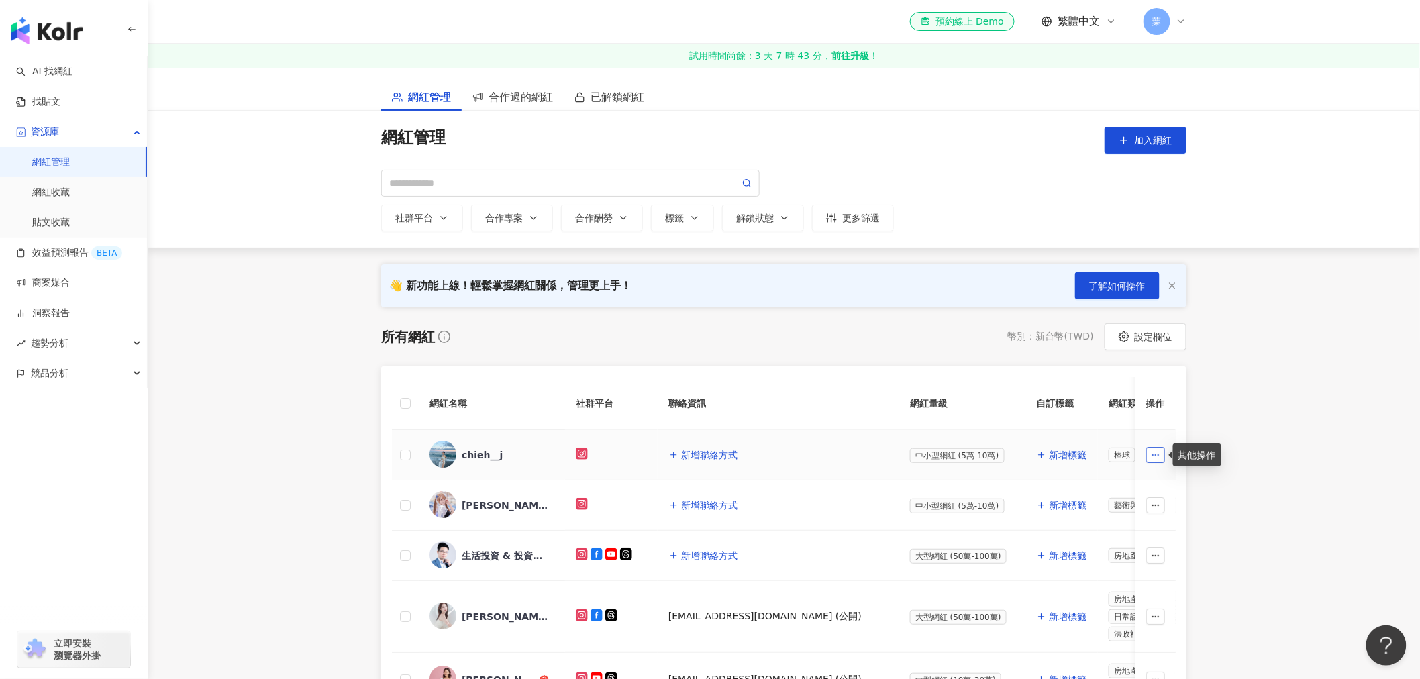
click at [1155, 455] on circle "button" at bounding box center [1155, 455] width 1 height 1
click at [1137, 479] on div "加入網紅收藏" at bounding box center [1116, 481] width 75 height 15
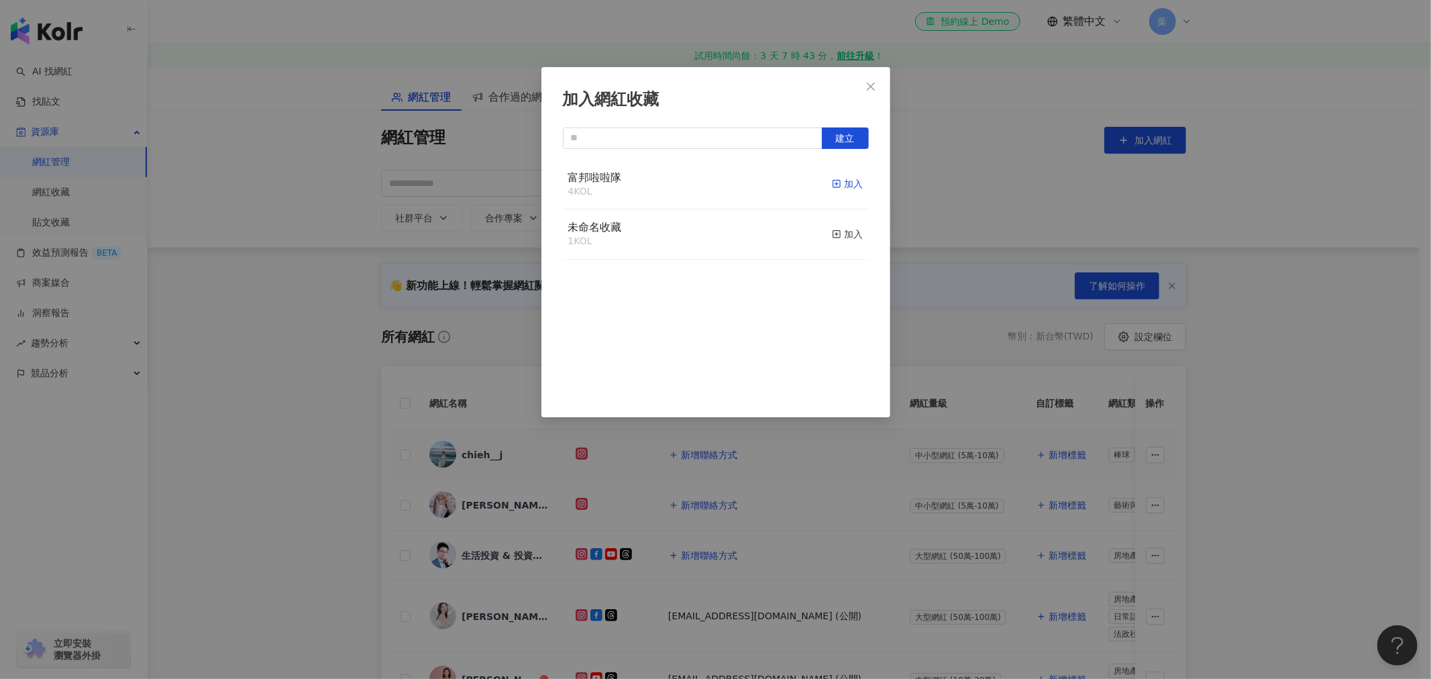
click at [848, 186] on div "加入" at bounding box center [848, 183] width 32 height 15
click at [802, 311] on div "富邦啦啦隊 5 KOL 已加入 未命名收藏 1 KOL 加入" at bounding box center [716, 281] width 306 height 242
click at [870, 84] on icon "close" at bounding box center [871, 86] width 11 height 11
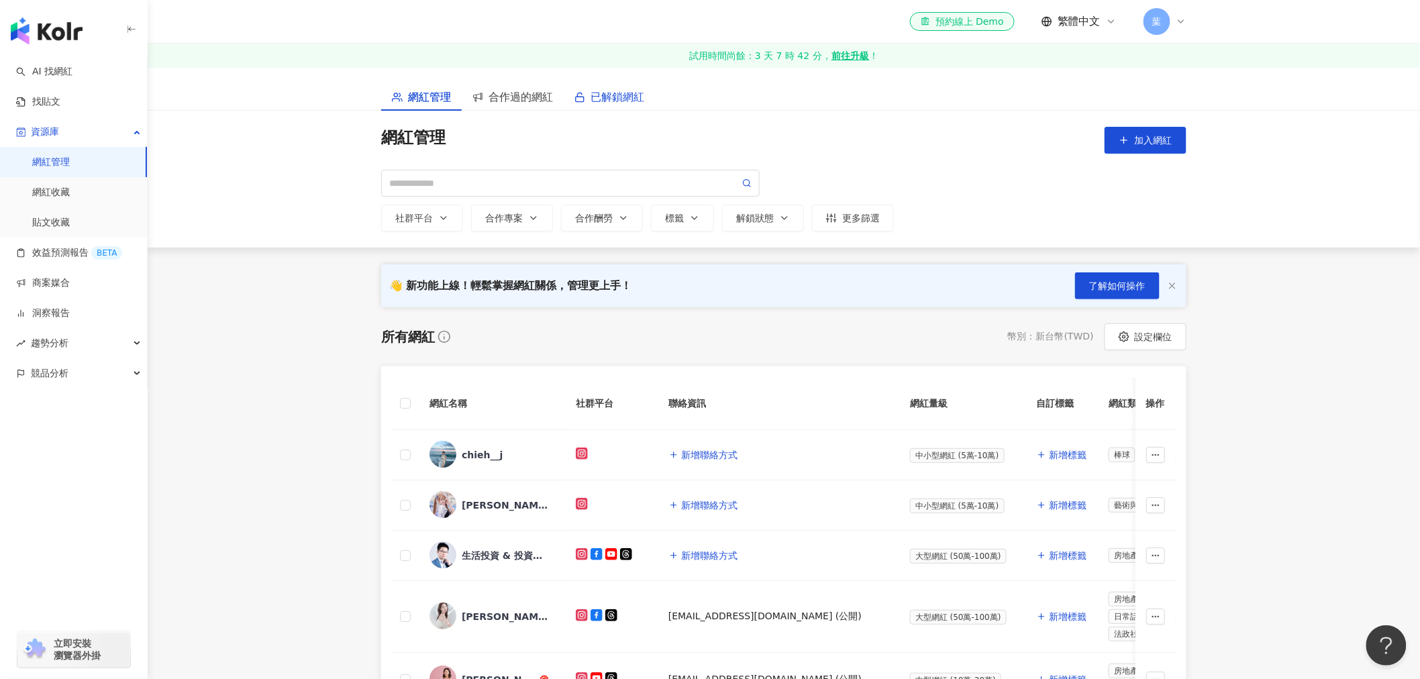
click at [609, 97] on span "已解鎖網紅" at bounding box center [617, 97] width 54 height 17
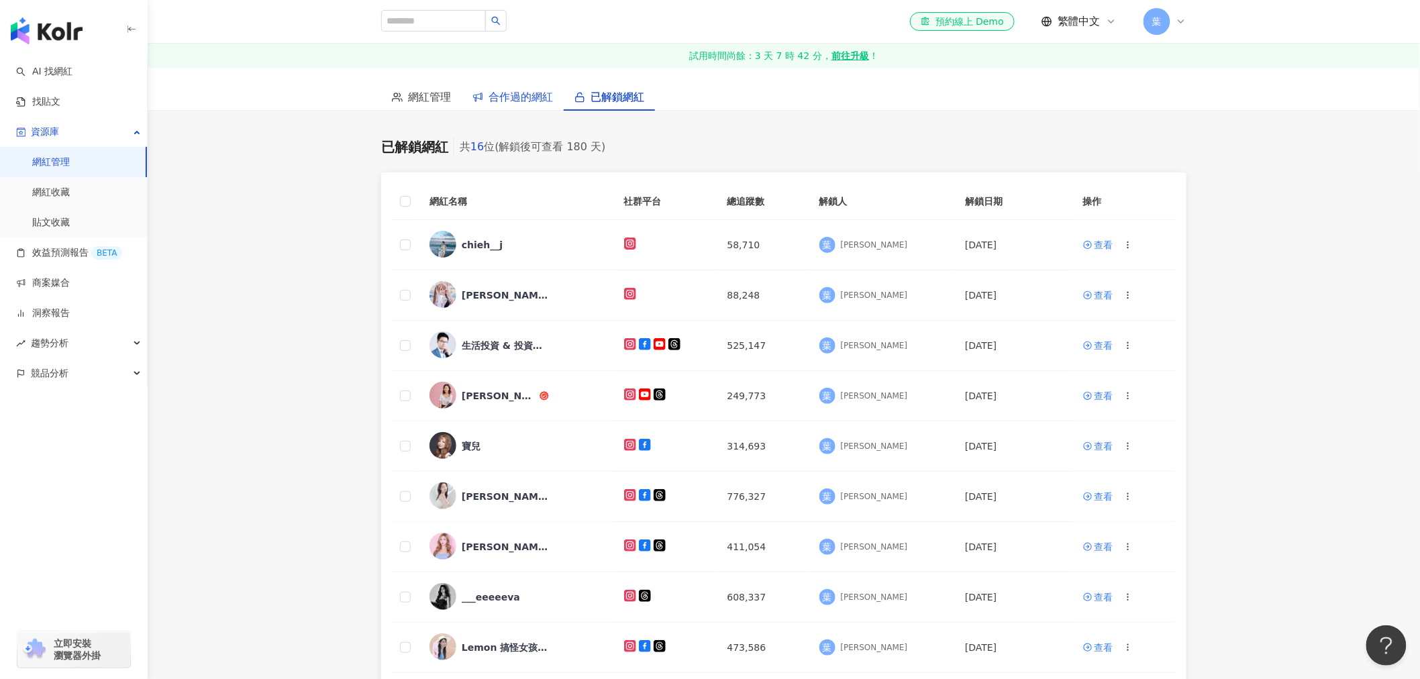
click at [515, 101] on span "合作過的網紅" at bounding box center [520, 97] width 64 height 17
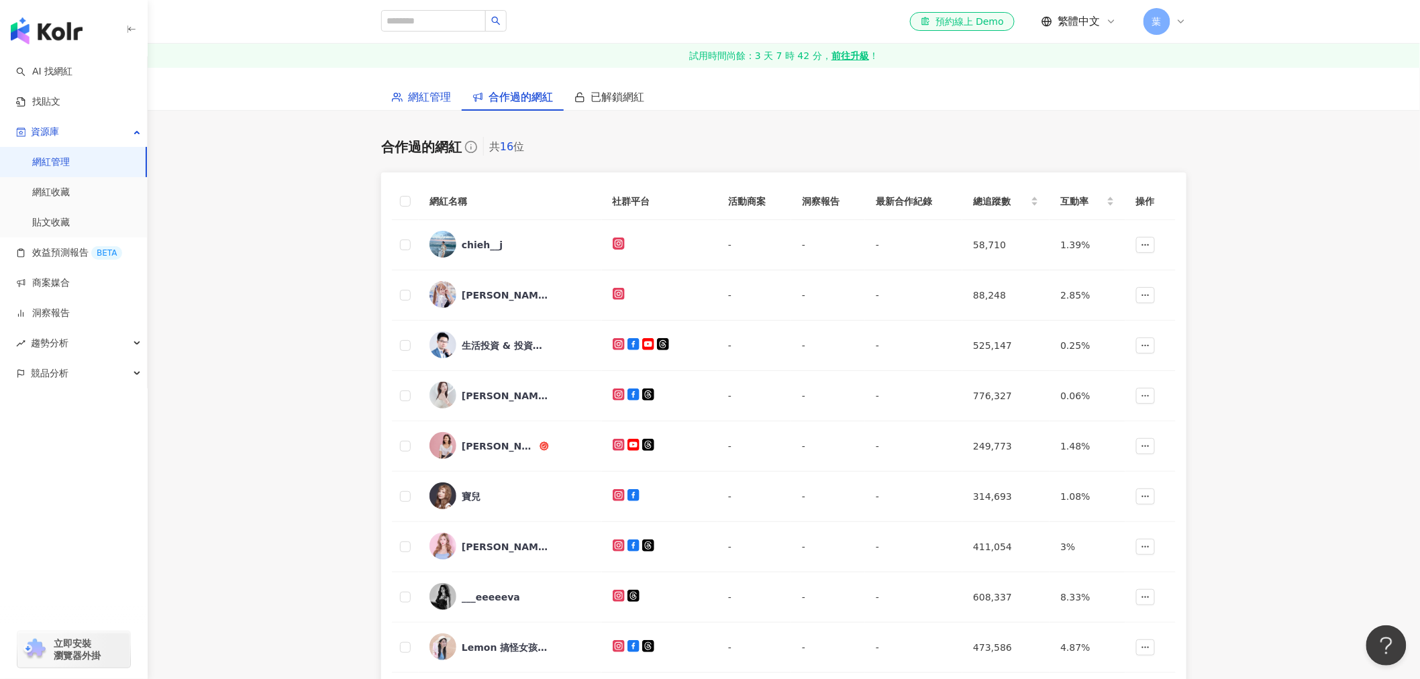
click at [423, 101] on span "網紅管理" at bounding box center [429, 97] width 43 height 17
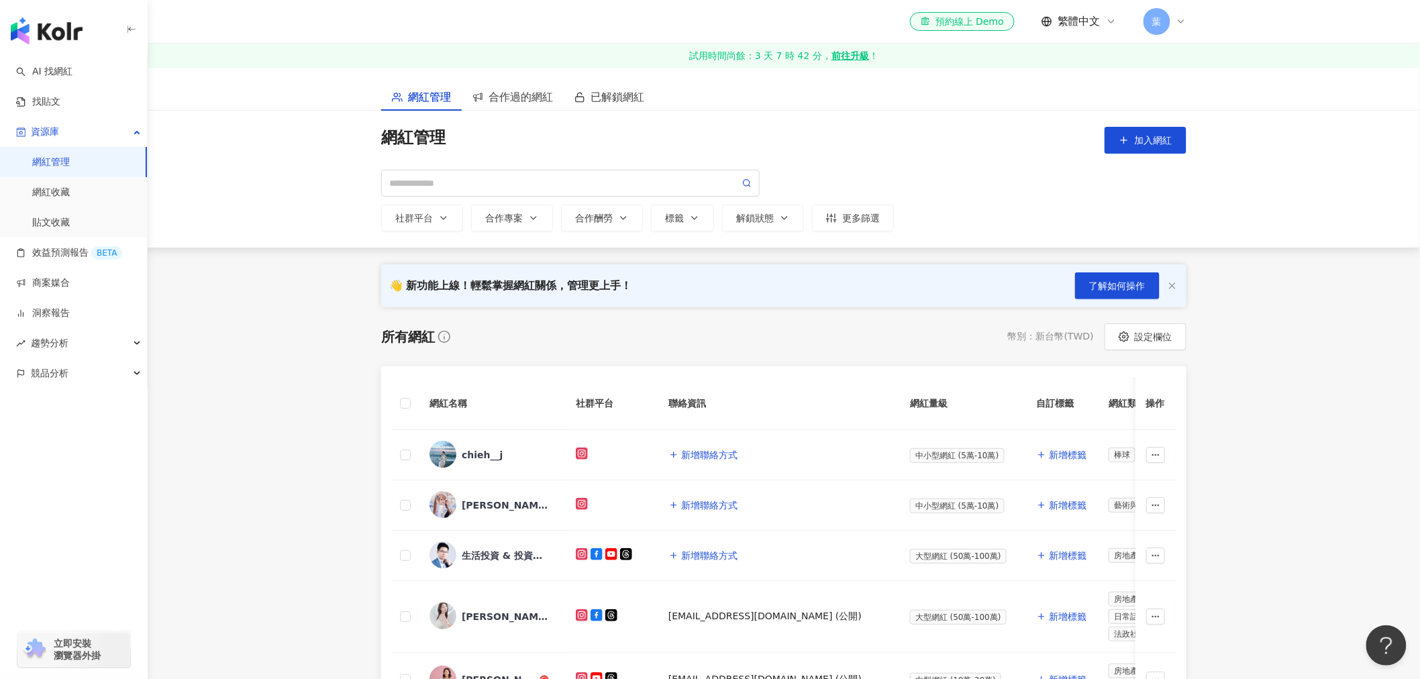
click at [762, 333] on div "所有網紅 幣別 ： 新台幣 ( TWD ) 設定欄位" at bounding box center [783, 336] width 805 height 27
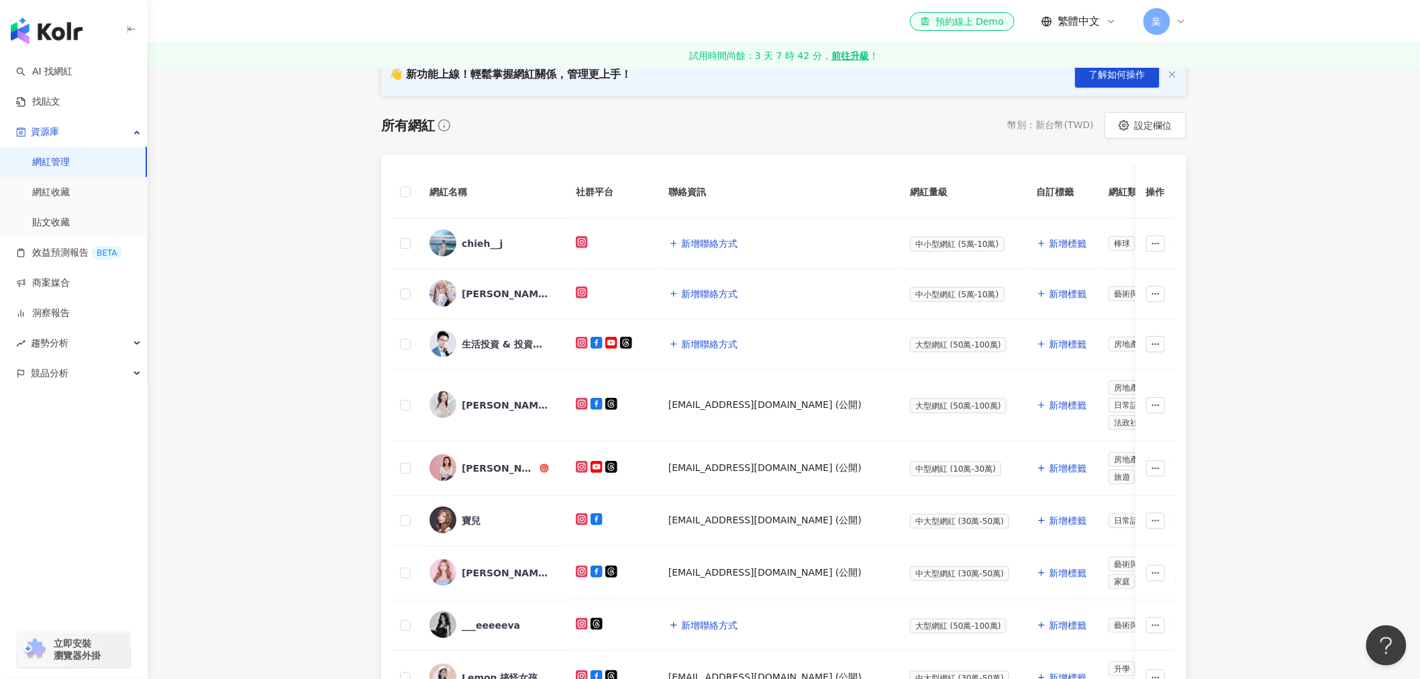
scroll to position [223, 0]
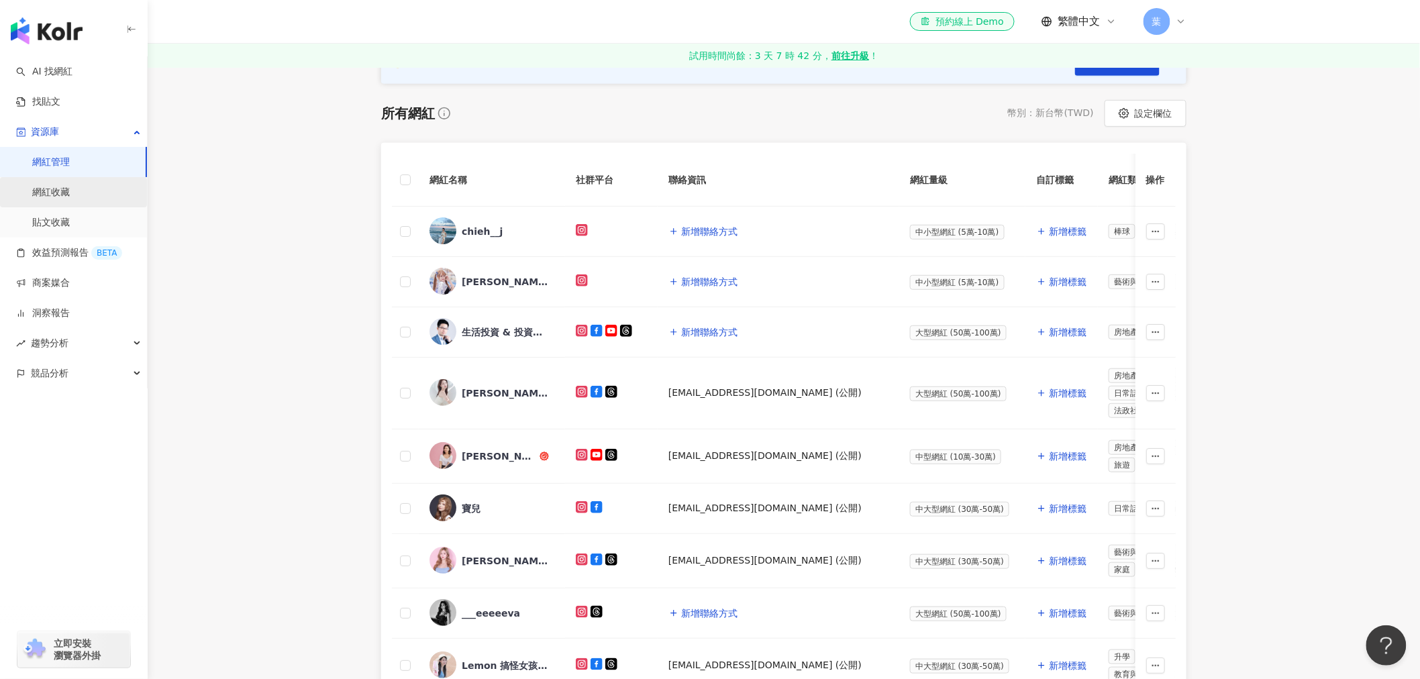
click at [70, 195] on link "網紅收藏" at bounding box center [51, 192] width 38 height 13
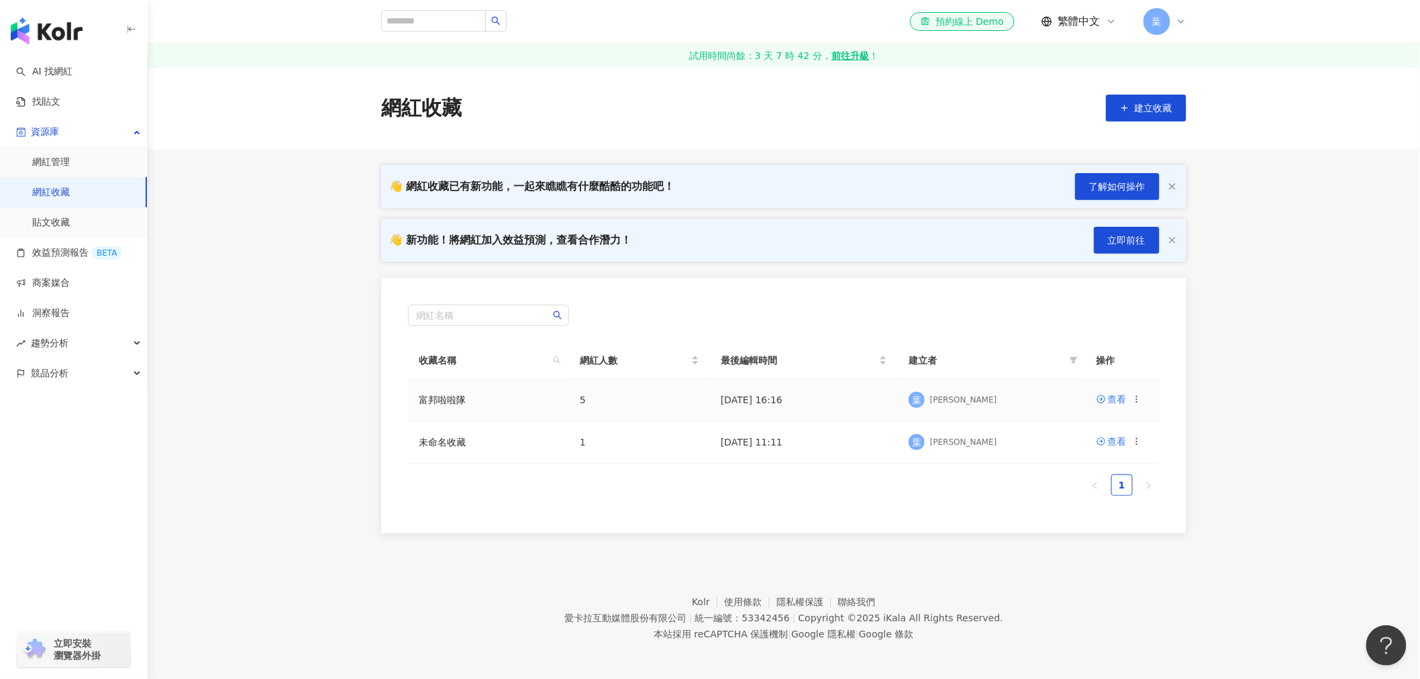
click at [476, 401] on td "富邦啦啦隊" at bounding box center [488, 400] width 161 height 42
click at [434, 401] on link "富邦啦啦隊" at bounding box center [442, 400] width 47 height 11
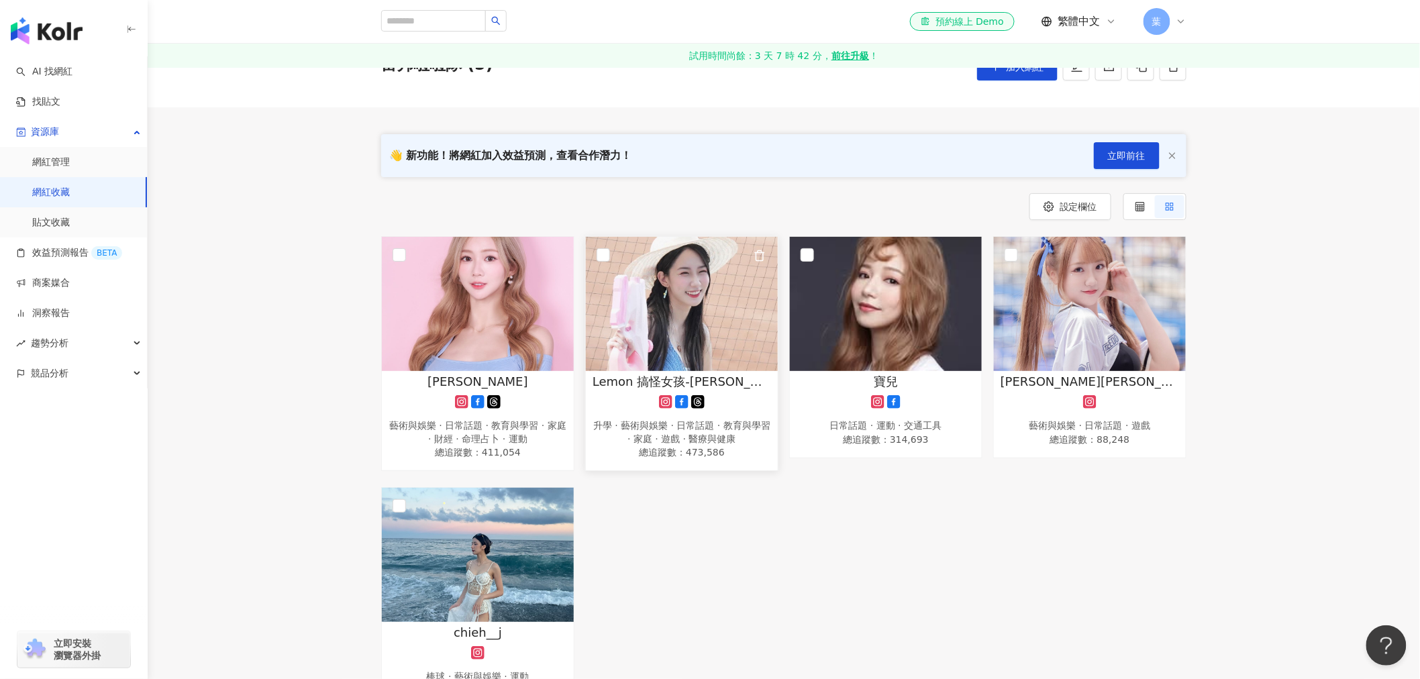
scroll to position [74, 0]
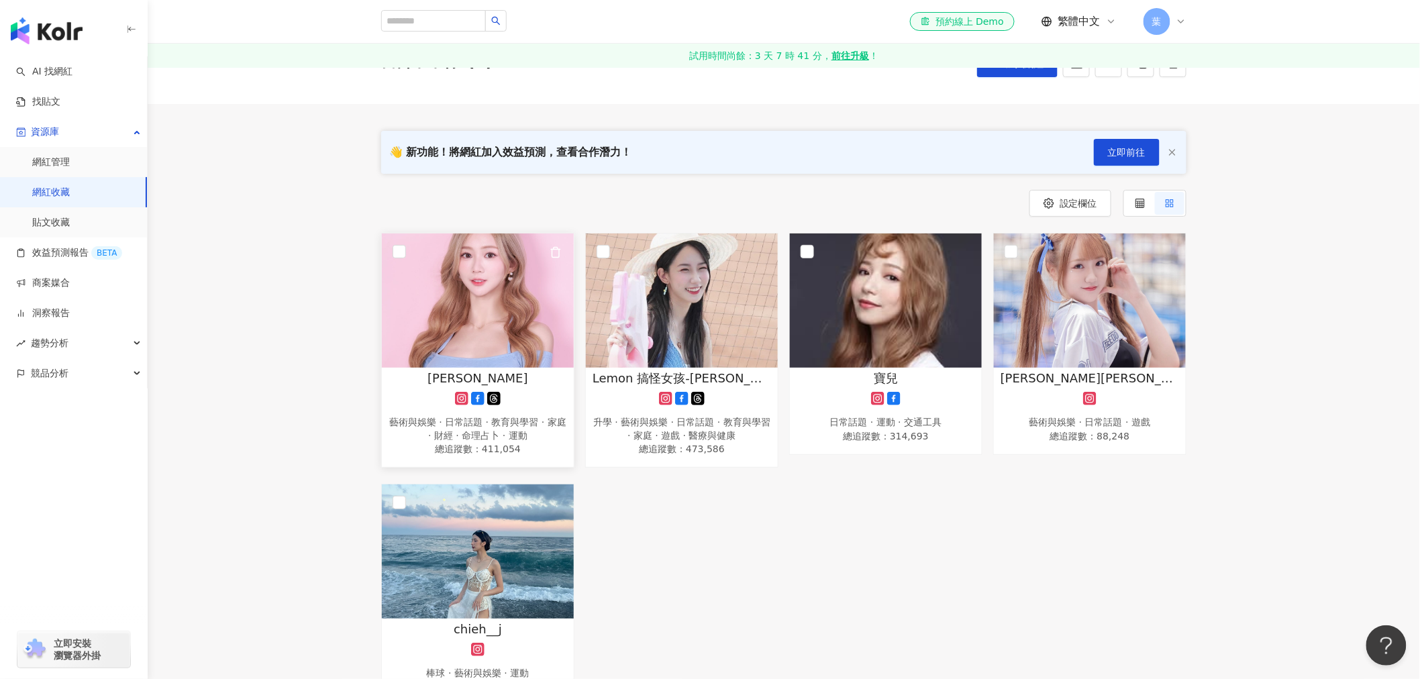
click at [494, 373] on span "秀秀子" at bounding box center [477, 378] width 101 height 17
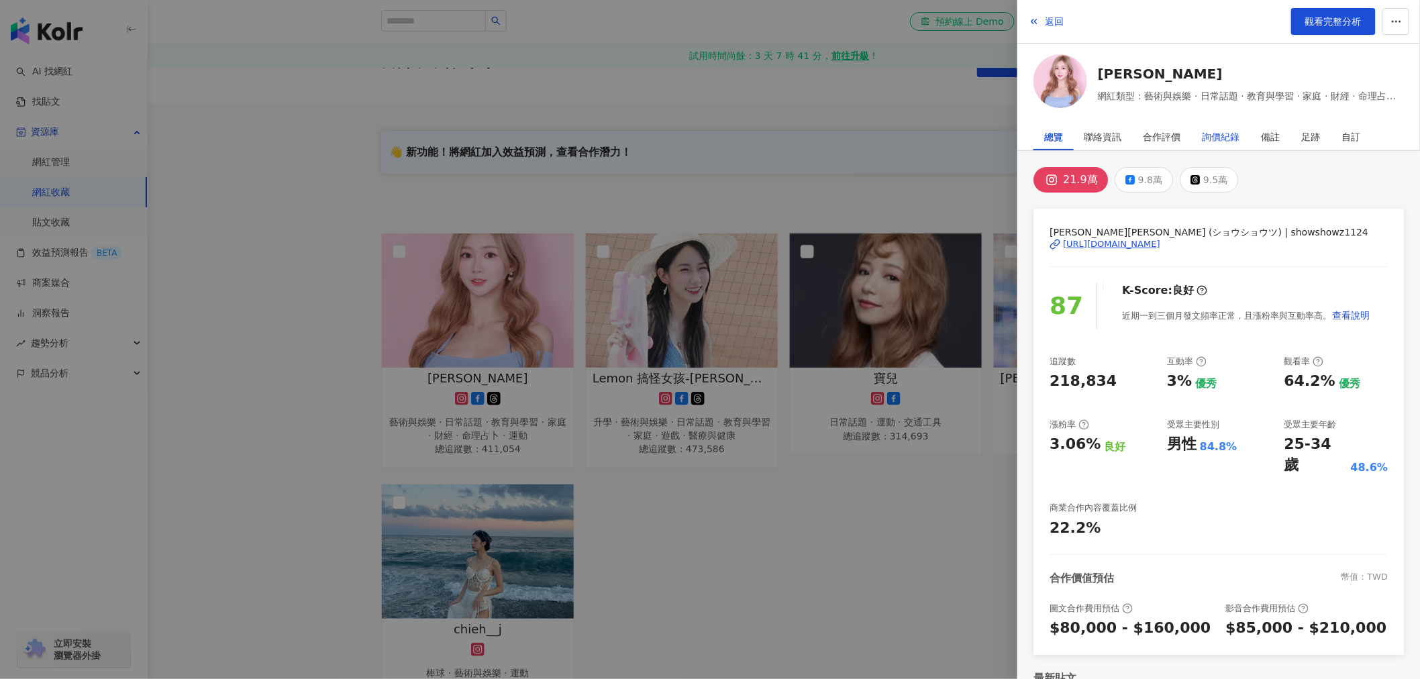
click at [1237, 132] on div "詢價紀錄" at bounding box center [1221, 136] width 38 height 27
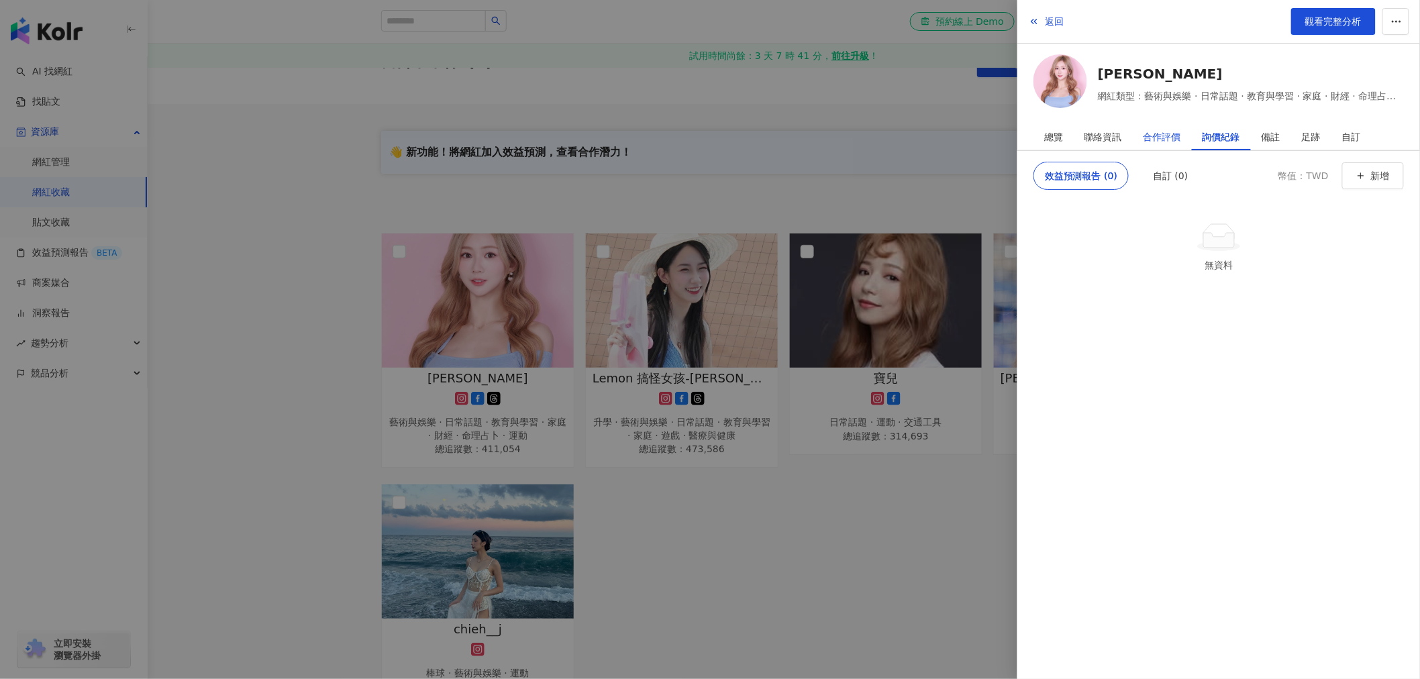
click at [1171, 131] on div "合作評價" at bounding box center [1162, 136] width 38 height 27
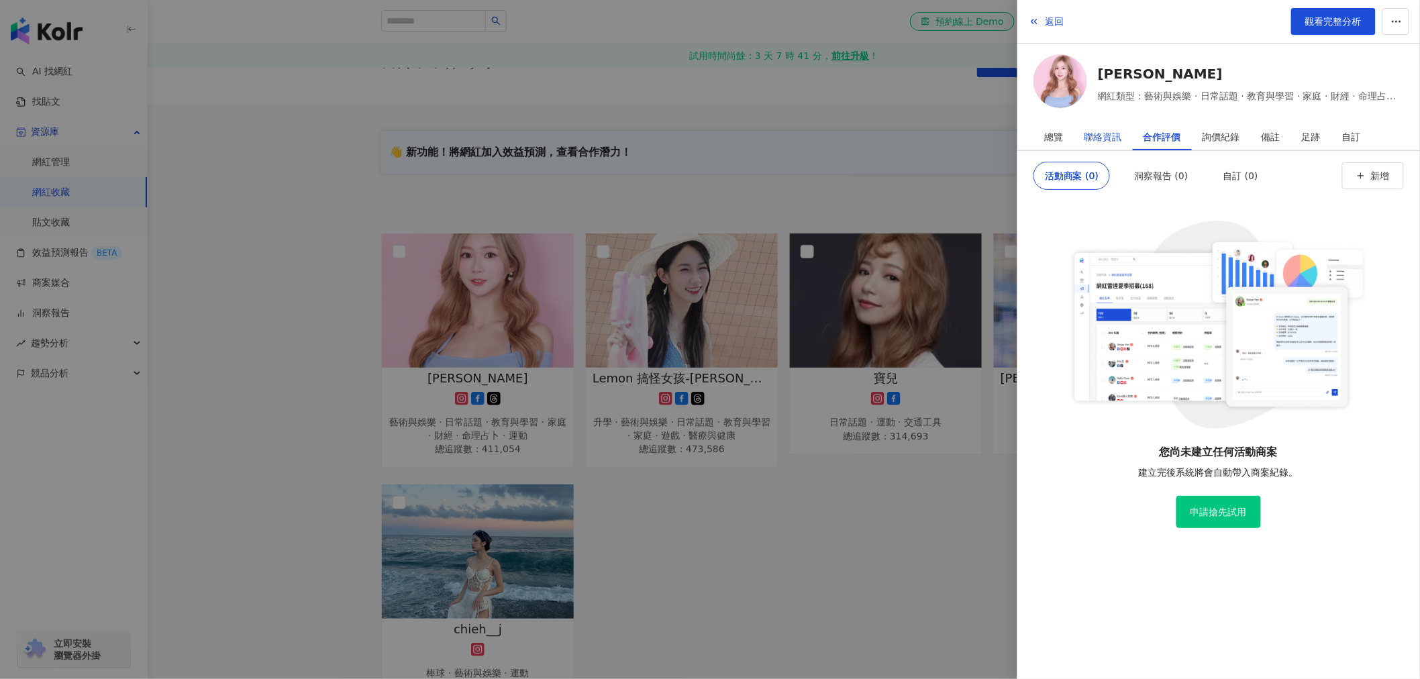
click at [1092, 138] on div "聯絡資訊" at bounding box center [1103, 136] width 38 height 27
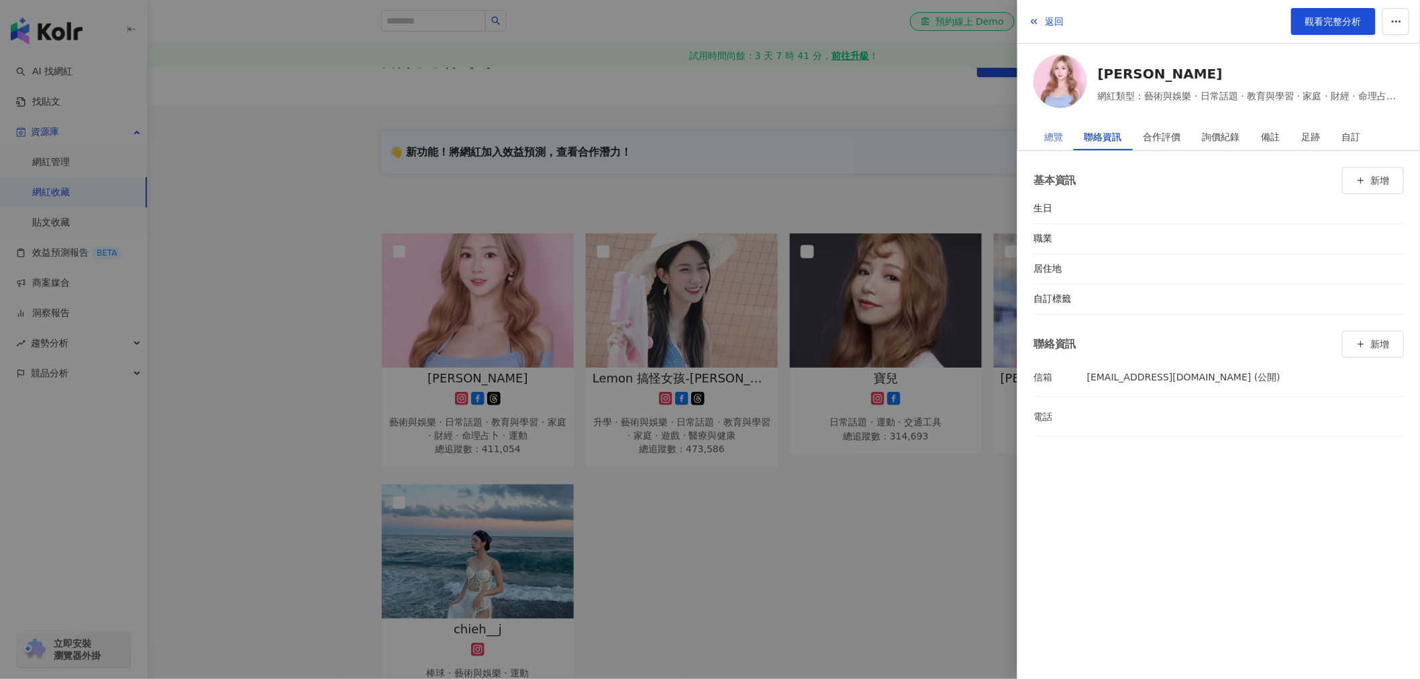
click at [1064, 141] on div "總覽" at bounding box center [1053, 136] width 40 height 27
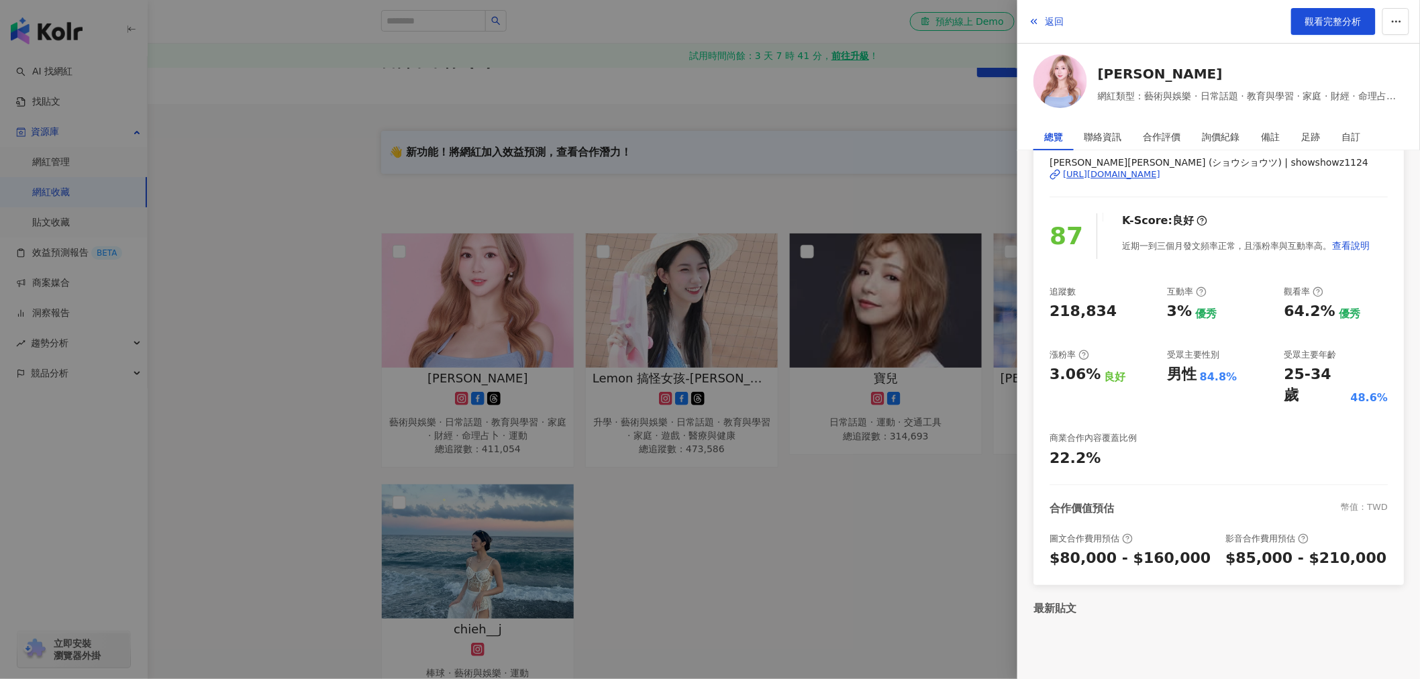
scroll to position [92, 0]
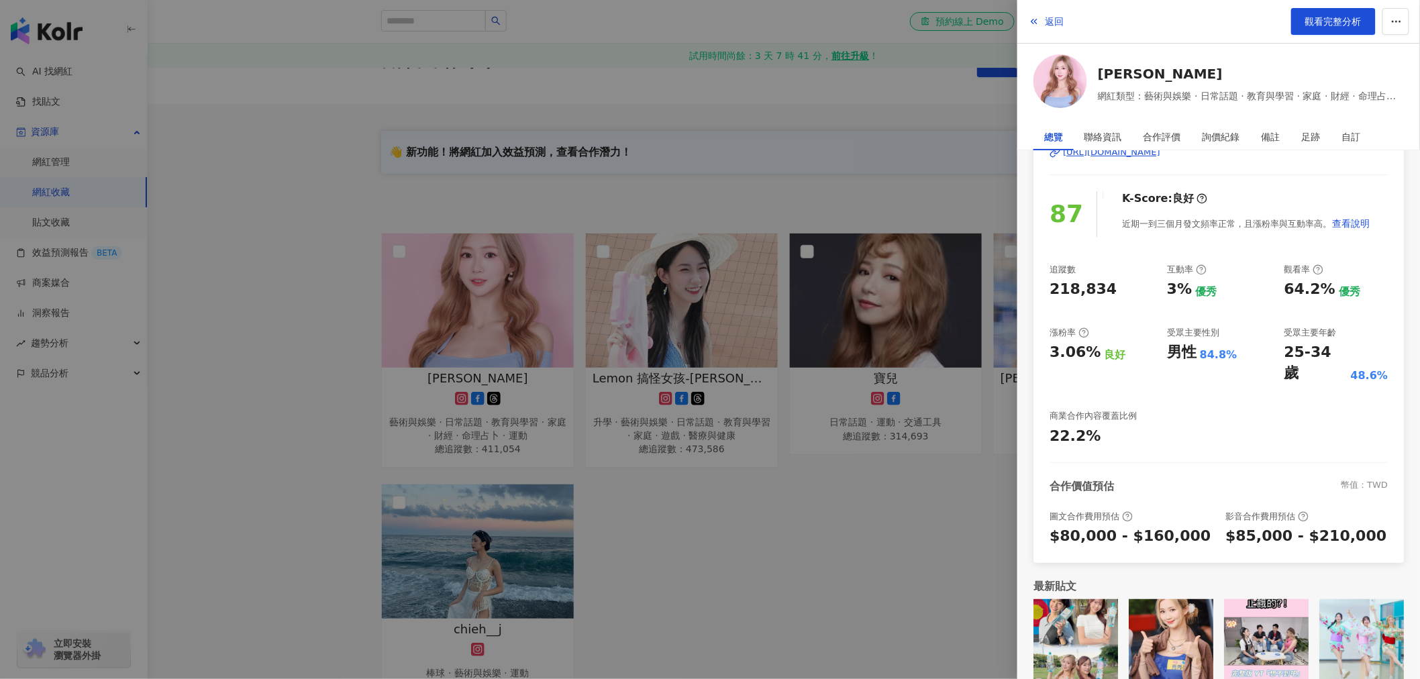
click at [701, 448] on div at bounding box center [710, 339] width 1420 height 679
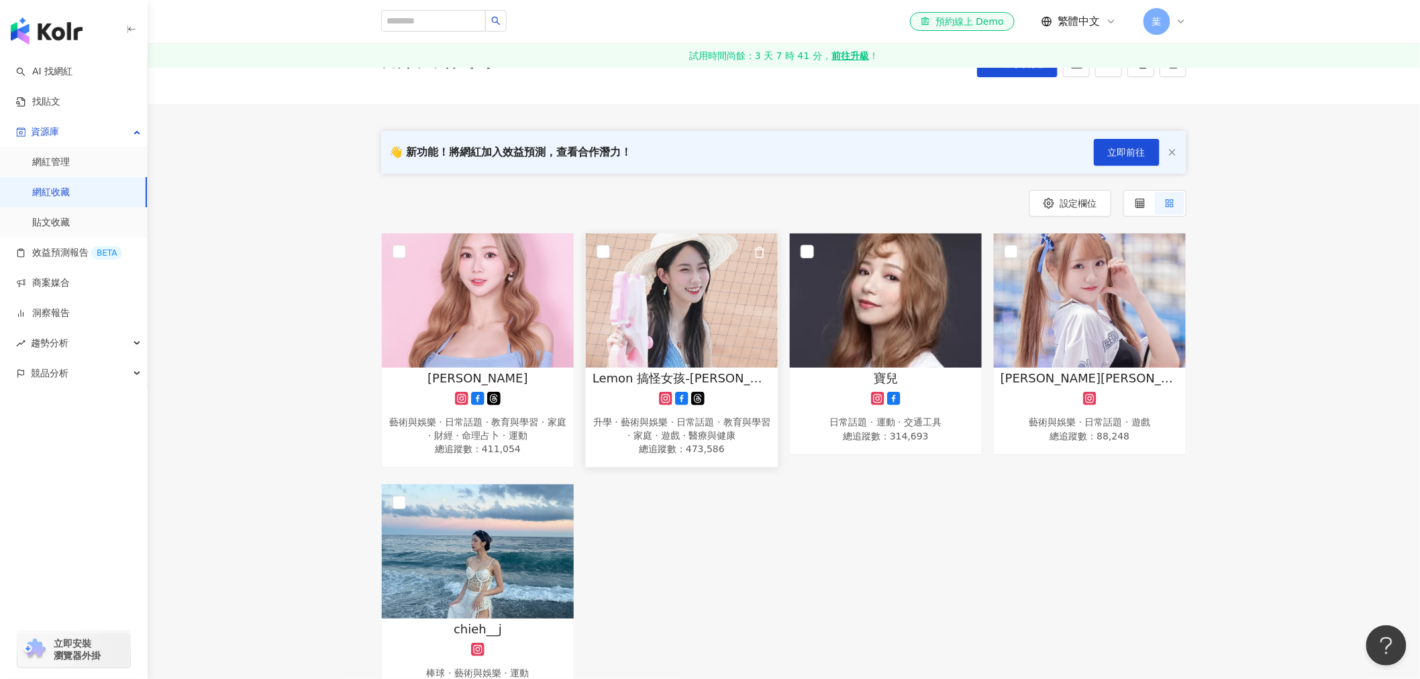
click at [713, 378] on span "Lemon 搞怪女孩-林檸檬" at bounding box center [681, 378] width 178 height 17
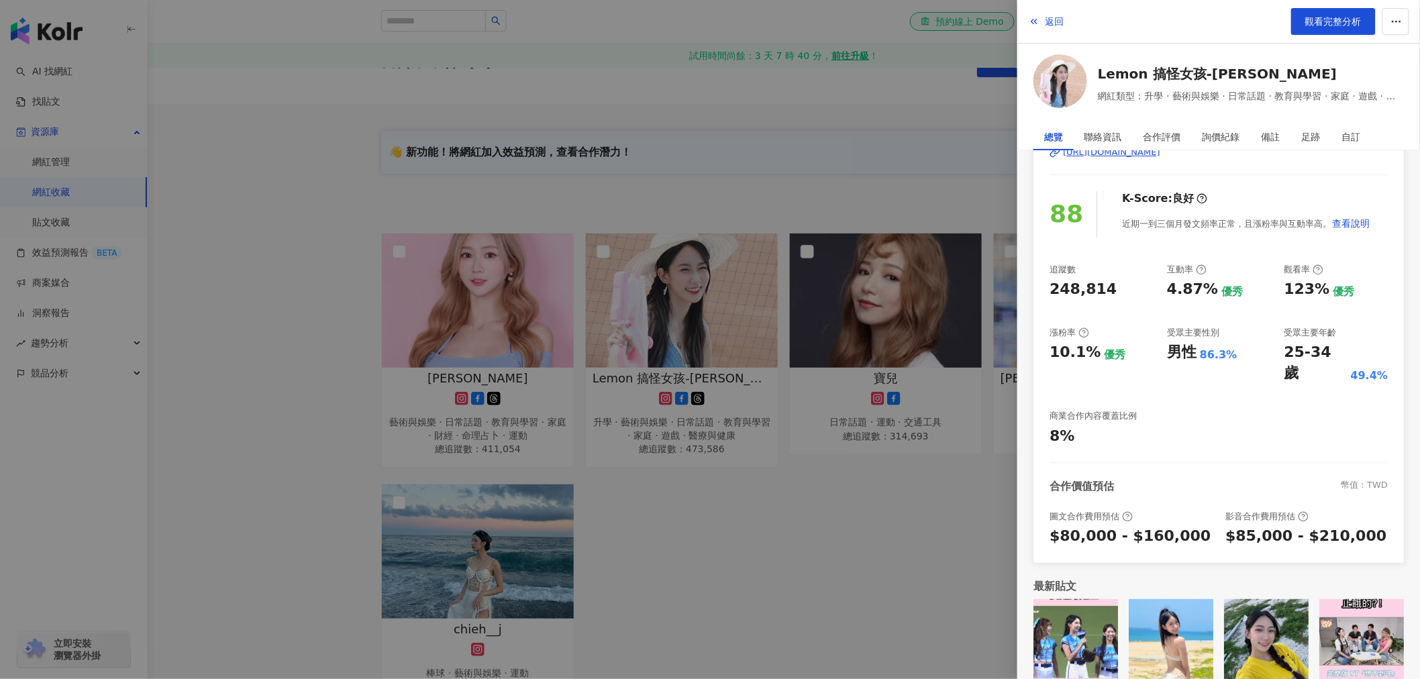
click at [829, 470] on div at bounding box center [710, 339] width 1420 height 679
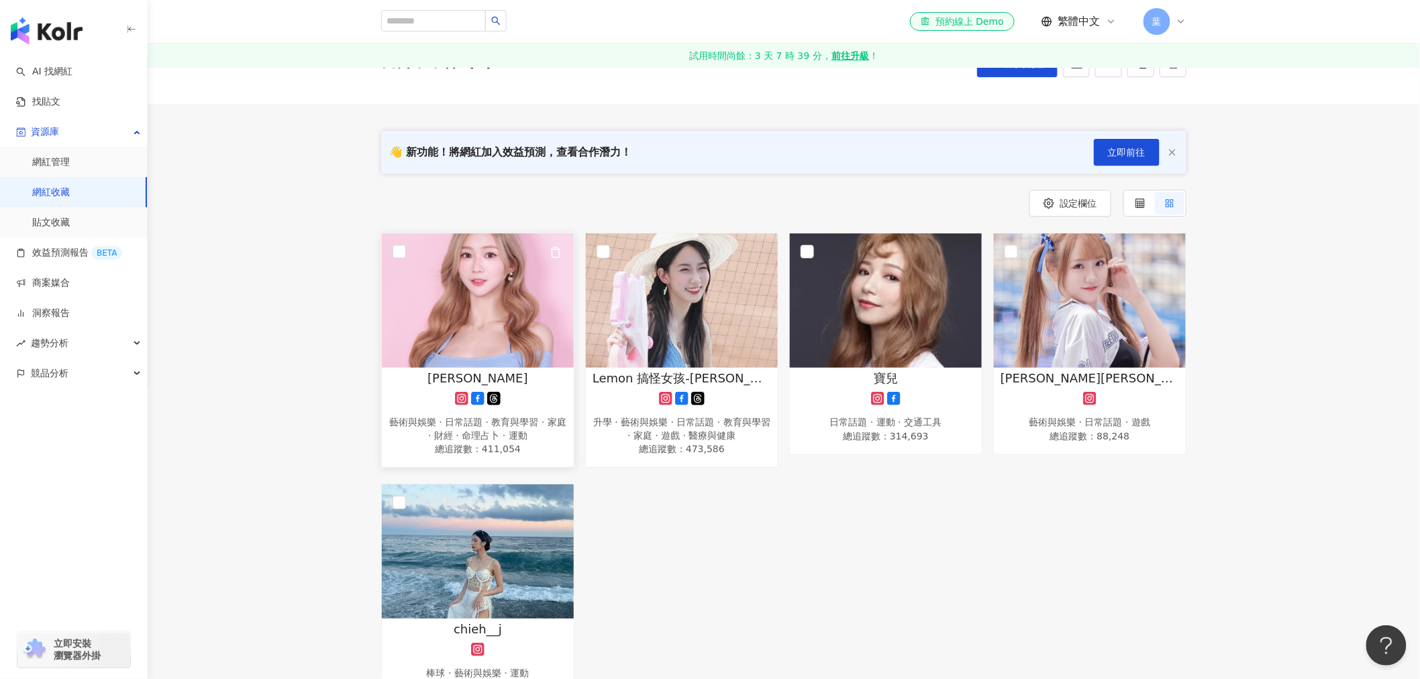
click at [472, 374] on span "秀秀子" at bounding box center [477, 378] width 101 height 17
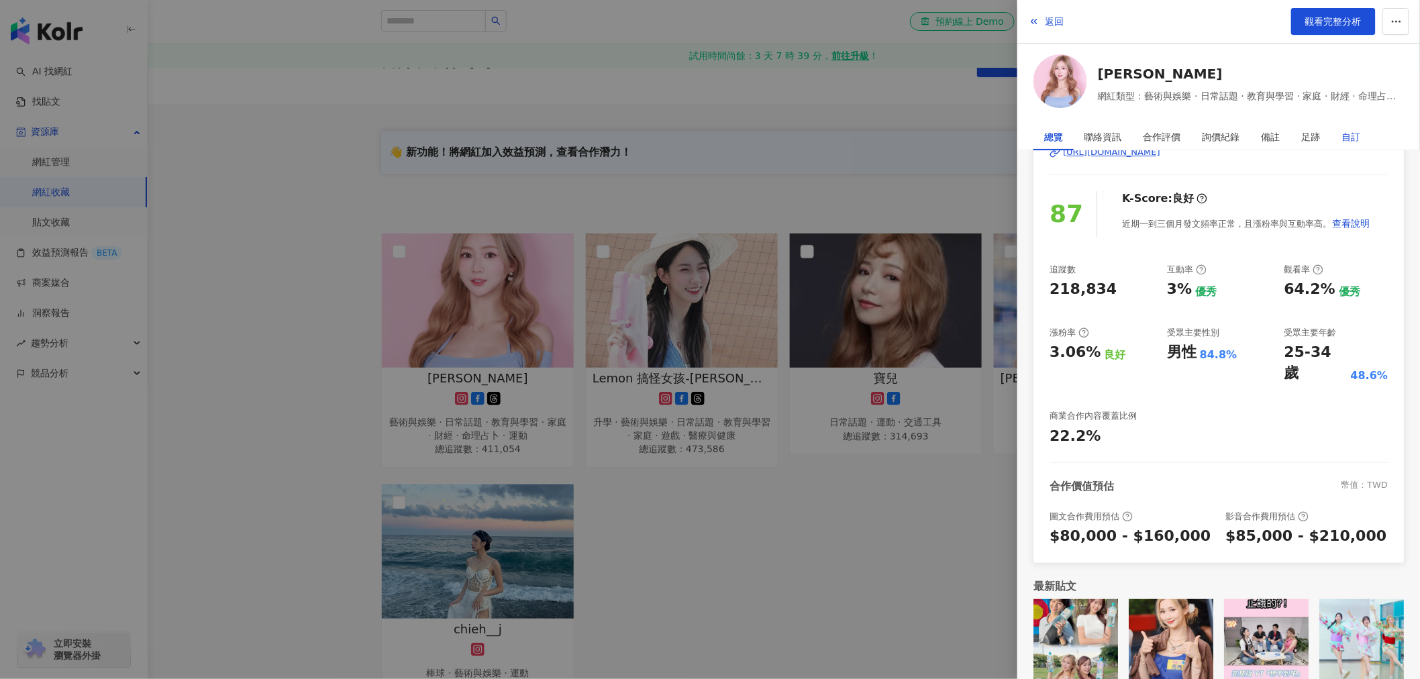
click at [1344, 138] on div "自訂" at bounding box center [1351, 136] width 19 height 27
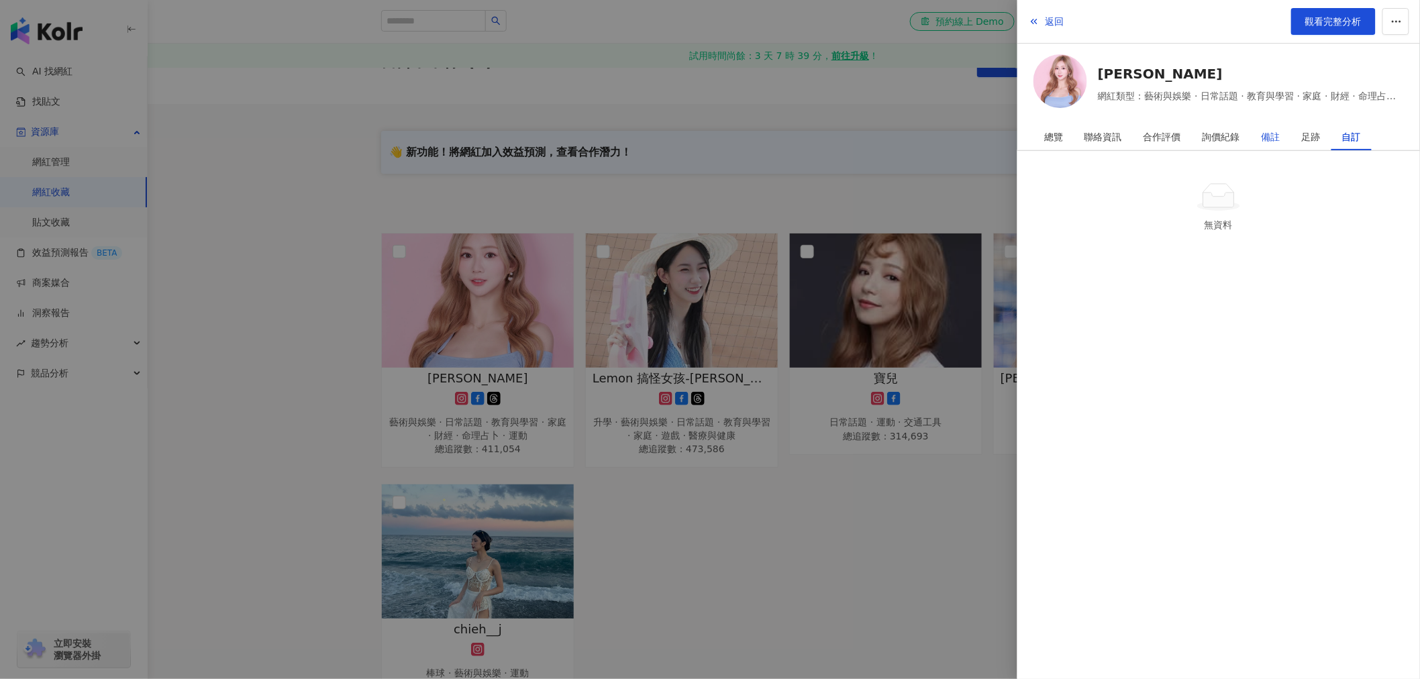
click at [1264, 136] on div "備註" at bounding box center [1270, 136] width 19 height 27
click at [1305, 136] on div "足跡" at bounding box center [1311, 136] width 19 height 27
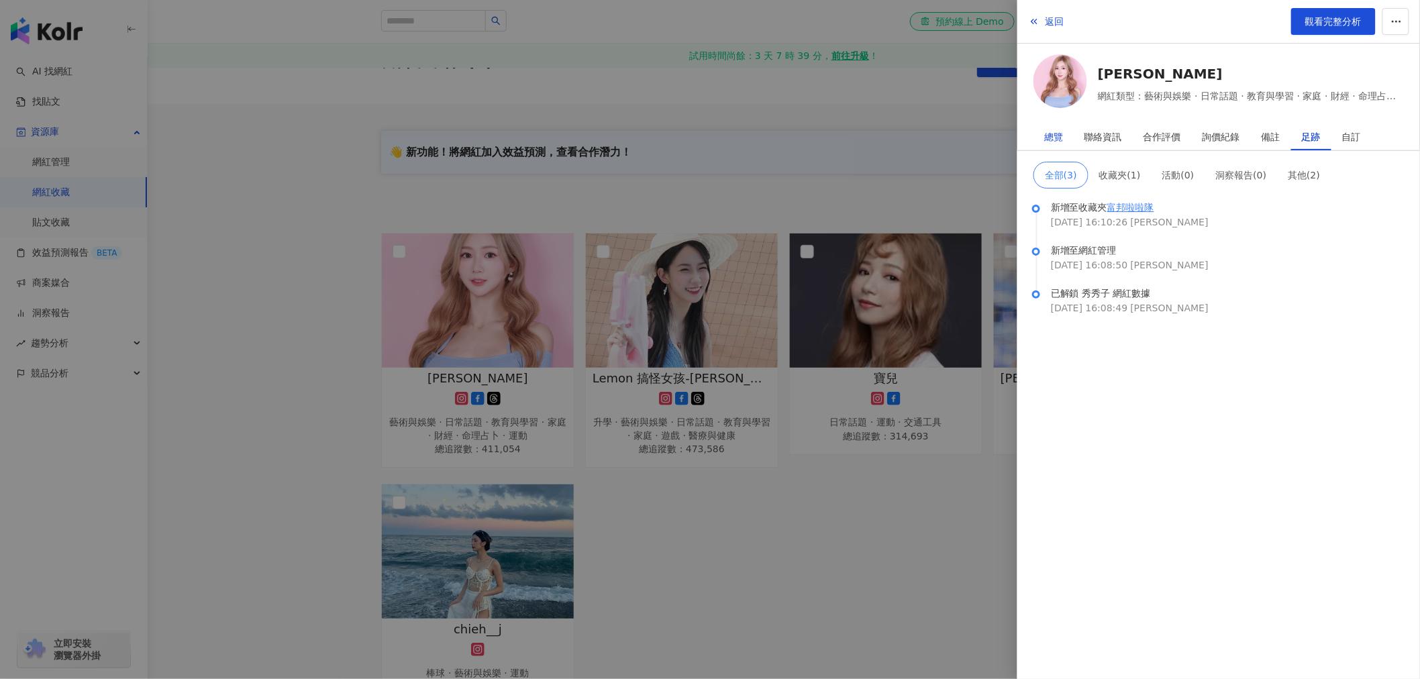
click at [1059, 137] on div "總覽" at bounding box center [1053, 136] width 19 height 27
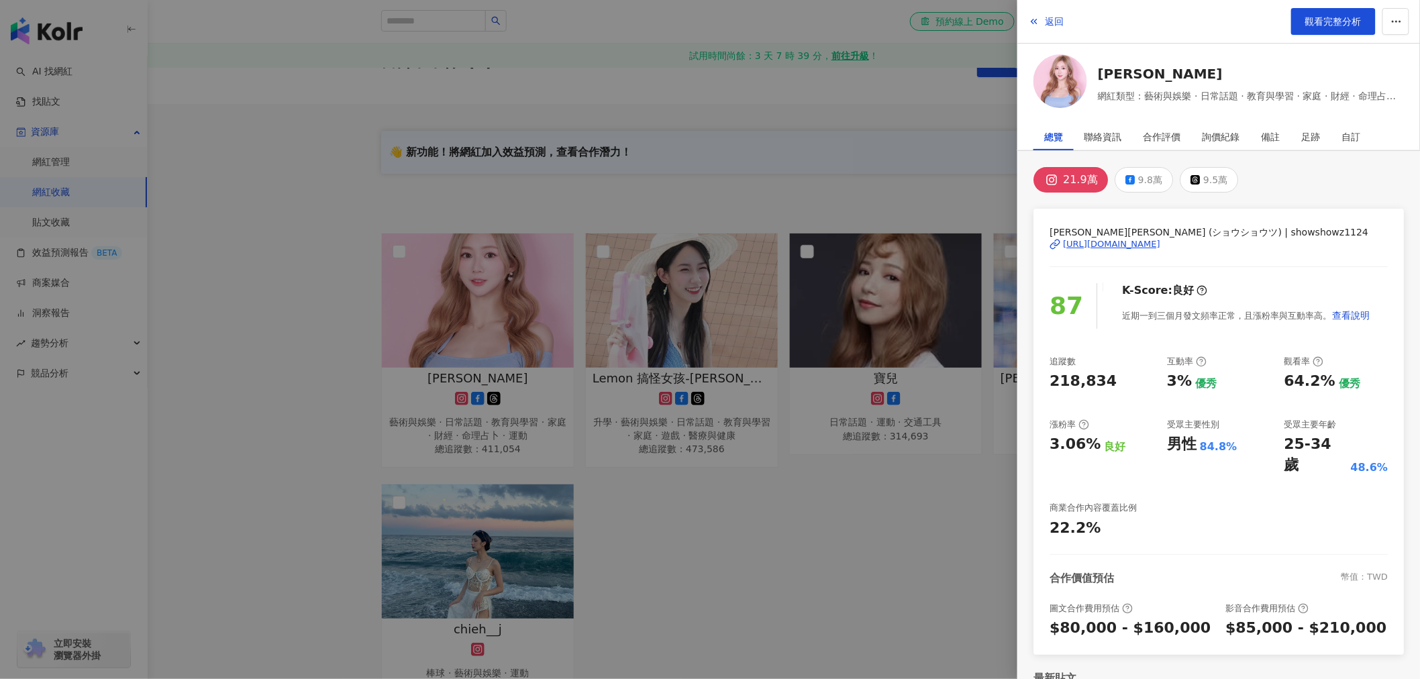
click at [472, 388] on div at bounding box center [710, 339] width 1420 height 679
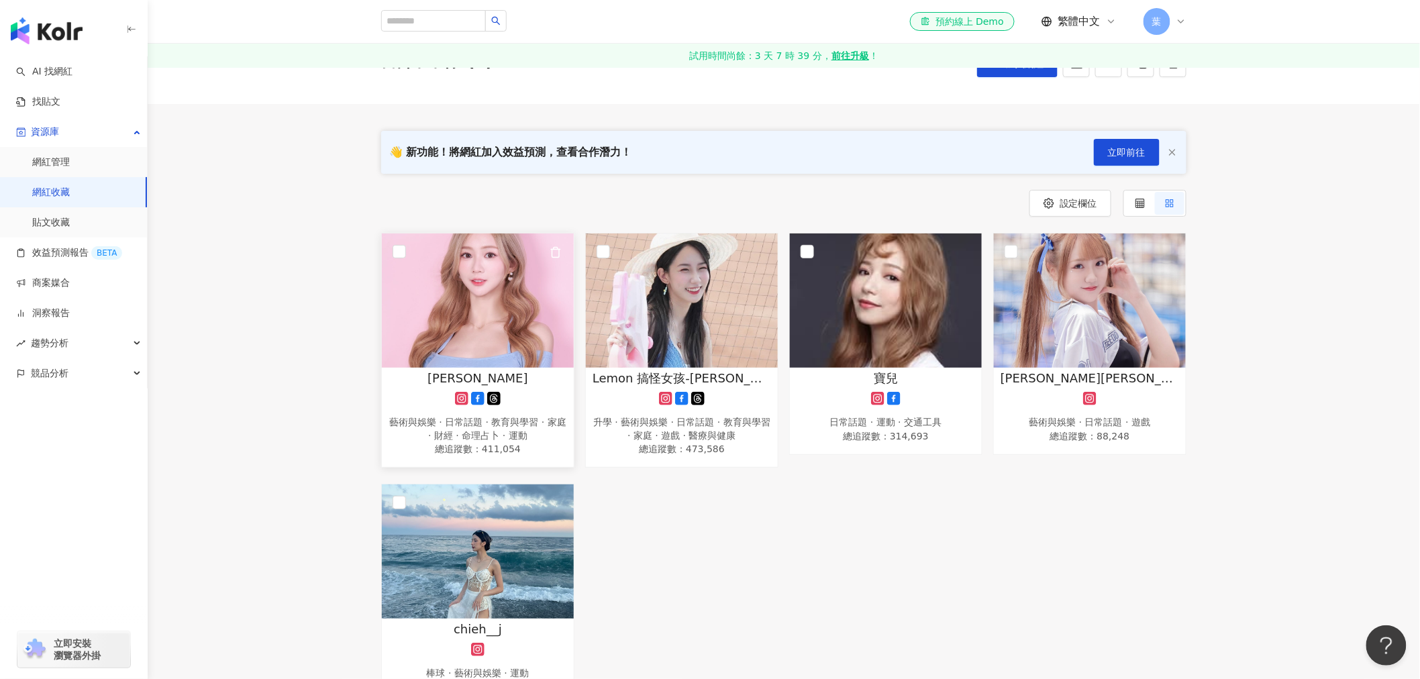
click at [476, 388] on div "秀秀子 藝術與娛樂 · 日常話題 · 教育與學習 · 家庭 · 財經 · 命理占卜 · 運動 總追蹤數 ： 411,054" at bounding box center [478, 414] width 192 height 88
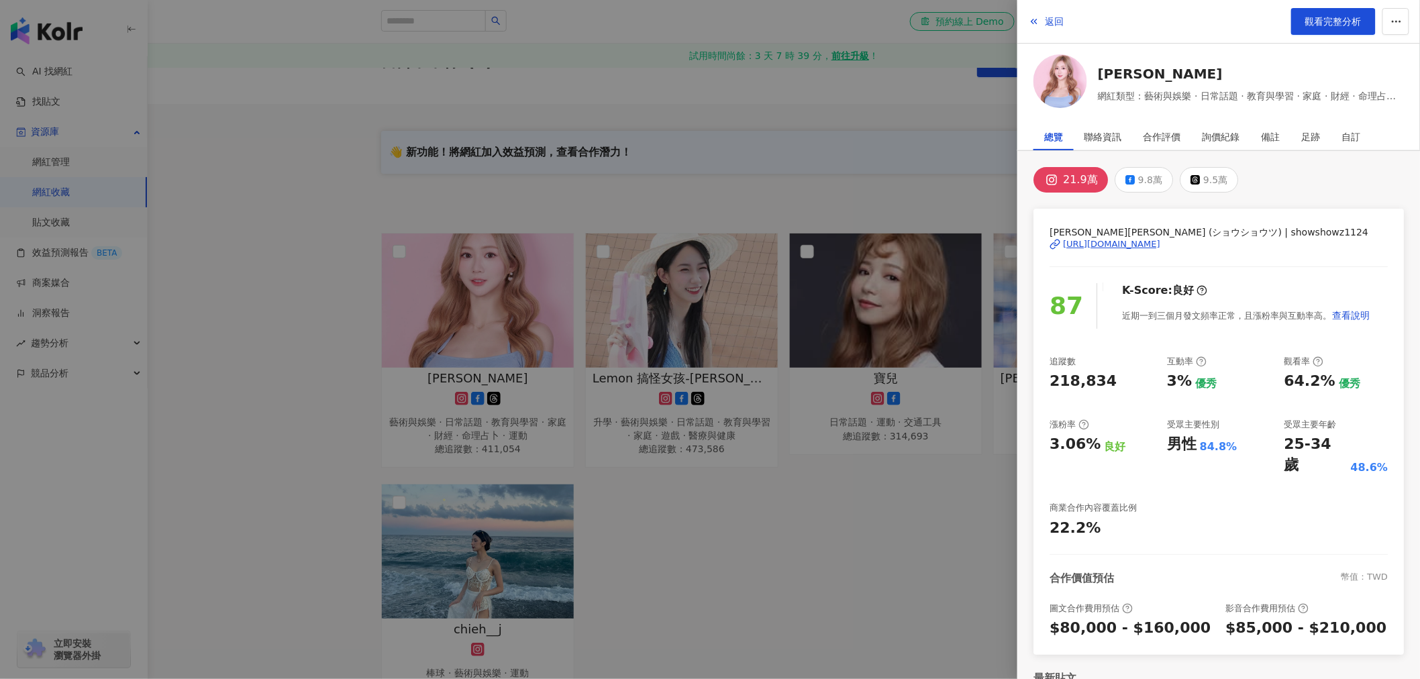
click at [478, 387] on div at bounding box center [710, 339] width 1420 height 679
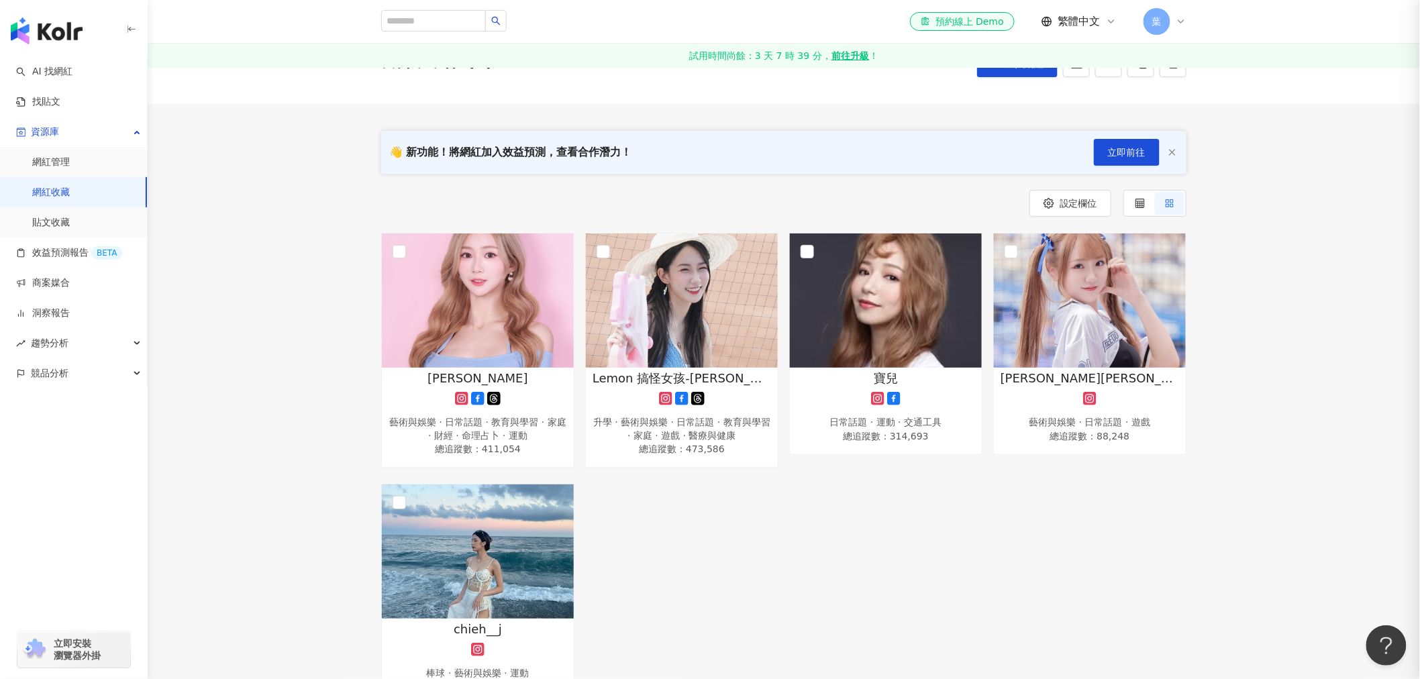
click at [478, 385] on div at bounding box center [710, 339] width 1420 height 679
click at [480, 381] on span "秀秀子" at bounding box center [477, 378] width 101 height 17
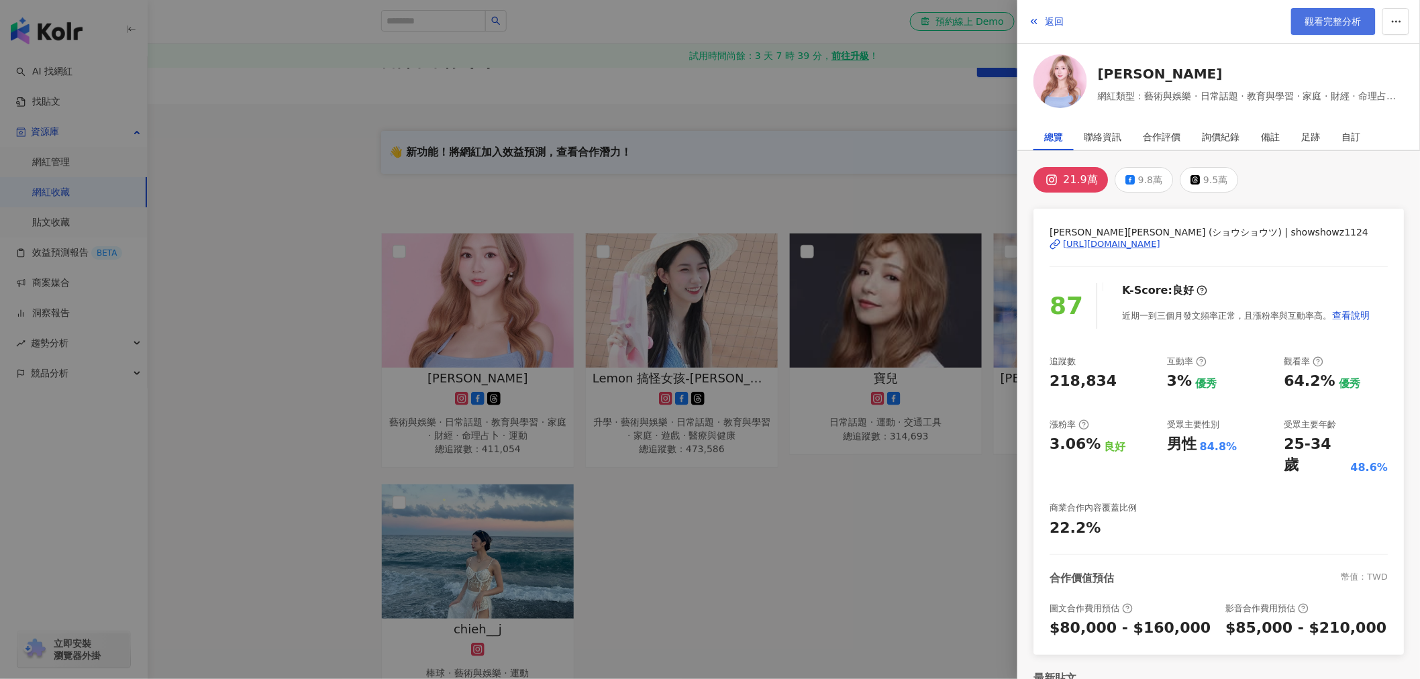
click at [1359, 25] on span "觀看完整分析" at bounding box center [1333, 21] width 56 height 11
click at [1054, 29] on button "返回" at bounding box center [1046, 21] width 36 height 27
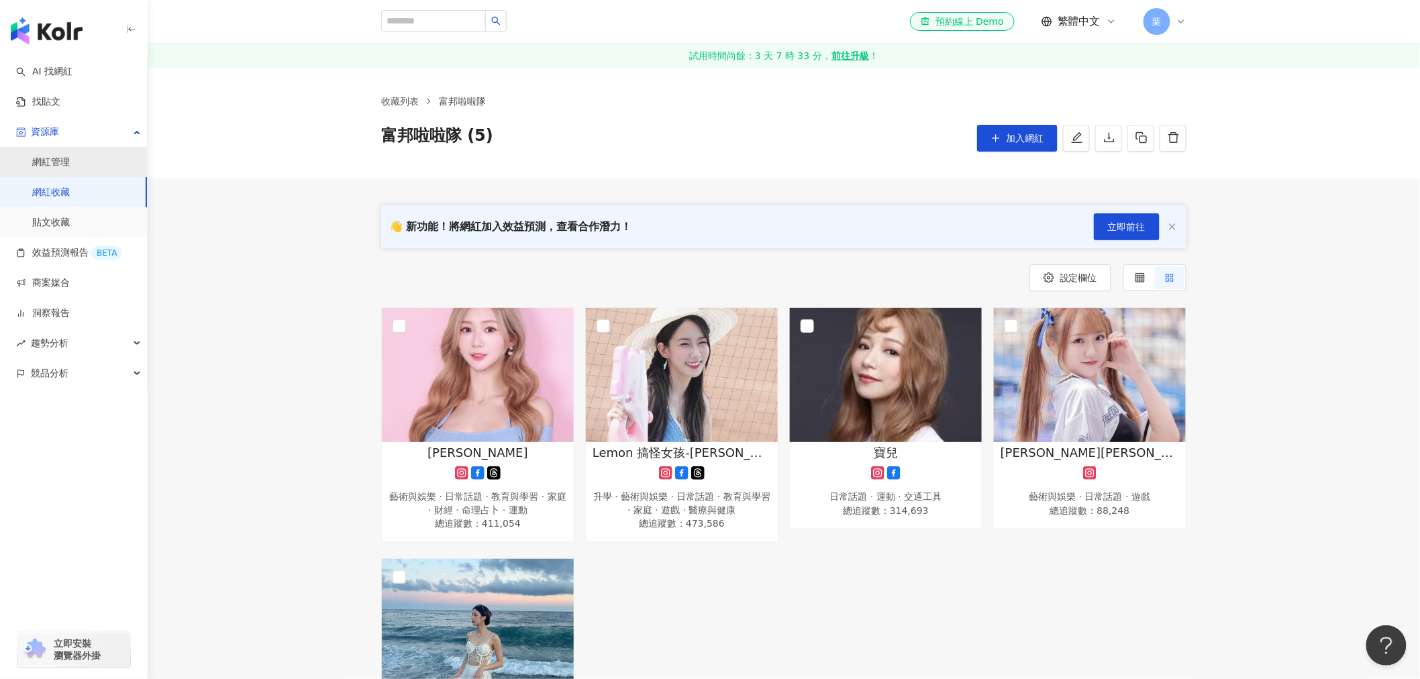
click at [48, 164] on link "網紅管理" at bounding box center [51, 162] width 38 height 13
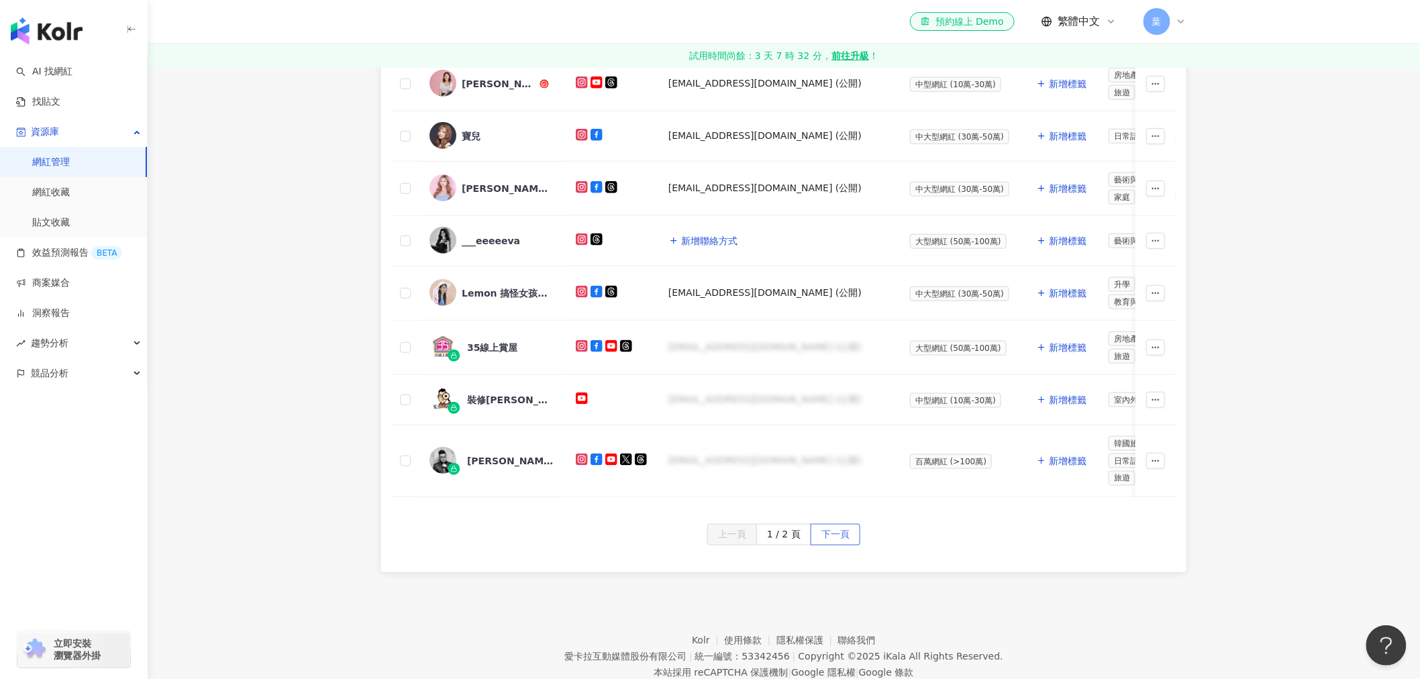
click at [848, 545] on button "下一頁" at bounding box center [835, 534] width 50 height 21
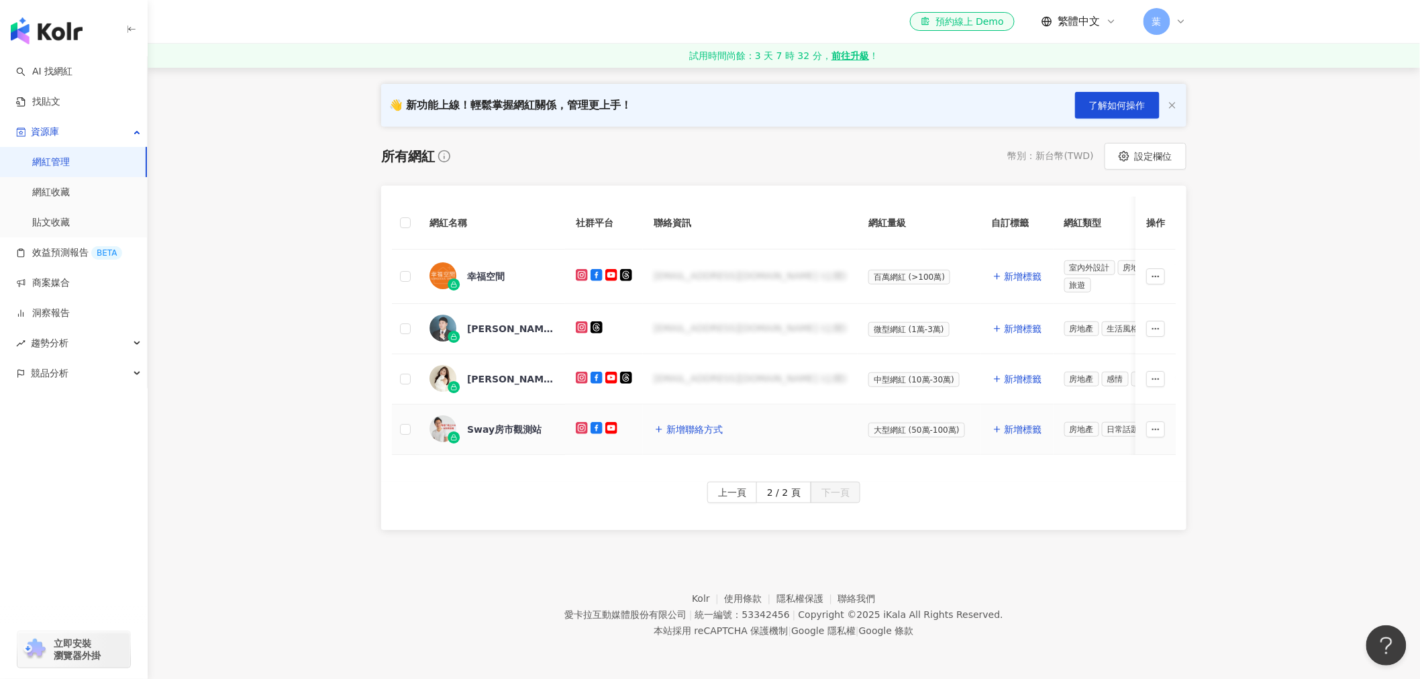
scroll to position [191, 0]
click at [746, 500] on span "上一頁" at bounding box center [732, 492] width 28 height 21
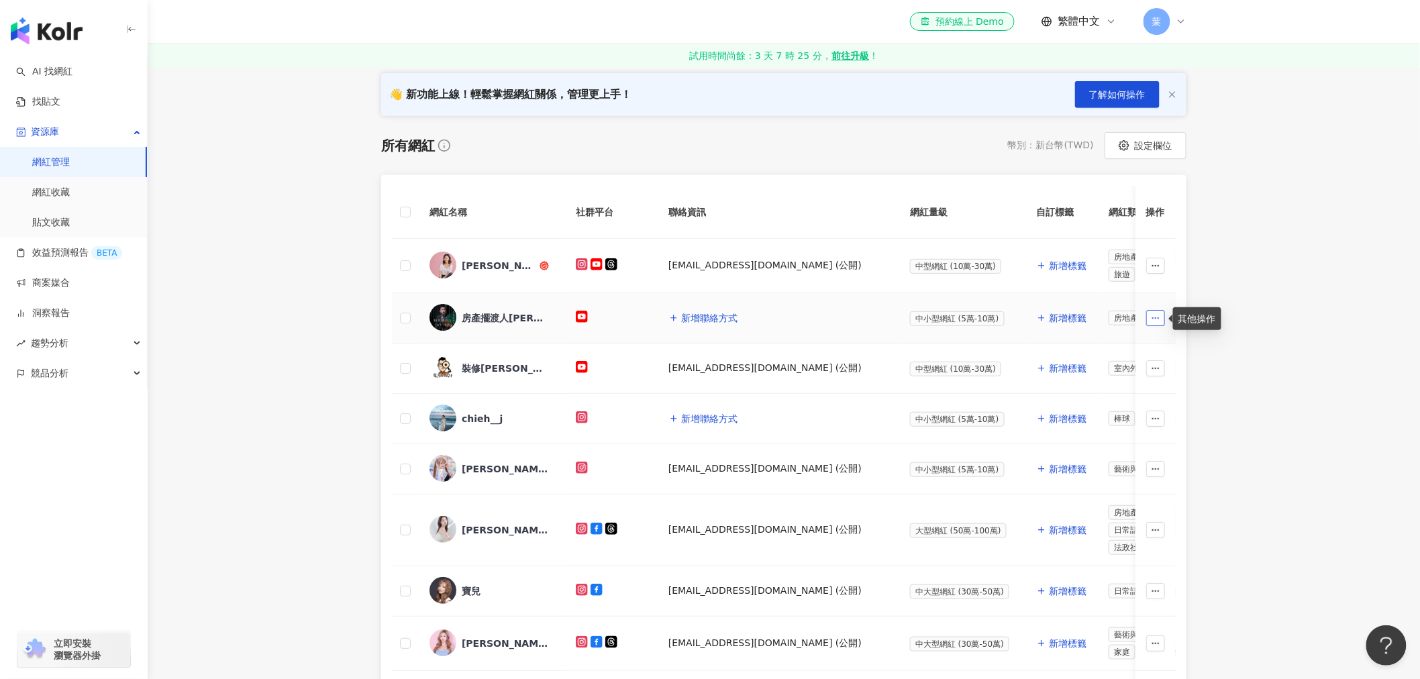
click at [1148, 317] on button "button" at bounding box center [1155, 318] width 19 height 16
click at [1130, 348] on div "加入網紅收藏" at bounding box center [1116, 345] width 75 height 15
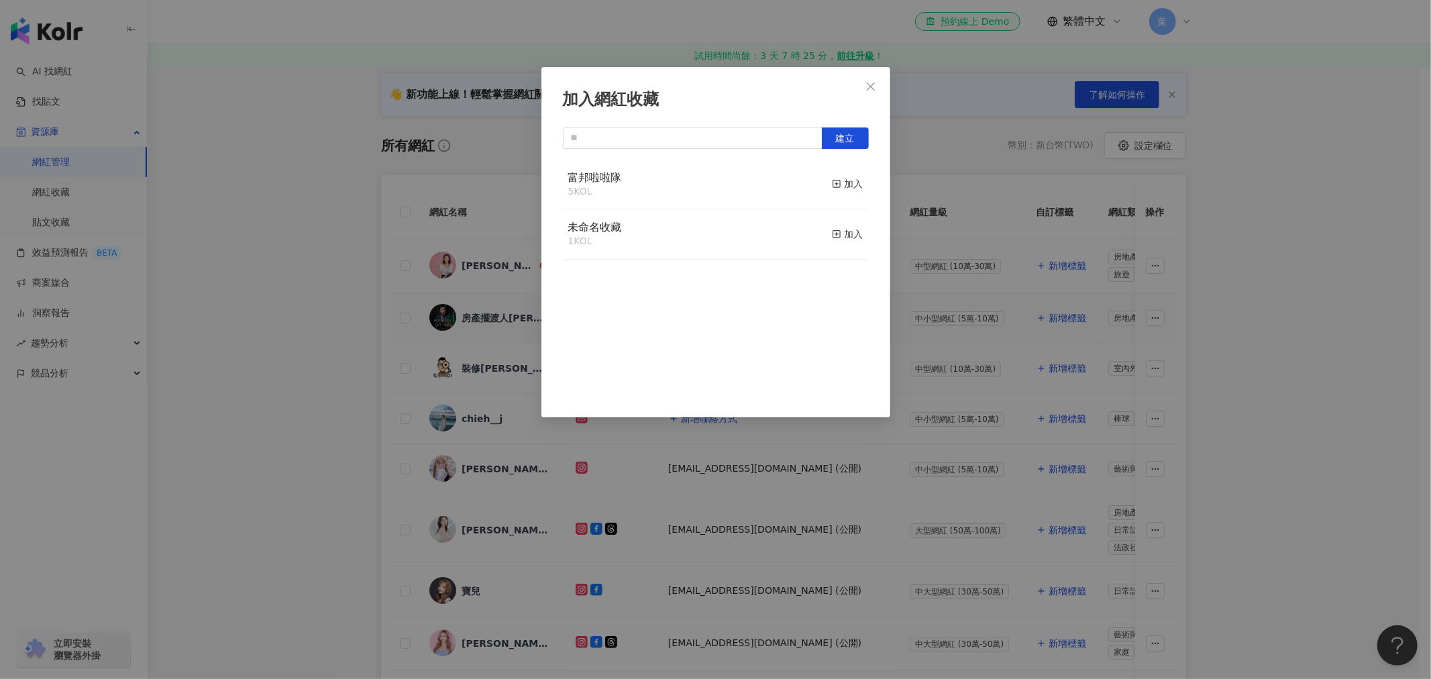
click at [681, 245] on div "未命名收藏 1 KOL 加入" at bounding box center [716, 234] width 306 height 50
click at [719, 145] on input "text" at bounding box center [693, 137] width 260 height 21
type input "*"
click at [844, 133] on span "建立" at bounding box center [845, 138] width 19 height 11
type input "*****"
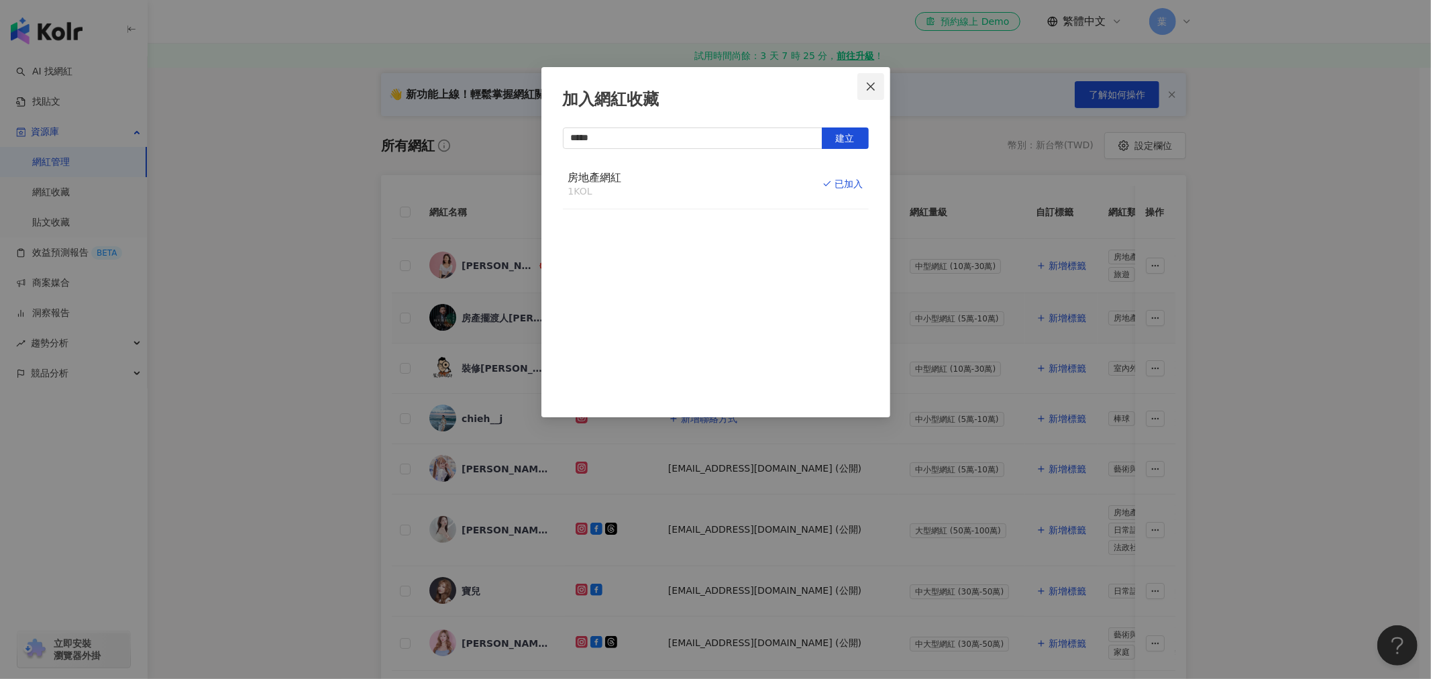
click at [874, 89] on icon "close" at bounding box center [871, 86] width 8 height 8
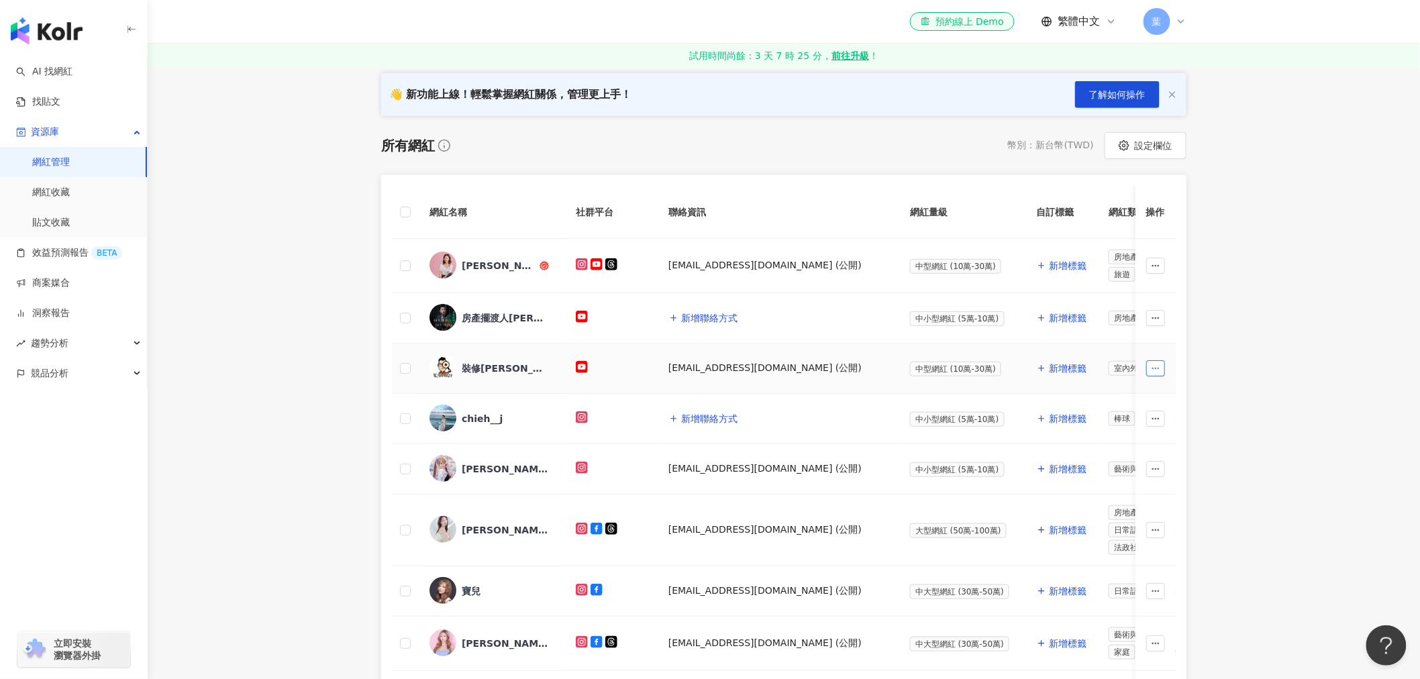
click at [1147, 366] on button "button" at bounding box center [1155, 368] width 19 height 16
click at [1102, 388] on div "加入網紅收藏" at bounding box center [1116, 395] width 75 height 15
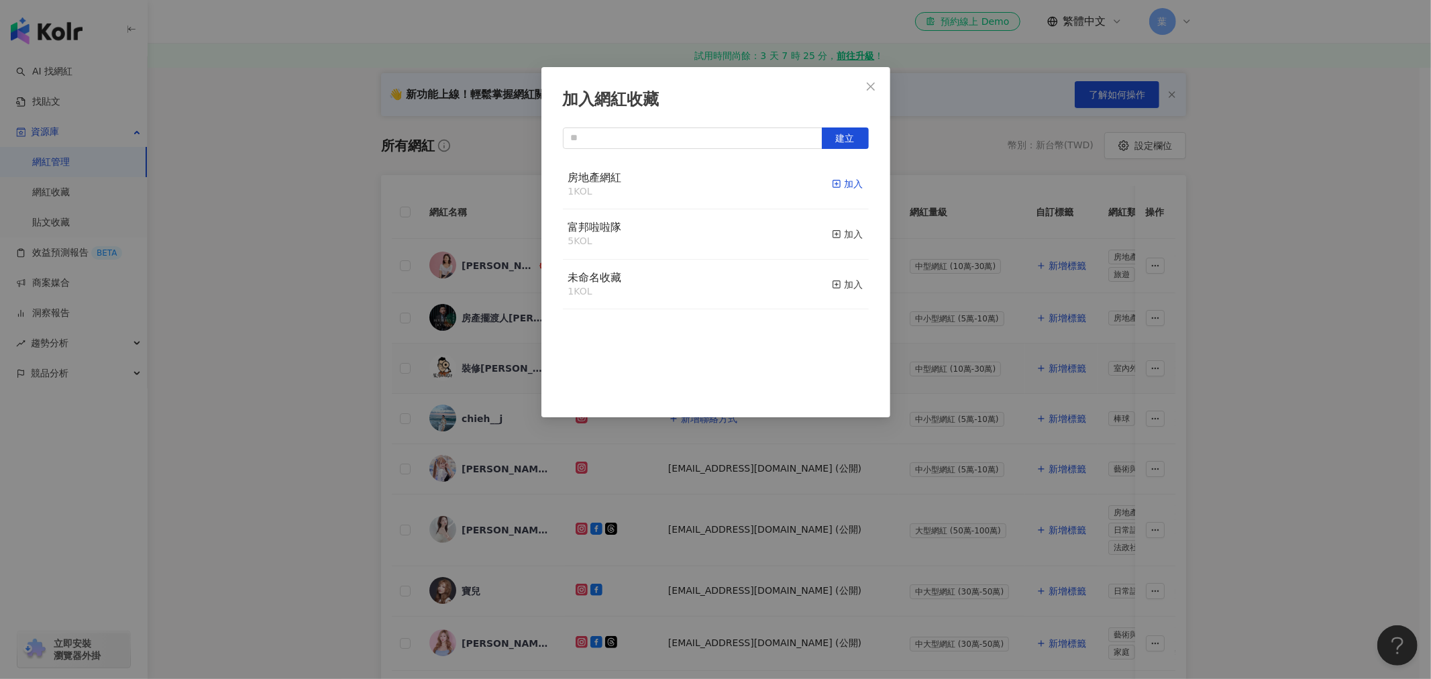
click at [832, 182] on icon "button" at bounding box center [836, 183] width 9 height 9
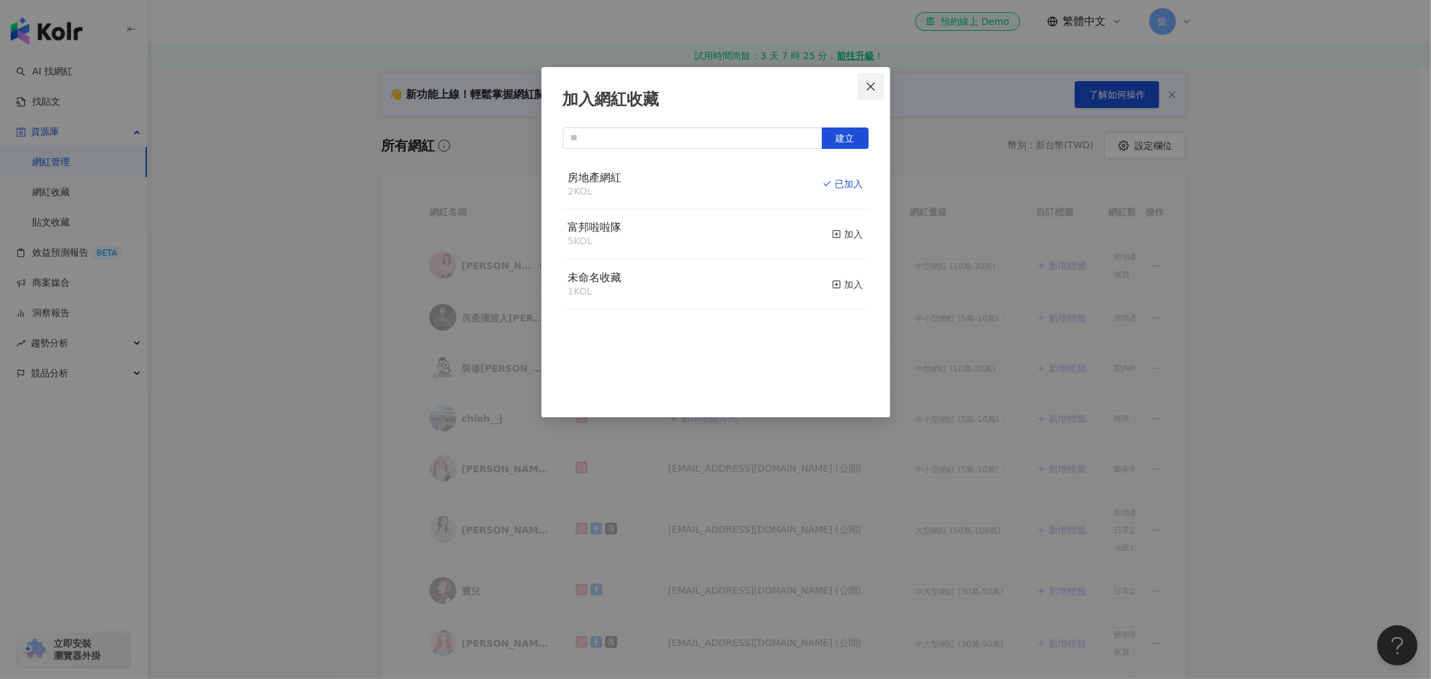
click at [871, 85] on icon "close" at bounding box center [871, 86] width 8 height 8
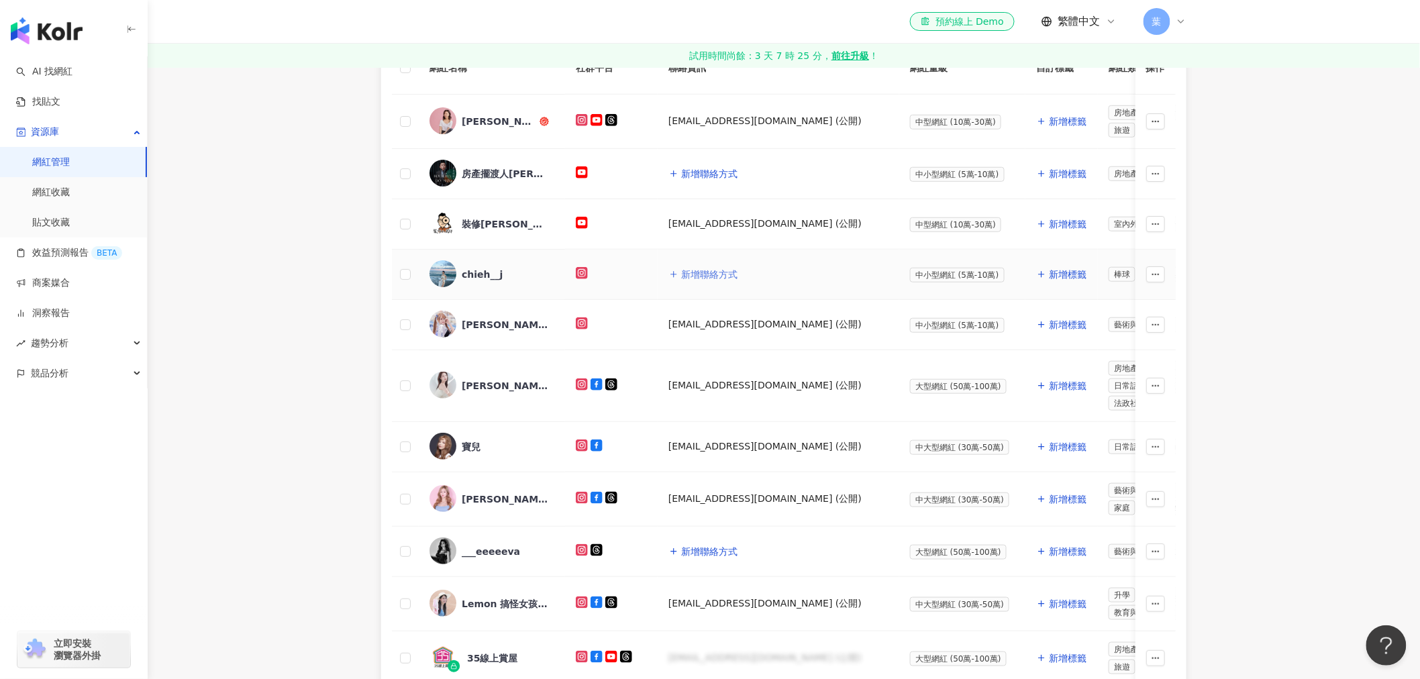
scroll to position [340, 0]
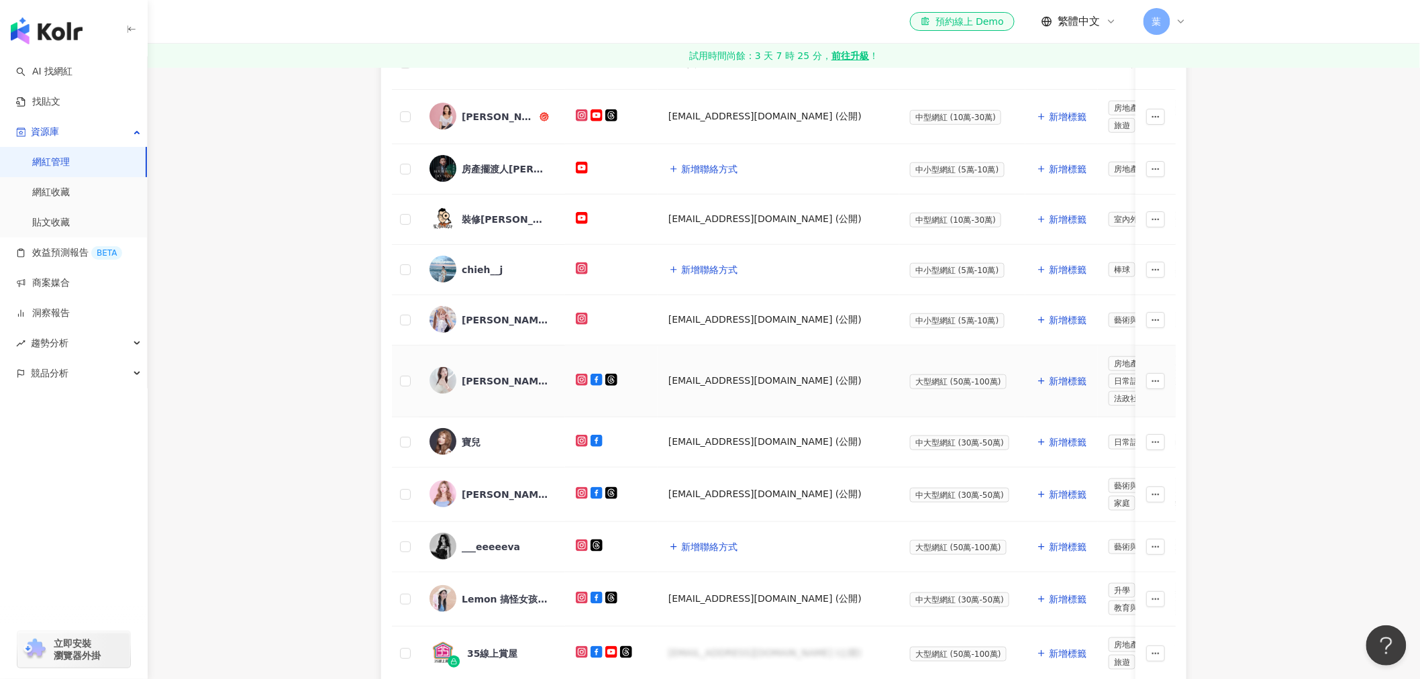
click at [1169, 378] on td at bounding box center [1155, 382] width 40 height 72
click at [1161, 377] on button "button" at bounding box center [1155, 381] width 19 height 16
click at [1108, 407] on div "加入網紅收藏" at bounding box center [1116, 408] width 75 height 15
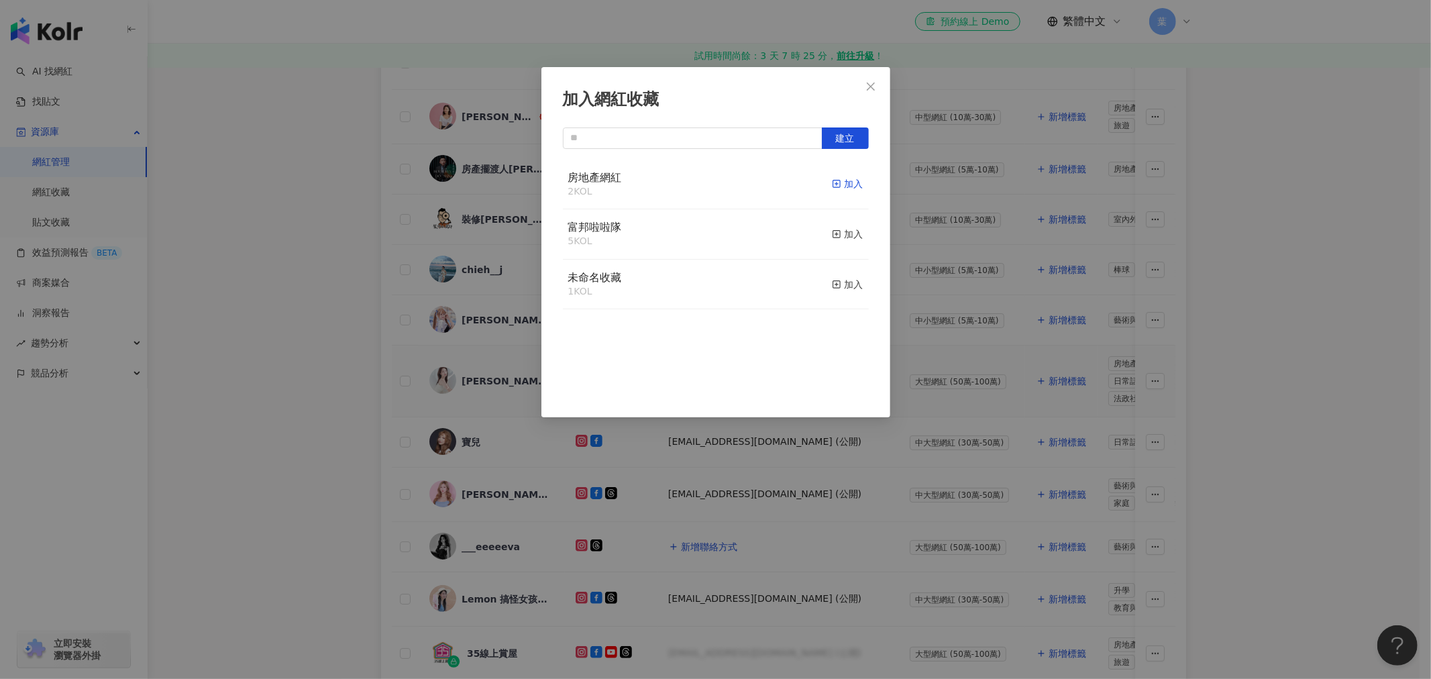
click at [833, 188] on rect "button" at bounding box center [836, 183] width 7 height 7
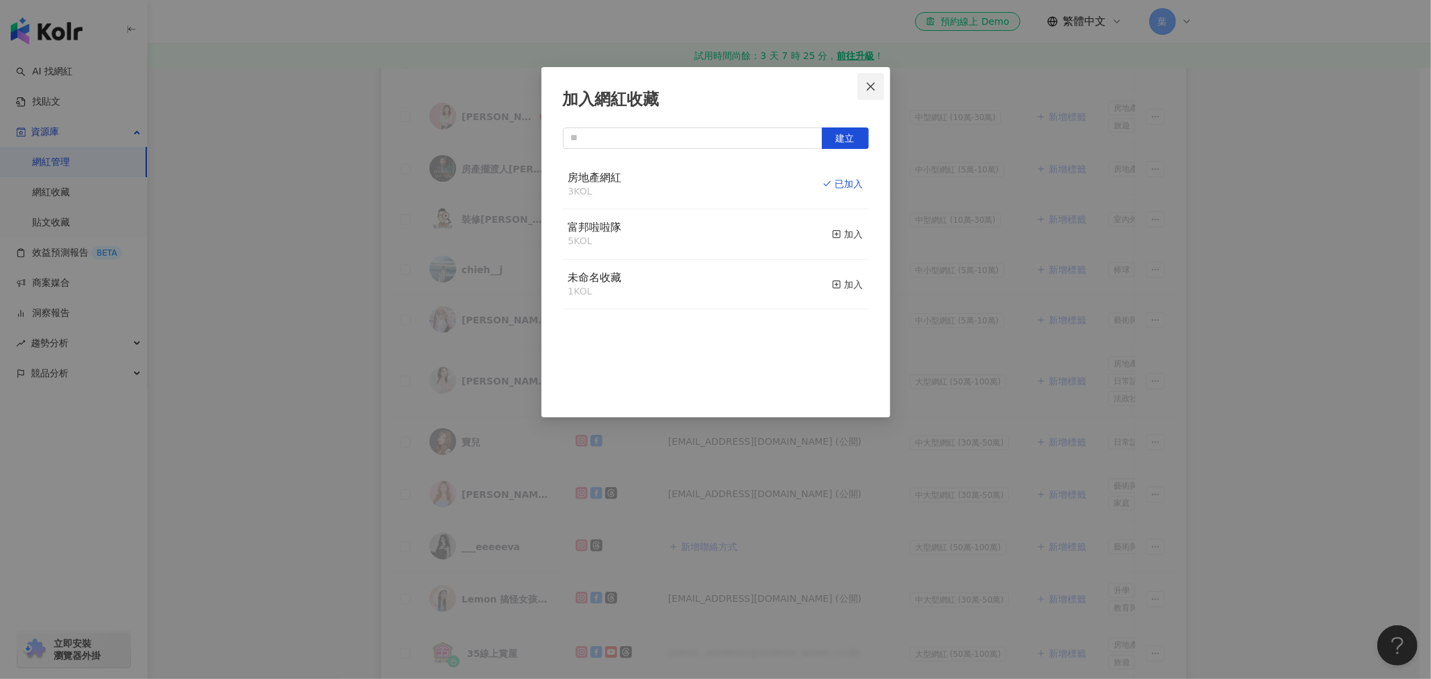
click at [863, 94] on button "Close" at bounding box center [870, 86] width 27 height 27
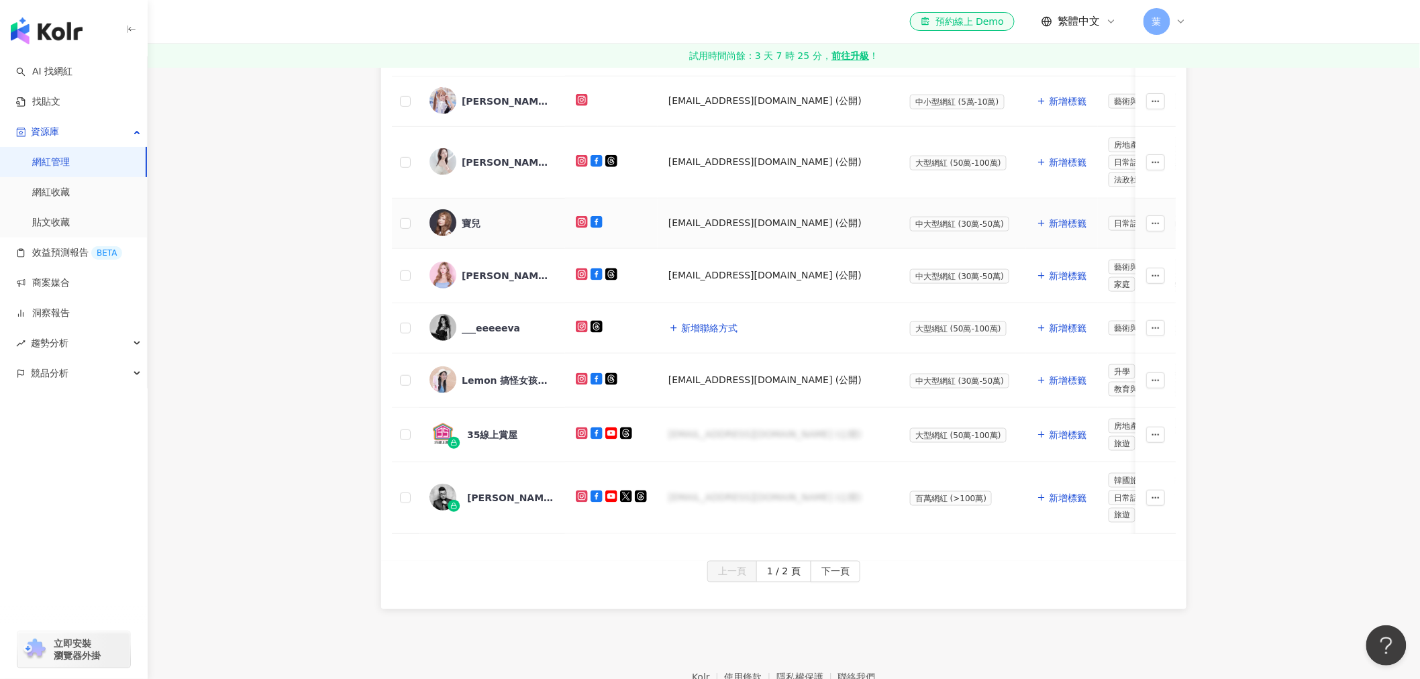
scroll to position [564, 0]
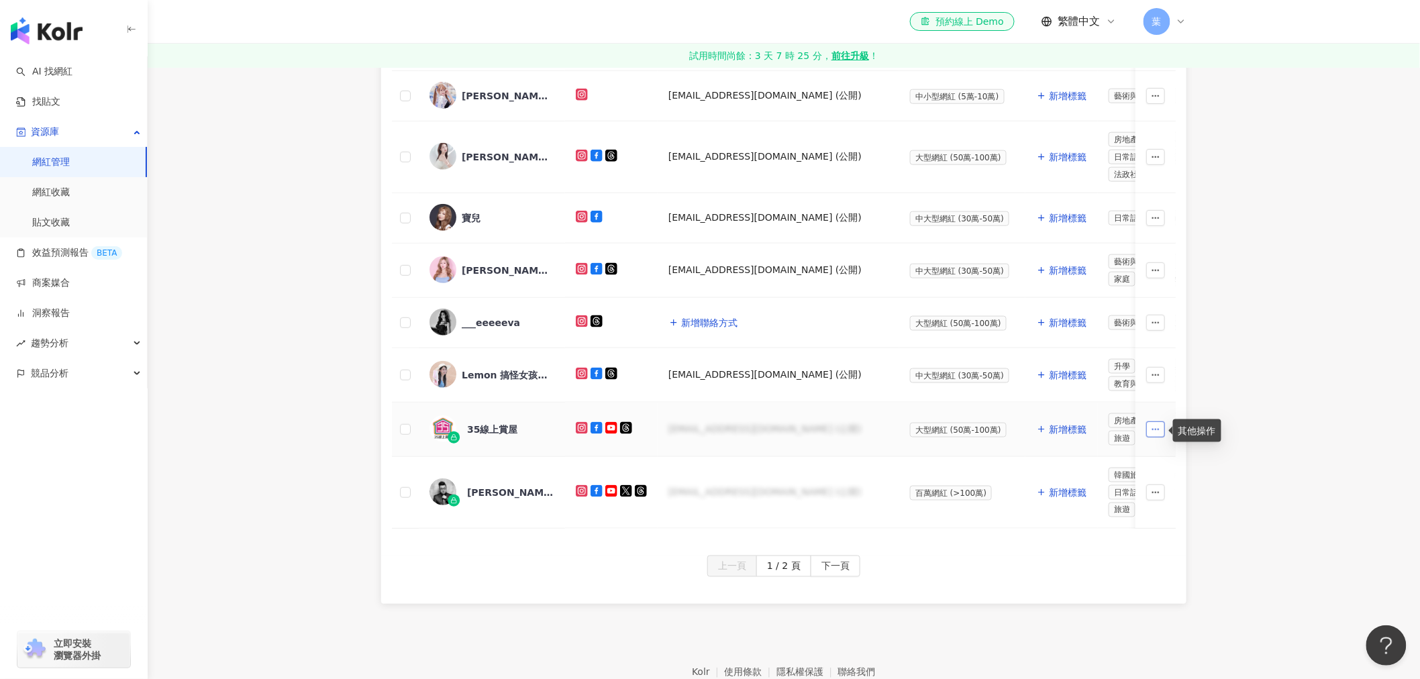
click at [1151, 433] on icon "button" at bounding box center [1155, 429] width 9 height 9
click at [1103, 486] on div "加入網紅收藏" at bounding box center [1116, 490] width 75 height 15
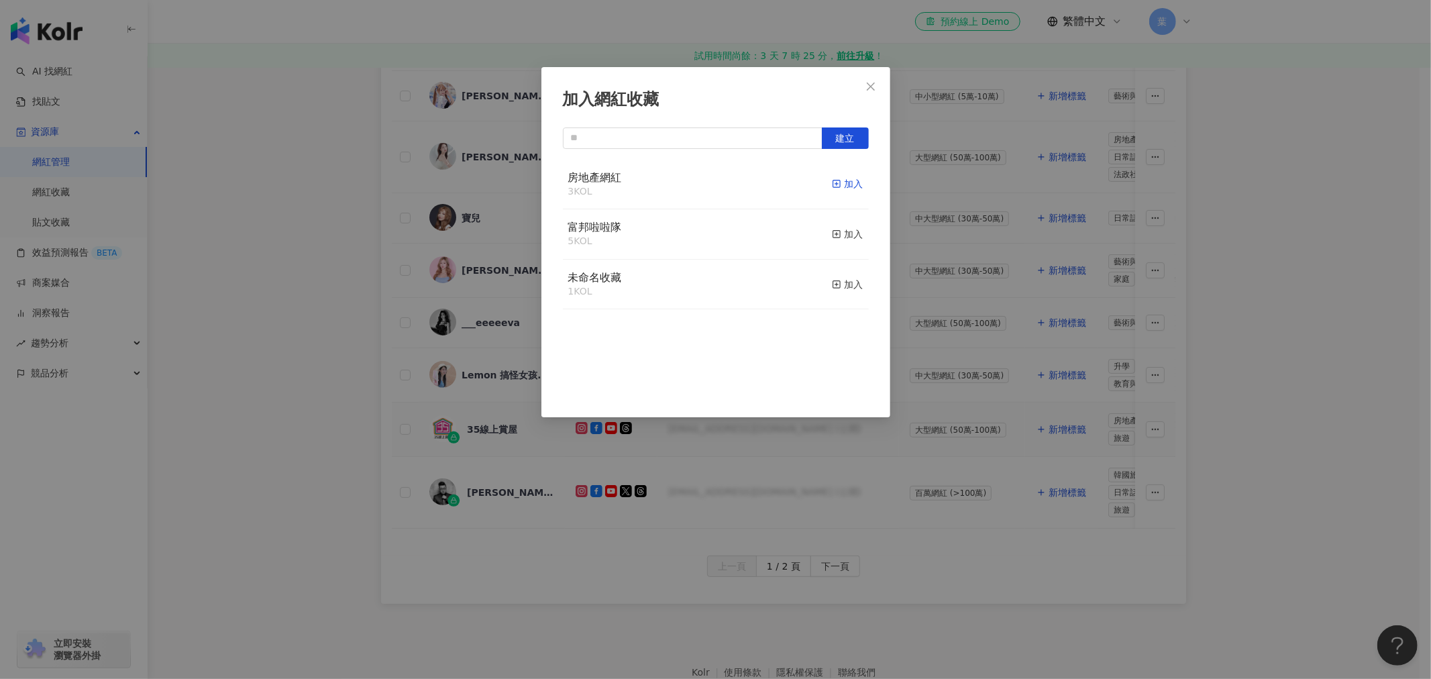
click at [849, 185] on div "加入" at bounding box center [848, 183] width 32 height 15
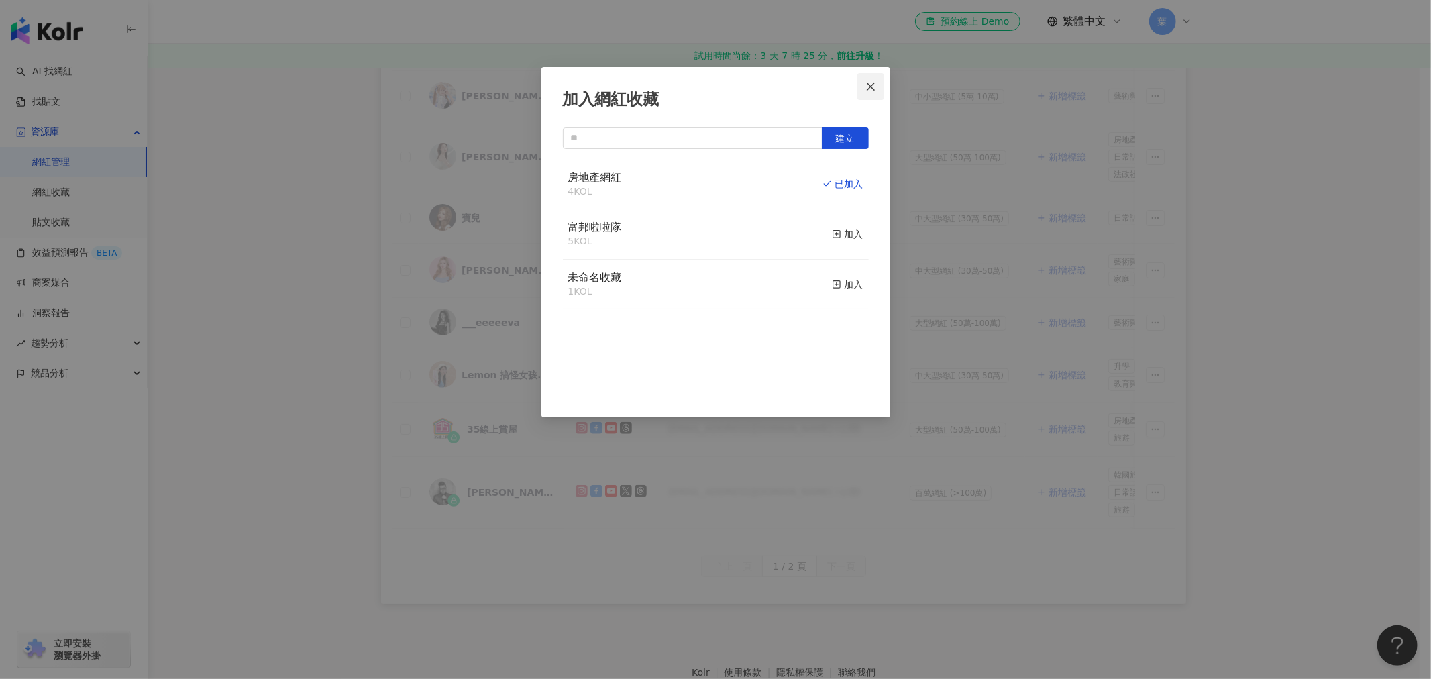
click at [874, 89] on icon "close" at bounding box center [871, 86] width 11 height 11
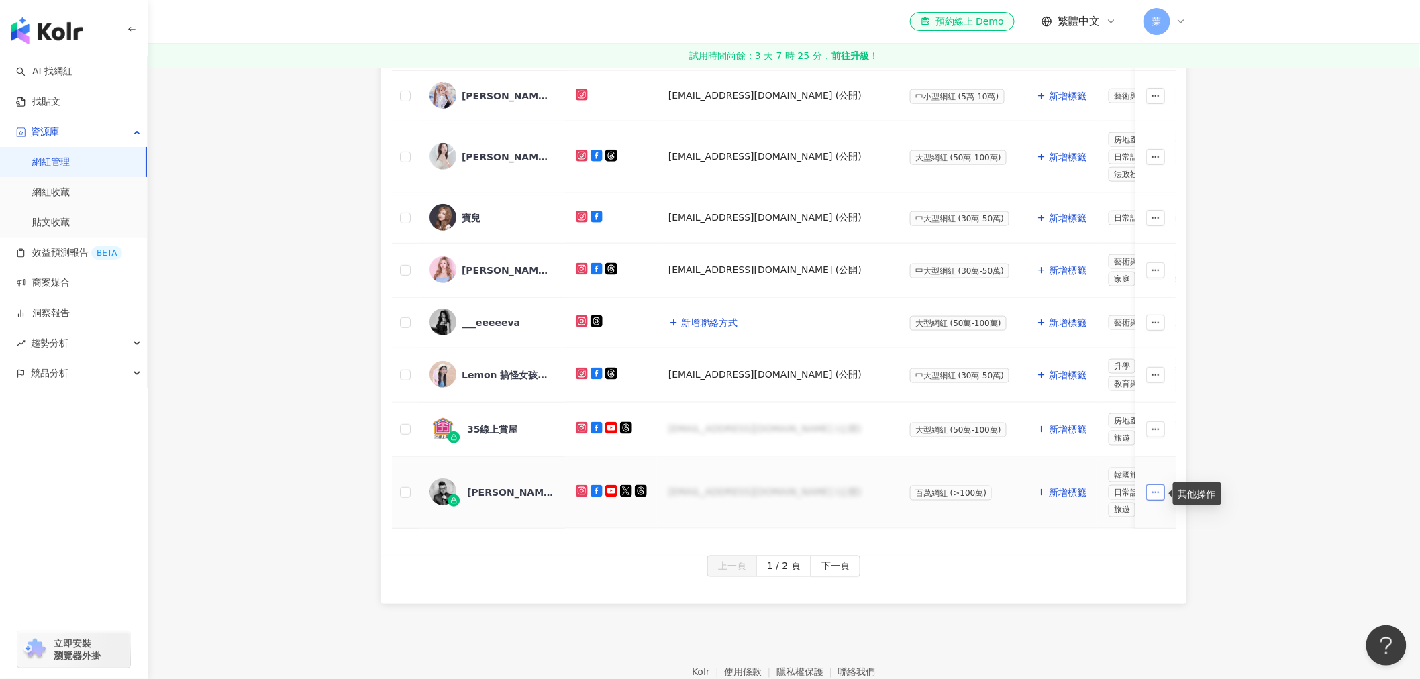
click at [1159, 497] on icon "button" at bounding box center [1155, 492] width 9 height 9
click at [1119, 546] on div "加入網紅收藏" at bounding box center [1116, 553] width 75 height 15
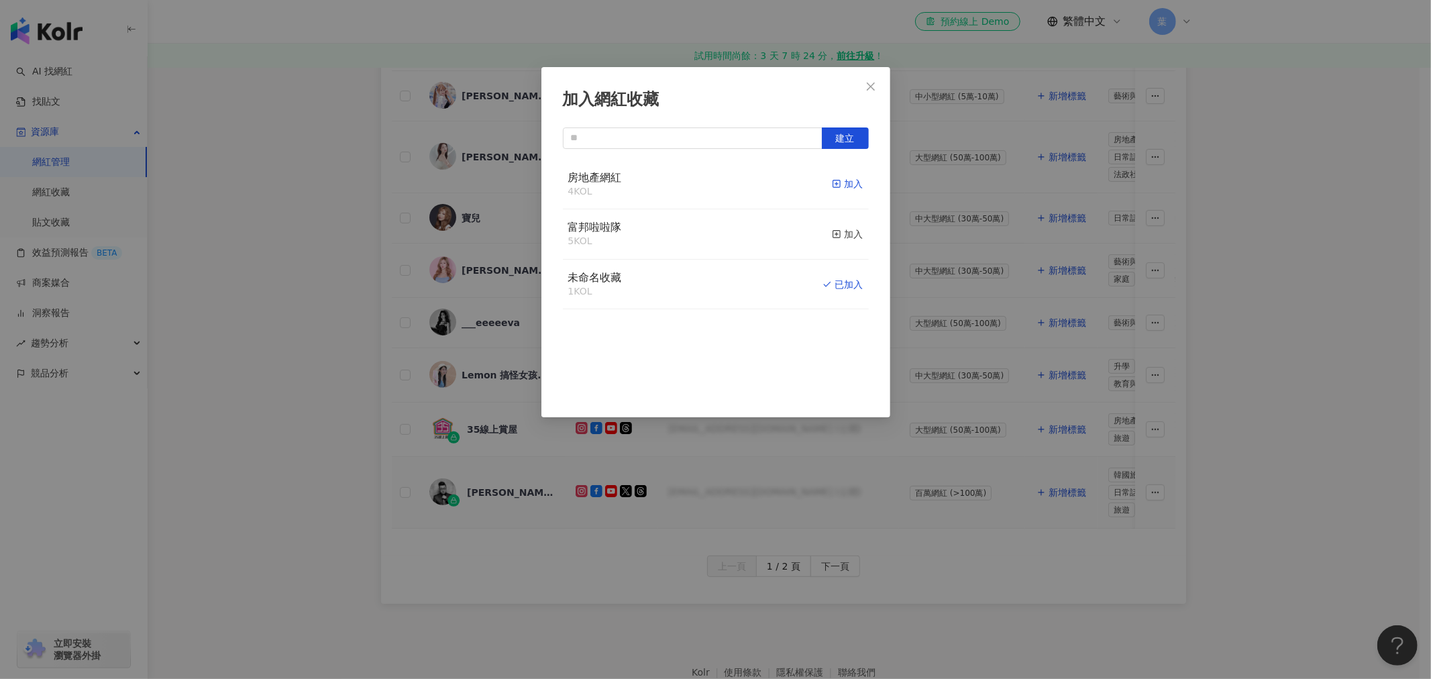
click at [832, 191] on div "加入" at bounding box center [848, 183] width 32 height 15
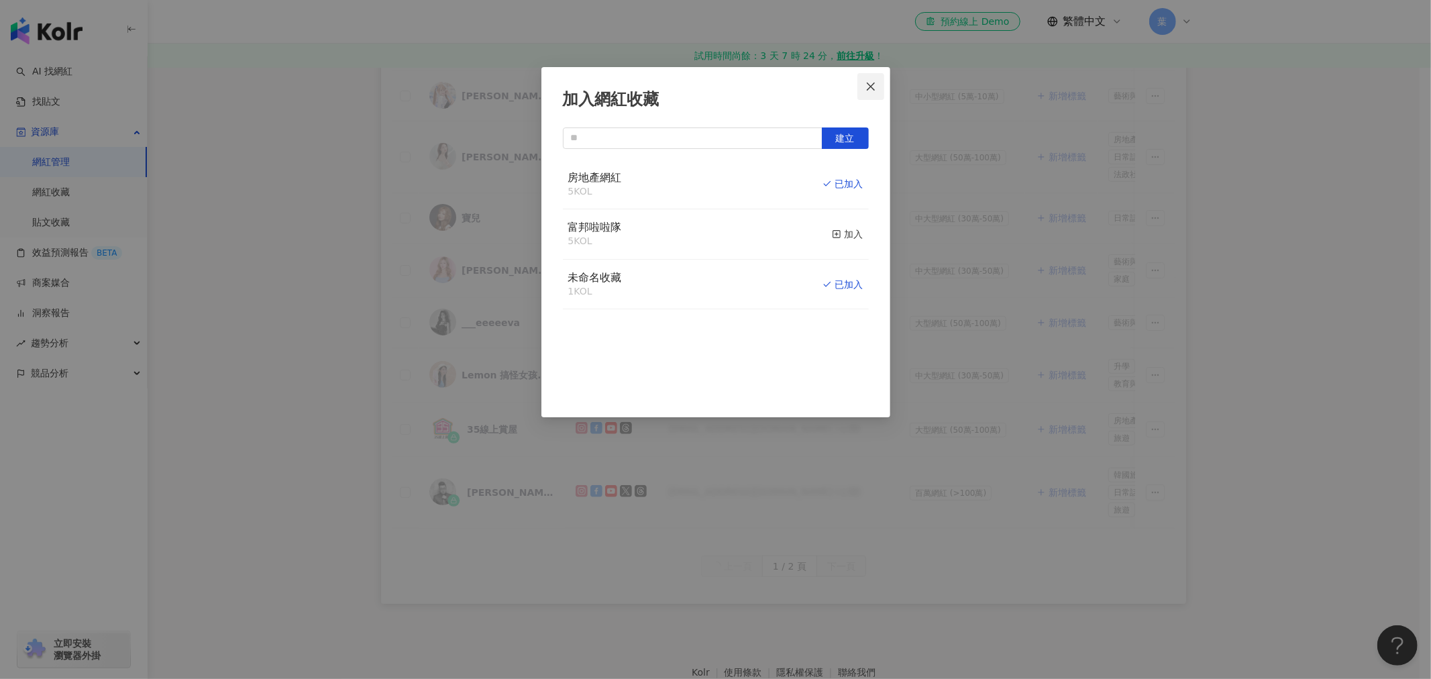
click at [872, 81] on icon "close" at bounding box center [871, 86] width 11 height 11
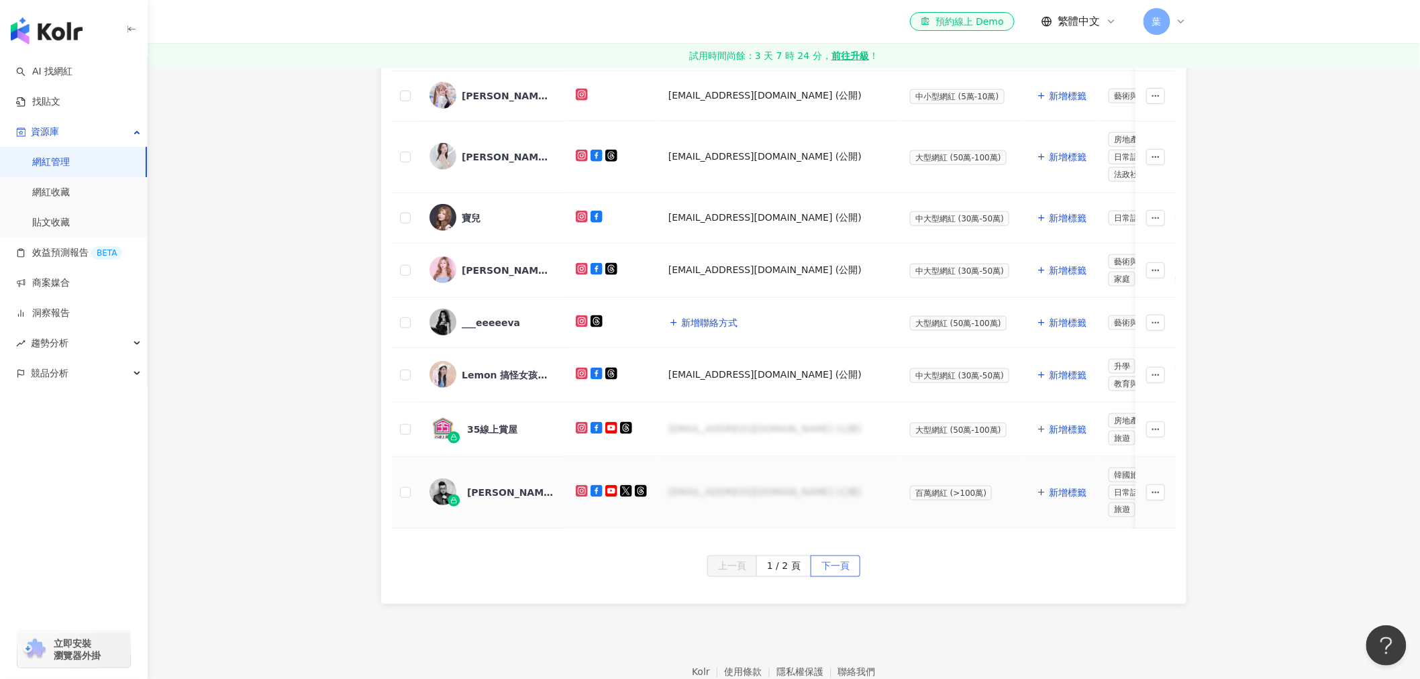
click at [840, 578] on span "下一頁" at bounding box center [835, 566] width 28 height 21
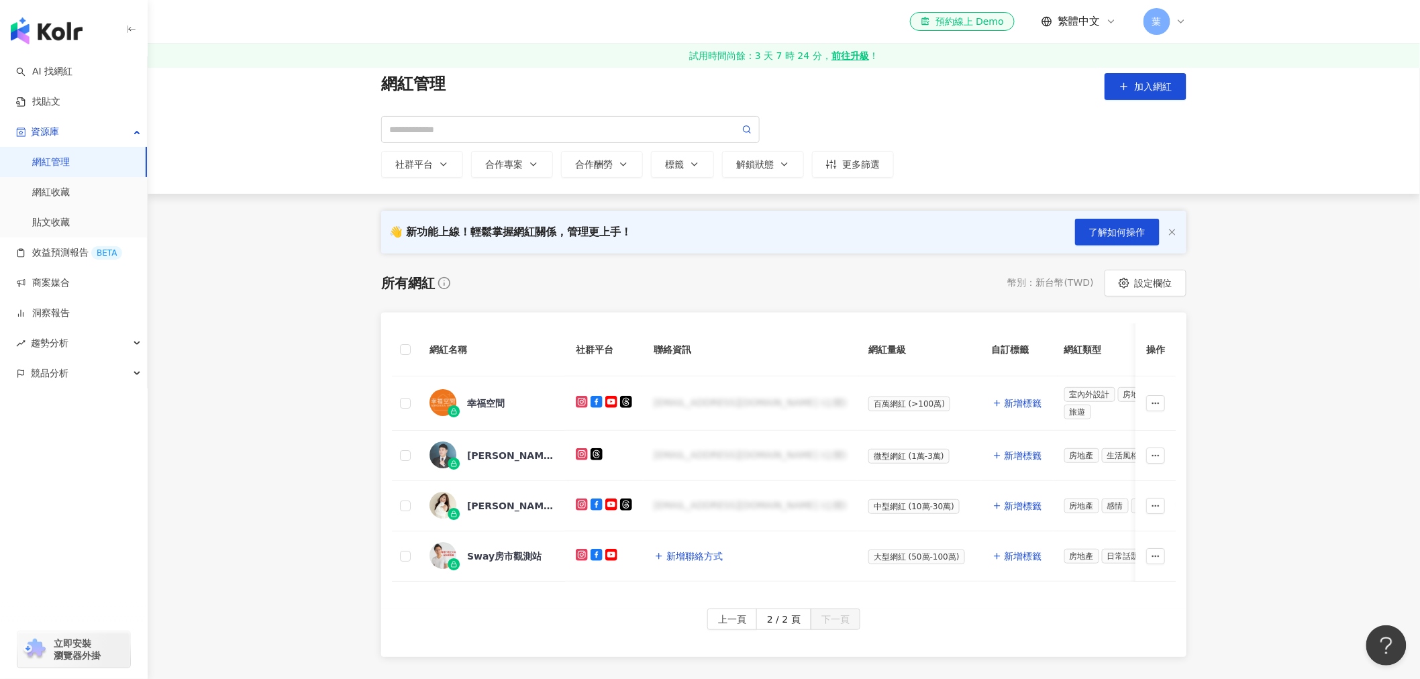
scroll to position [0, 0]
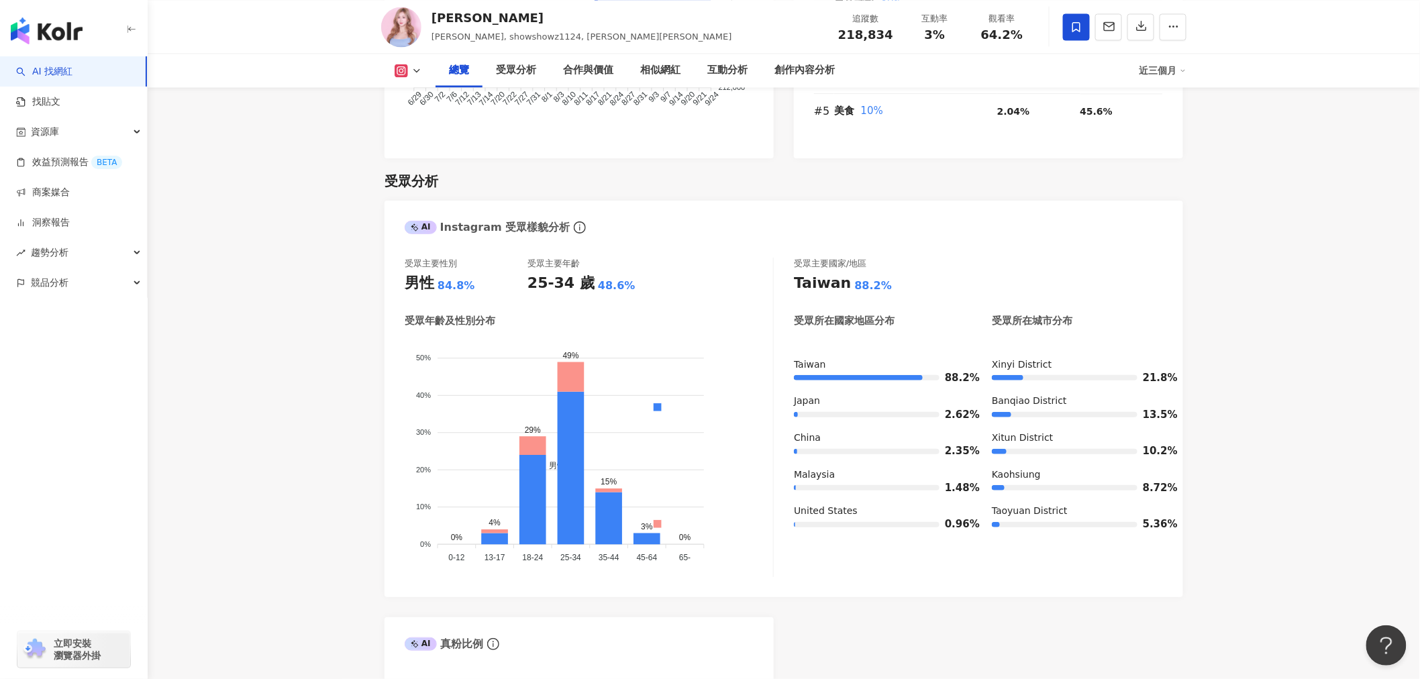
scroll to position [1118, 0]
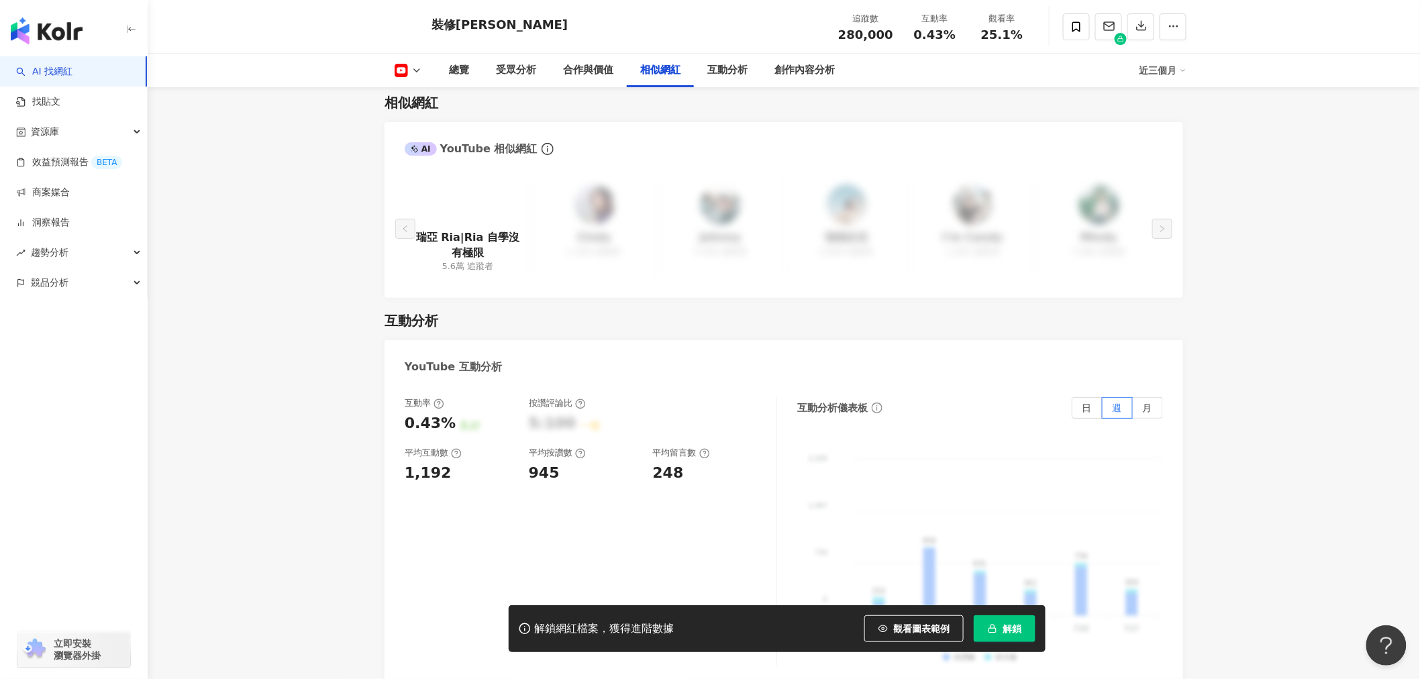
scroll to position [2013, 0]
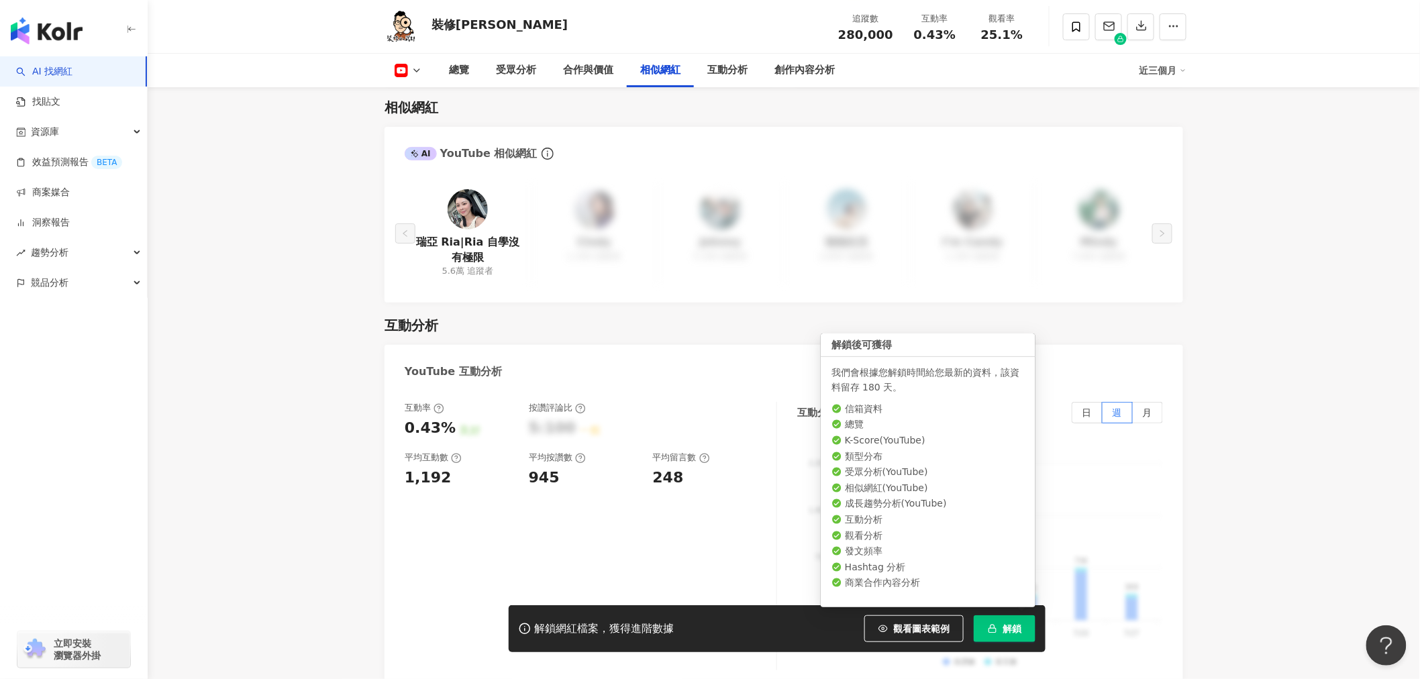
click at [995, 625] on icon "button" at bounding box center [992, 628] width 9 height 9
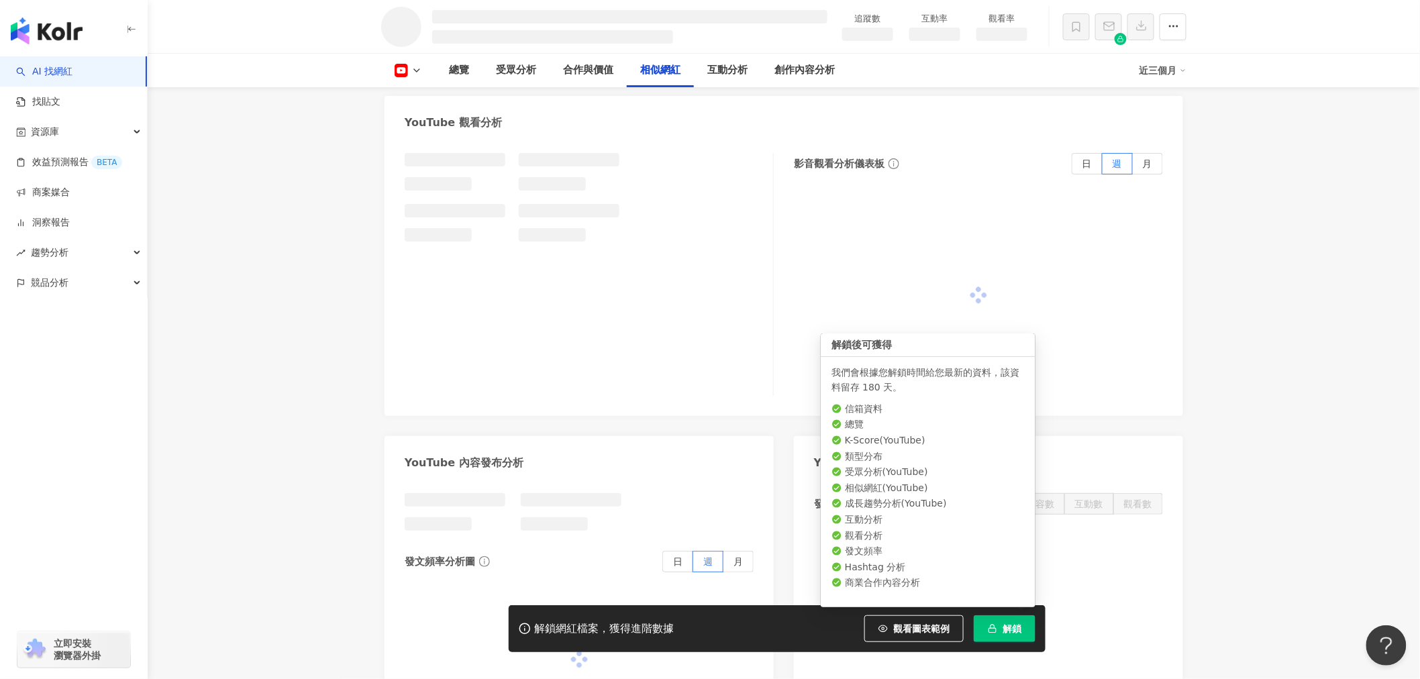
scroll to position [1751, 0]
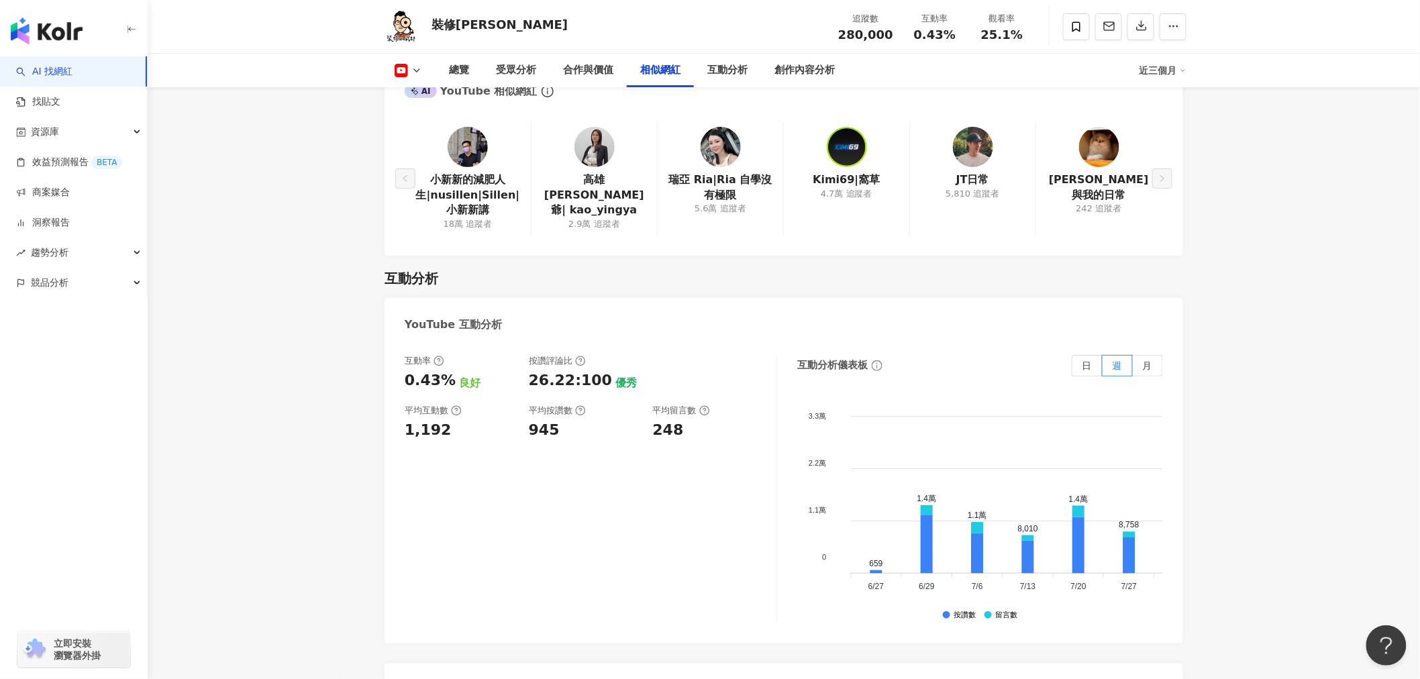
scroll to position [1942, 0]
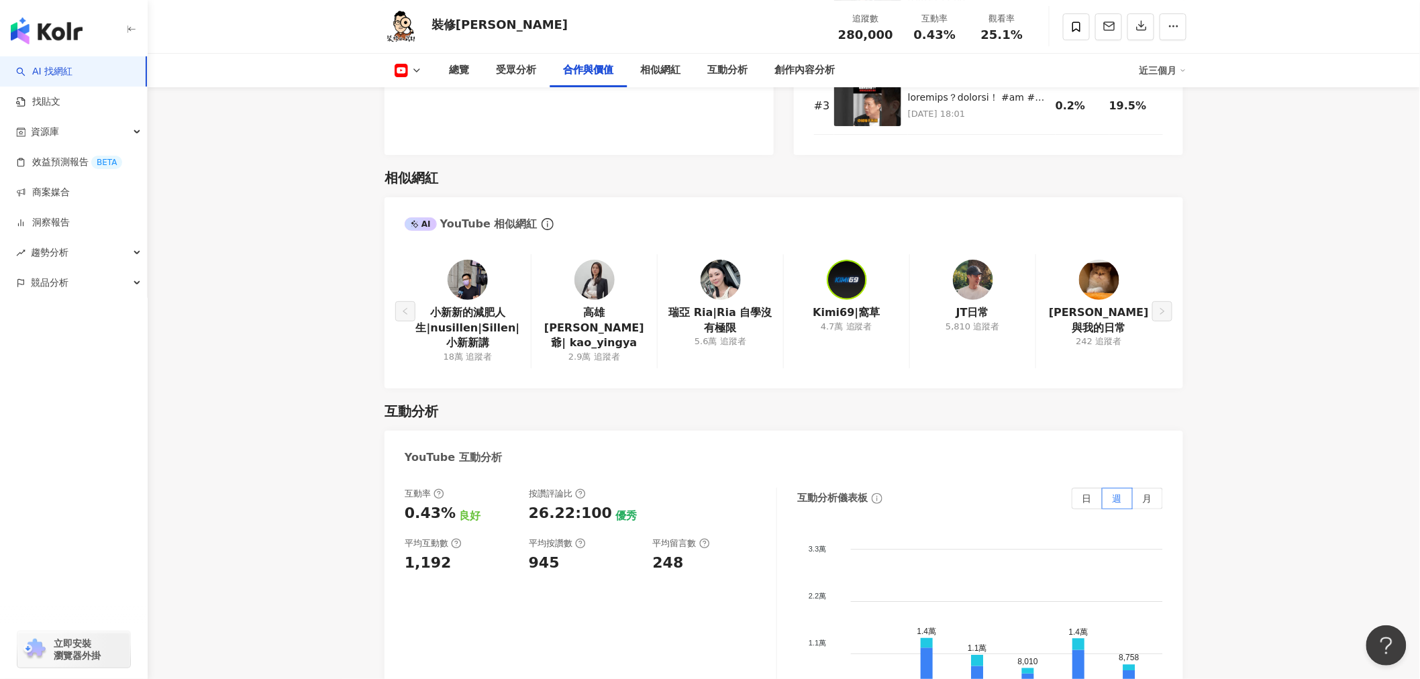
click at [1150, 293] on div "[PERSON_NAME]與我的日常 242 追蹤者" at bounding box center [1098, 310] width 126 height 113
click at [499, 217] on div "AI YouTube 相似網紅" at bounding box center [471, 224] width 133 height 15
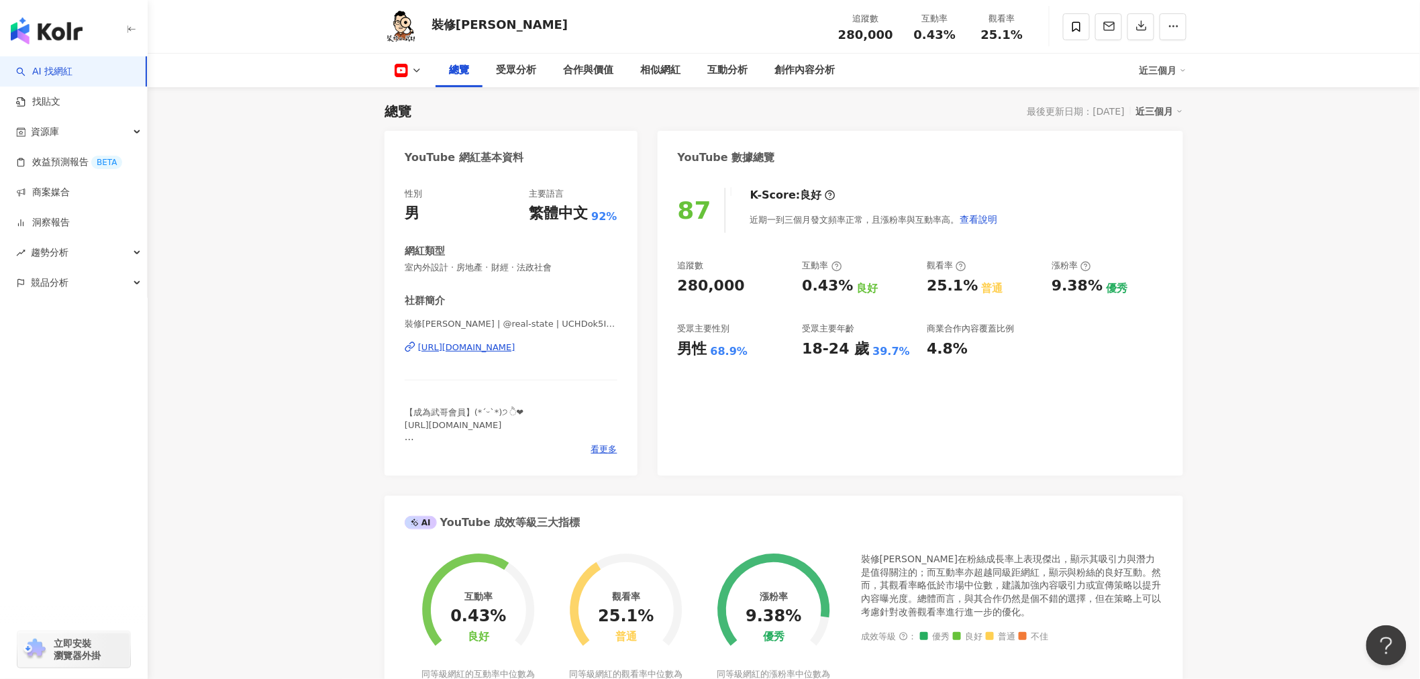
scroll to position [0, 0]
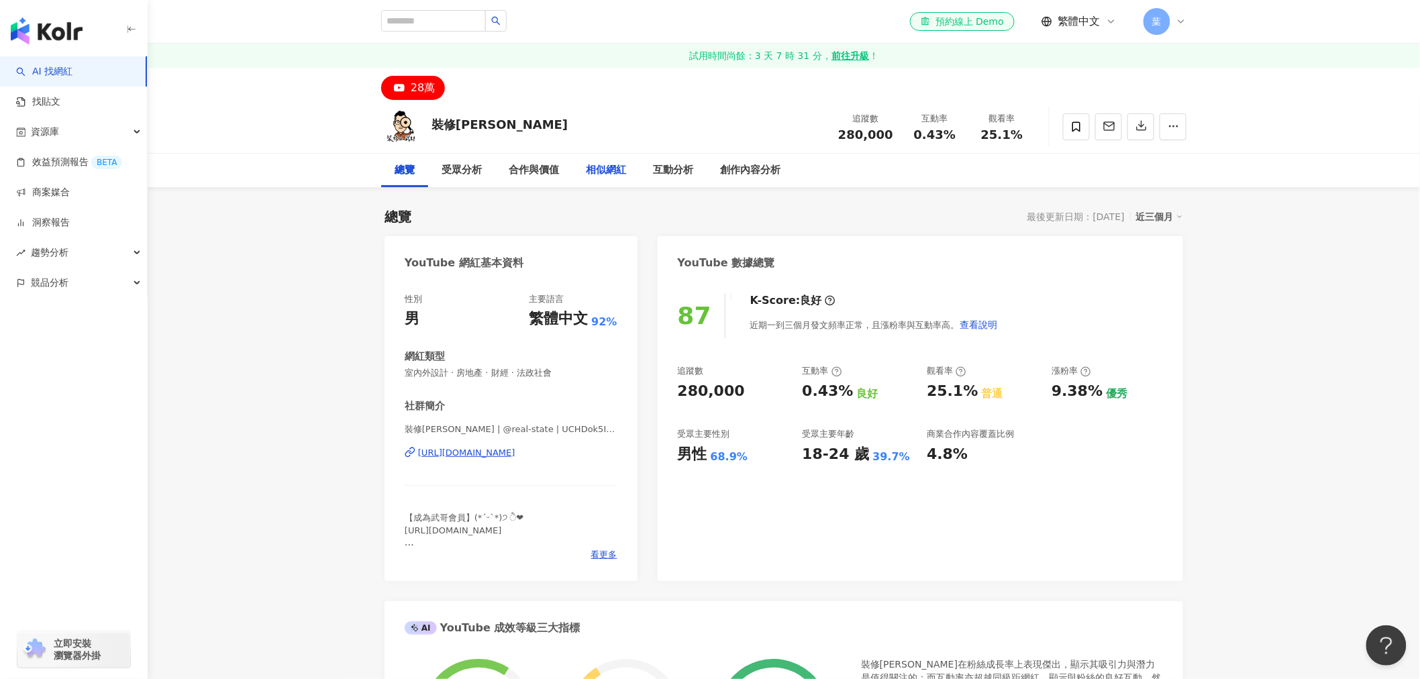
click at [627, 164] on div "相似網紅" at bounding box center [605, 171] width 67 height 34
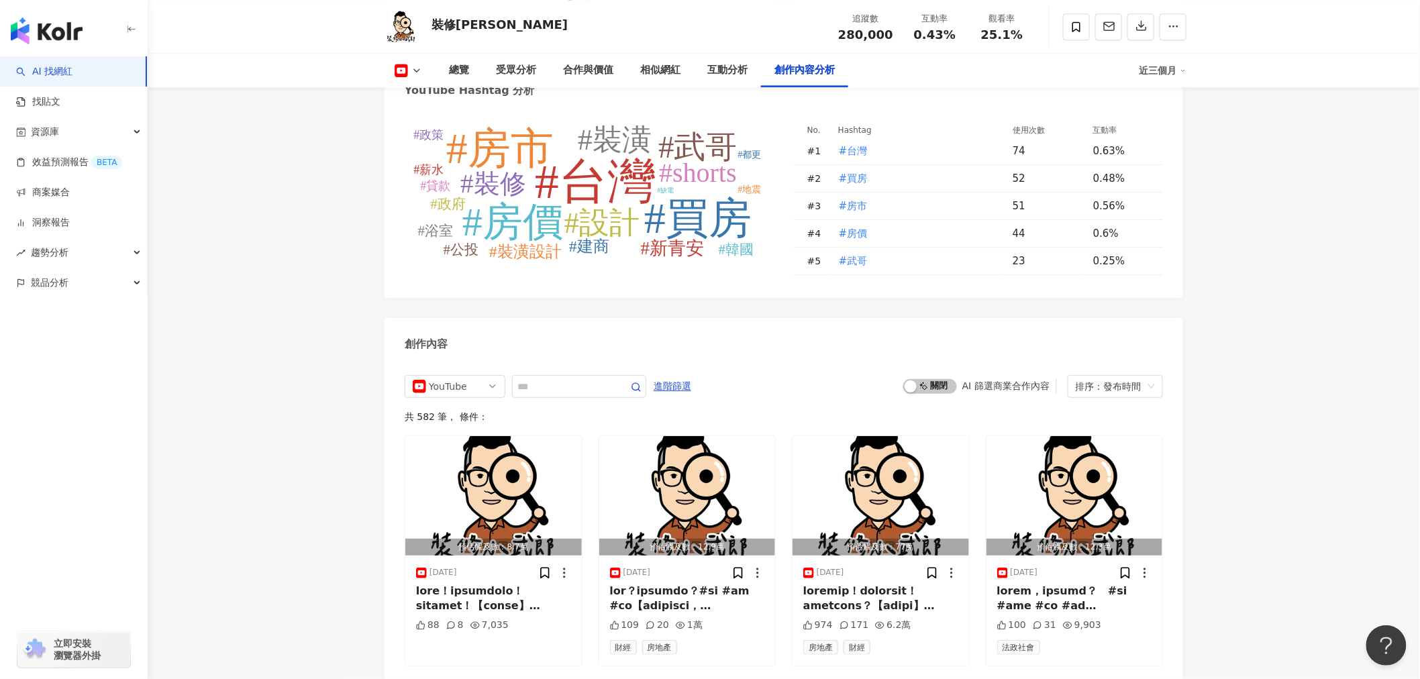
scroll to position [3407, 0]
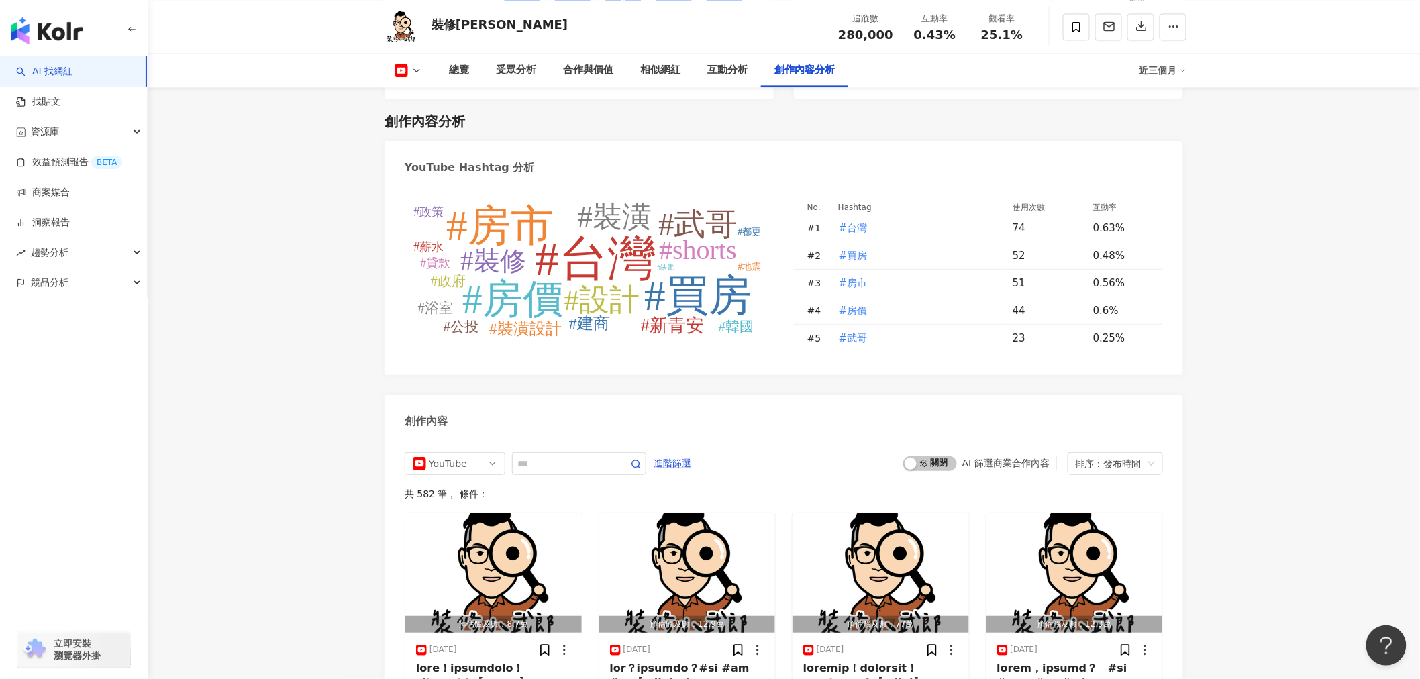
click at [700, 215] on tspan "#武哥" at bounding box center [697, 224] width 79 height 35
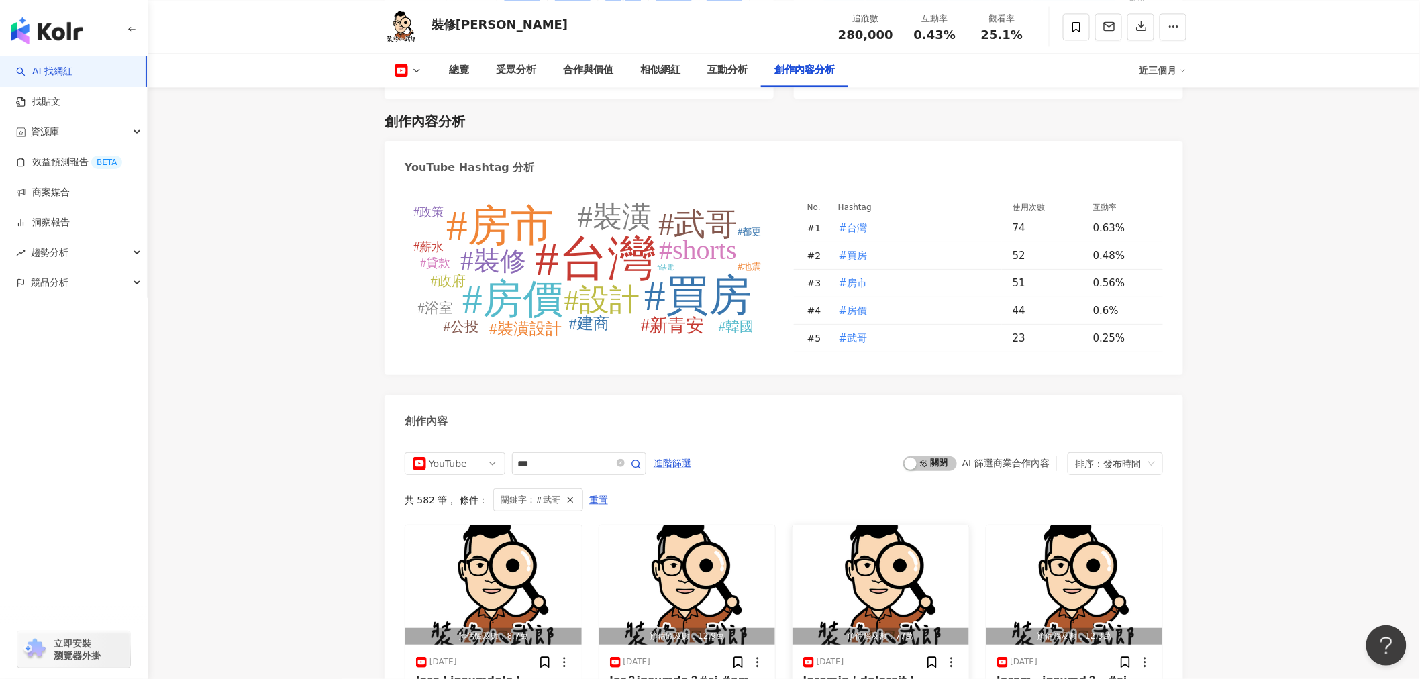
type input "***"
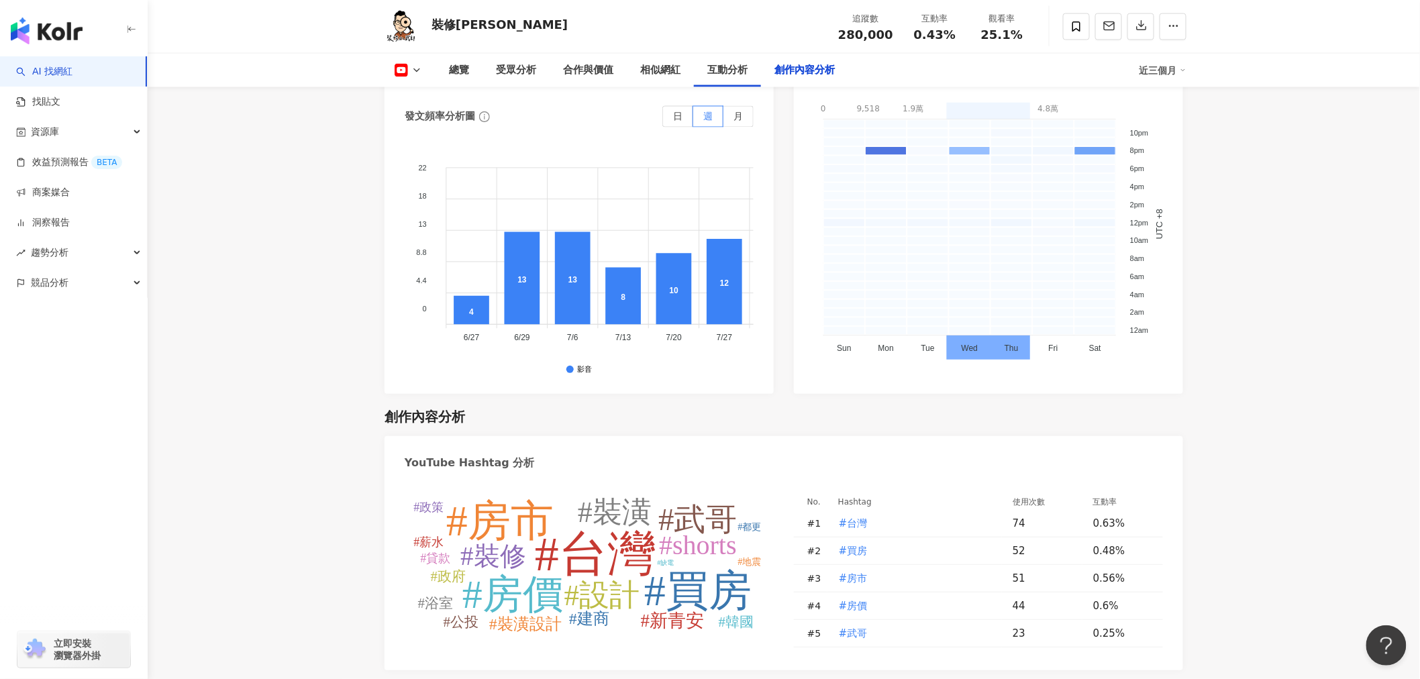
scroll to position [3420, 0]
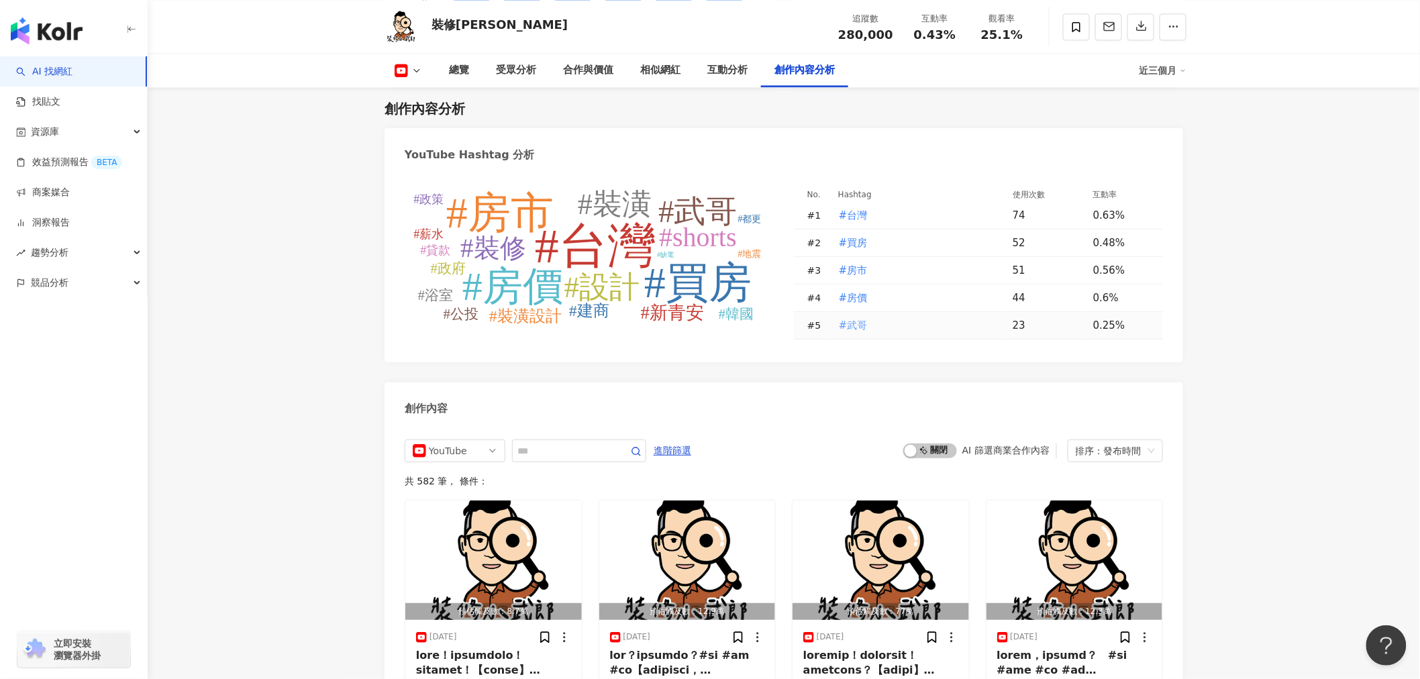
click at [847, 318] on span "#武哥" at bounding box center [853, 325] width 29 height 15
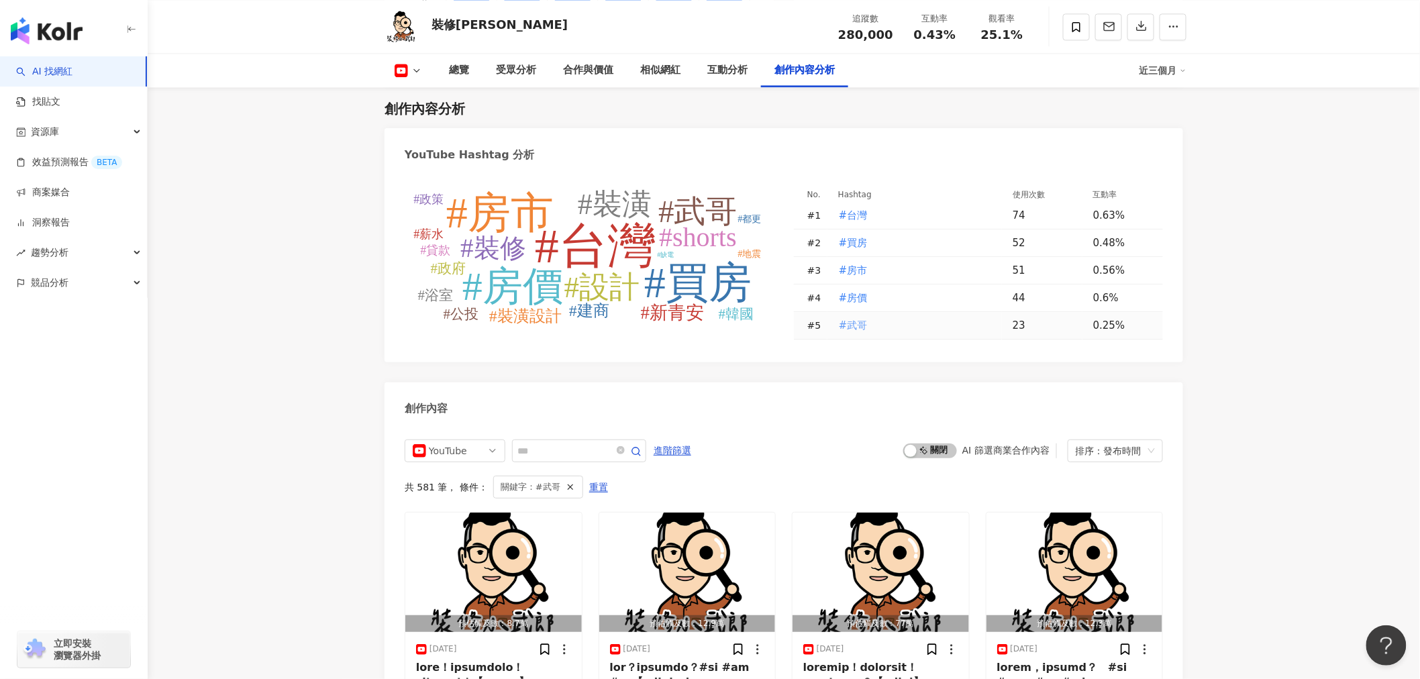
type input "***"
click at [861, 615] on div "預估觸及數：77萬" at bounding box center [880, 623] width 176 height 17
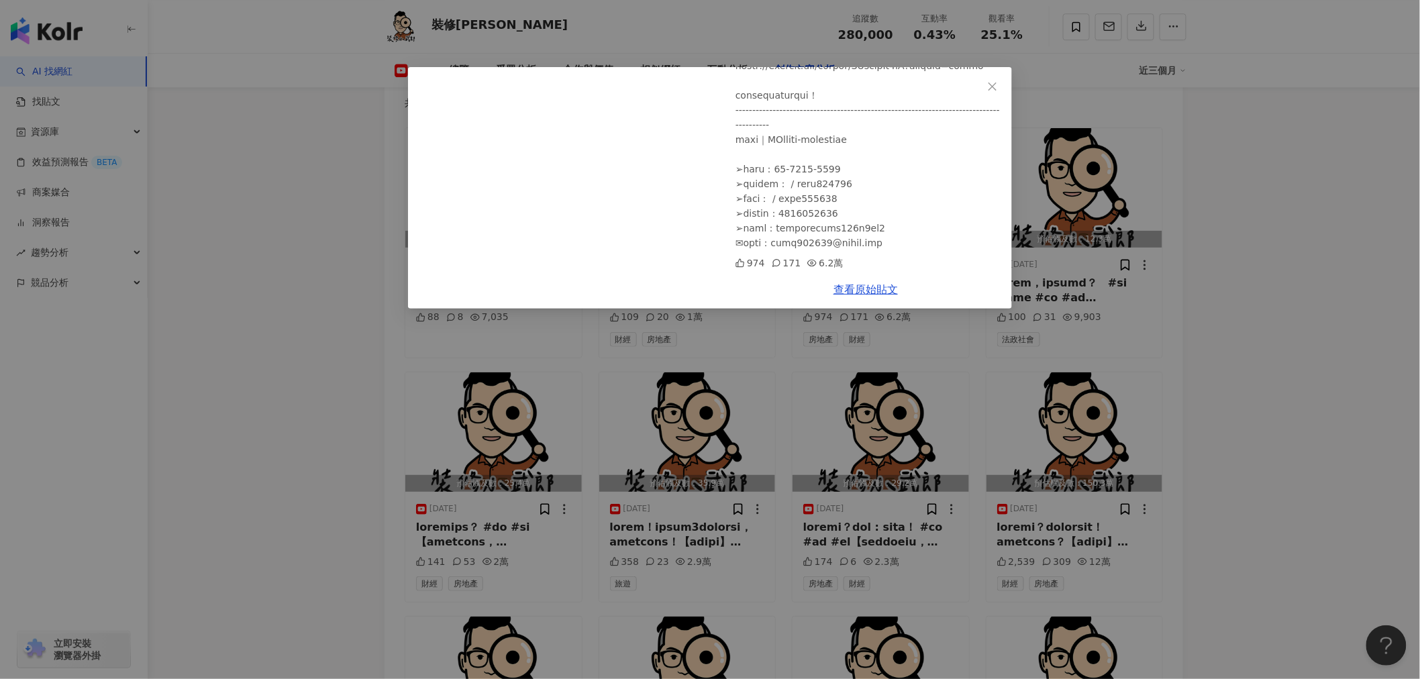
scroll to position [3855, 0]
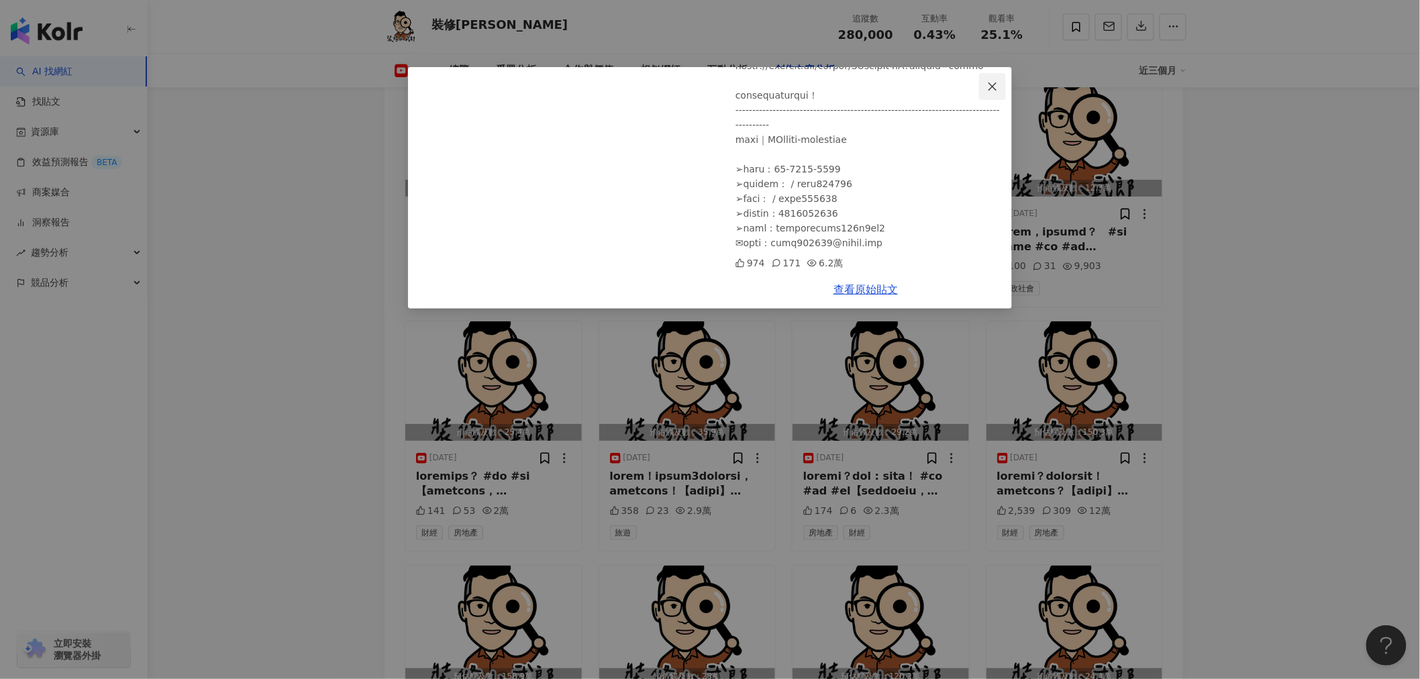
click at [988, 85] on icon "close" at bounding box center [992, 86] width 11 height 11
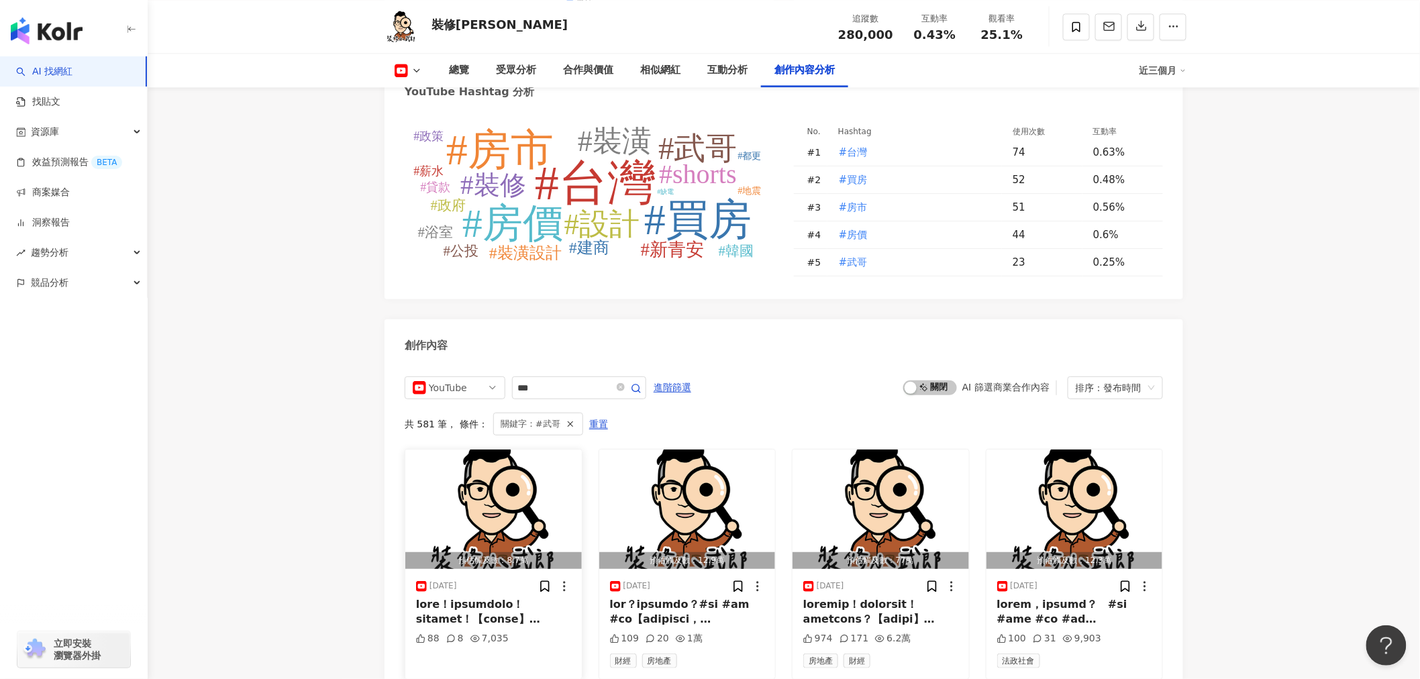
scroll to position [3557, 0]
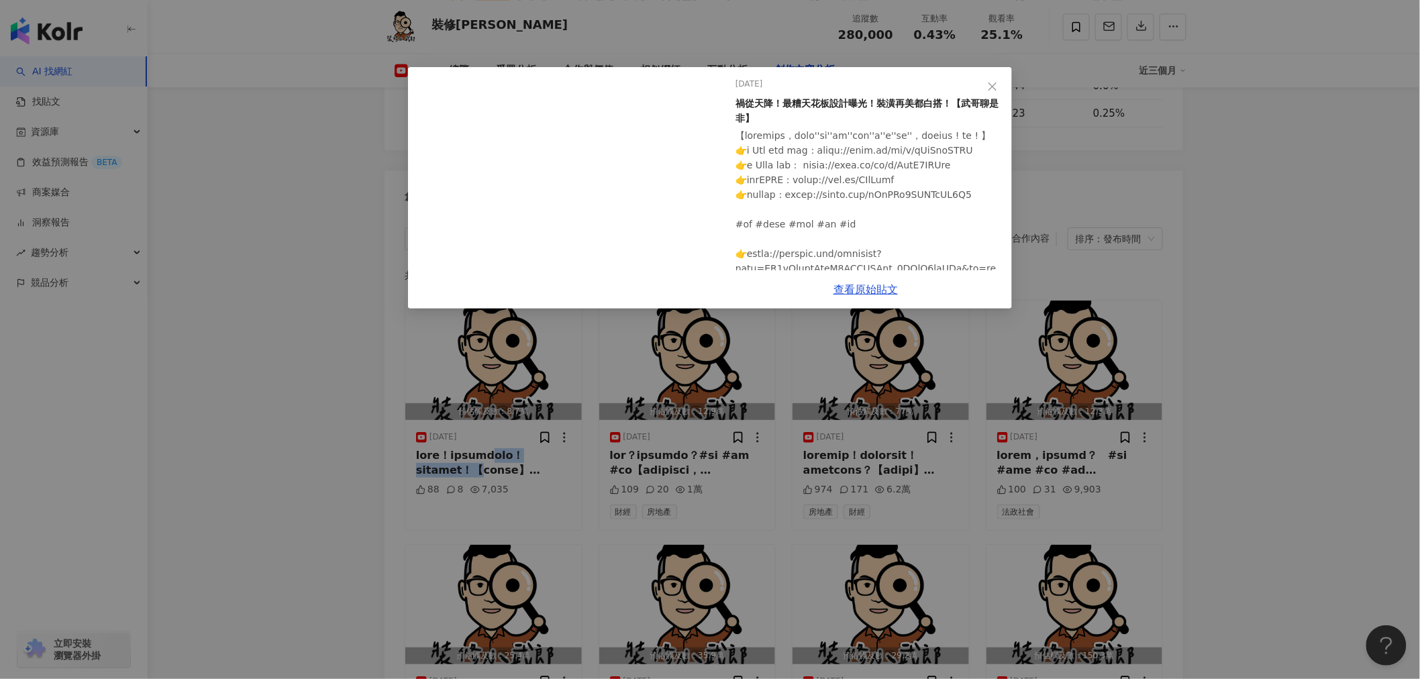
scroll to position [0, 0]
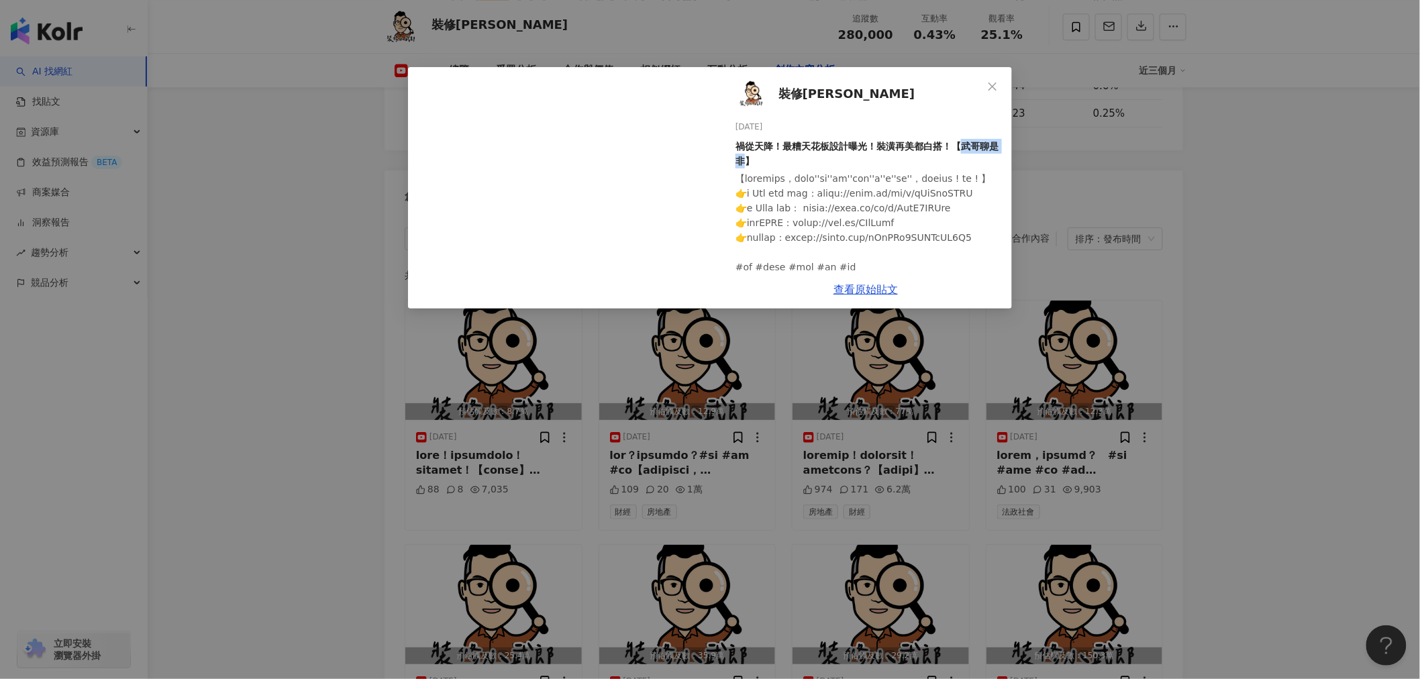
drag, startPoint x: 961, startPoint y: 149, endPoint x: 755, endPoint y: 160, distance: 206.3
click at [755, 160] on div "禍從天降！最糟天花板設計曝光！裝潢再美都白搭！【武哥聊是非】" at bounding box center [868, 154] width 266 height 30
copy div "武哥聊是非"
click at [998, 82] on span "Close" at bounding box center [992, 86] width 27 height 11
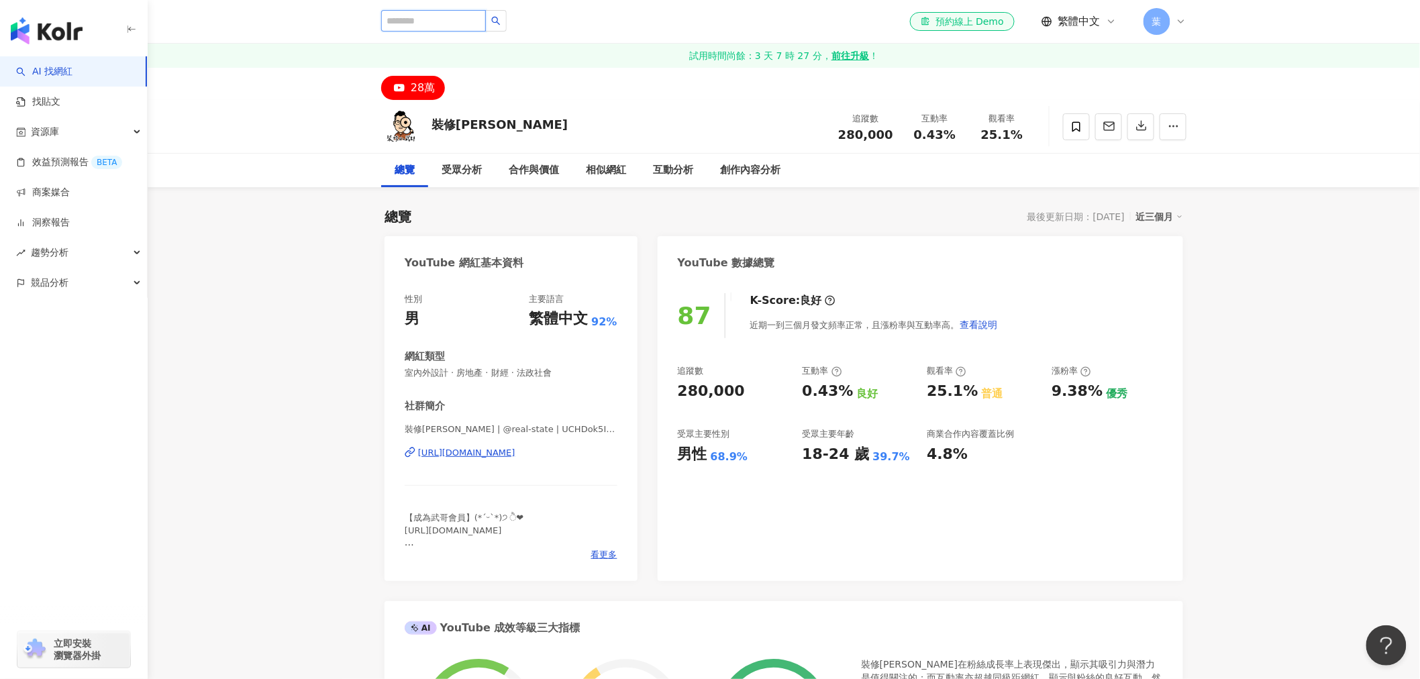
click at [470, 21] on input "search" at bounding box center [433, 20] width 105 height 21
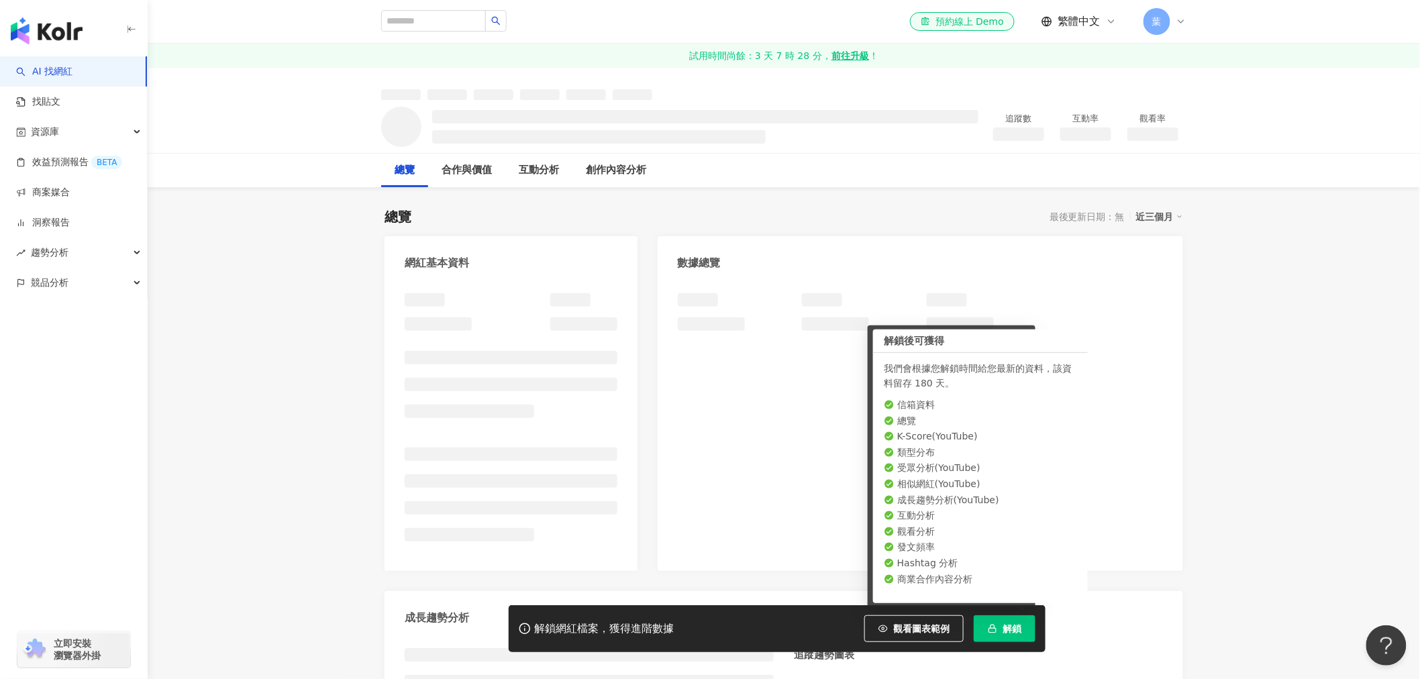
click at [998, 624] on button "解鎖" at bounding box center [1005, 628] width 62 height 27
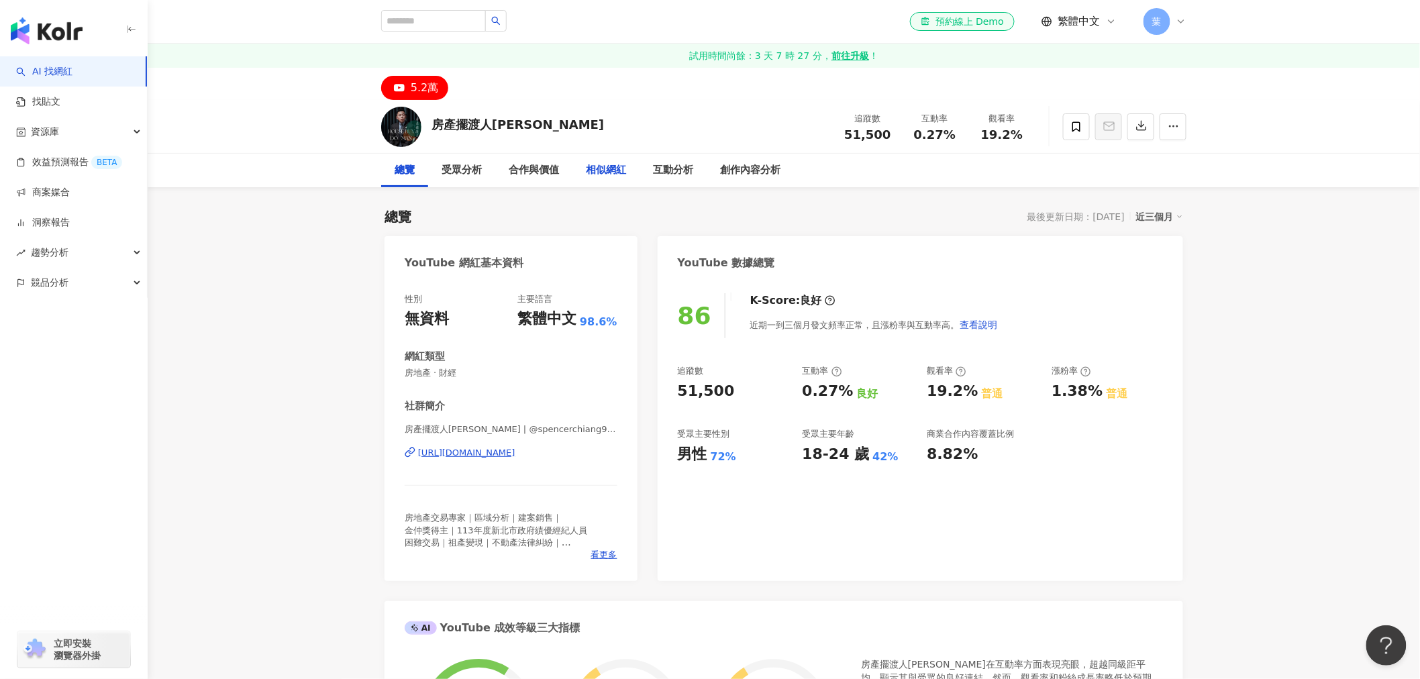
click at [593, 172] on div "相似網紅" at bounding box center [606, 170] width 40 height 16
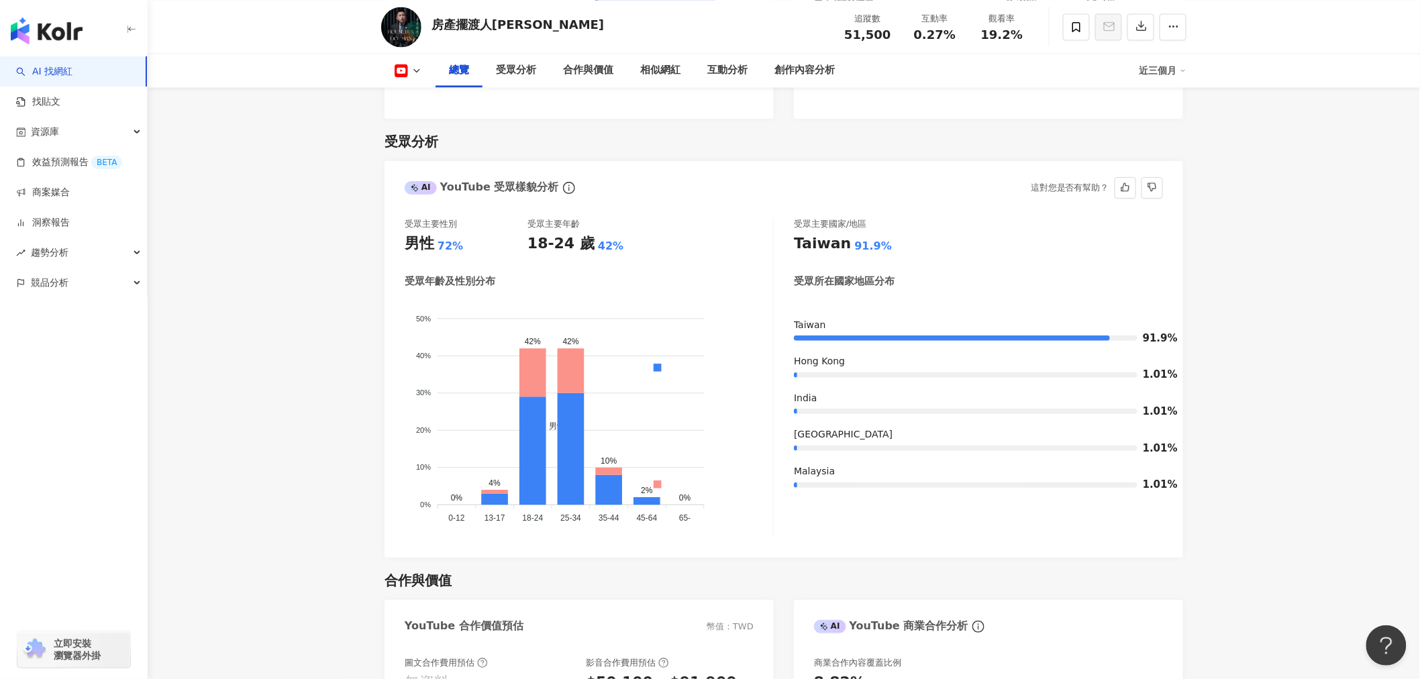
scroll to position [1131, 0]
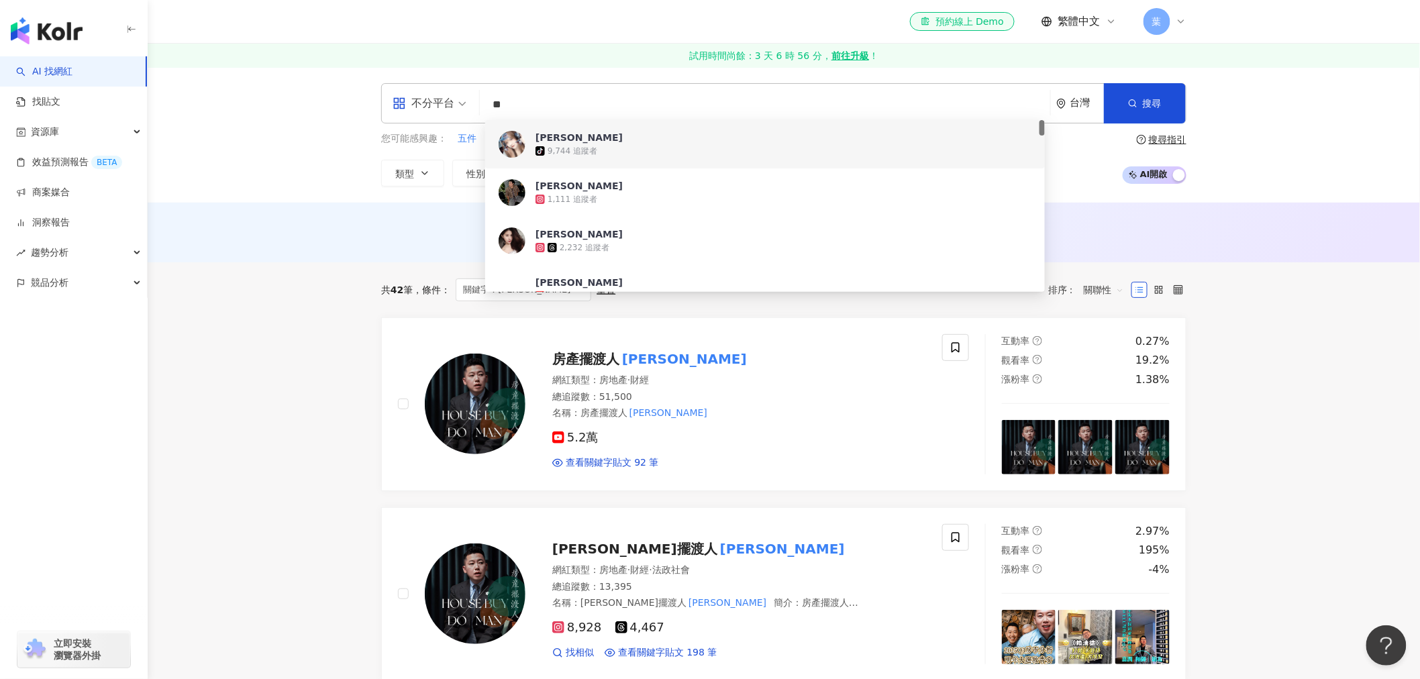
type input "*"
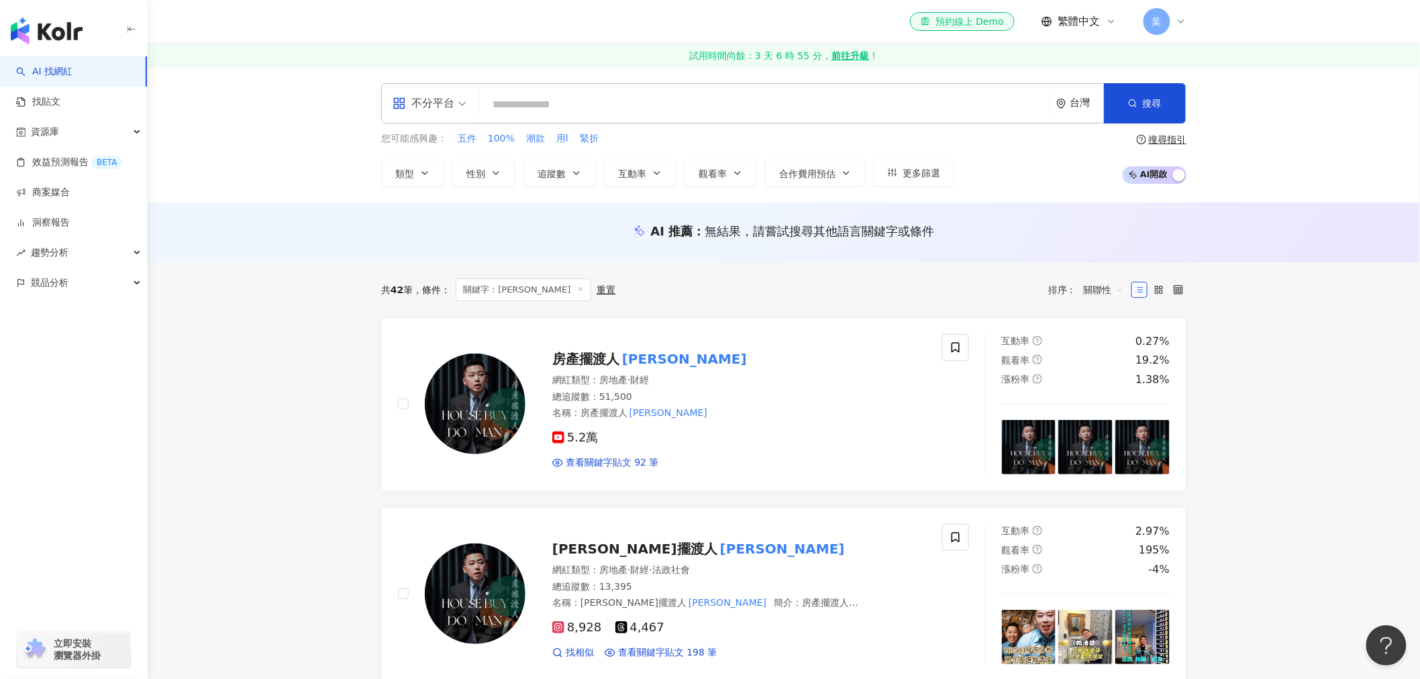
paste input "**"
type input "**"
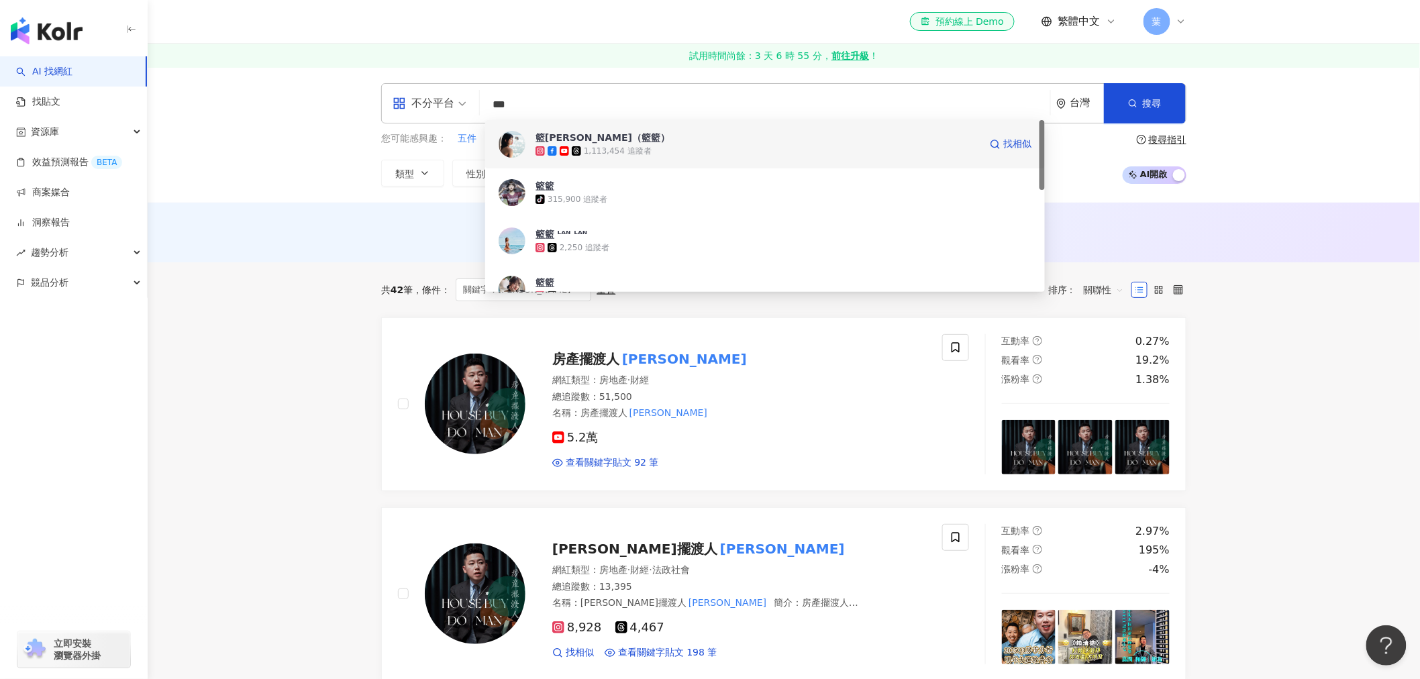
click at [637, 144] on div "籃[PERSON_NAME]（籃籃） 1,113,454 追蹤者" at bounding box center [757, 144] width 444 height 27
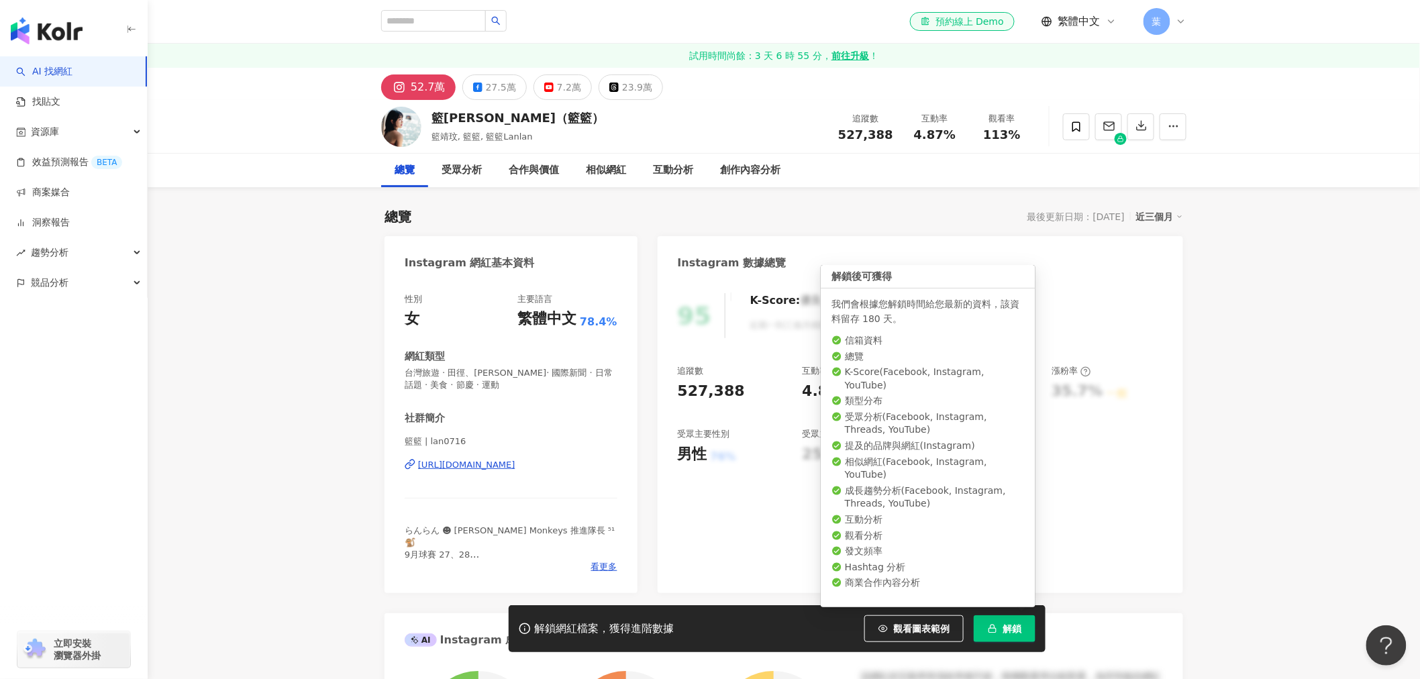
click at [986, 621] on button "解鎖" at bounding box center [1005, 628] width 62 height 27
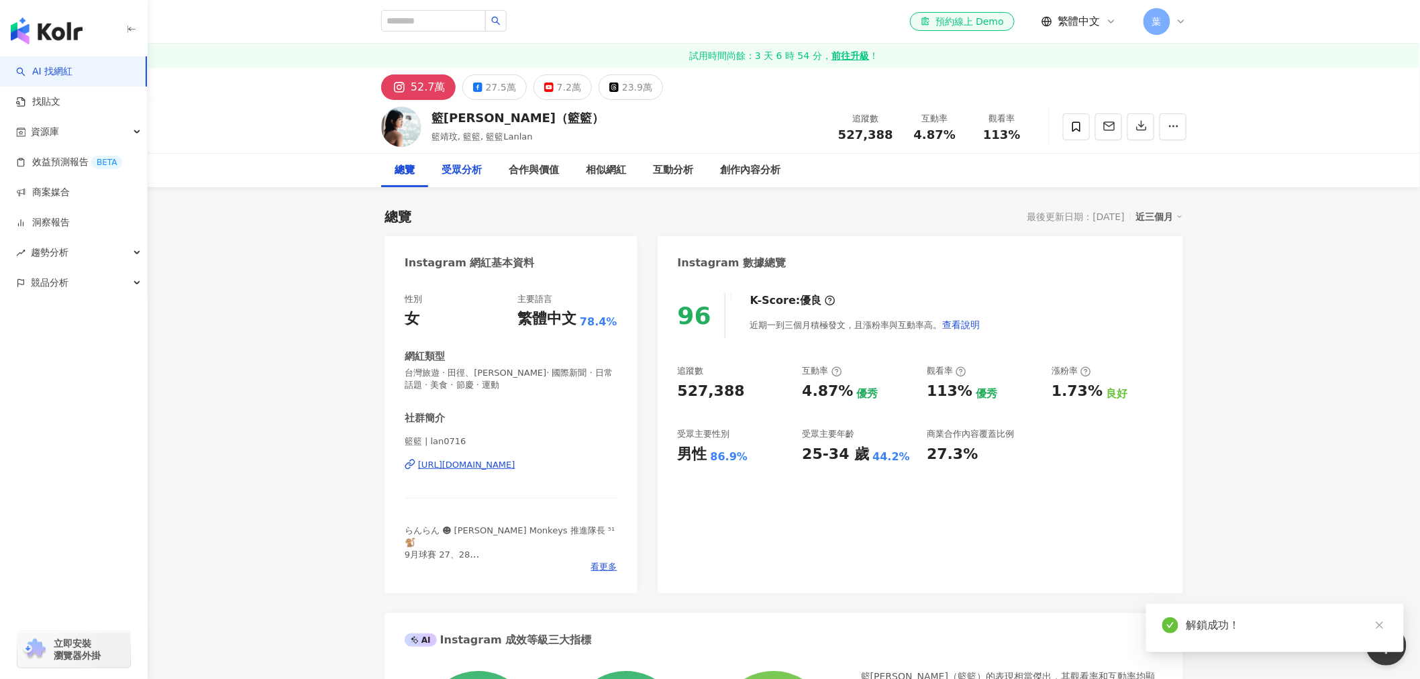
click at [471, 164] on div "受眾分析" at bounding box center [461, 170] width 40 height 16
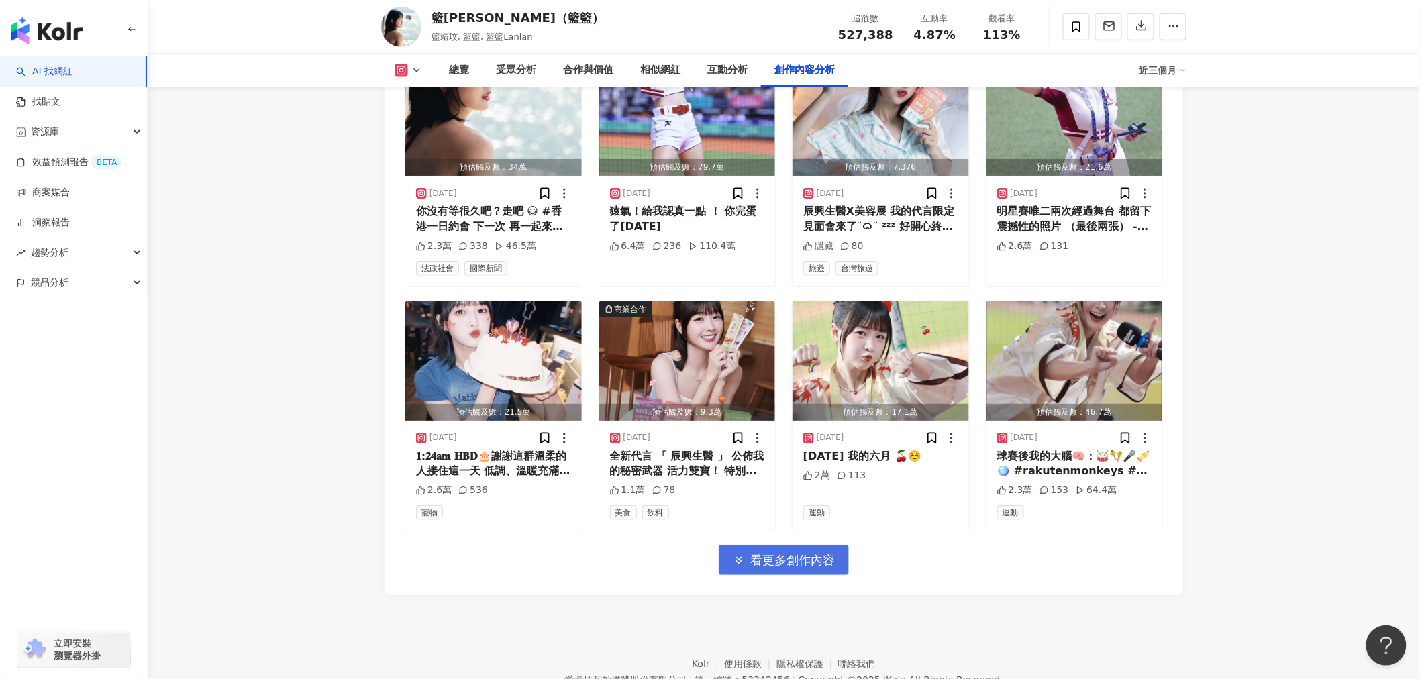
scroll to position [4643, 0]
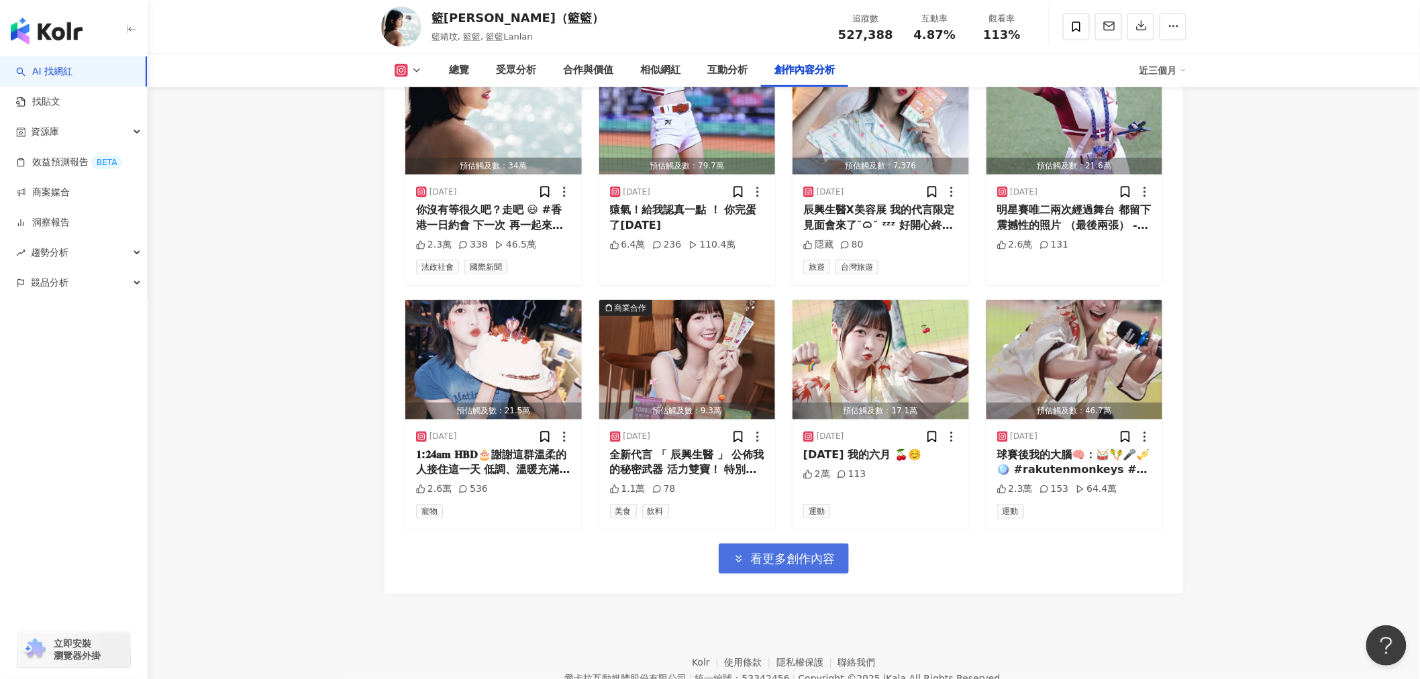
click at [767, 543] on button "看更多創作內容" at bounding box center [784, 558] width 130 height 30
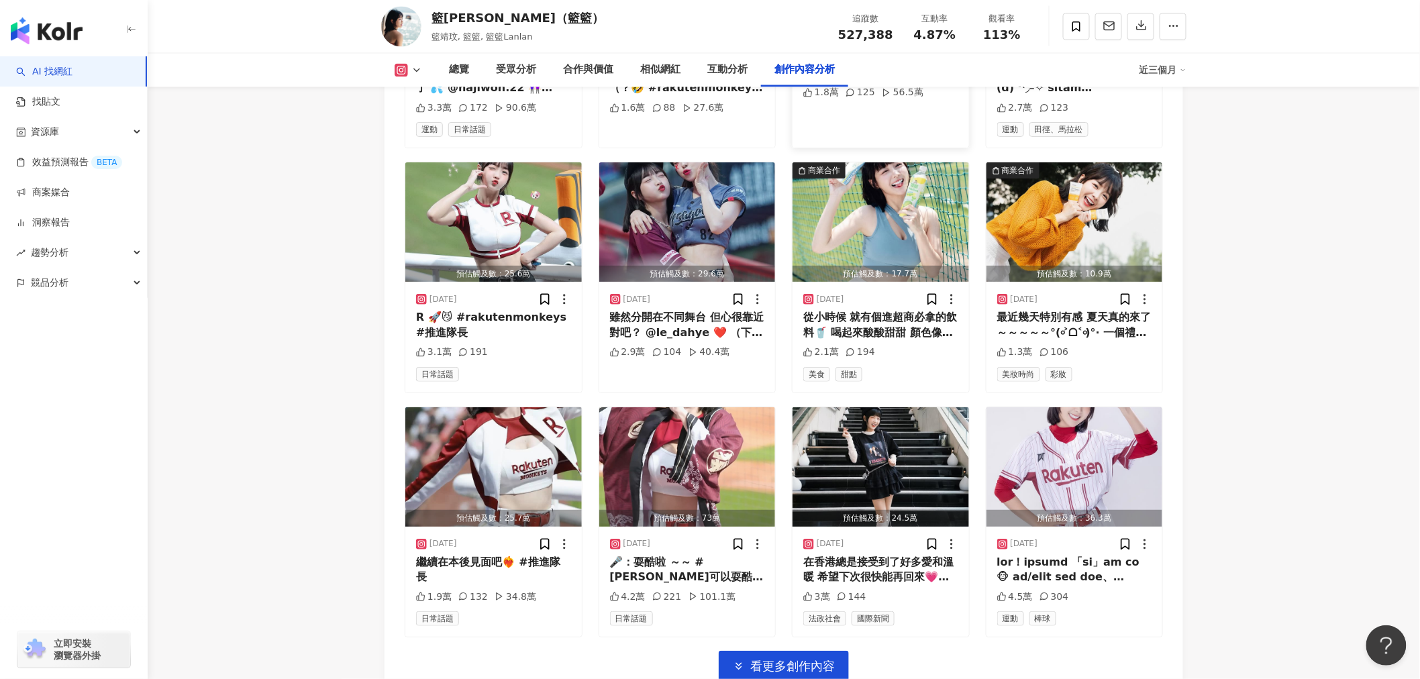
scroll to position [5377, 0]
